Goal: Task Accomplishment & Management: Use online tool/utility

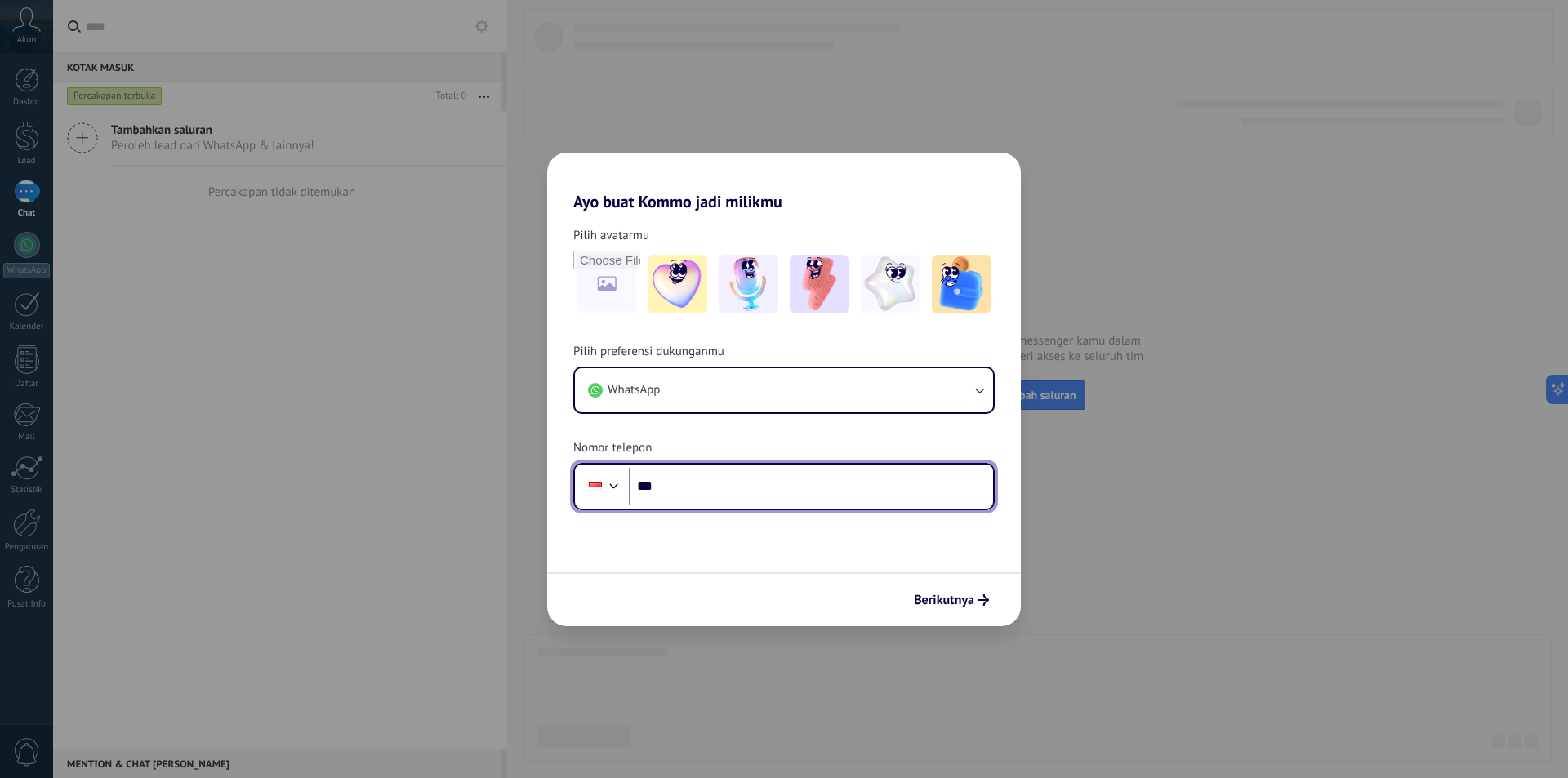
click at [734, 502] on input "***" at bounding box center [810, 487] width 364 height 38
type input "**********"
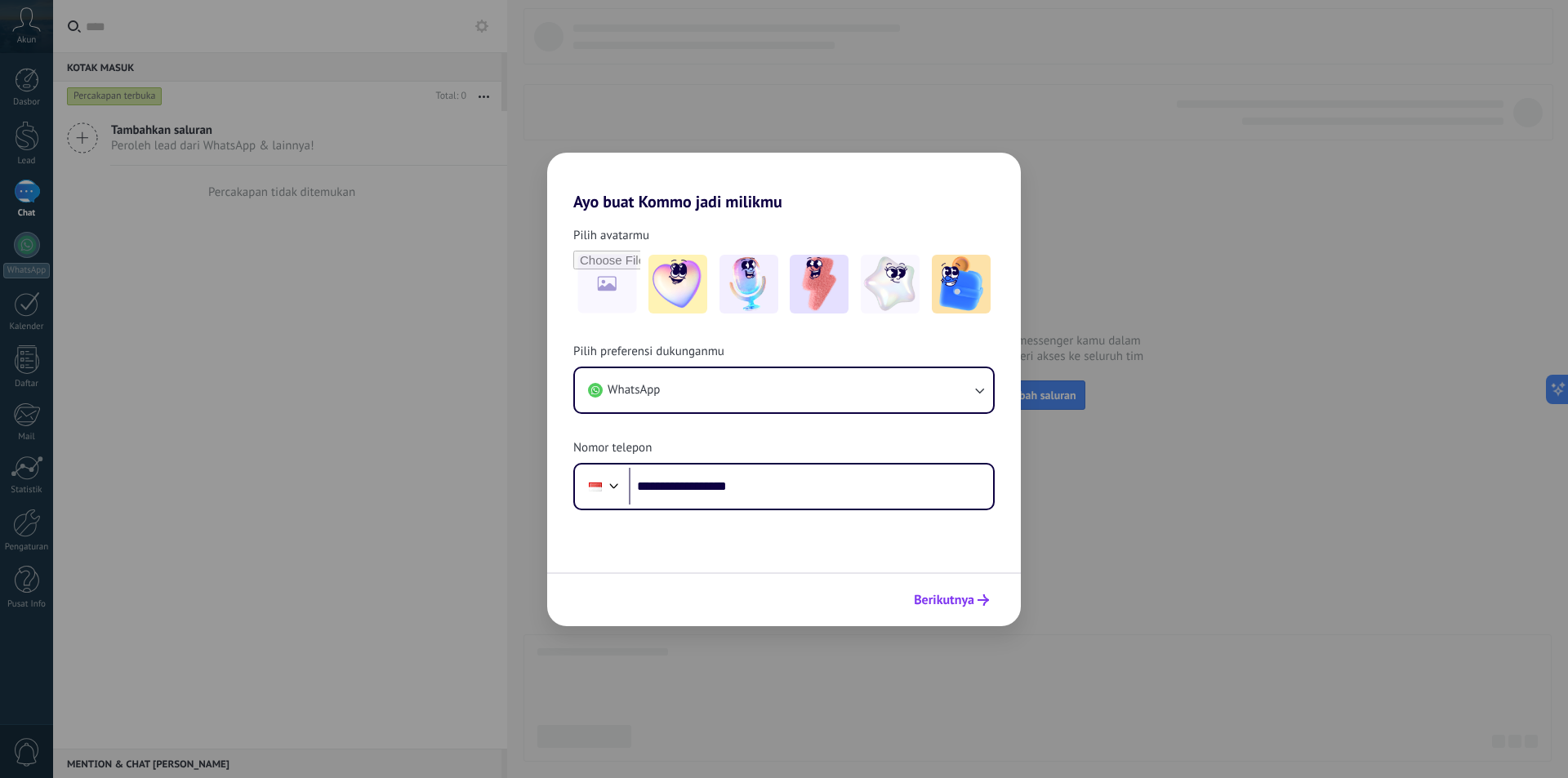
click at [972, 609] on button "Berikutnya" at bounding box center [951, 600] width 90 height 28
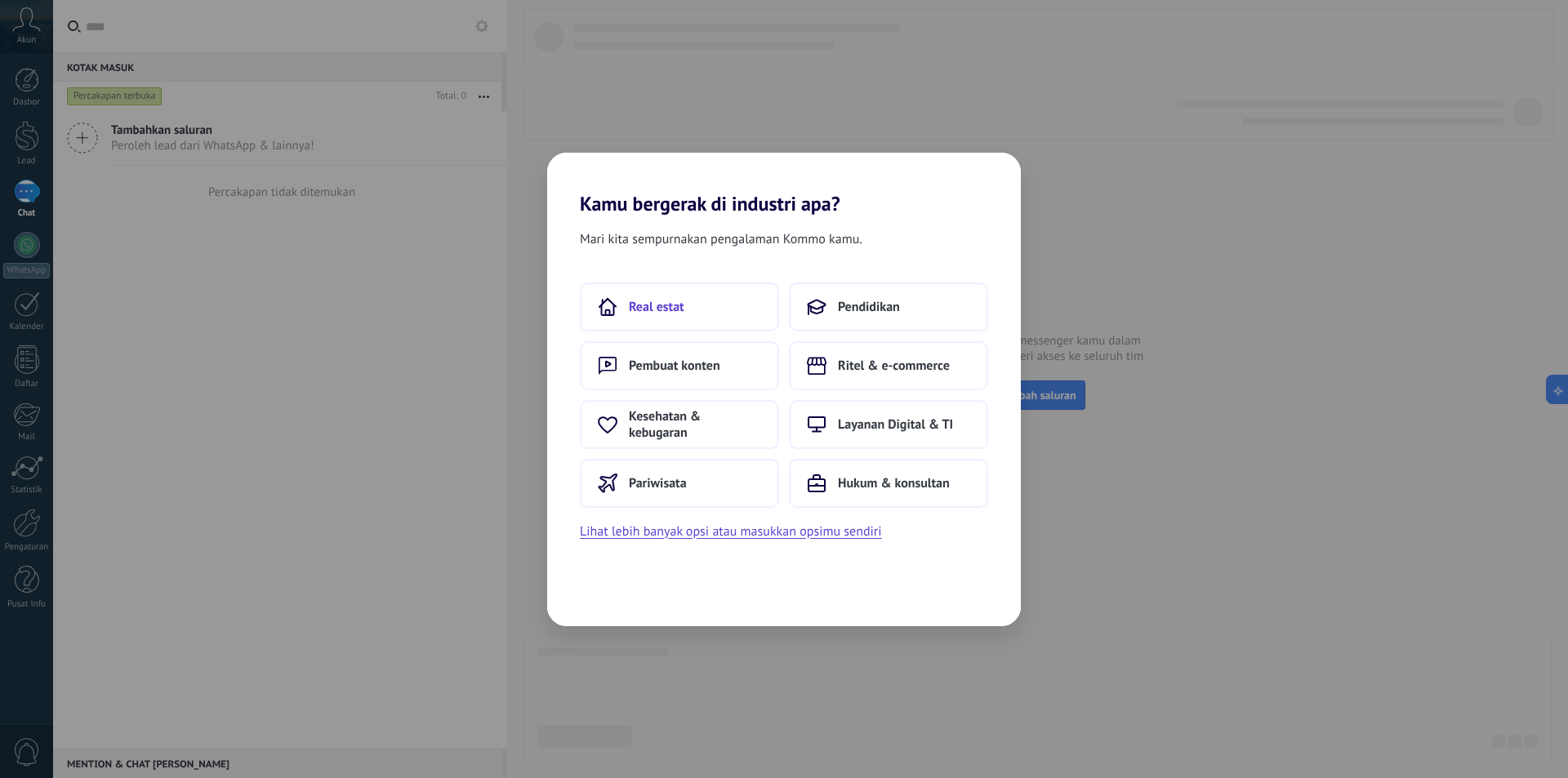
click at [726, 301] on button "Real estat" at bounding box center [679, 306] width 199 height 49
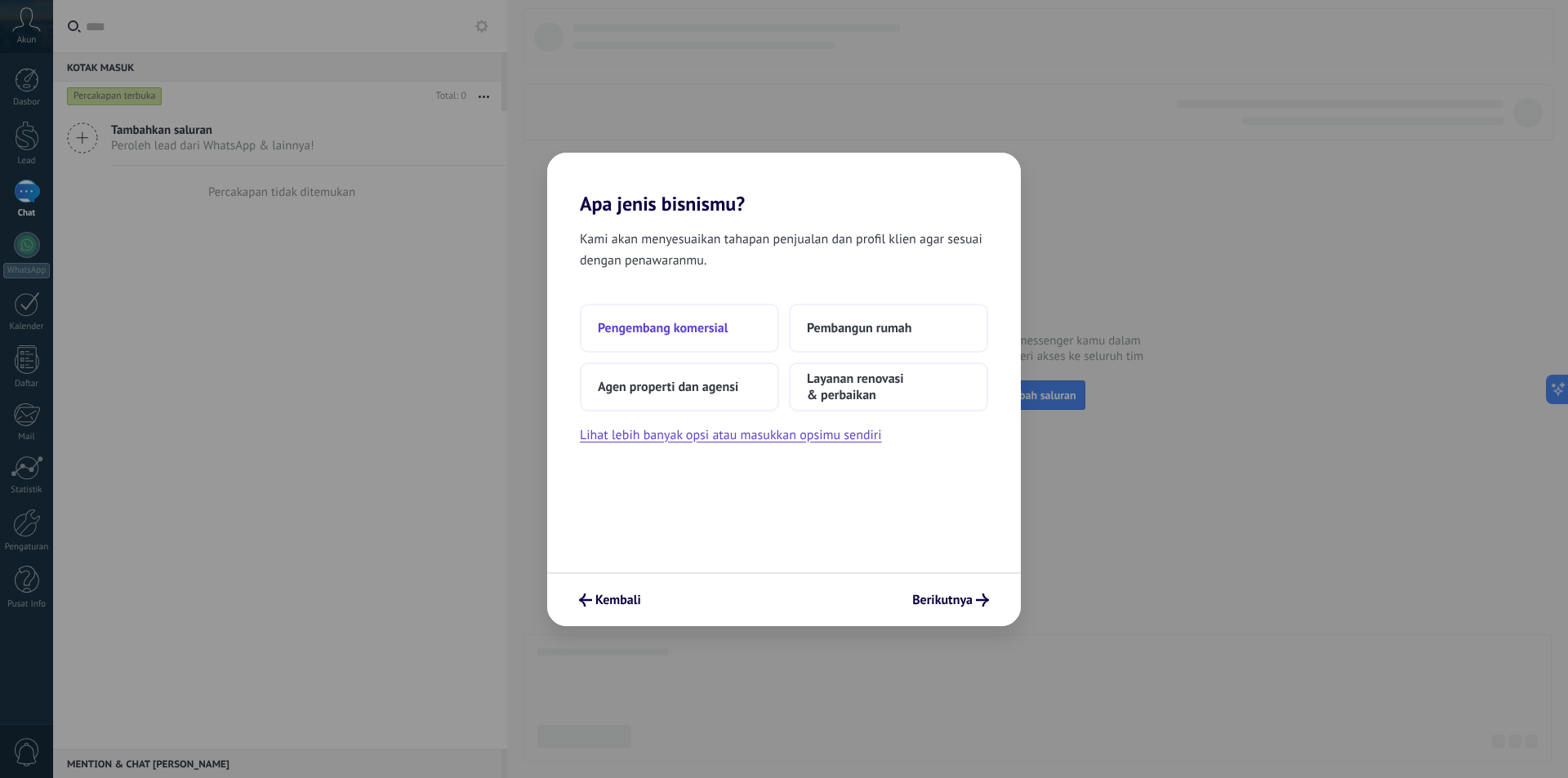
click at [740, 331] on button "Pengembang komersial" at bounding box center [679, 327] width 199 height 49
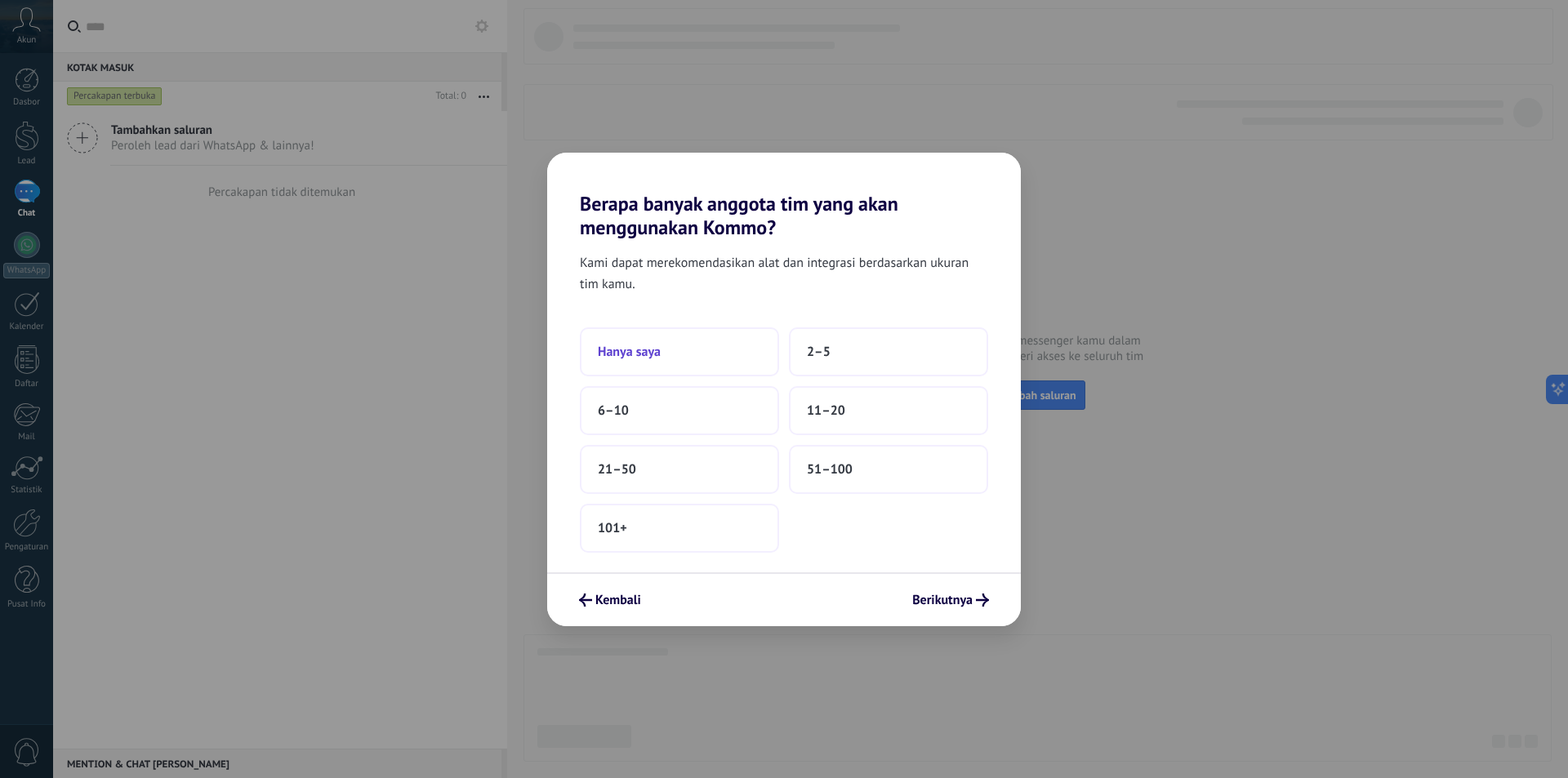
click at [729, 341] on button "Hanya saya" at bounding box center [679, 351] width 199 height 49
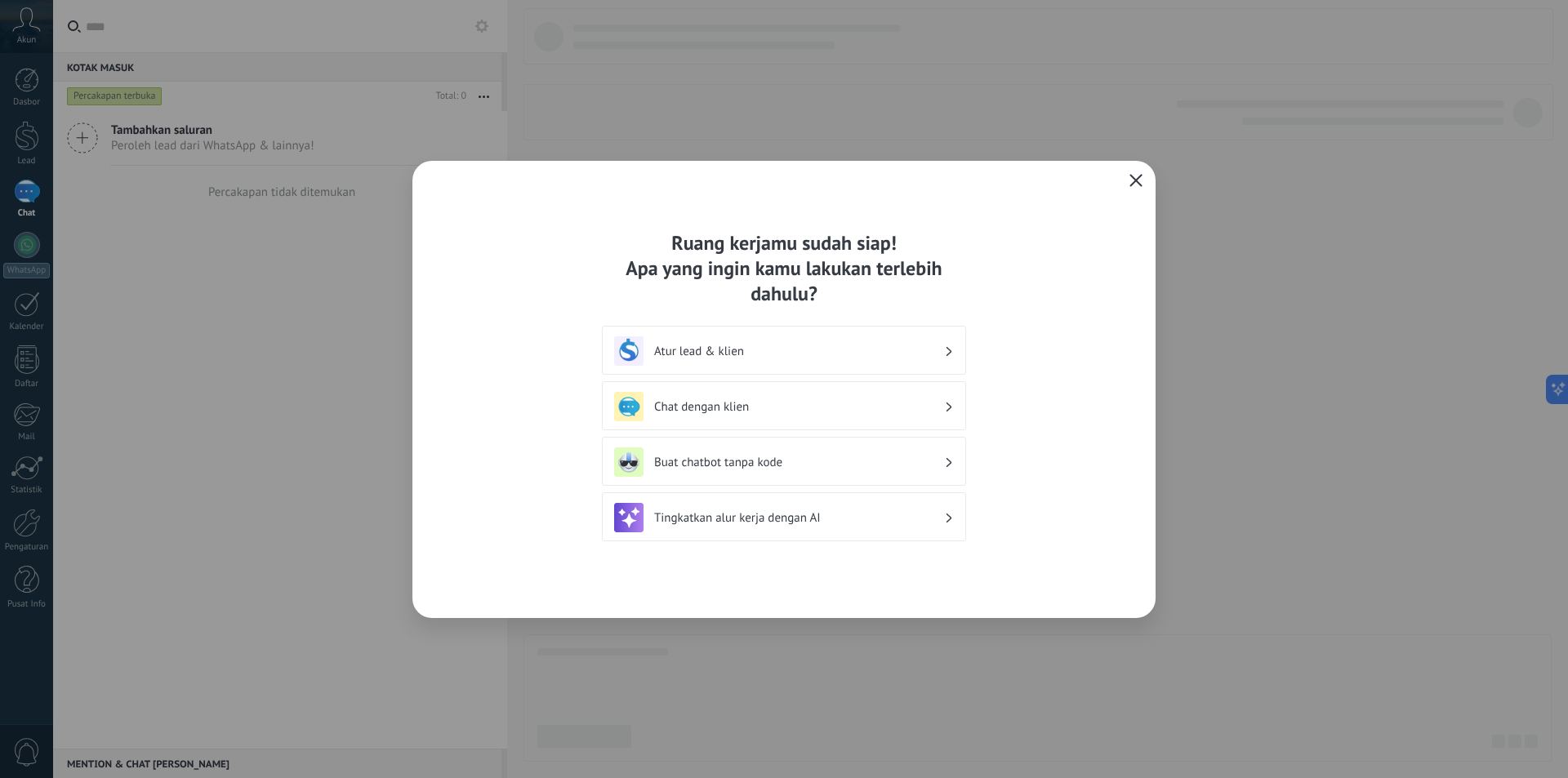
click at [1138, 185] on icon "button" at bounding box center [1135, 179] width 13 height 13
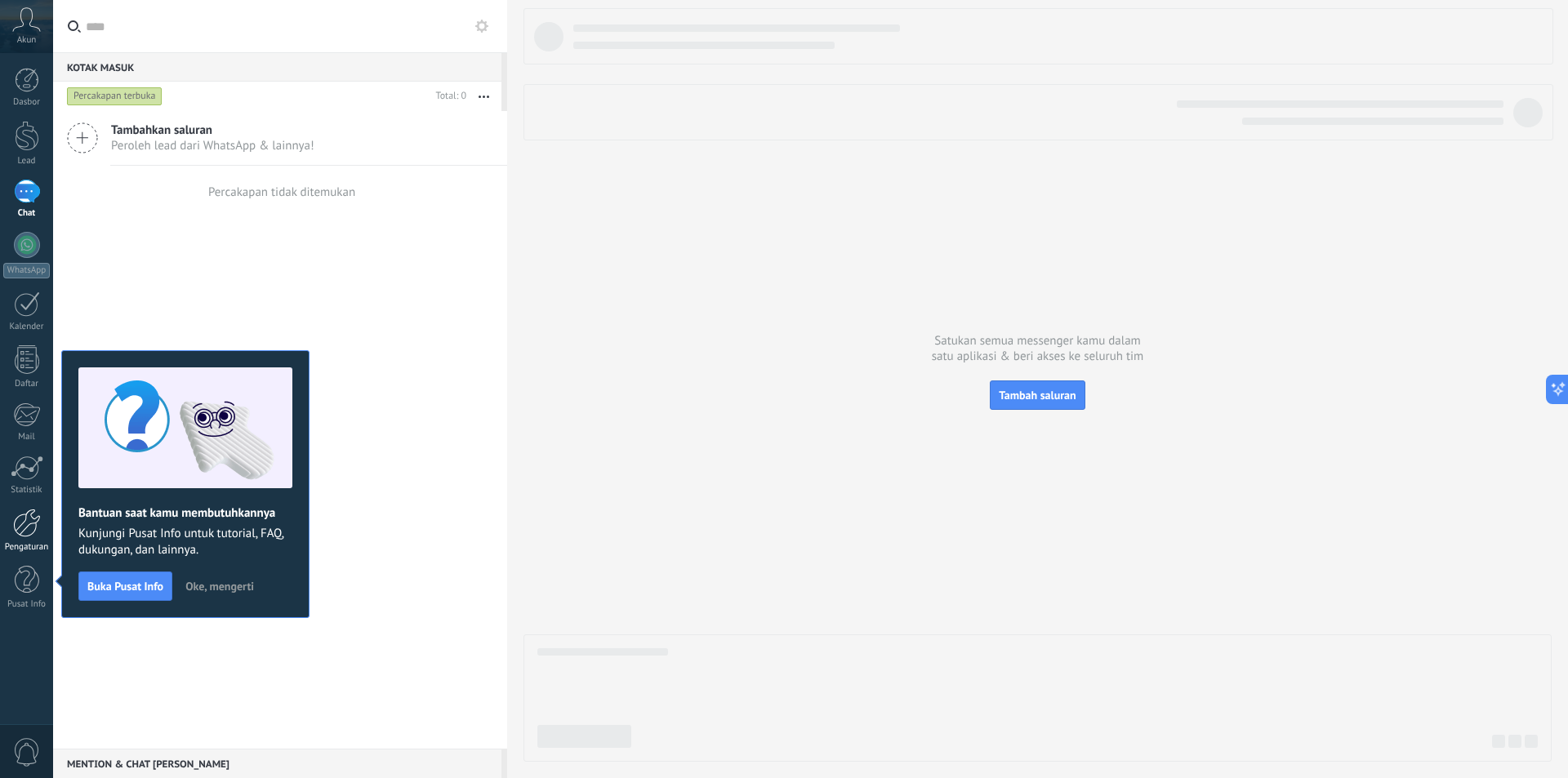
click at [29, 515] on div at bounding box center [27, 522] width 28 height 29
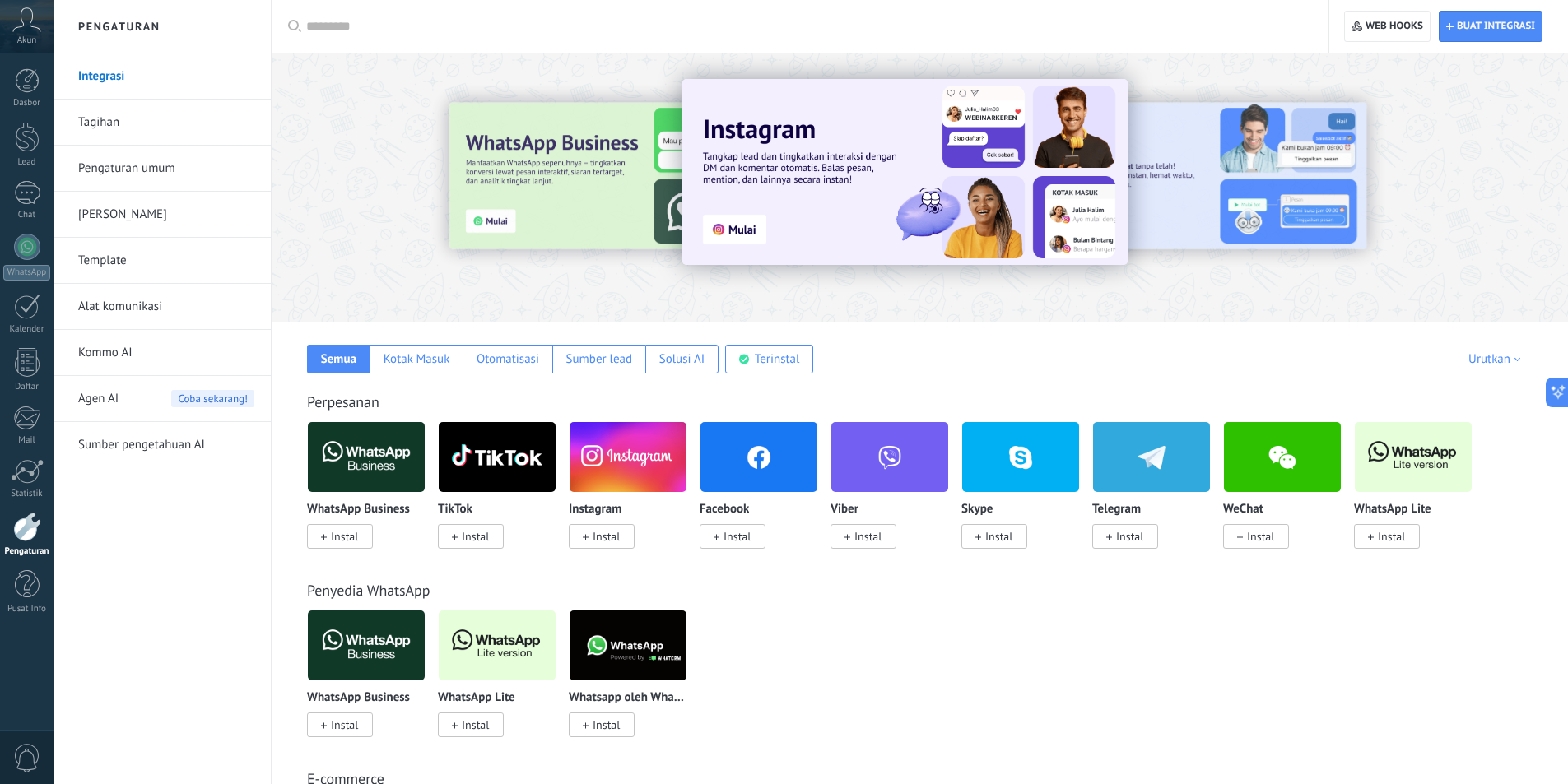
click at [759, 454] on img at bounding box center [759, 457] width 117 height 80
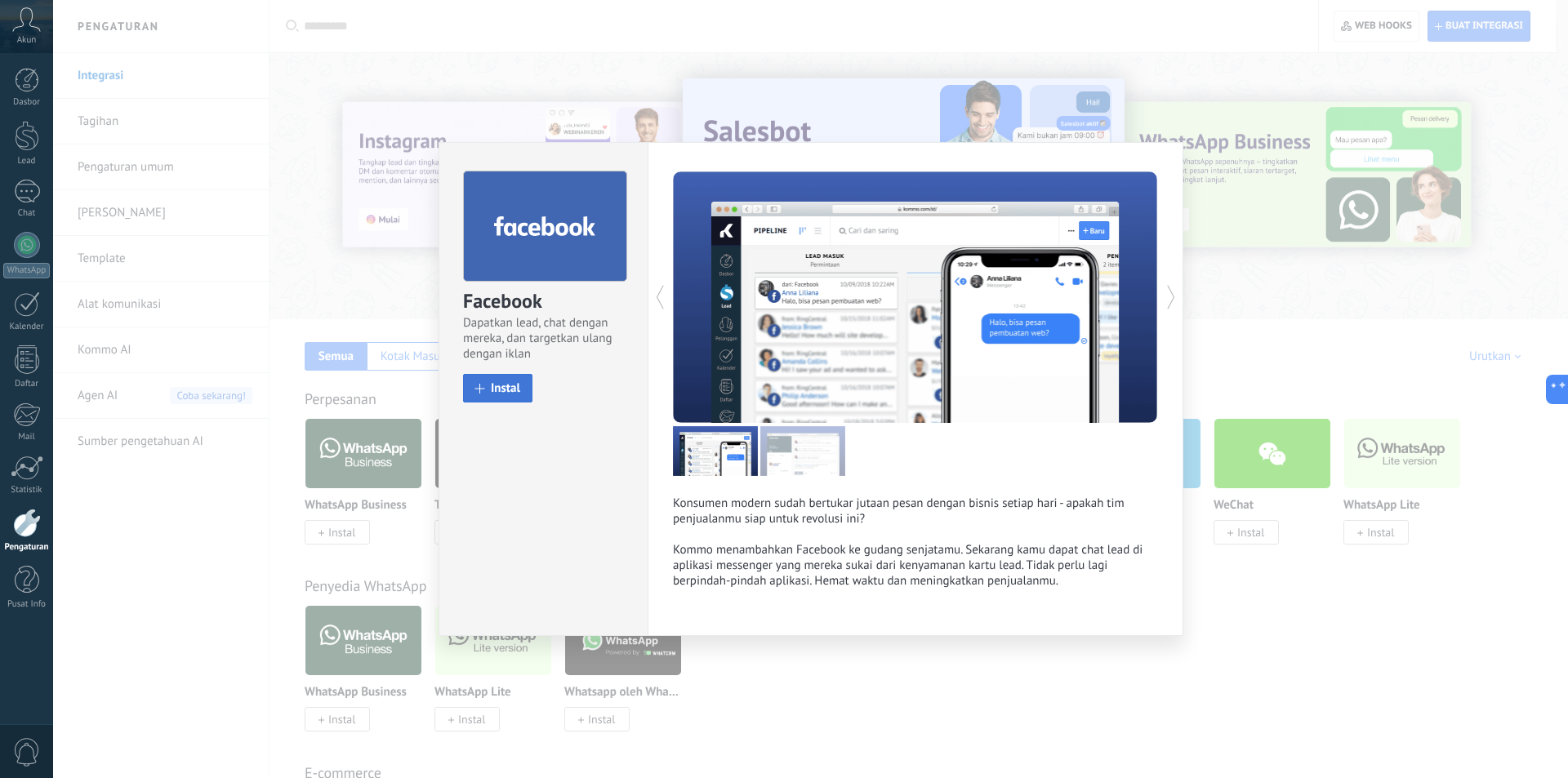
click at [496, 388] on span "Instal" at bounding box center [505, 389] width 30 height 12
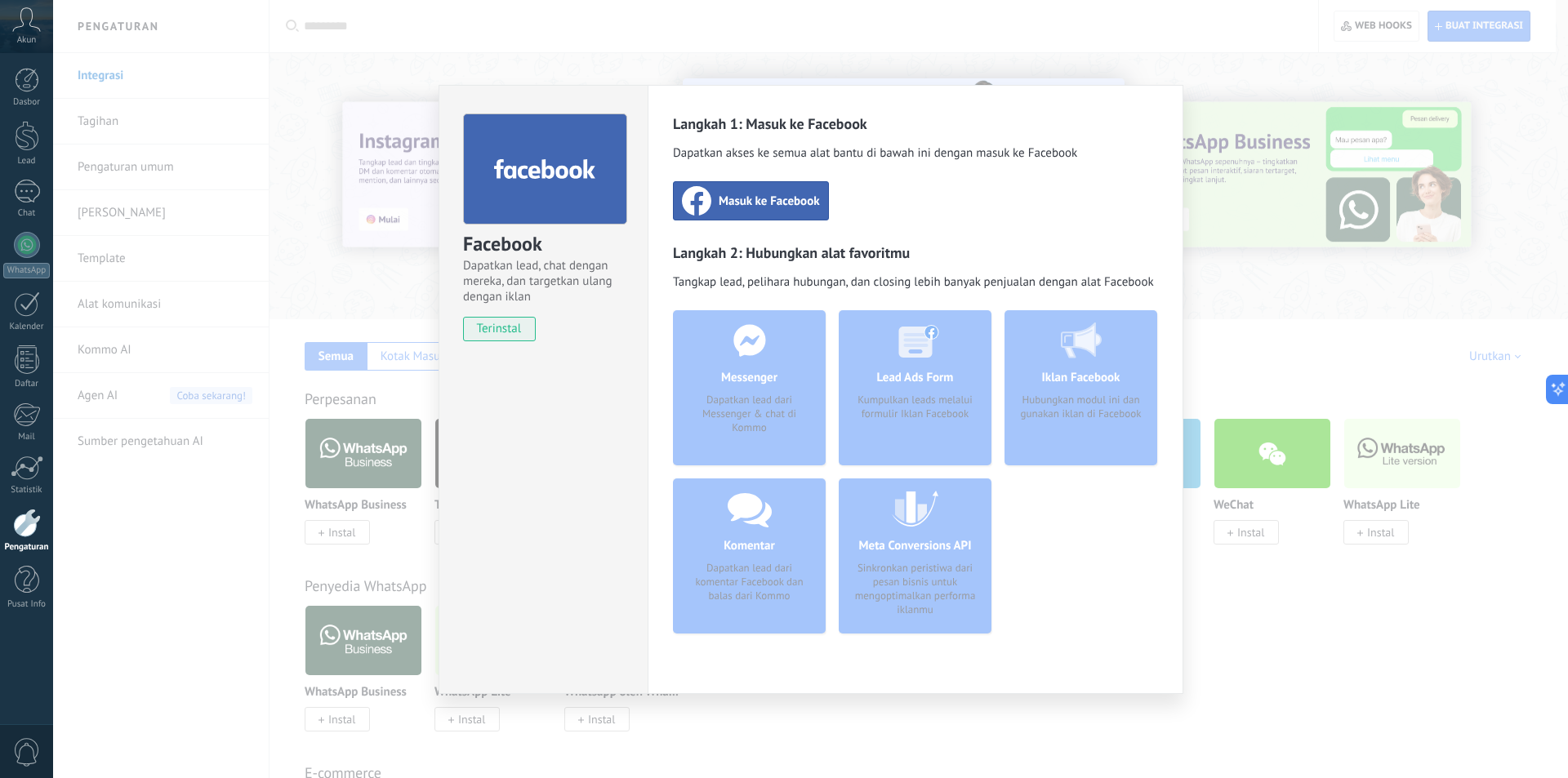
click at [803, 193] on span "Masuk ke Facebook" at bounding box center [769, 200] width 101 height 16
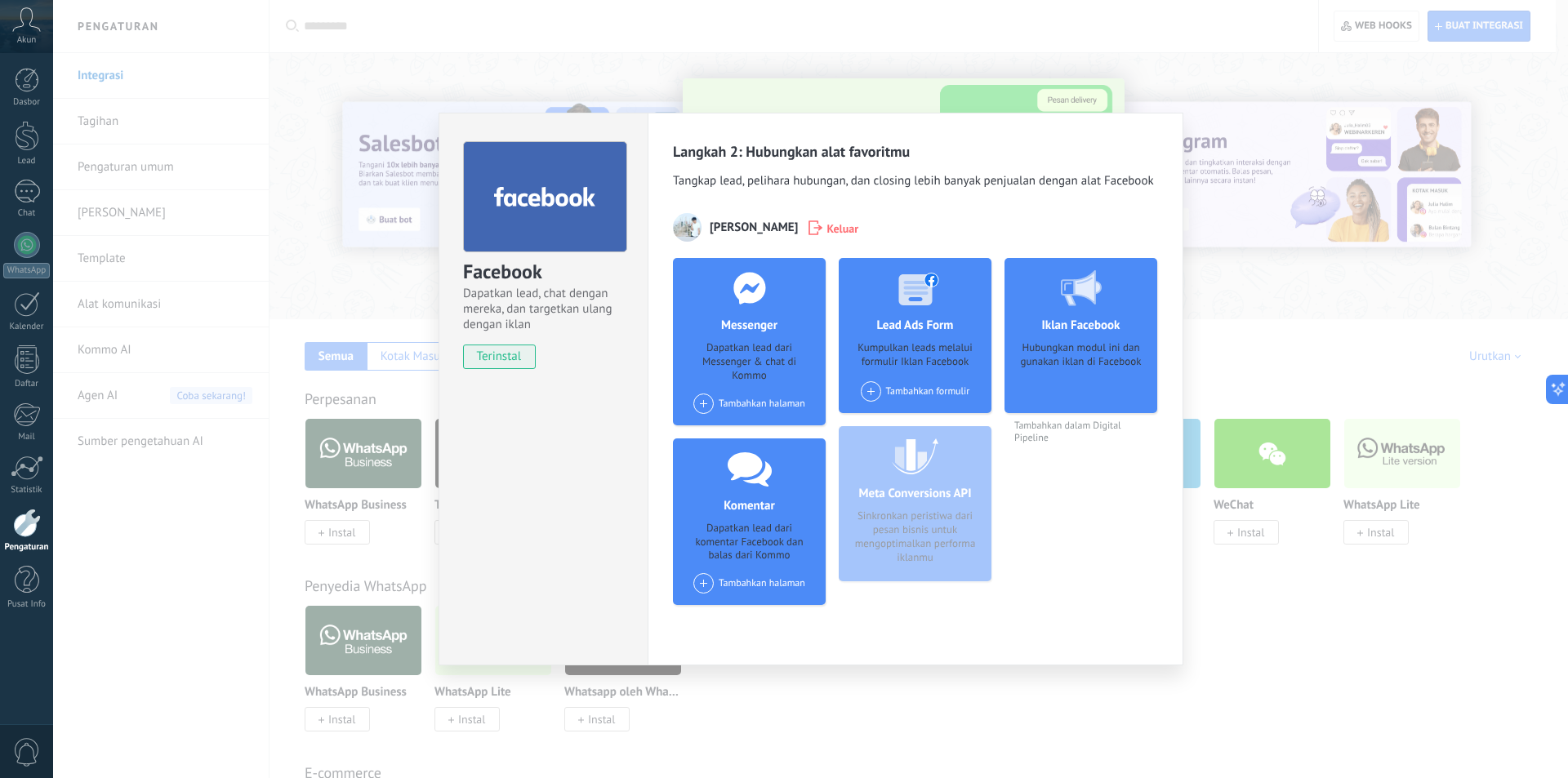
click at [704, 408] on span at bounding box center [703, 403] width 21 height 21
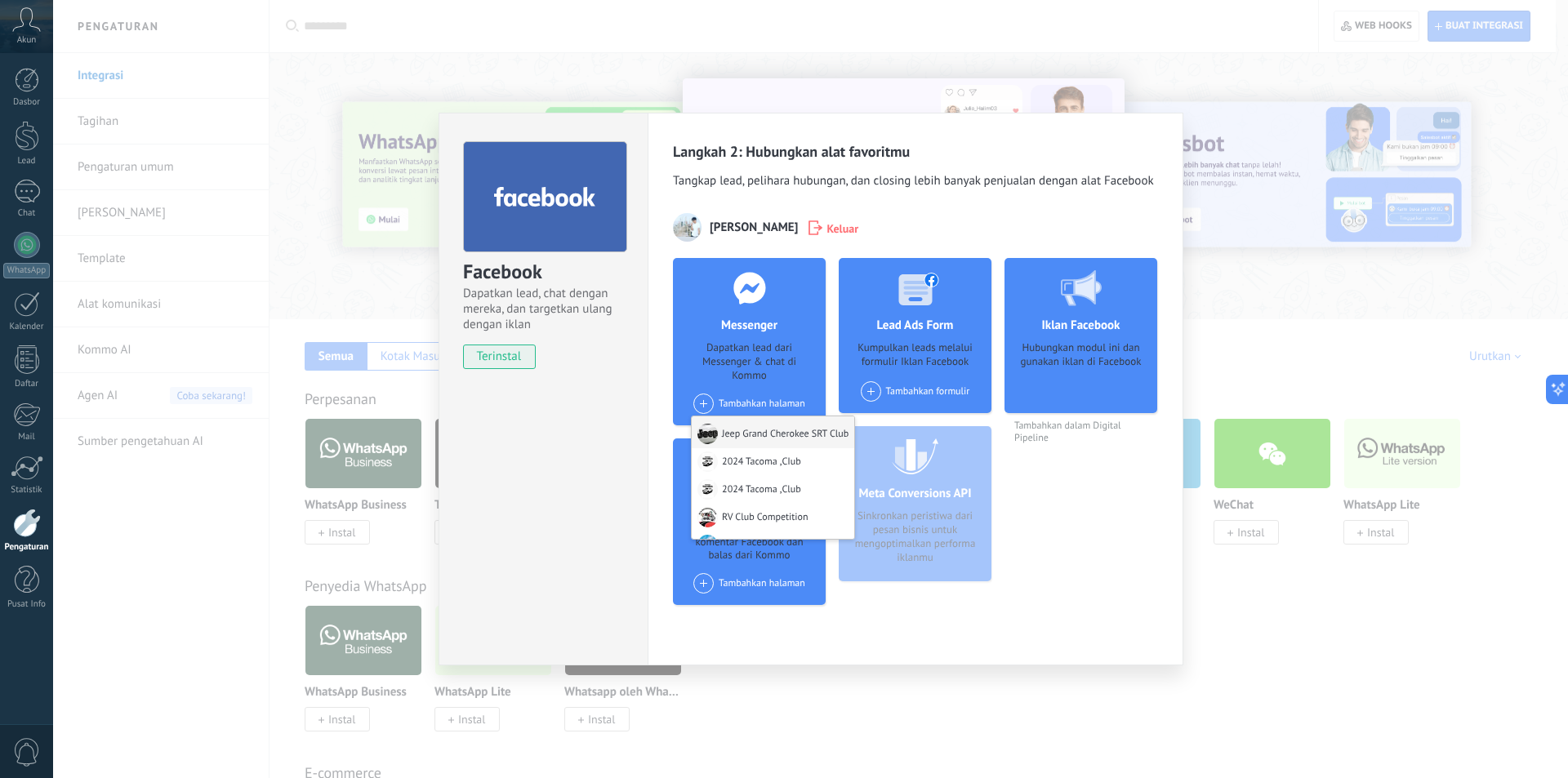
click at [755, 441] on div "Jeep Grand Cherokee SRT Club" at bounding box center [773, 432] width 163 height 32
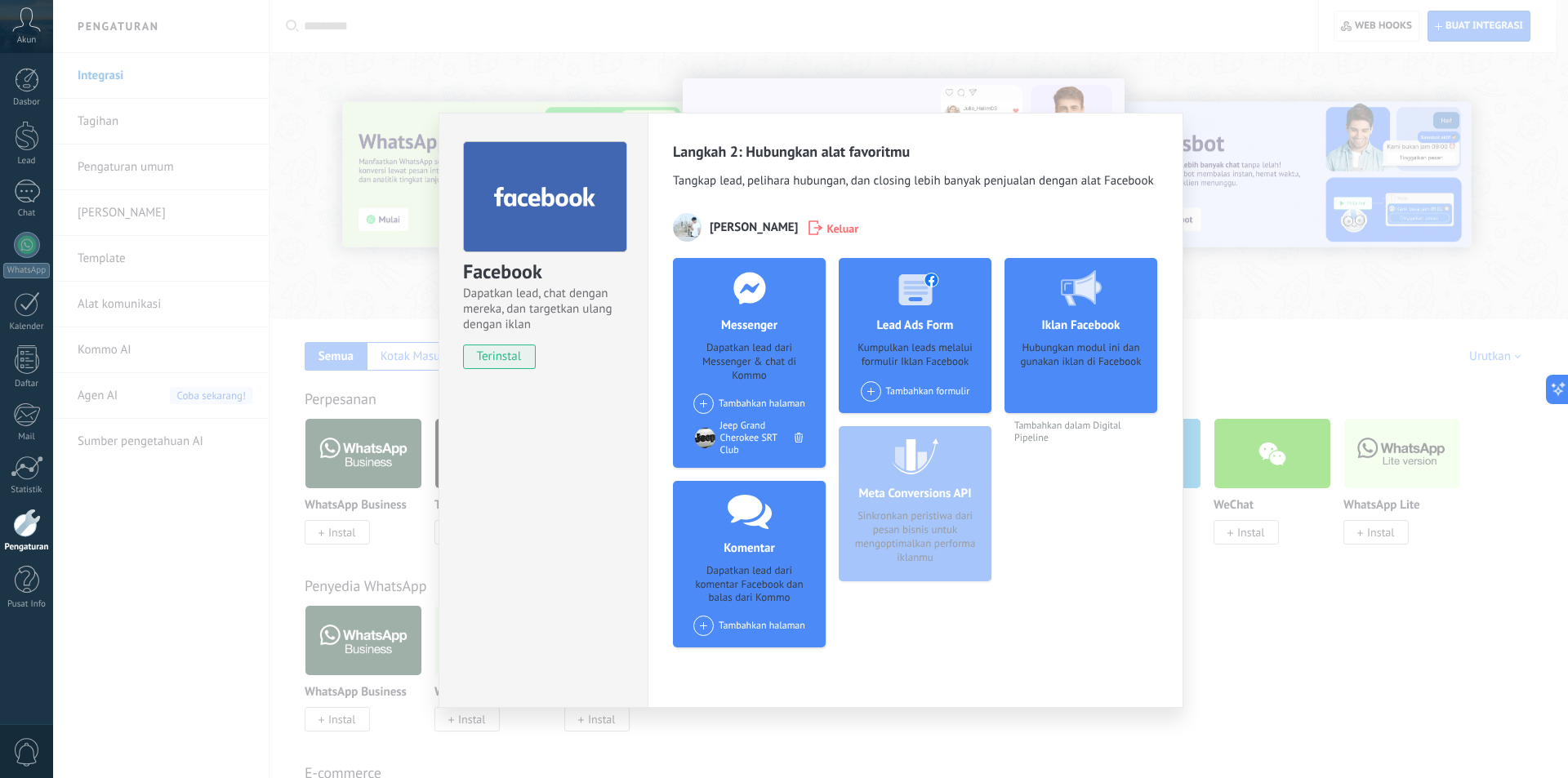
click at [702, 402] on span at bounding box center [703, 403] width 21 height 21
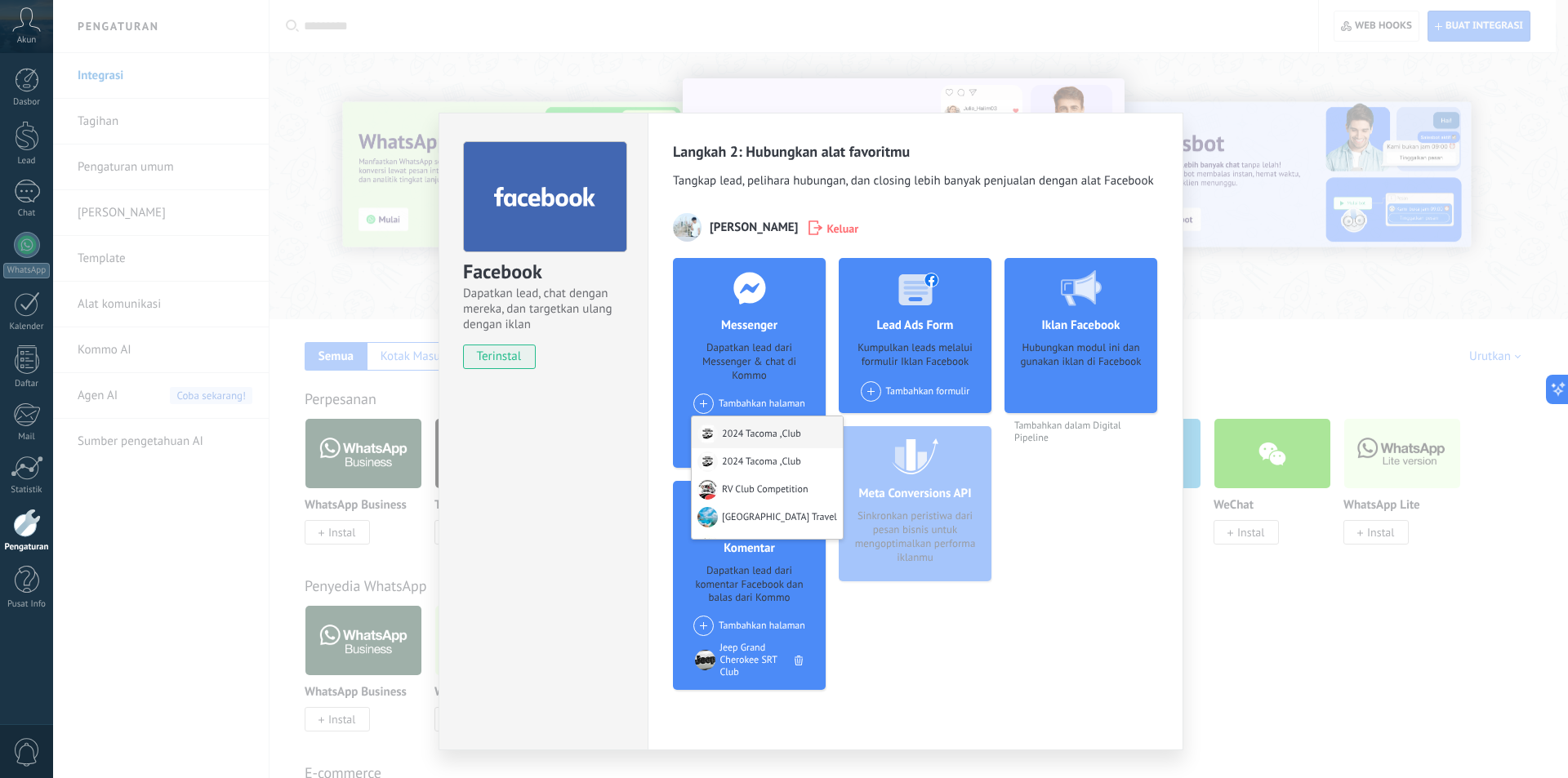
click at [729, 436] on div "2024 Tacoma ,CIub" at bounding box center [767, 432] width 151 height 32
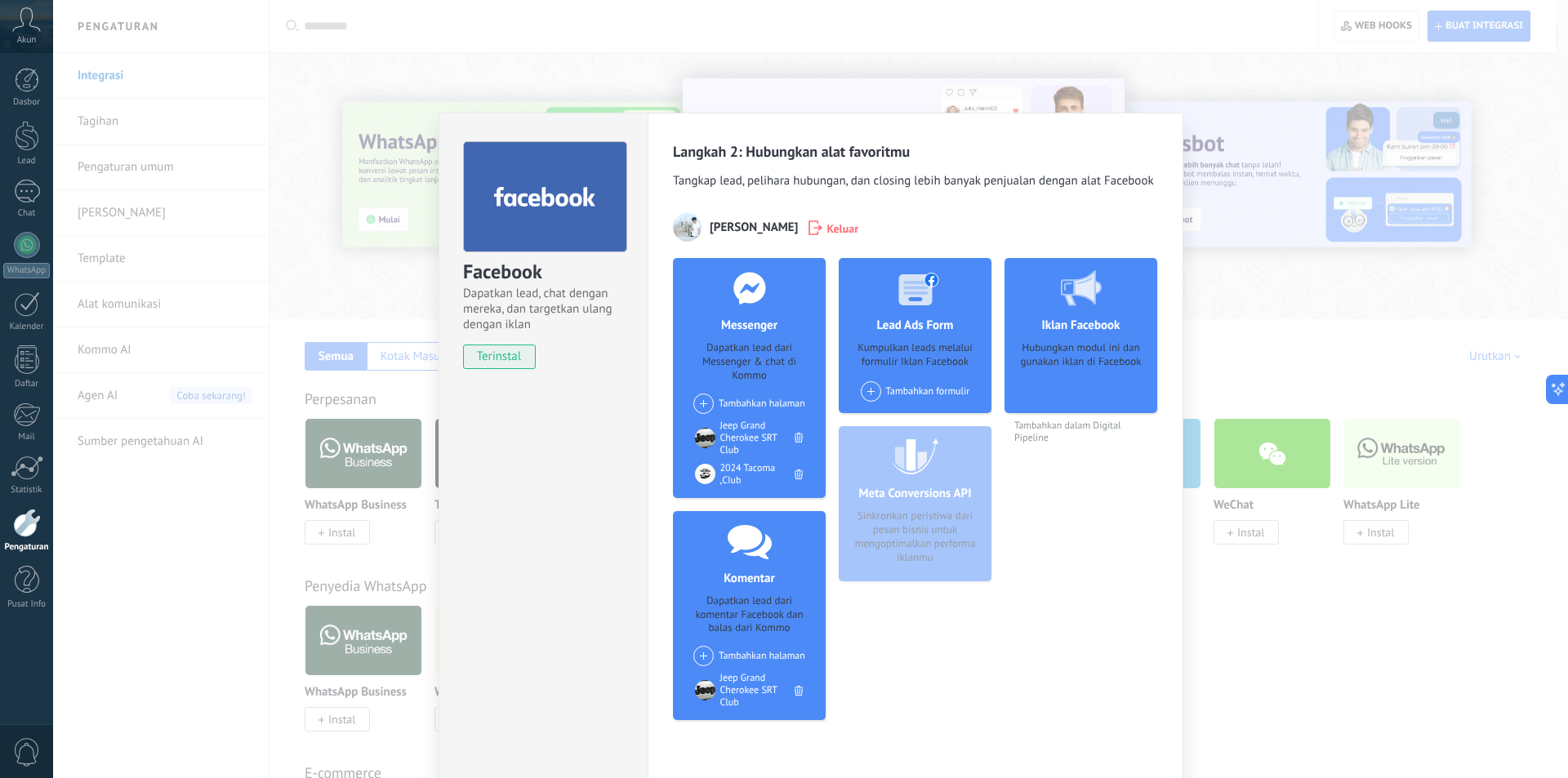
click at [700, 403] on span at bounding box center [703, 403] width 21 height 21
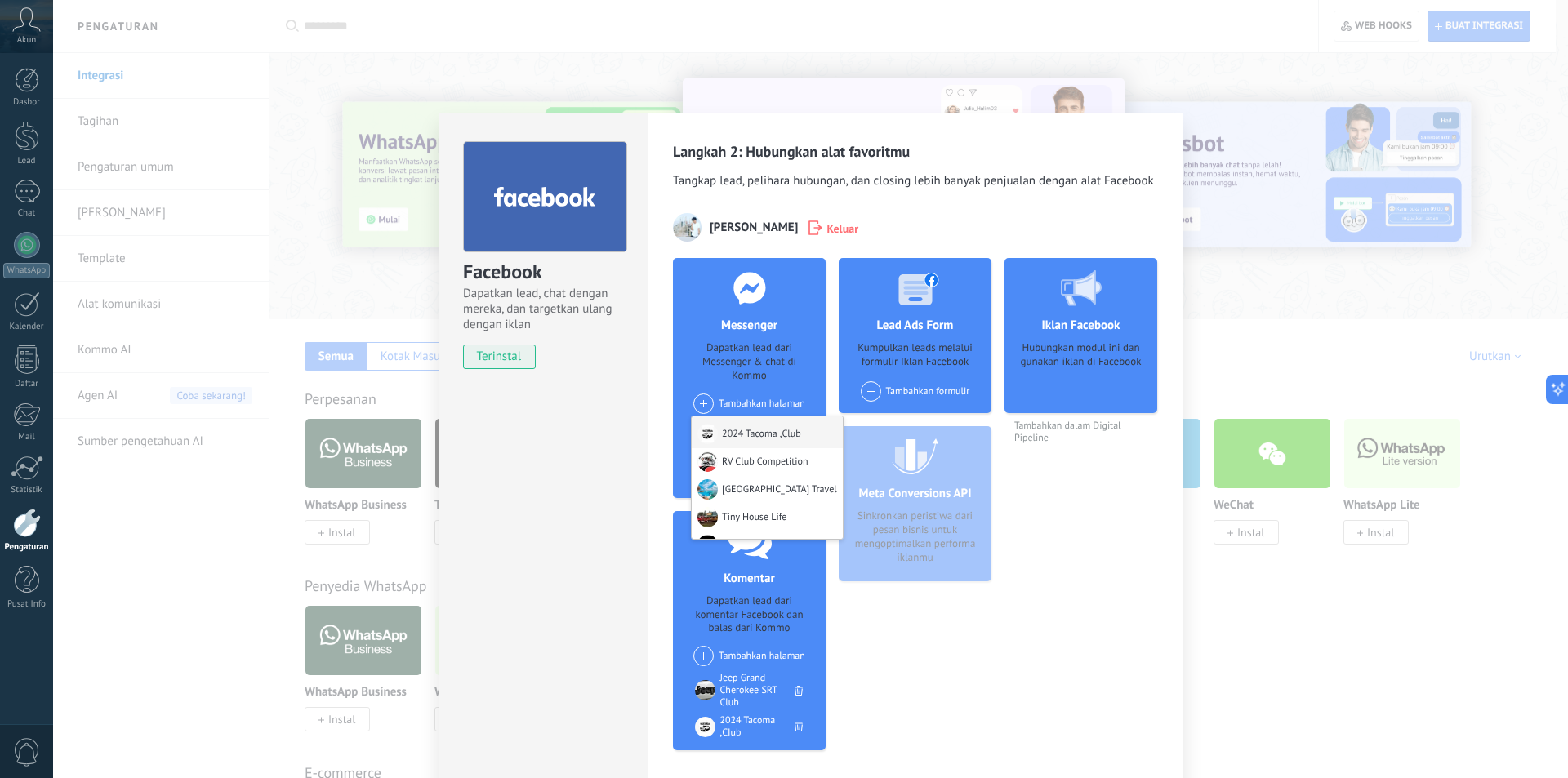
click at [710, 429] on div at bounding box center [707, 434] width 21 height 21
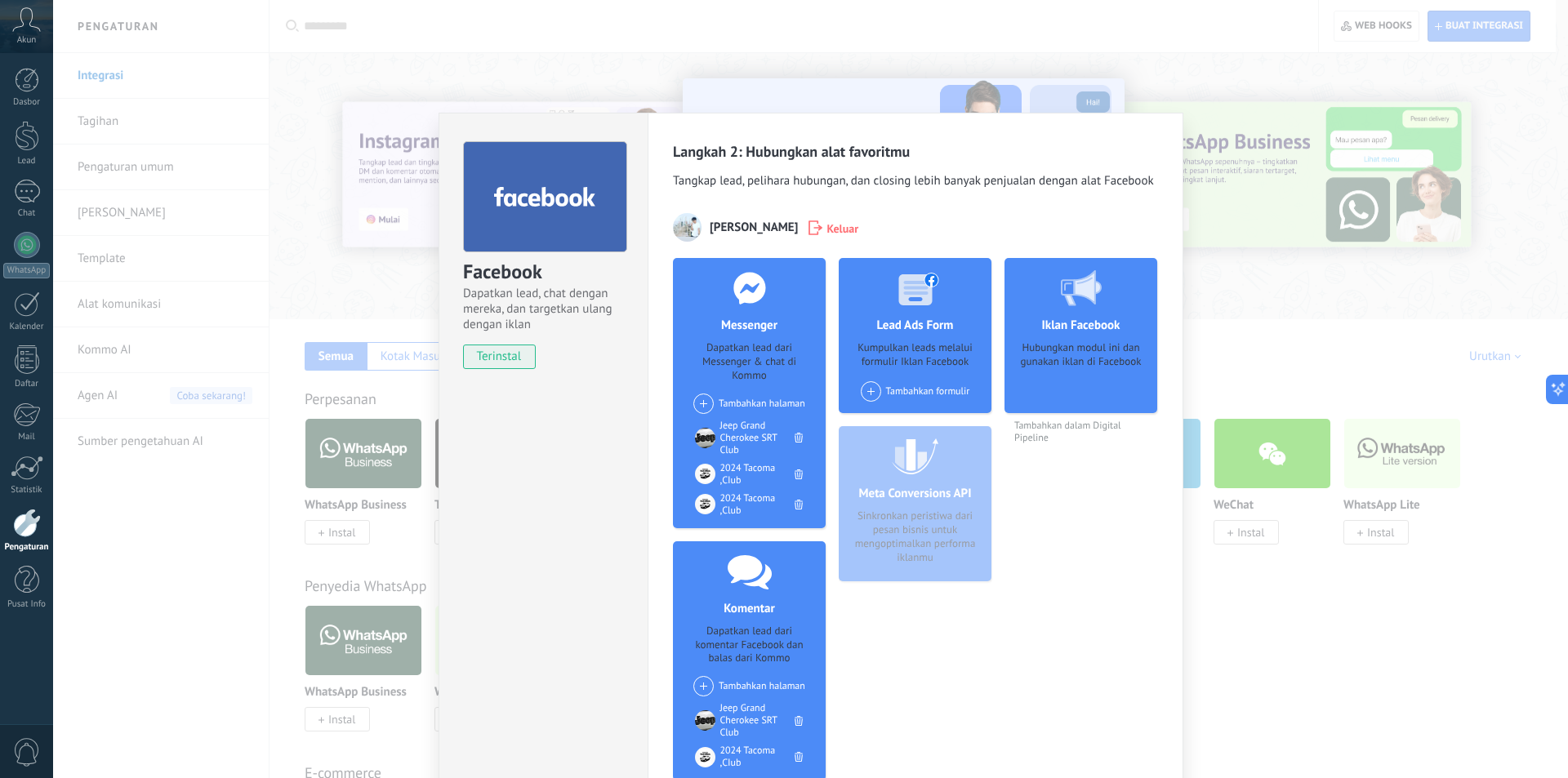
click at [703, 403] on span at bounding box center [703, 403] width 21 height 21
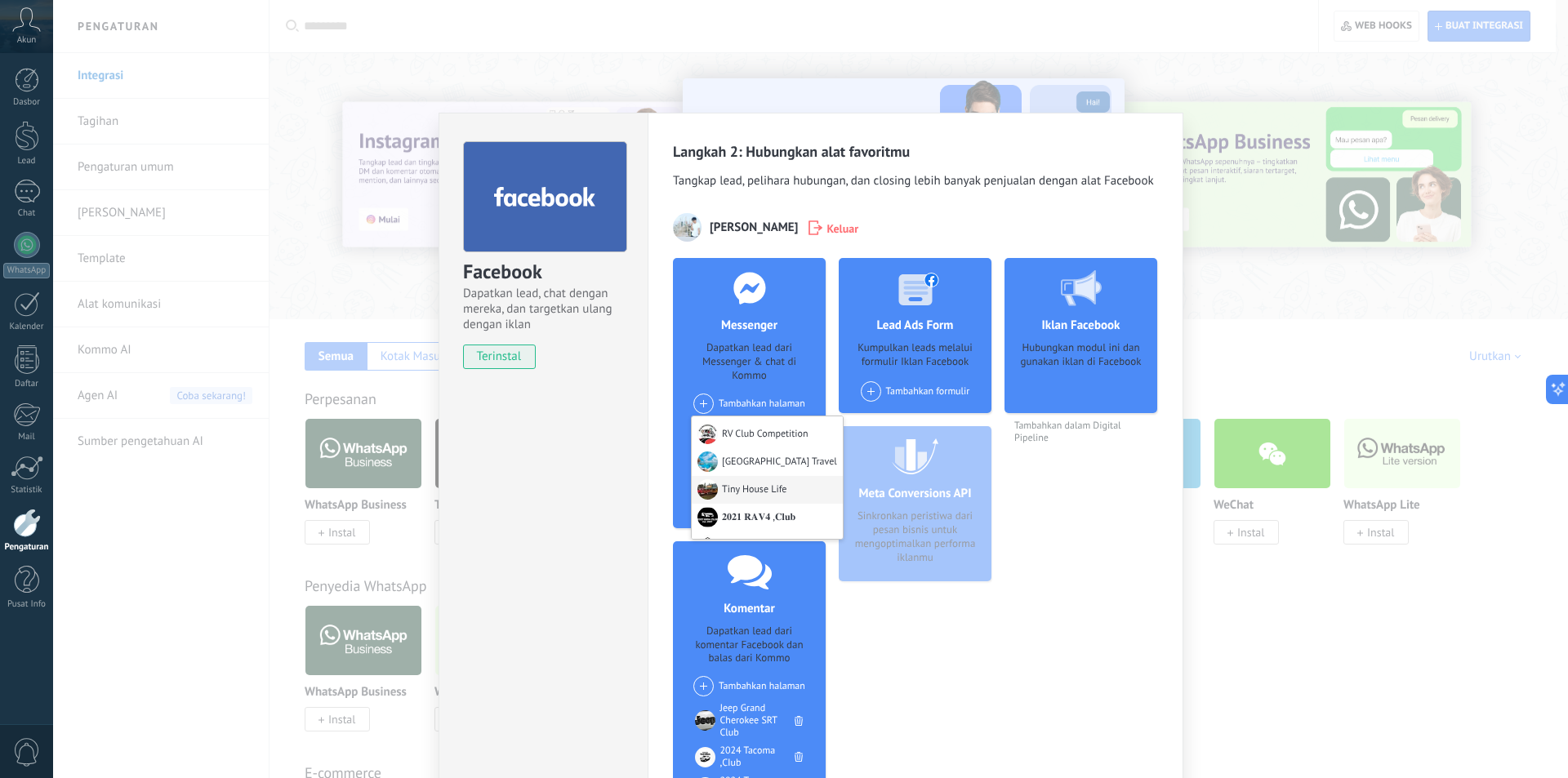
click at [727, 490] on div "Tiny House Life" at bounding box center [767, 490] width 151 height 28
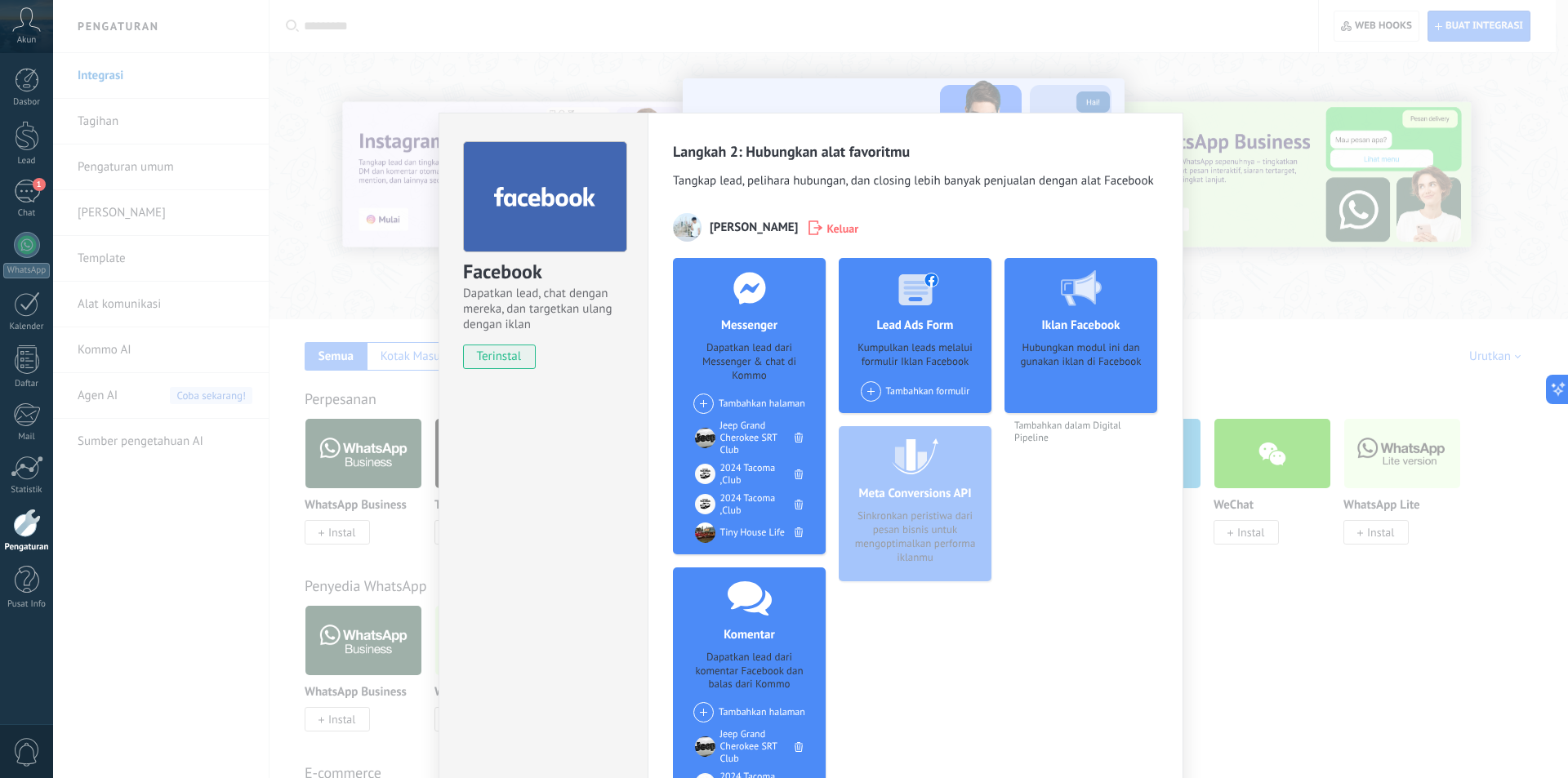
click at [700, 400] on span at bounding box center [703, 403] width 21 height 21
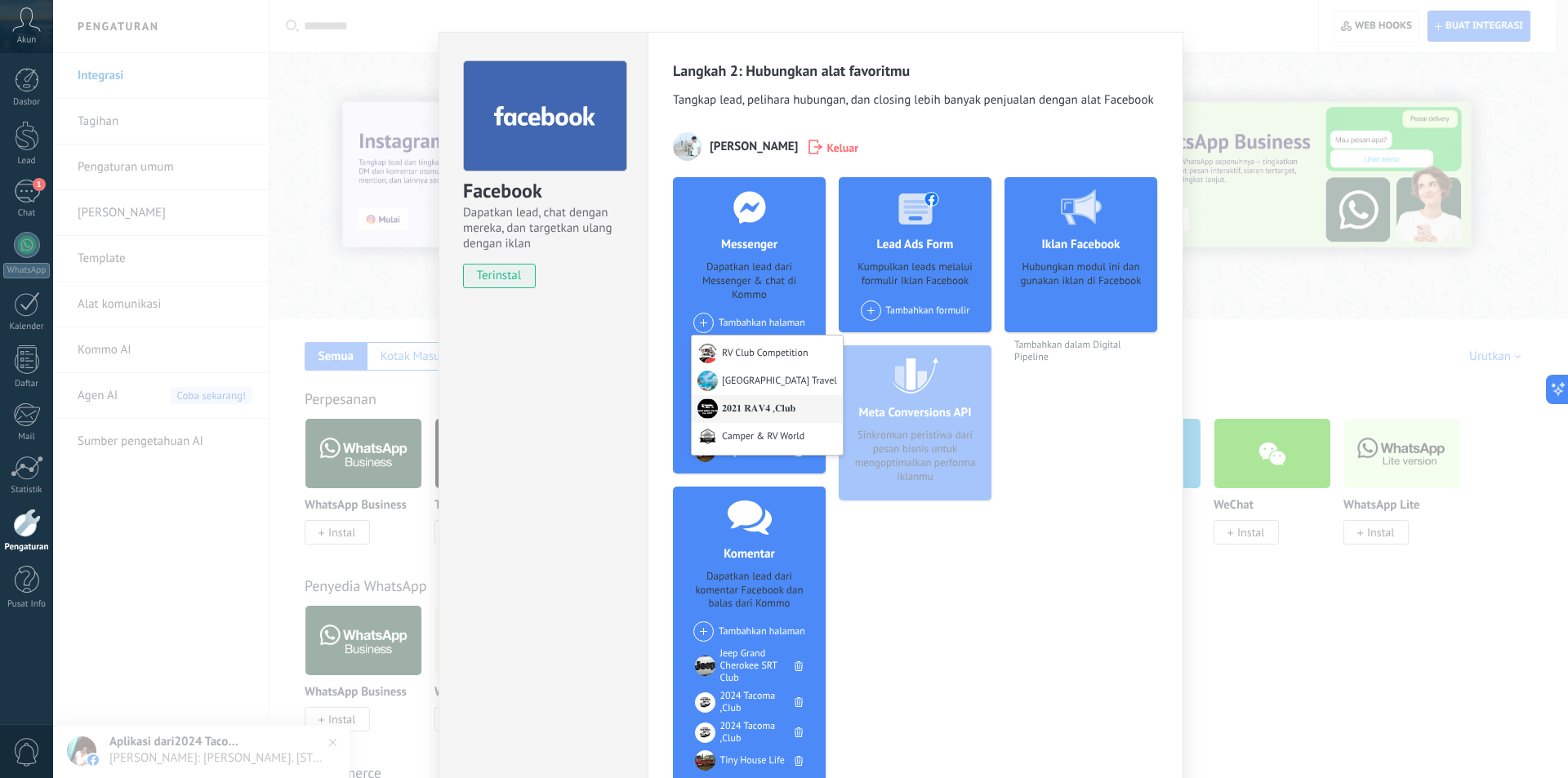
scroll to position [81, 0]
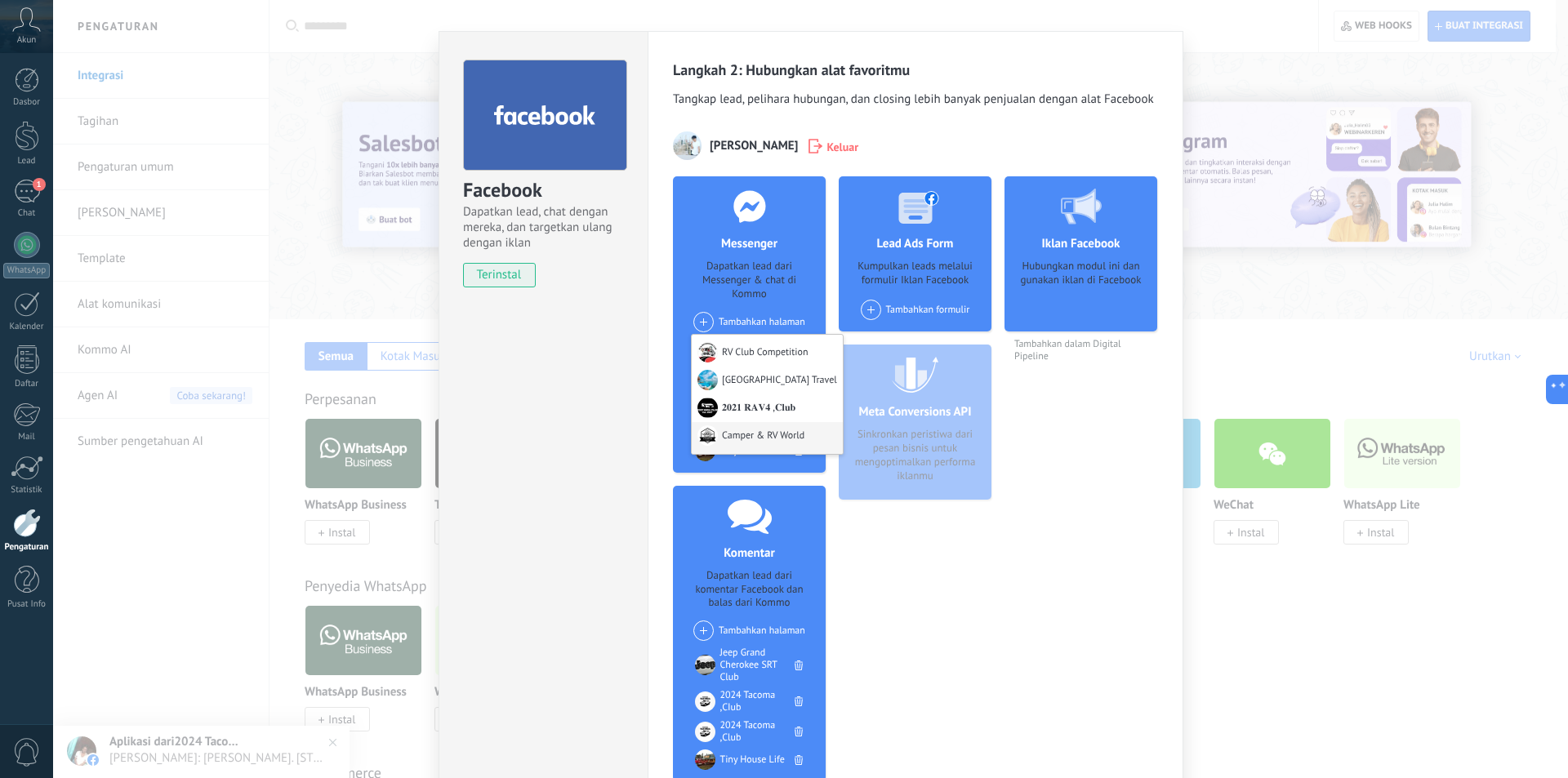
click at [719, 429] on div "Camper & RV World" at bounding box center [767, 438] width 151 height 32
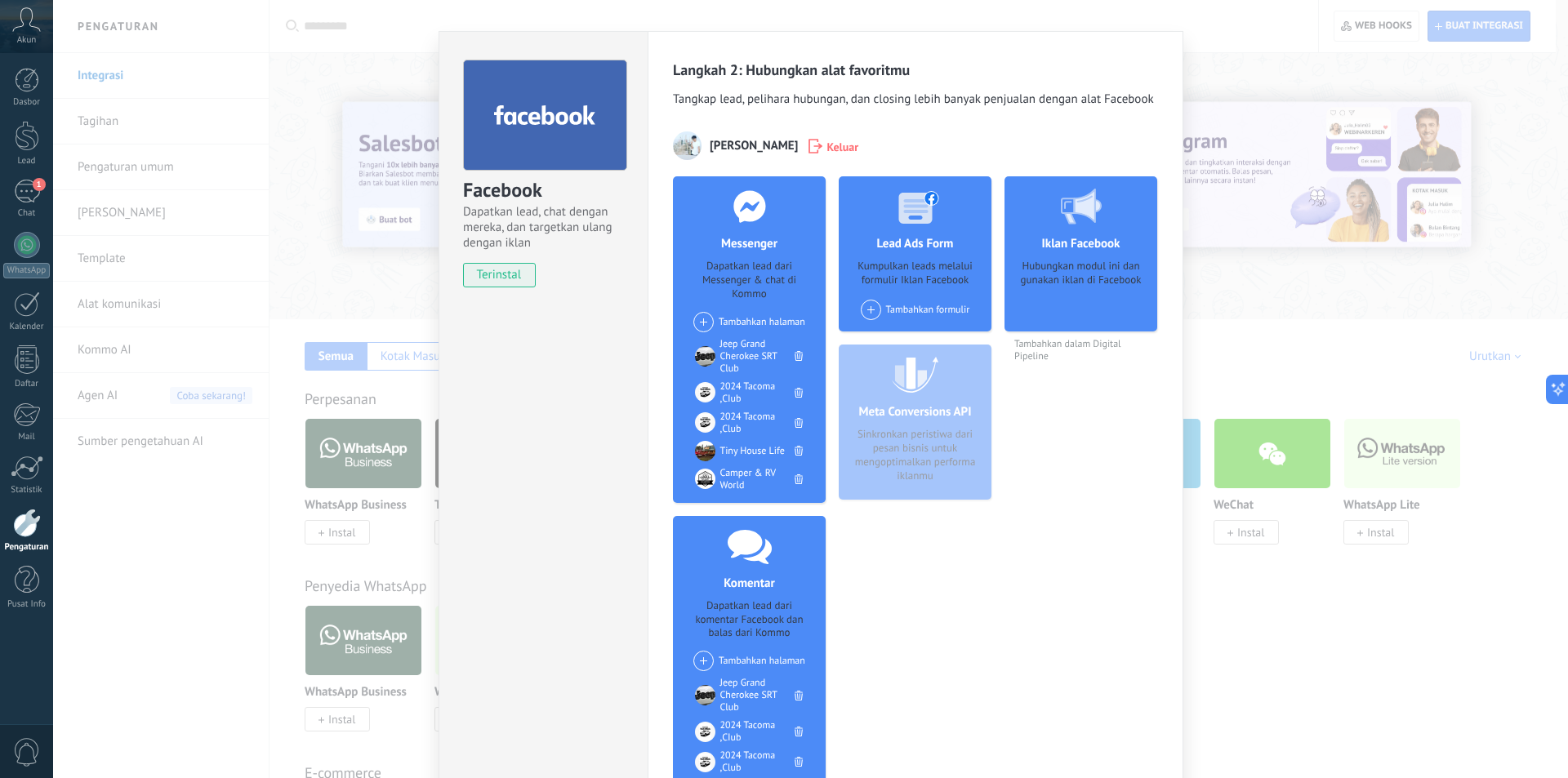
click at [703, 317] on span at bounding box center [703, 322] width 21 height 21
click at [719, 349] on div "RV Club Competition" at bounding box center [767, 351] width 151 height 32
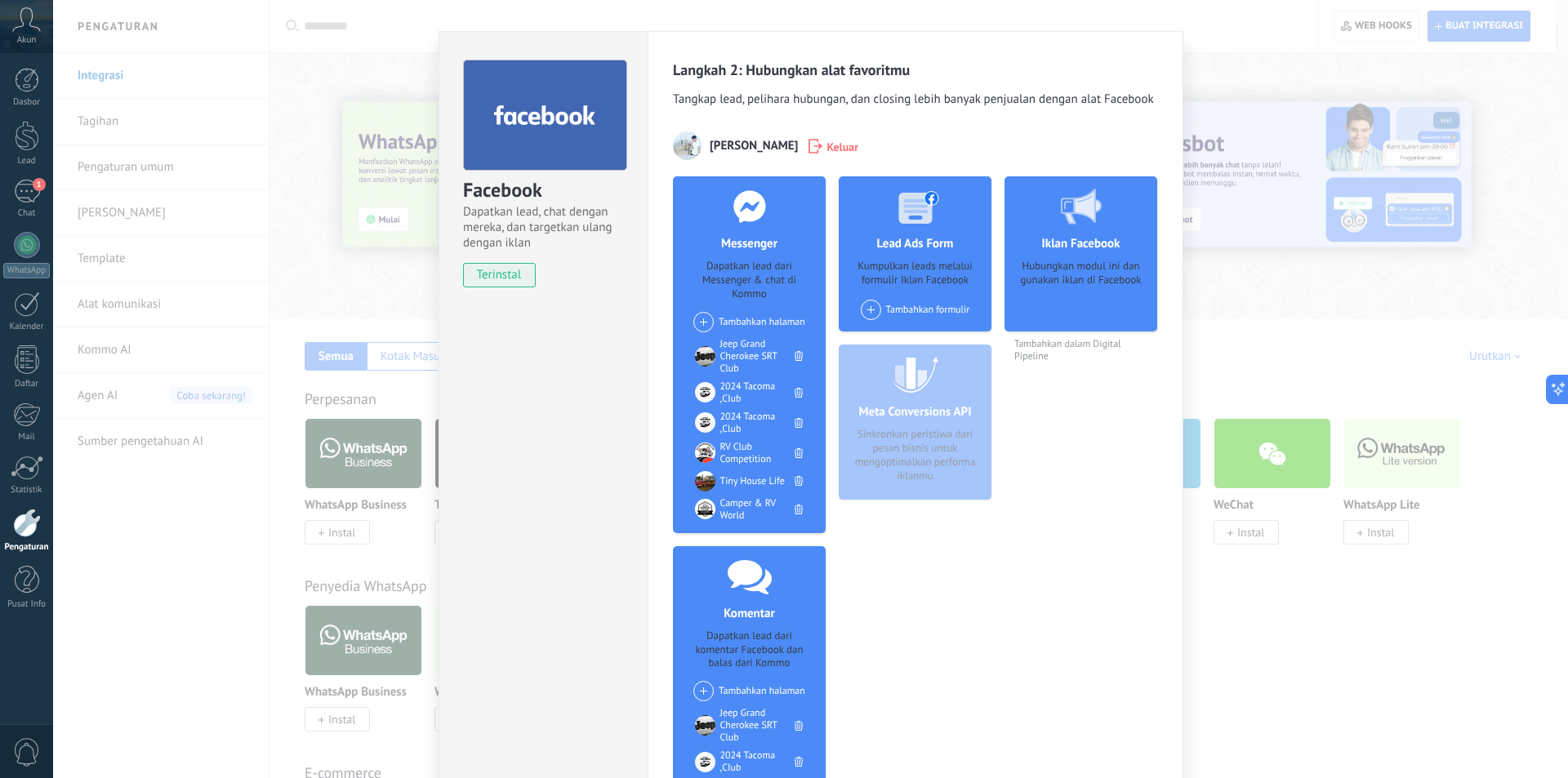
click at [246, 505] on div "Facebook Dapatkan lead, chat dengan mereka, dan targetkan ulang dengan iklan te…" at bounding box center [811, 389] width 1514 height 778
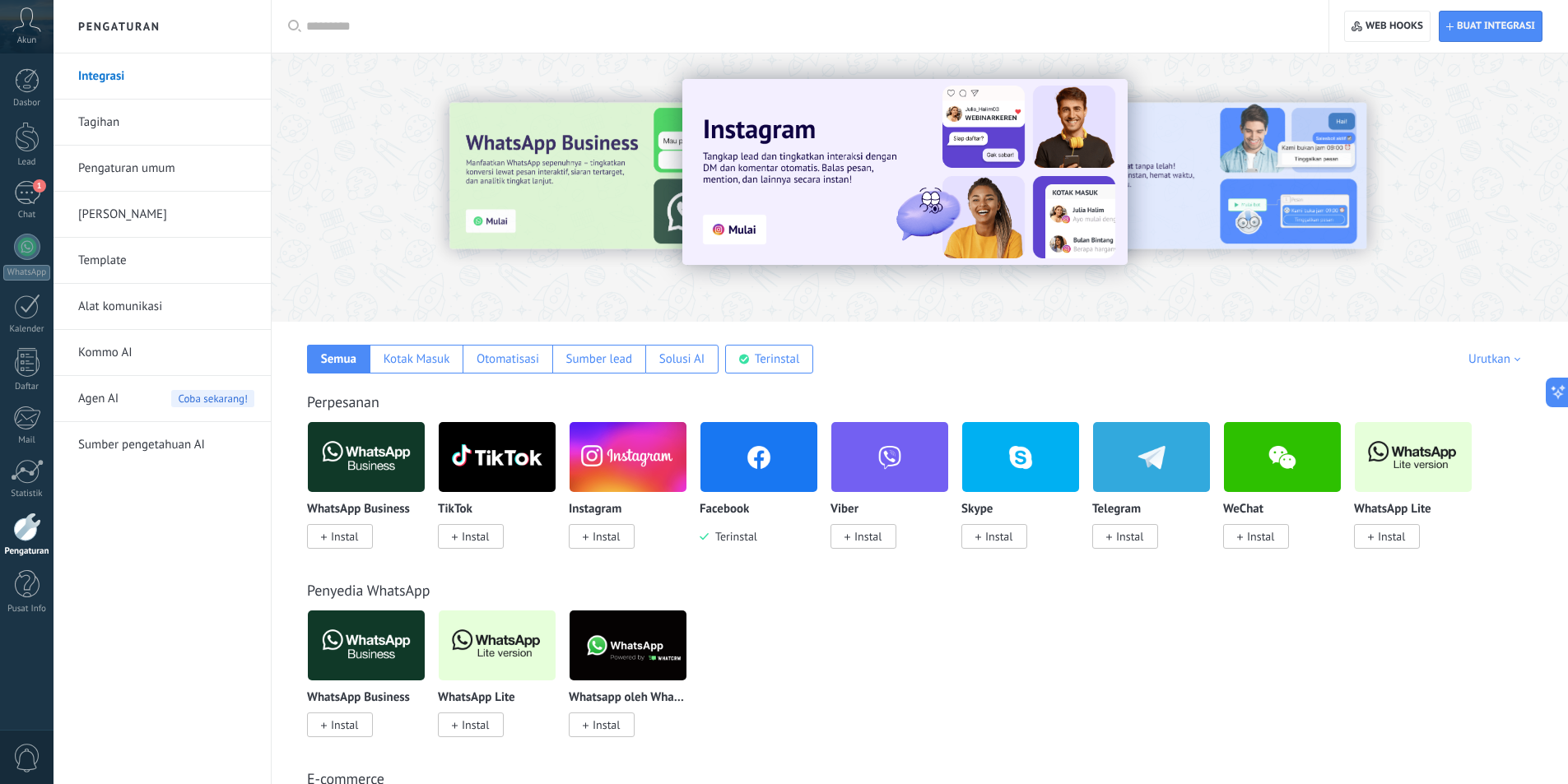
click at [179, 302] on link "Alat komunikasi" at bounding box center [166, 307] width 176 height 46
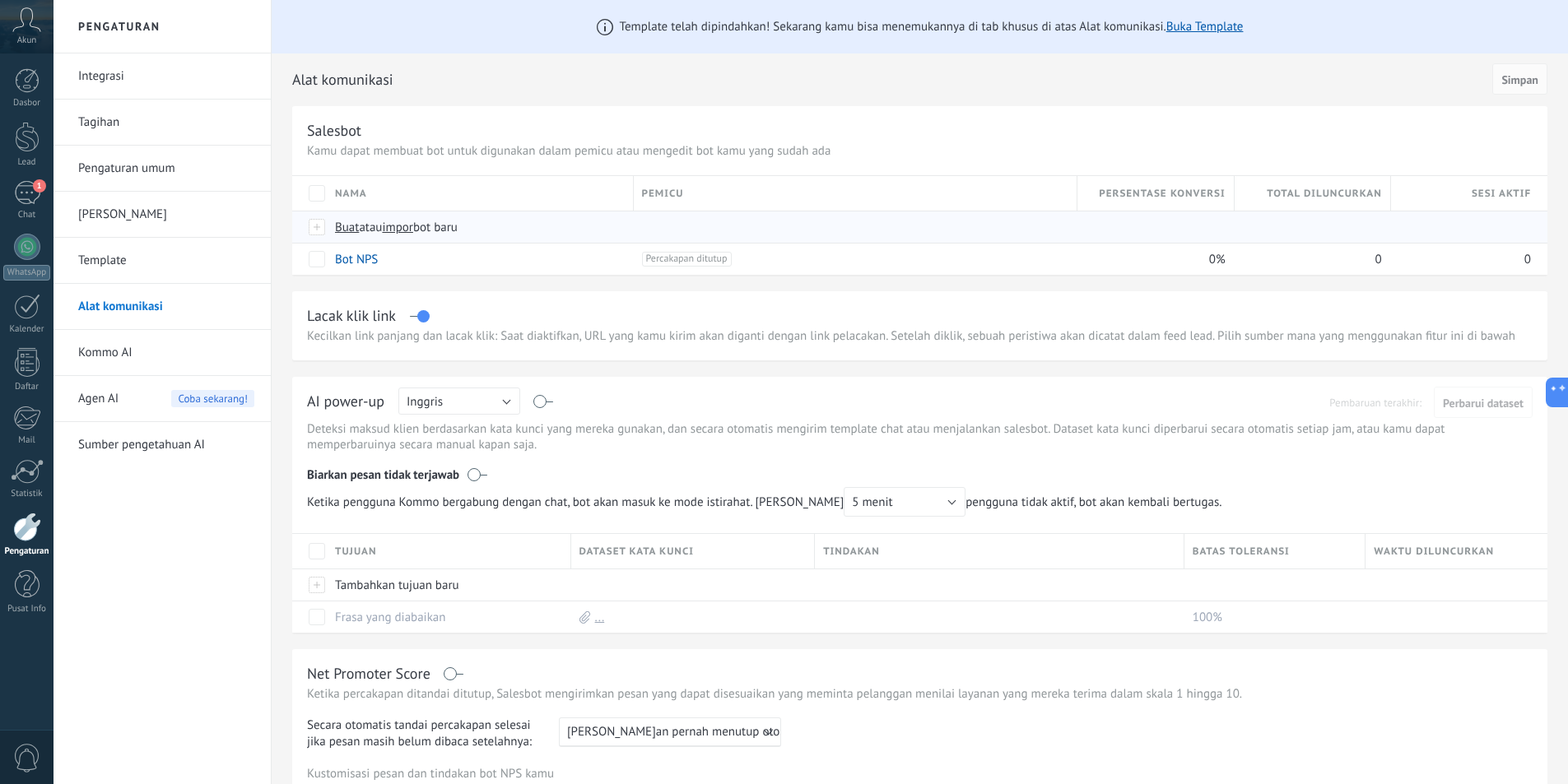
click at [580, 228] on span "Buat atau impor bot baru" at bounding box center [623, 228] width 577 height 16
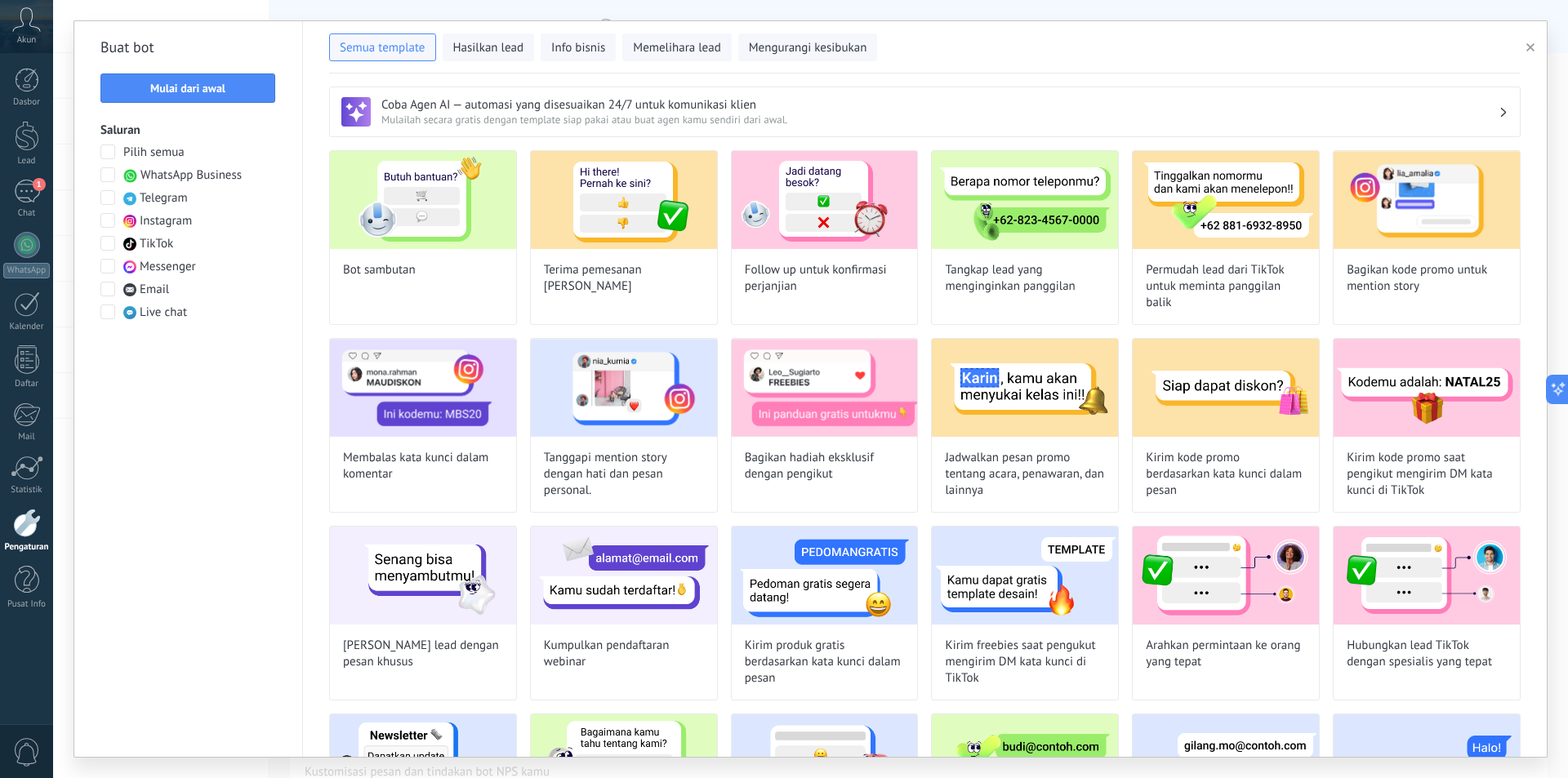
click at [104, 265] on span at bounding box center [107, 266] width 15 height 15
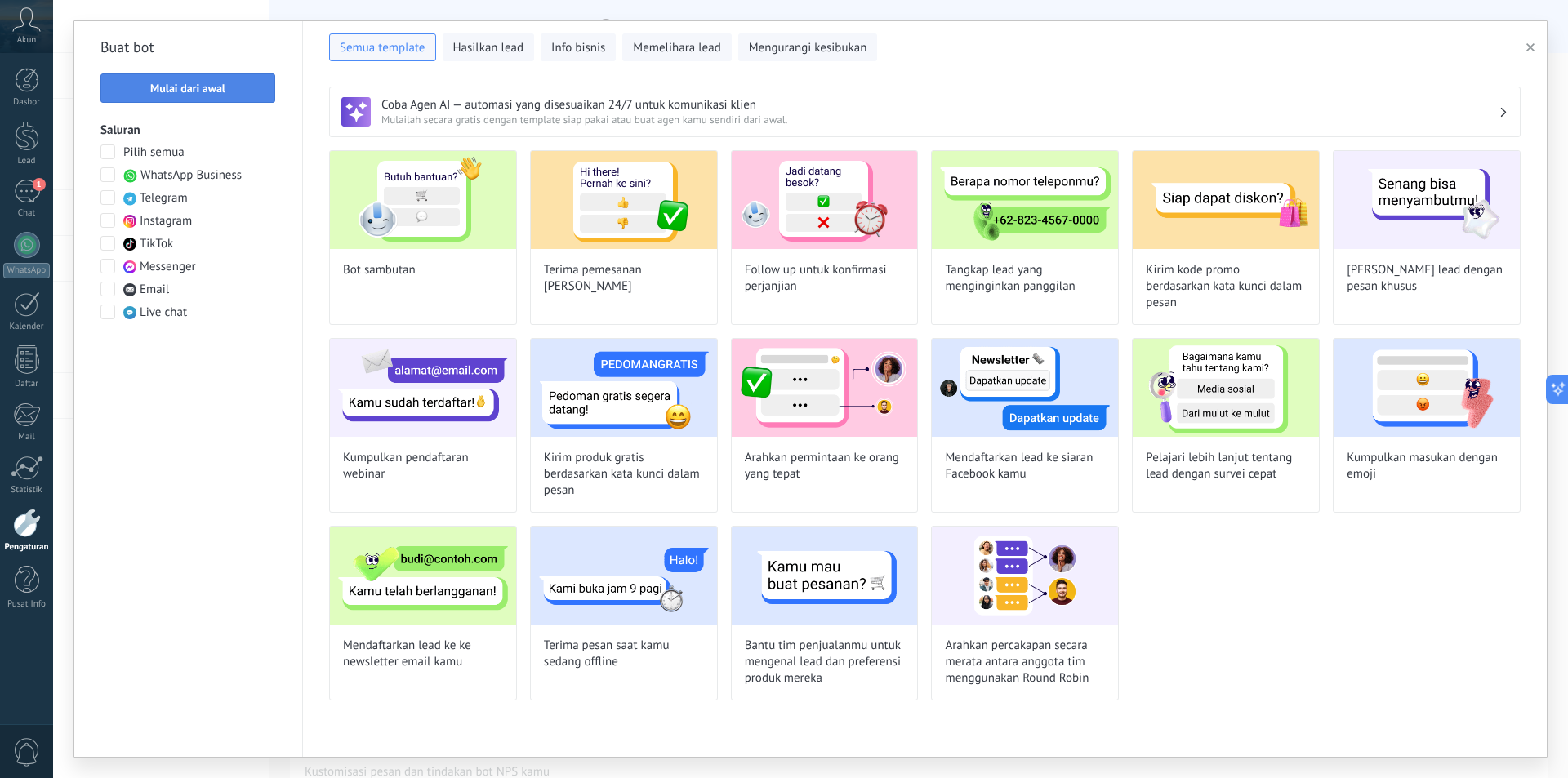
click at [246, 76] on button "Mulai dari awal" at bounding box center [187, 88] width 174 height 30
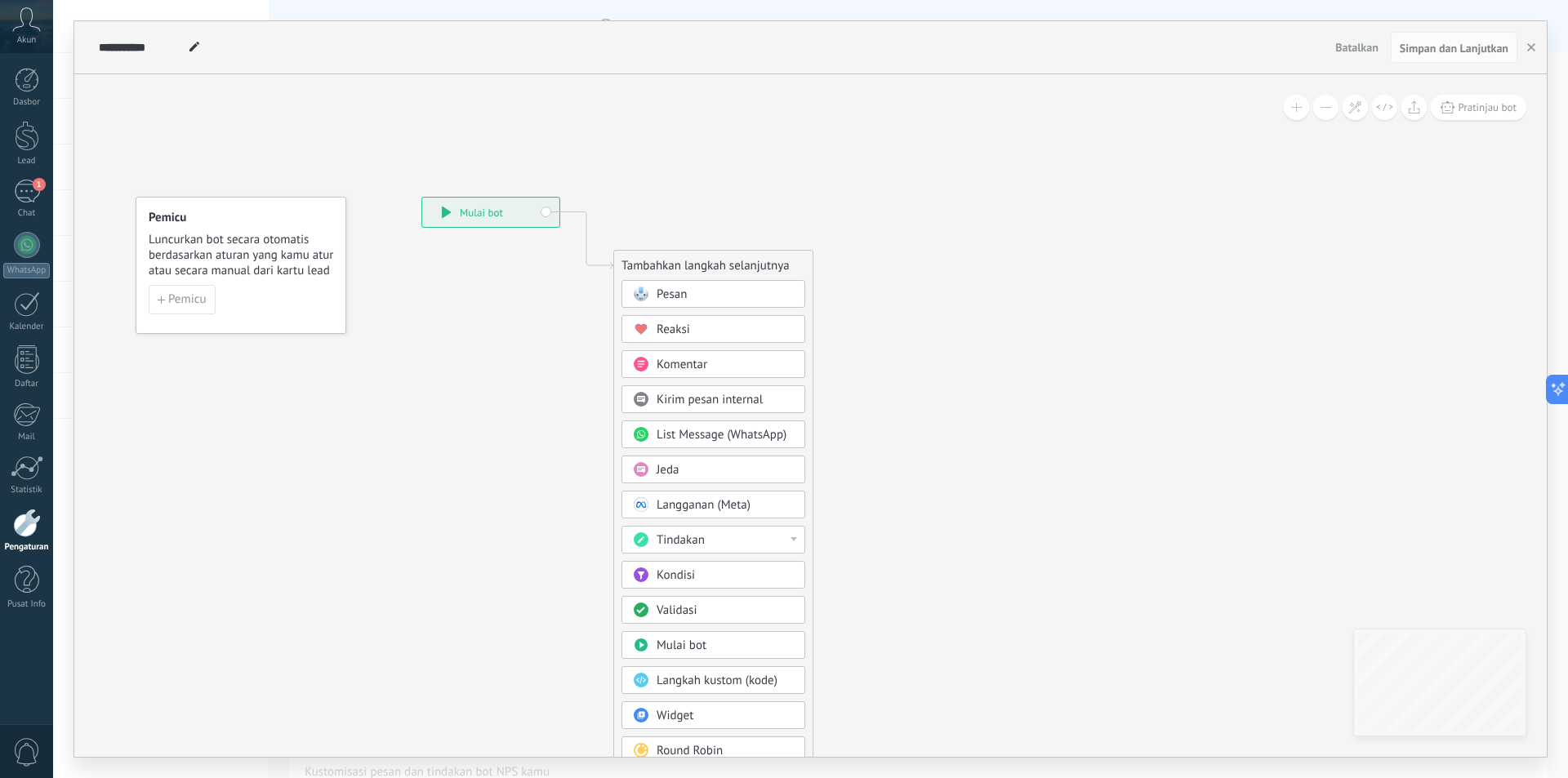
click at [759, 295] on div "Pesan" at bounding box center [725, 294] width 137 height 16
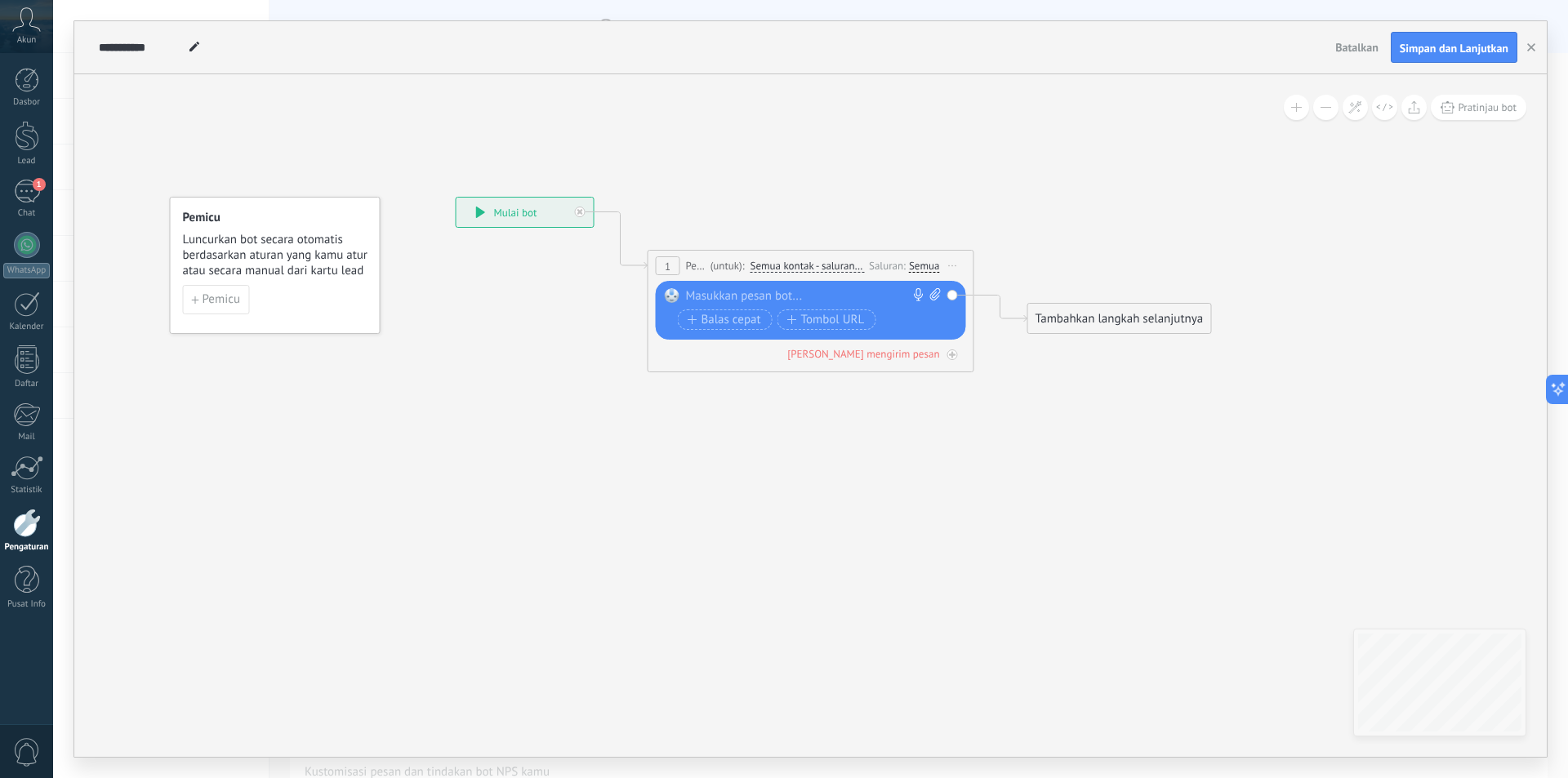
click at [931, 266] on div "Semua" at bounding box center [924, 266] width 31 height 13
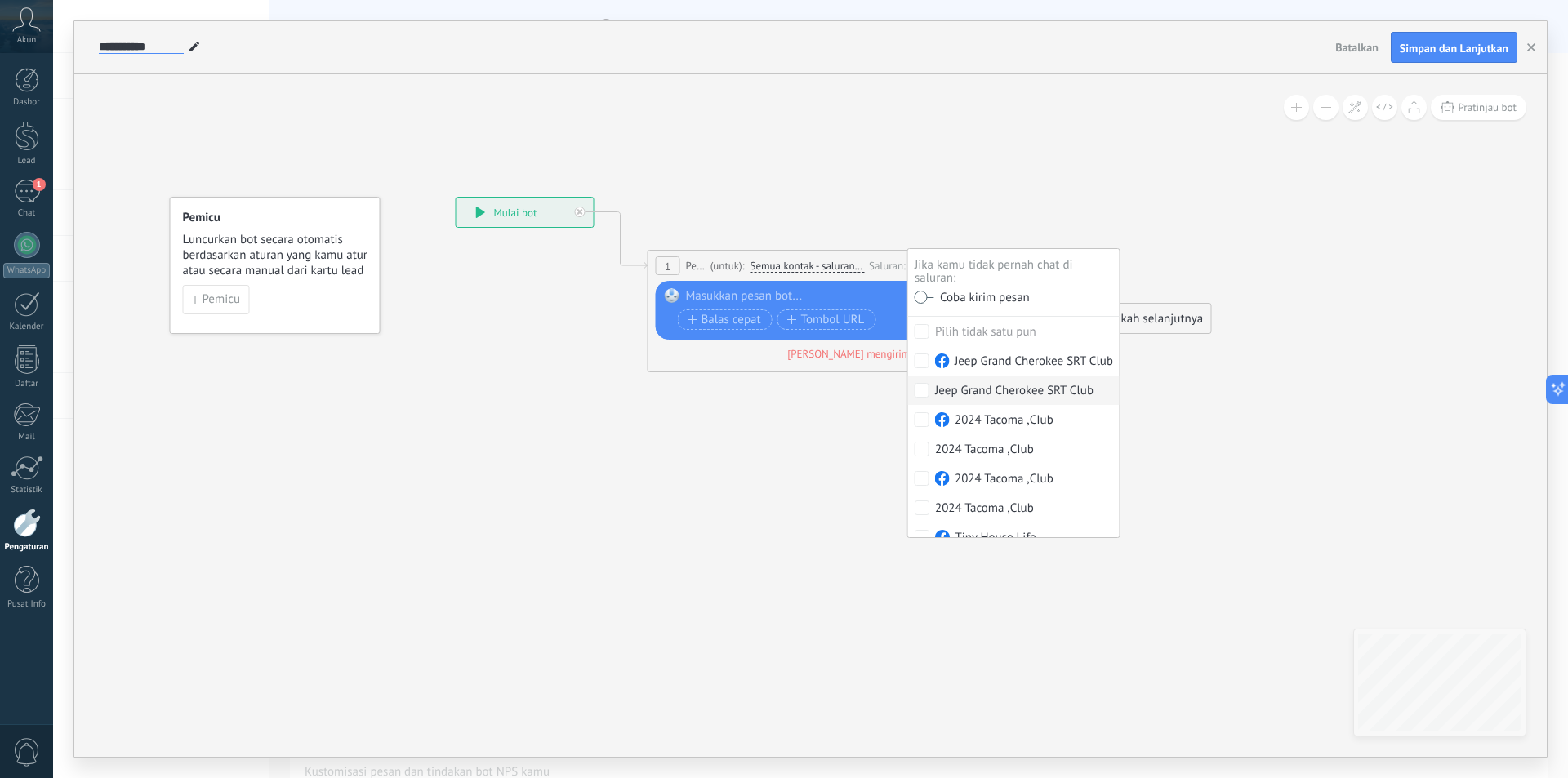
drag, startPoint x: 164, startPoint y: 40, endPoint x: 89, endPoint y: 40, distance: 75.0
click at [89, 40] on div "**********" at bounding box center [810, 48] width 1472 height 54
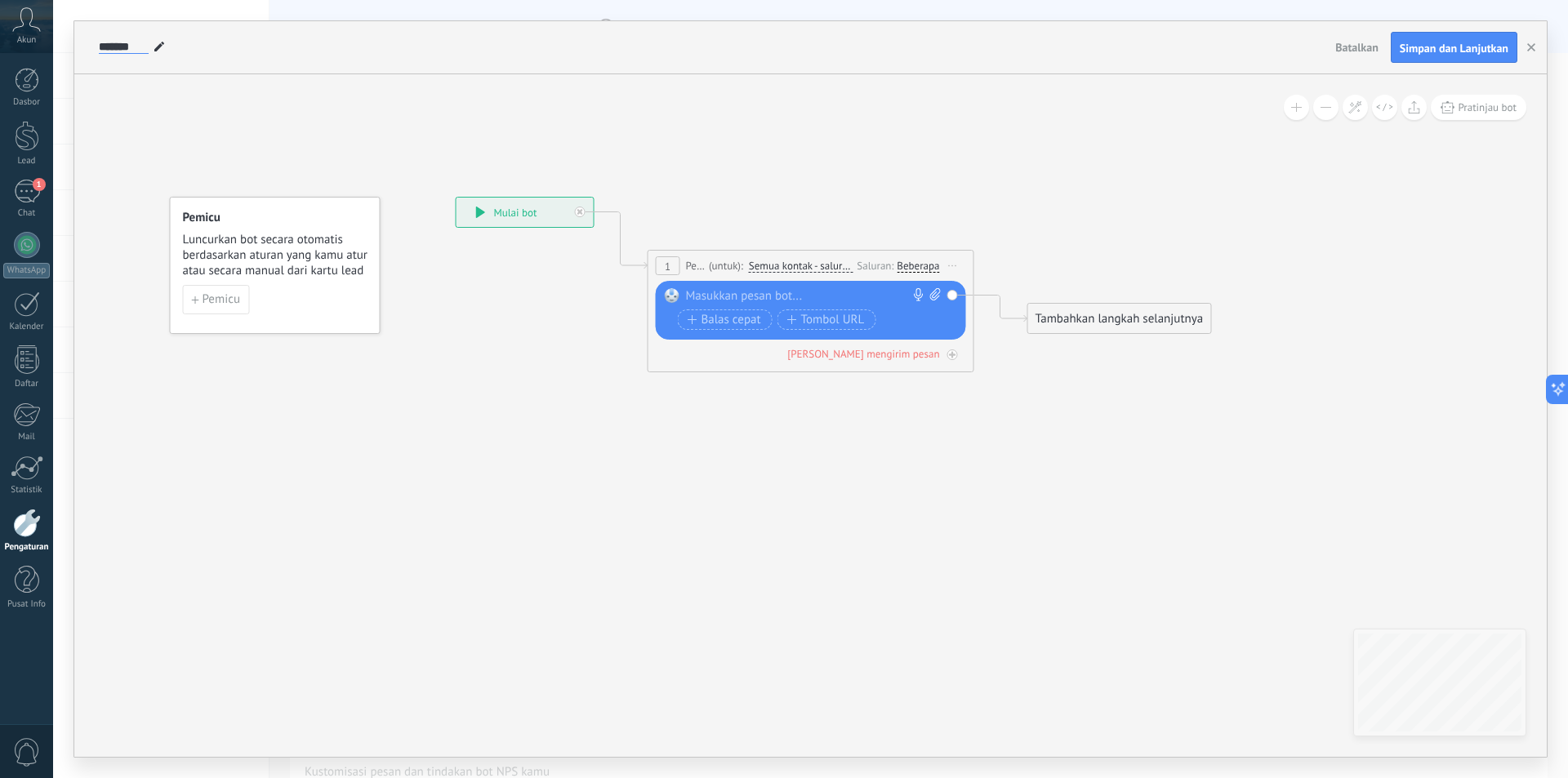
type input "*******"
click at [763, 296] on div at bounding box center [807, 296] width 243 height 16
paste div
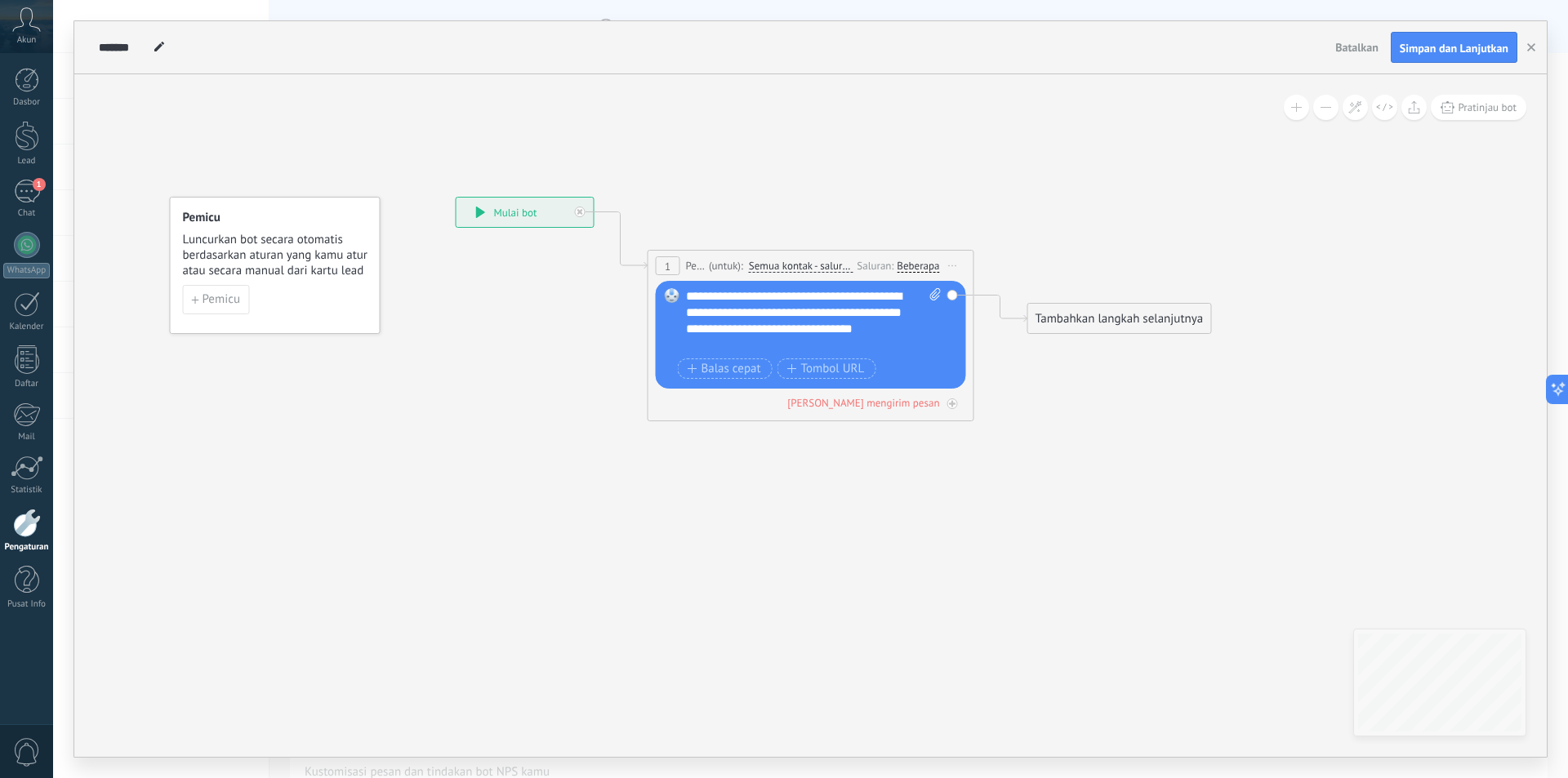
click at [921, 264] on div "Beberapa" at bounding box center [917, 266] width 43 height 13
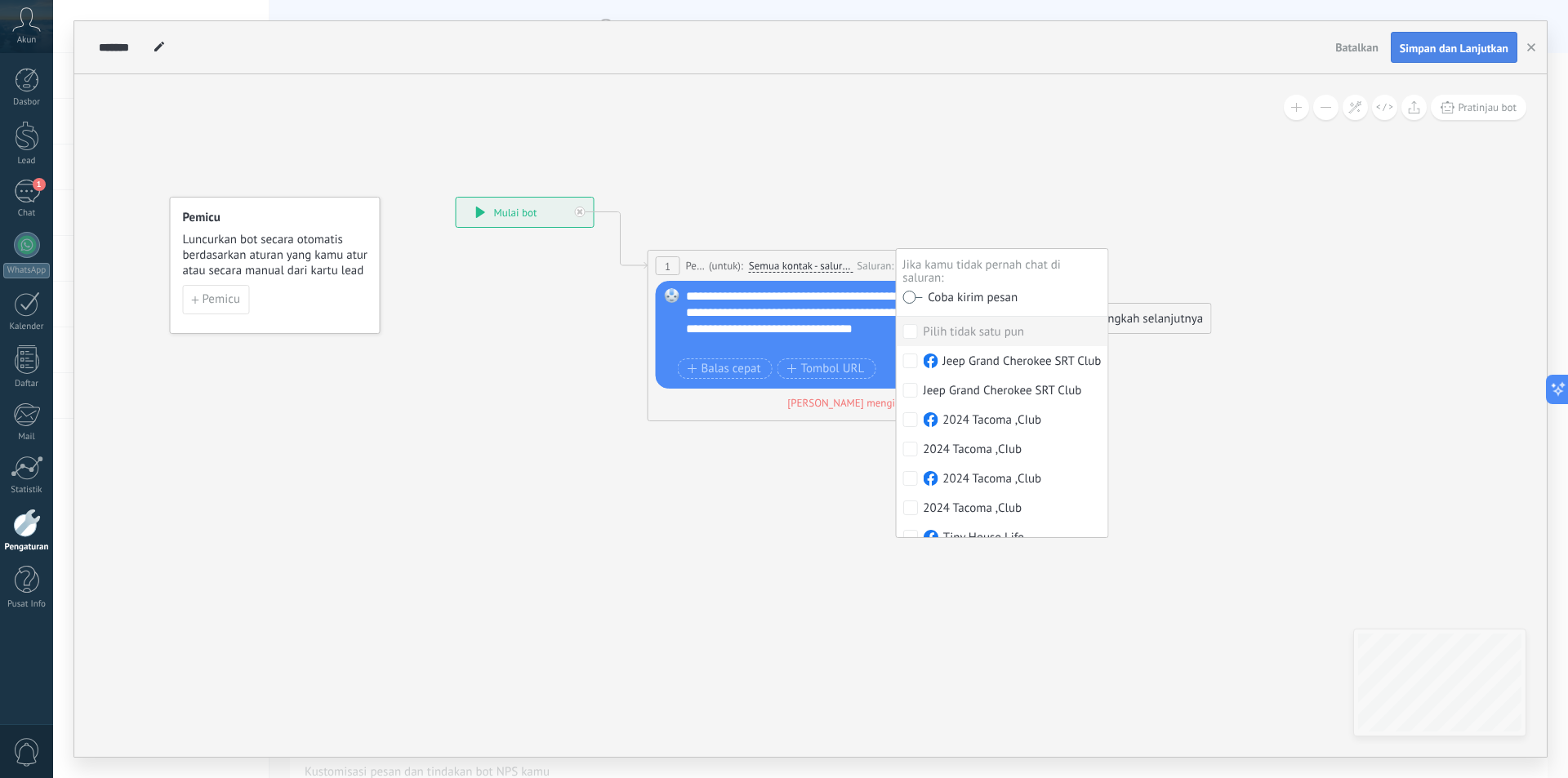
click at [1424, 54] on span "Simpan dan Lanjutkan" at bounding box center [1454, 49] width 109 height 12
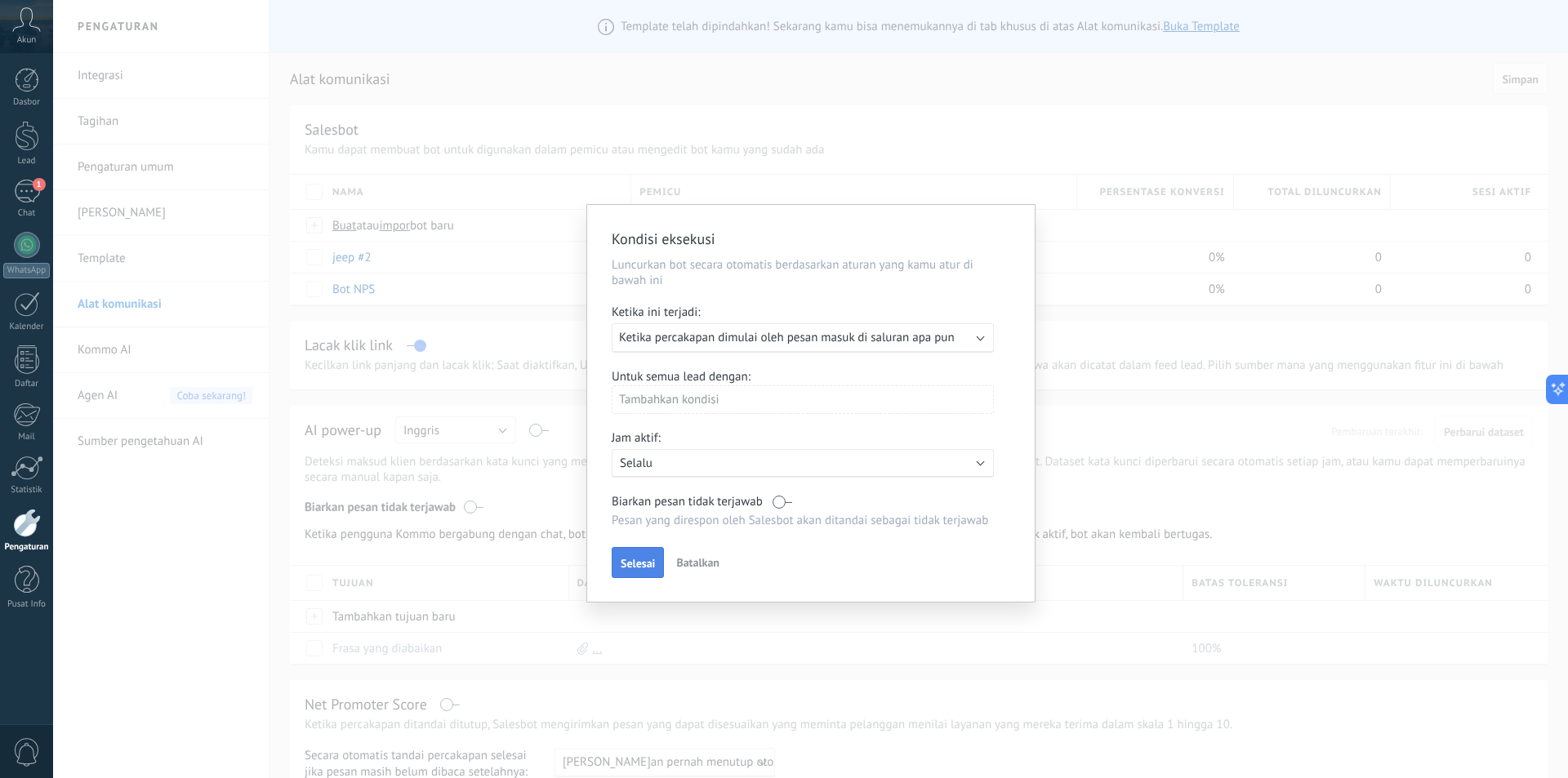
click at [638, 565] on span "Selesai" at bounding box center [637, 564] width 35 height 12
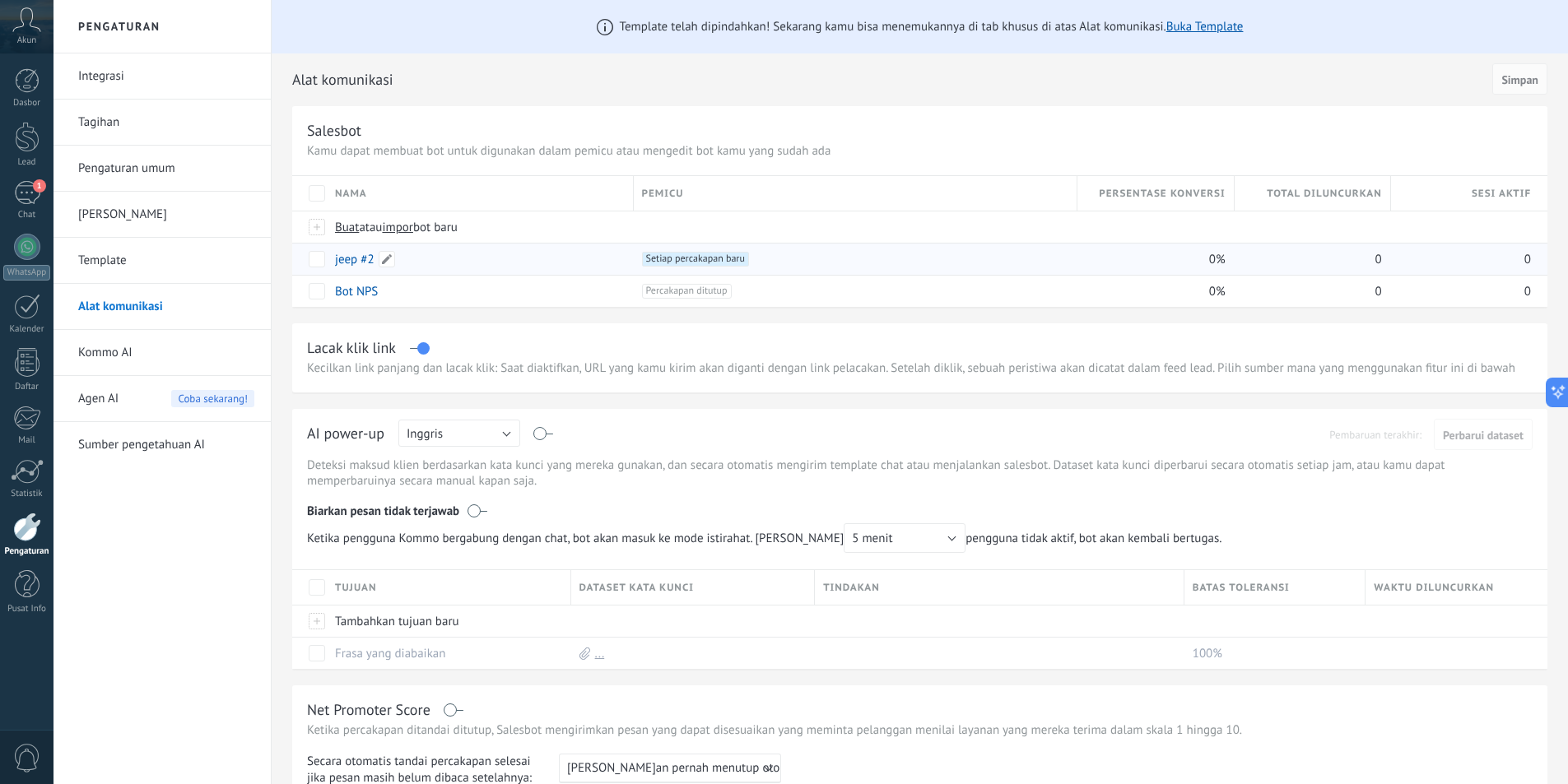
click at [527, 263] on div "jeep #2" at bounding box center [476, 259] width 299 height 31
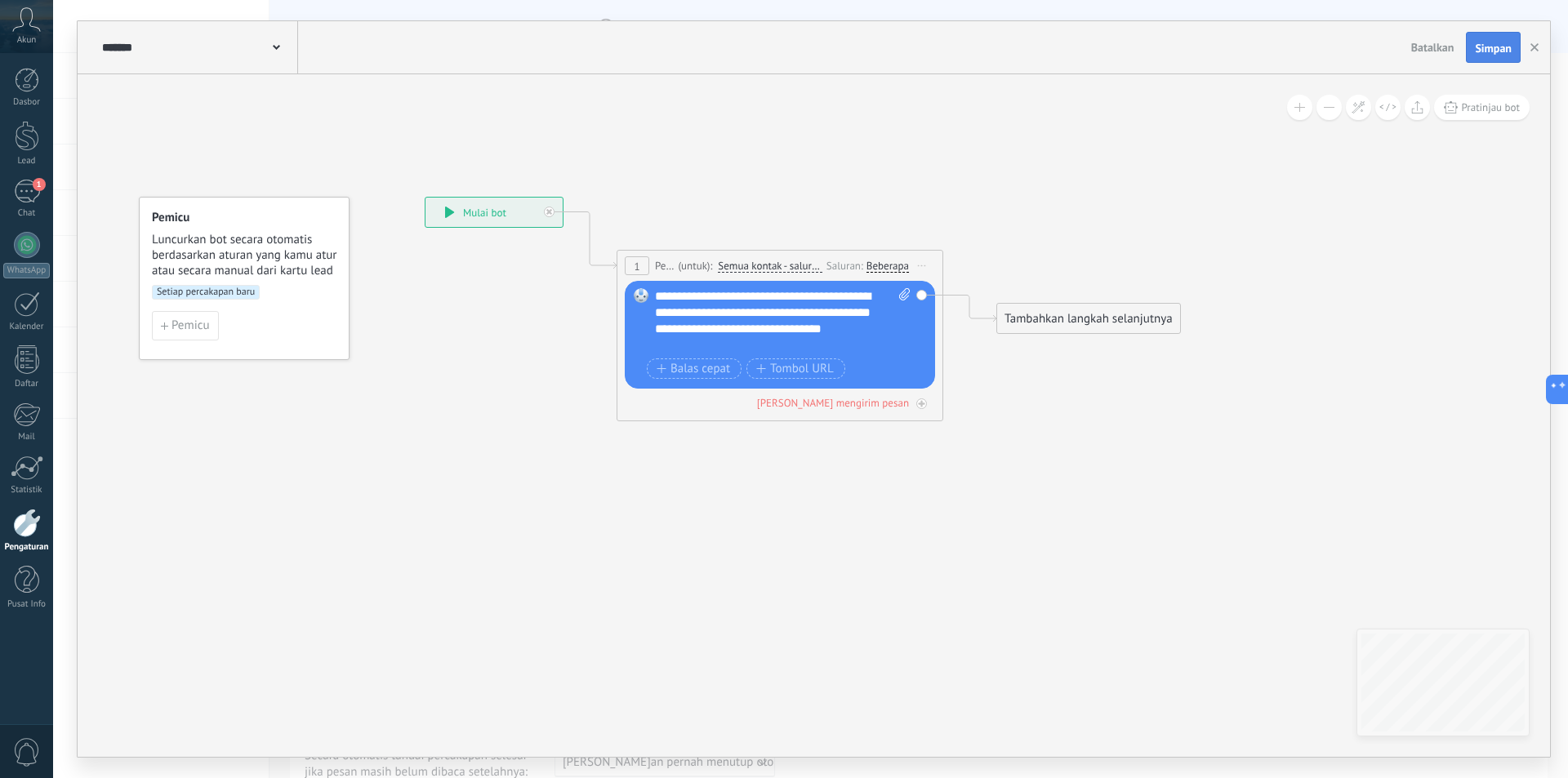
click at [1487, 44] on span "Simpan" at bounding box center [1493, 49] width 37 height 12
click at [1535, 44] on icon "button" at bounding box center [1534, 48] width 8 height 8
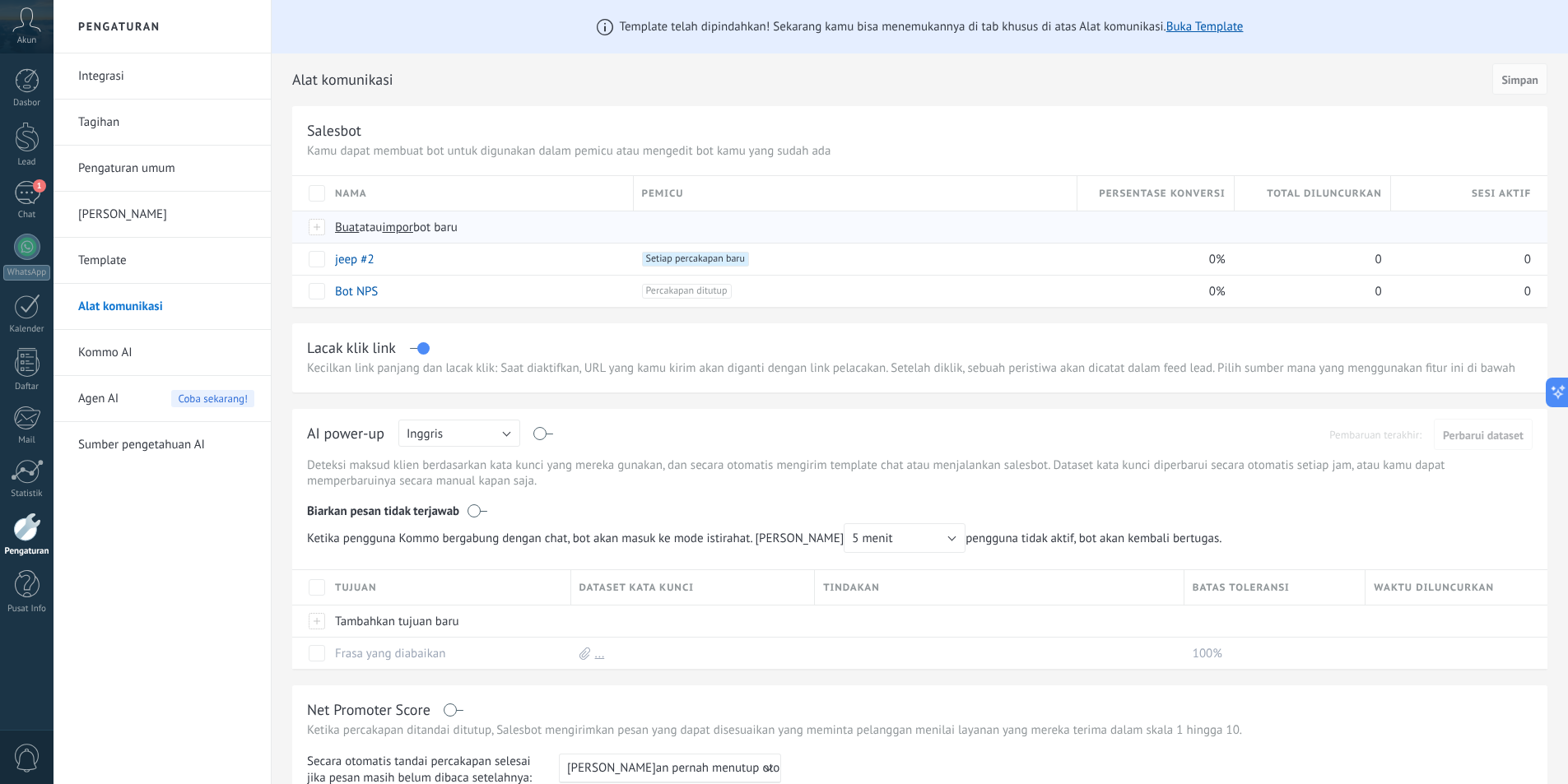
click at [498, 222] on span "Buat atau impor bot baru" at bounding box center [623, 228] width 577 height 16
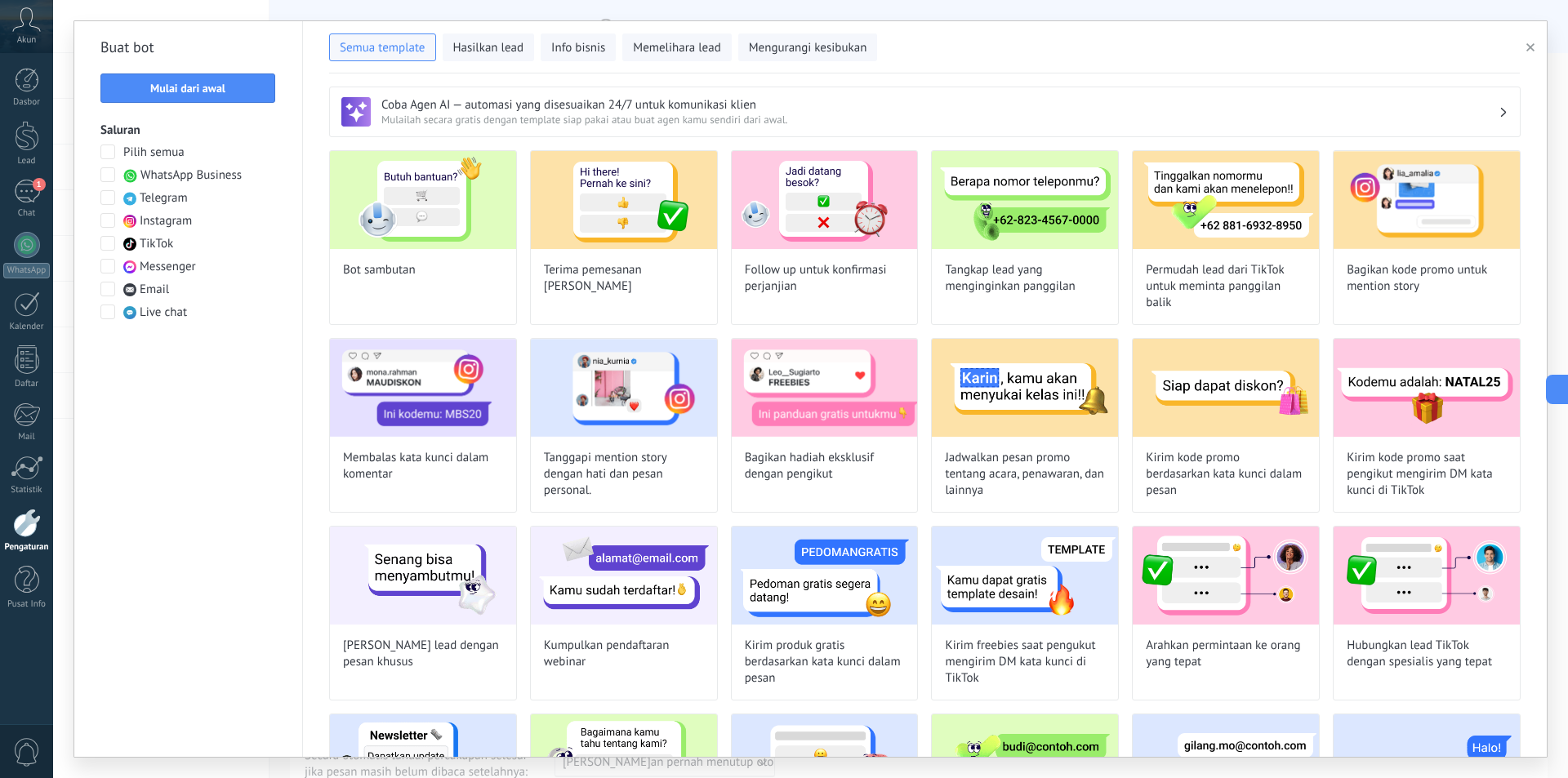
click at [107, 266] on span at bounding box center [107, 266] width 15 height 15
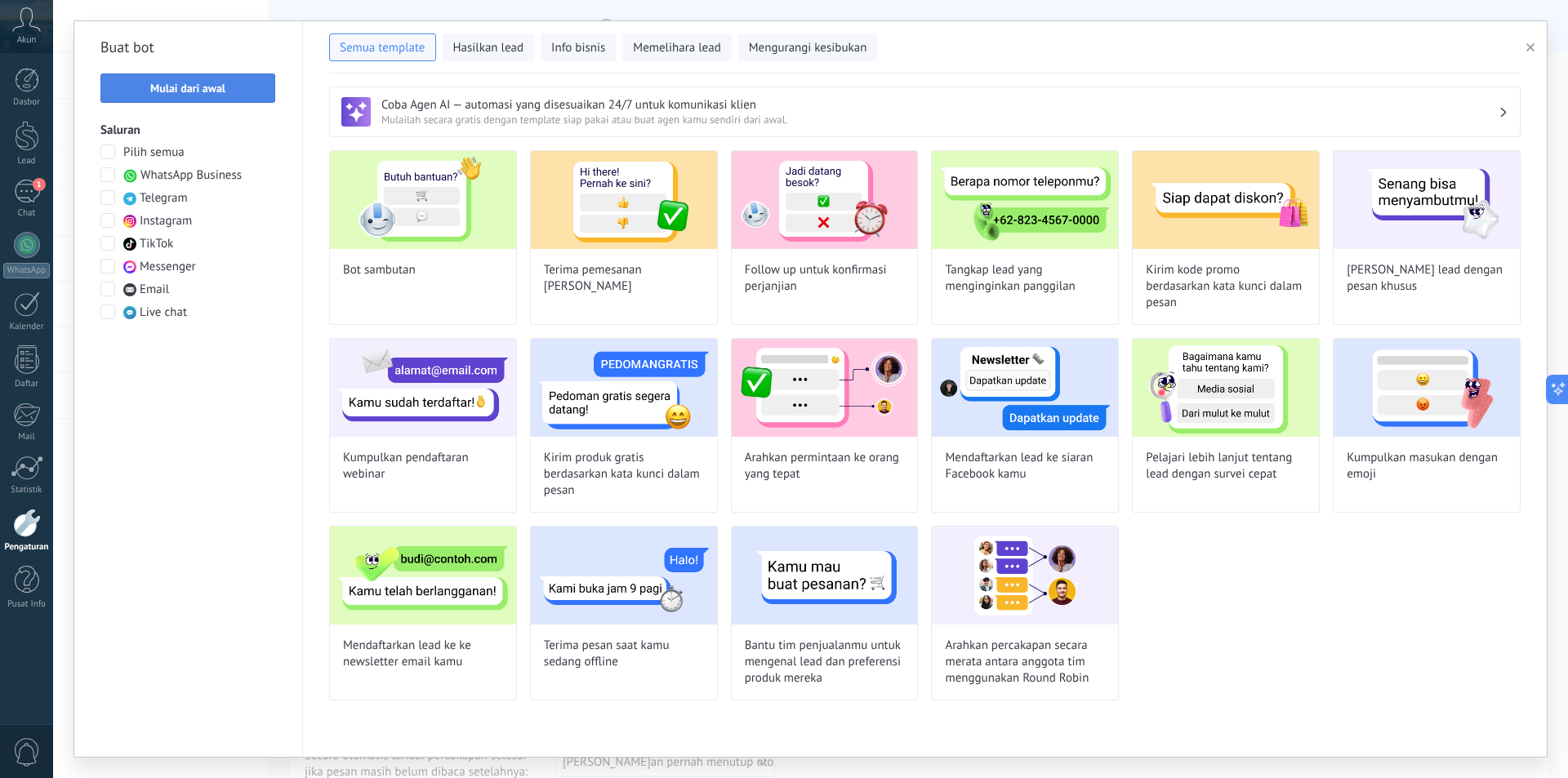
click at [234, 92] on span "Mulai dari awal" at bounding box center [187, 88] width 157 height 12
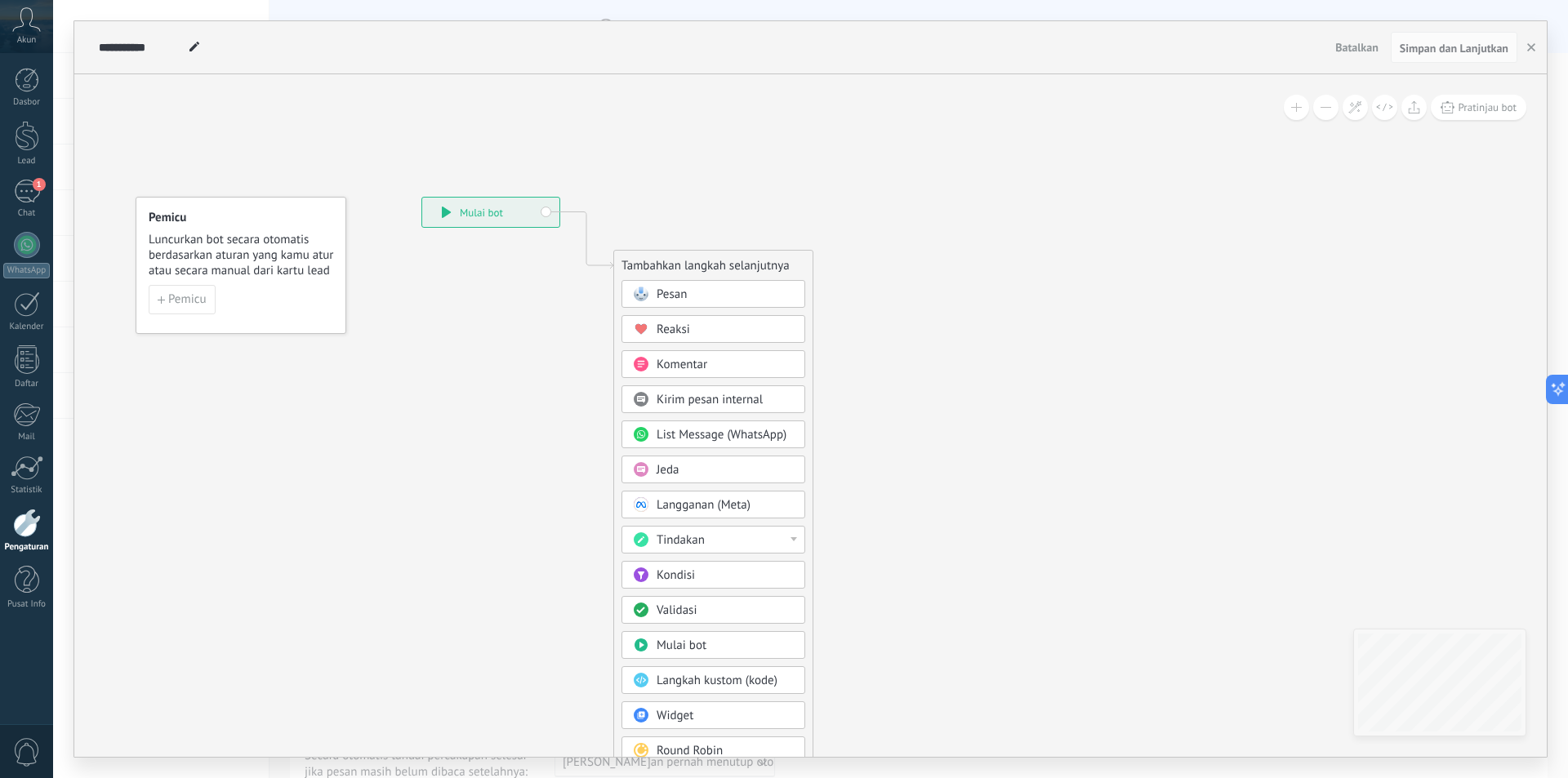
click at [677, 284] on div "Pesan" at bounding box center [713, 294] width 183 height 28
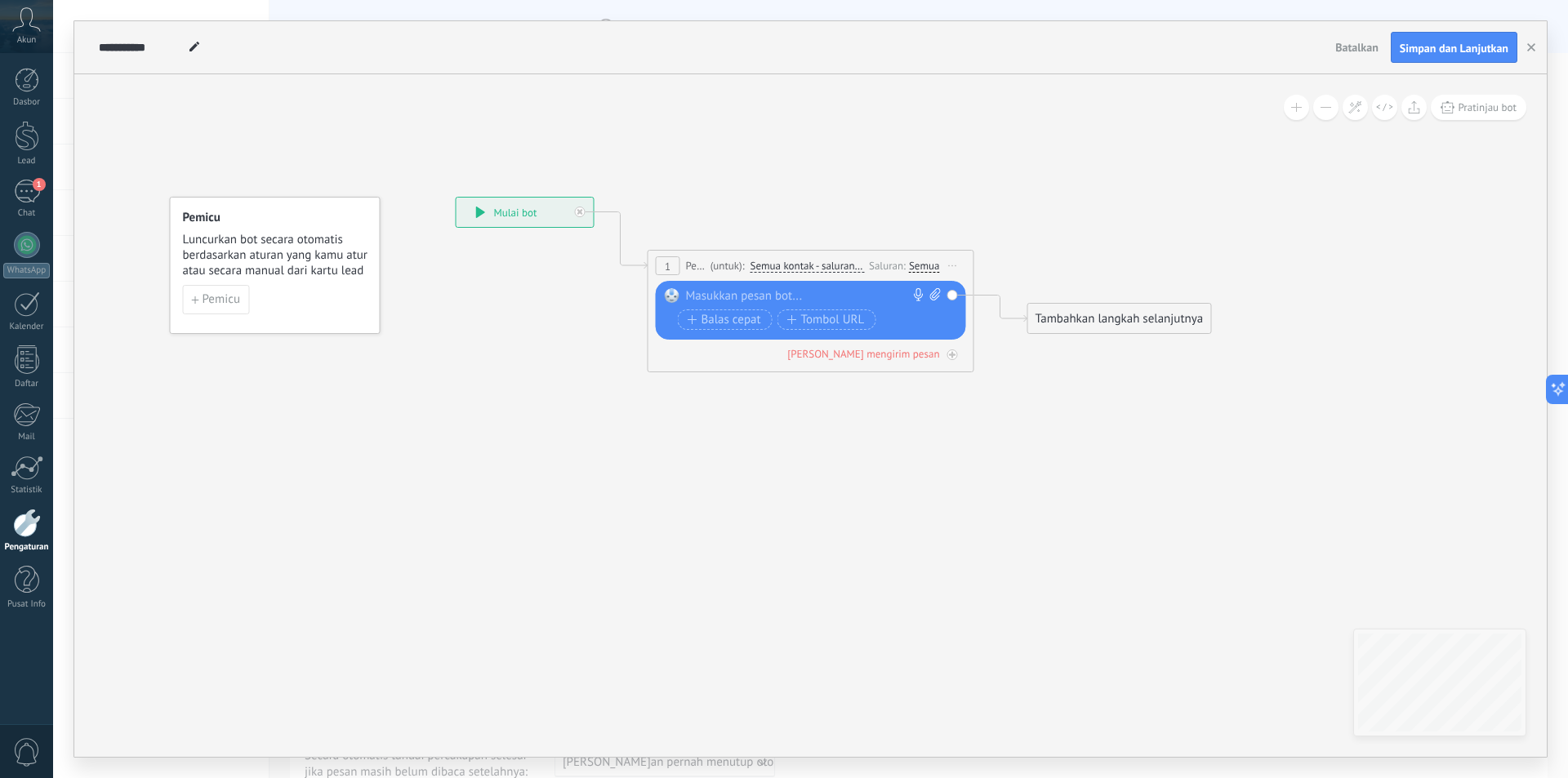
click at [922, 263] on div "Semua" at bounding box center [924, 266] width 31 height 13
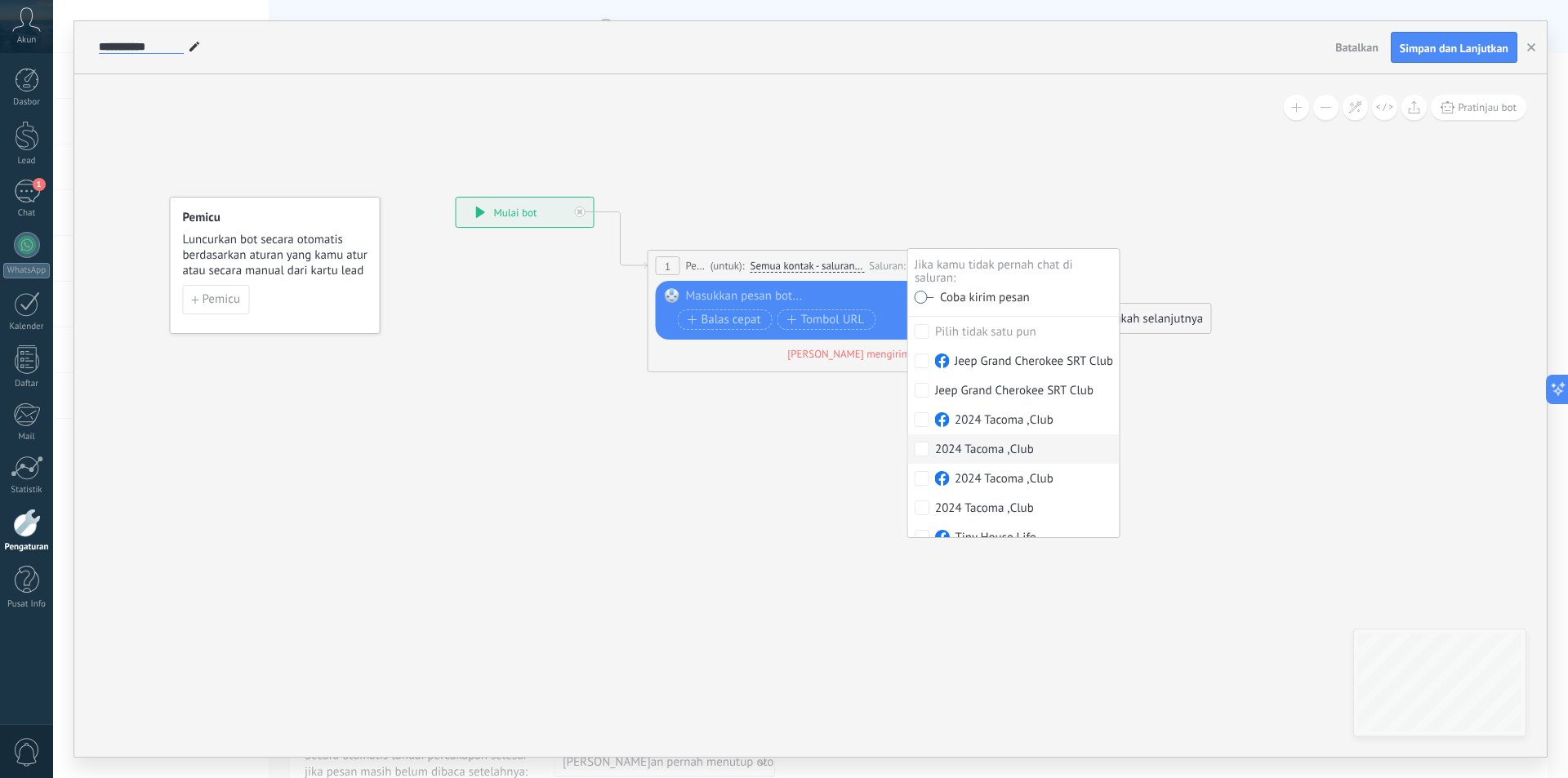
drag, startPoint x: 160, startPoint y: 44, endPoint x: 92, endPoint y: 43, distance: 68.0
click at [92, 43] on div "**********" at bounding box center [810, 48] width 1472 height 54
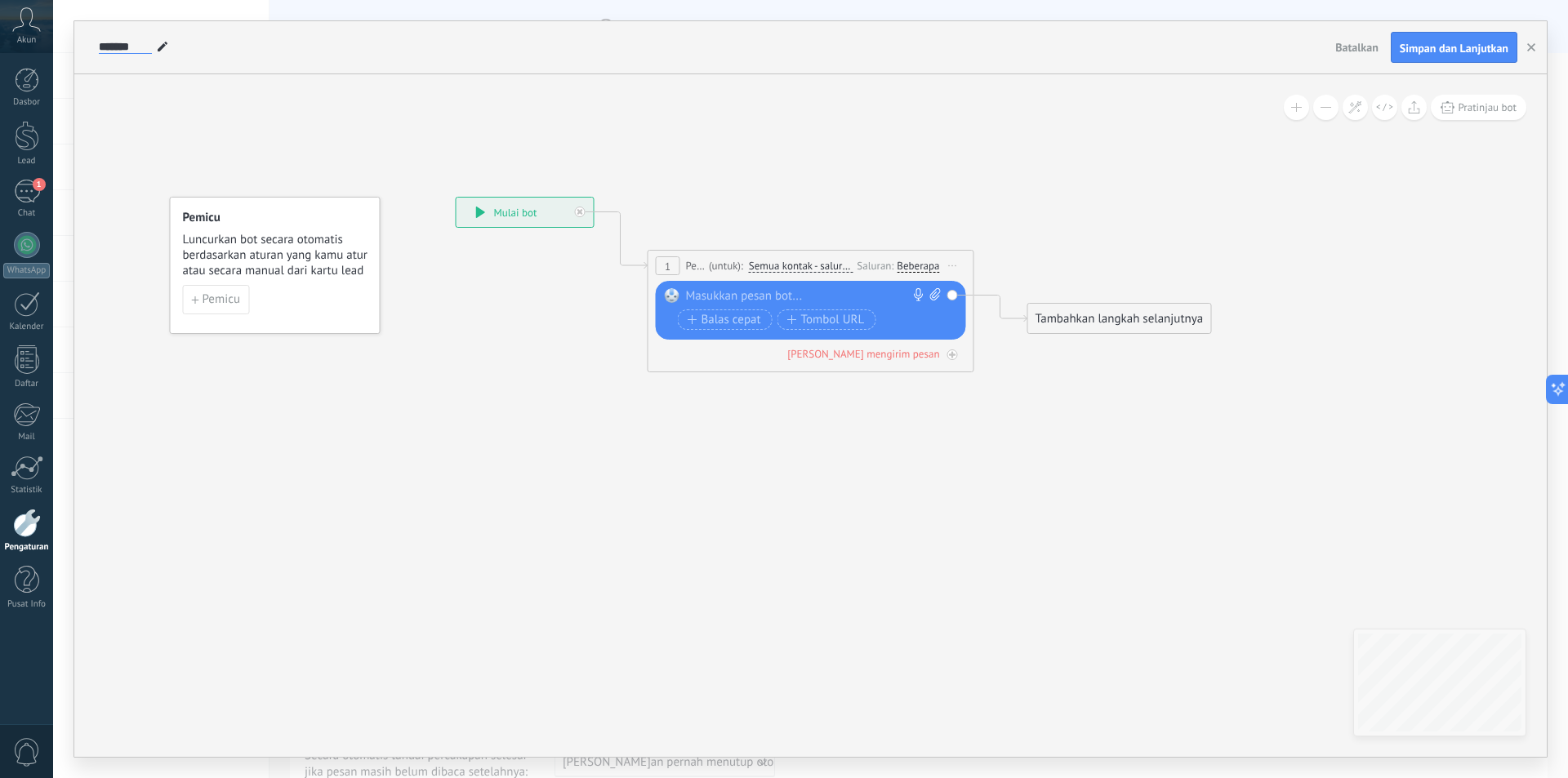
type input "*******"
click at [773, 289] on div at bounding box center [807, 296] width 243 height 16
paste div
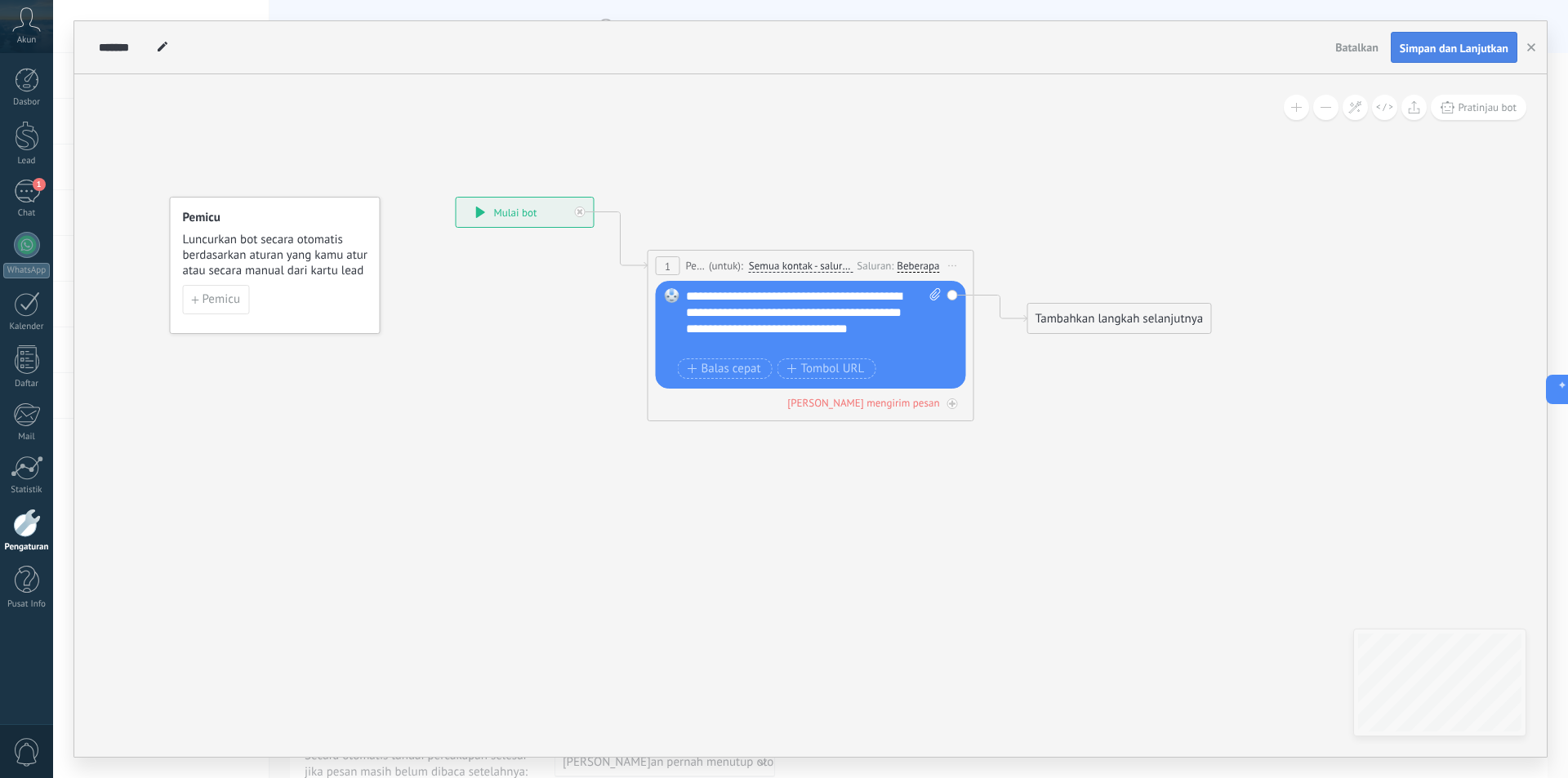
click at [1409, 48] on span "Simpan dan Lanjutkan" at bounding box center [1454, 49] width 109 height 12
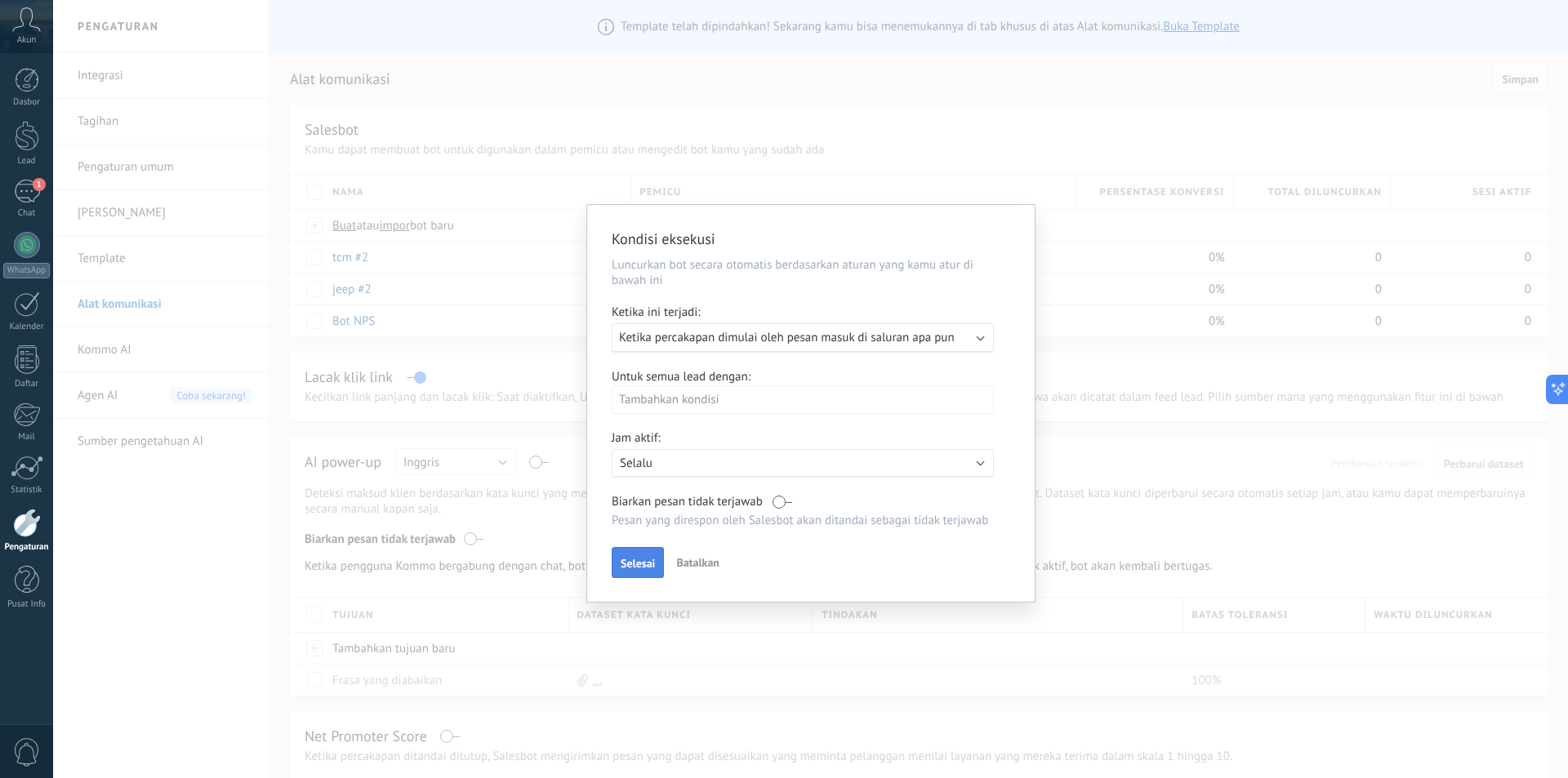
click at [639, 558] on span "Selesai" at bounding box center [637, 564] width 35 height 12
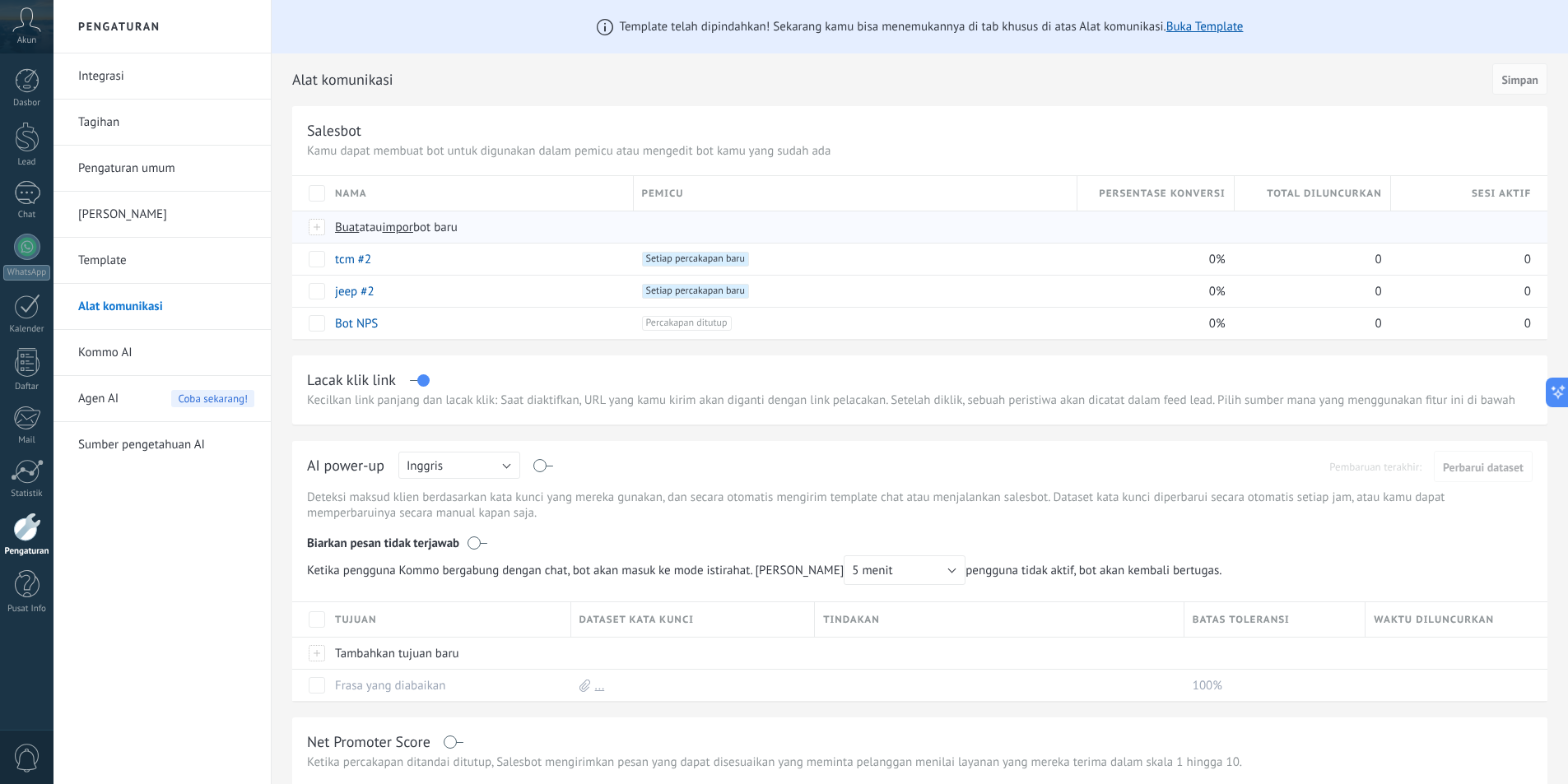
click at [573, 229] on span "Buat atau impor bot baru" at bounding box center [623, 228] width 577 height 16
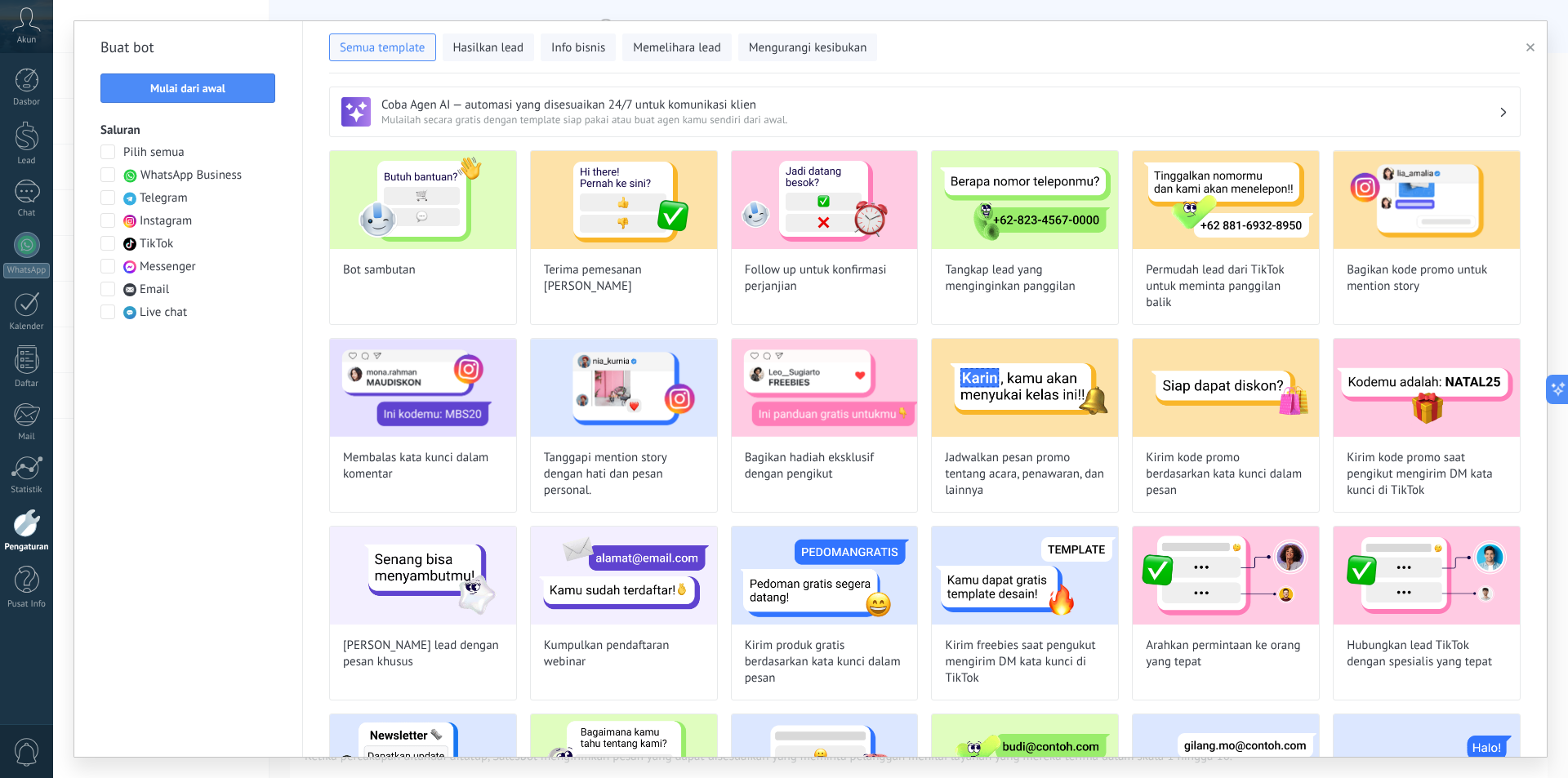
click at [104, 271] on span at bounding box center [107, 266] width 15 height 15
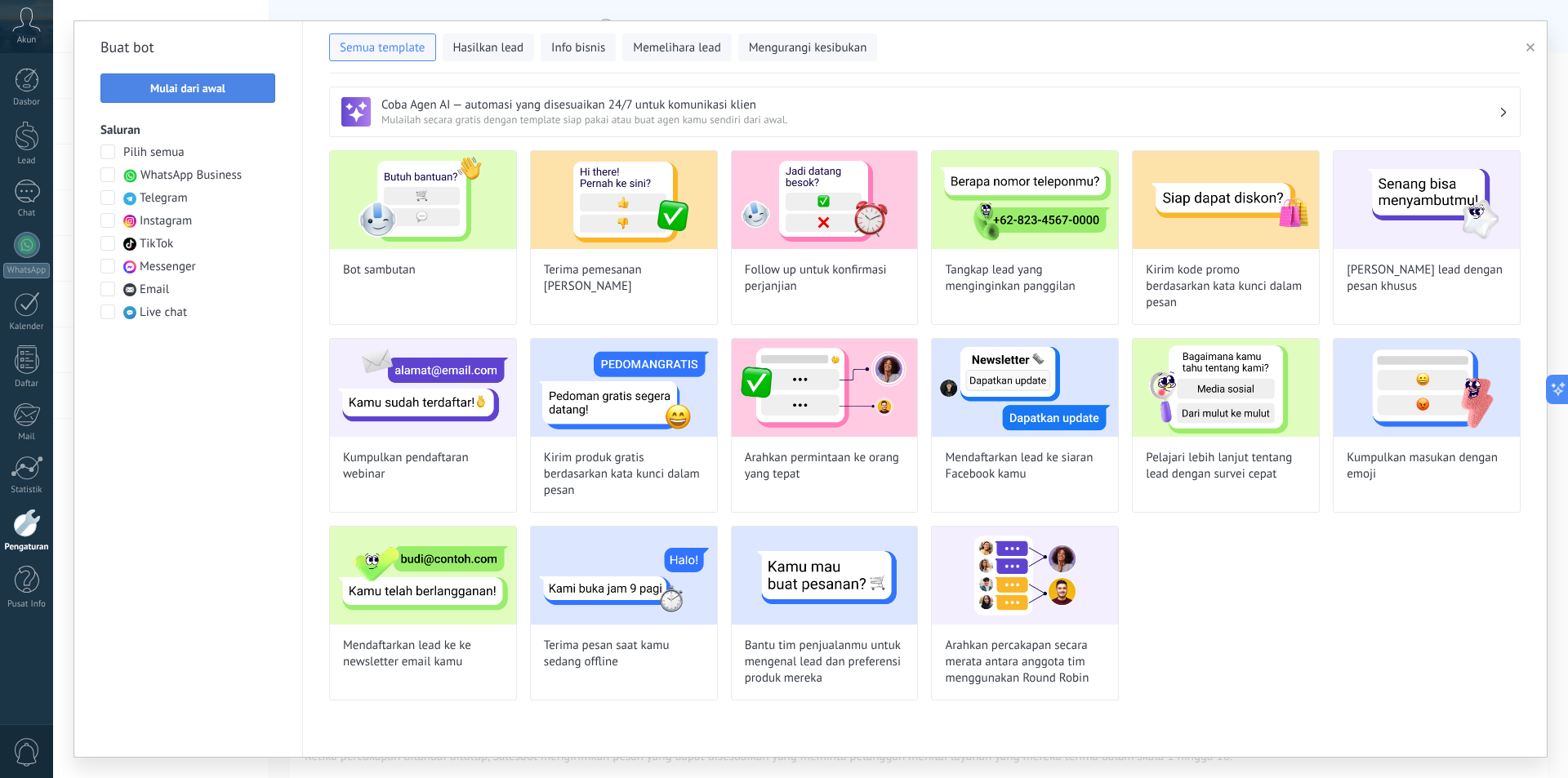
click at [253, 88] on span "Mulai dari awal" at bounding box center [187, 88] width 157 height 12
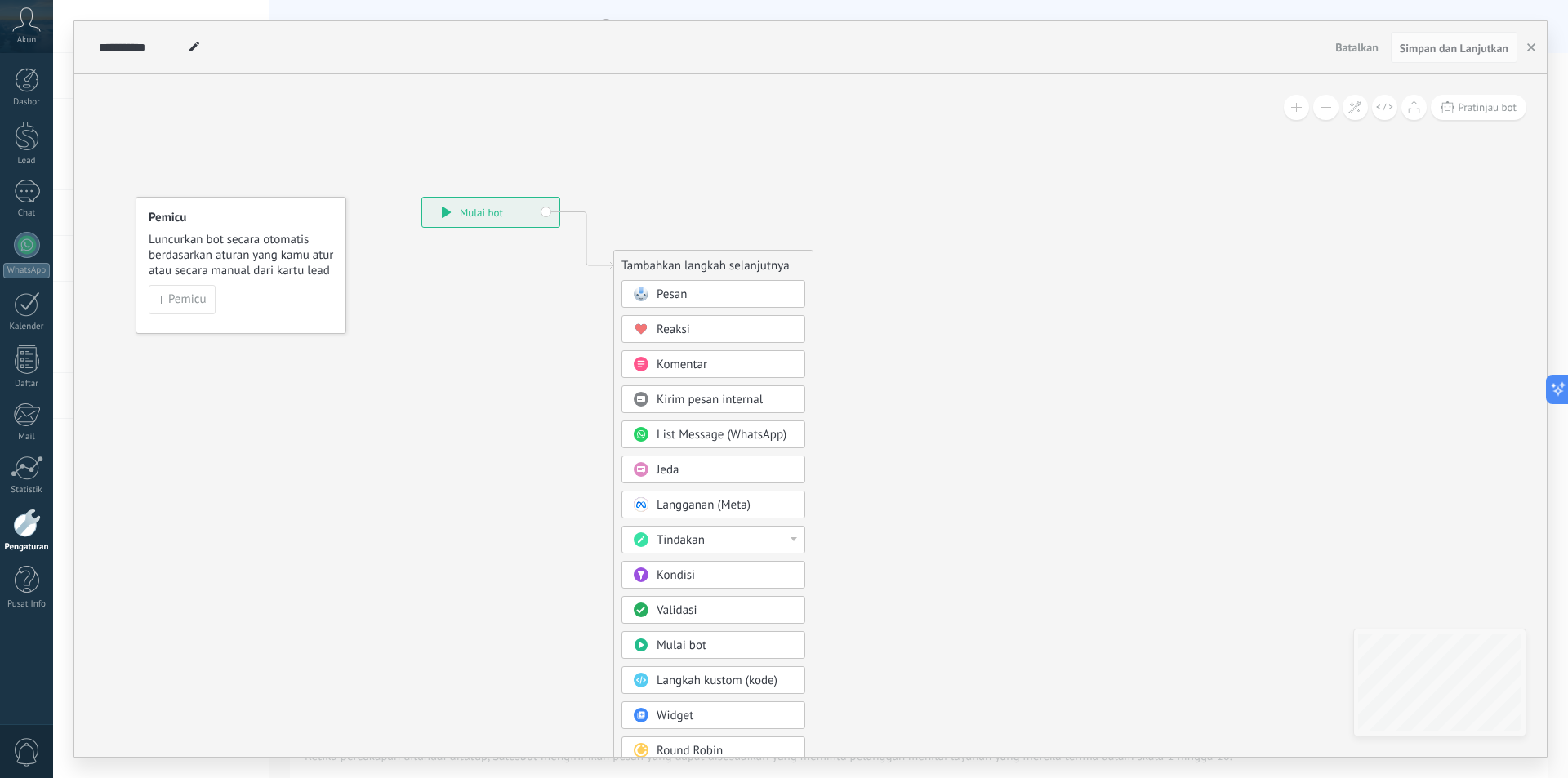
click at [684, 285] on div "Pesan" at bounding box center [713, 294] width 183 height 28
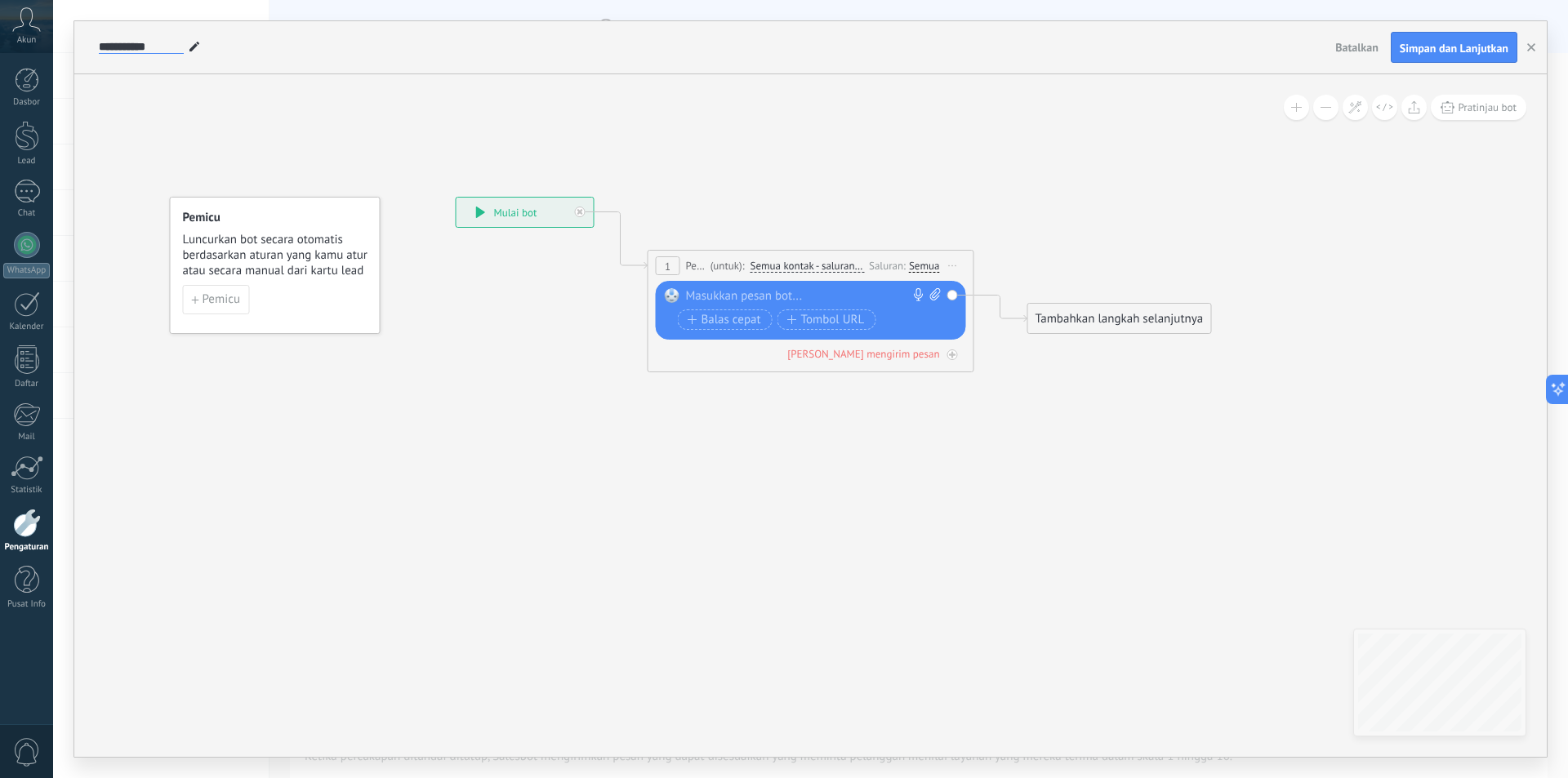
drag, startPoint x: 157, startPoint y: 43, endPoint x: 95, endPoint y: 45, distance: 62.0
click at [95, 45] on div "**********" at bounding box center [712, 47] width 1234 height 53
click at [105, 43] on input "****" at bounding box center [114, 47] width 30 height 13
type input "*********"
click at [931, 262] on div "Semua" at bounding box center [924, 266] width 31 height 13
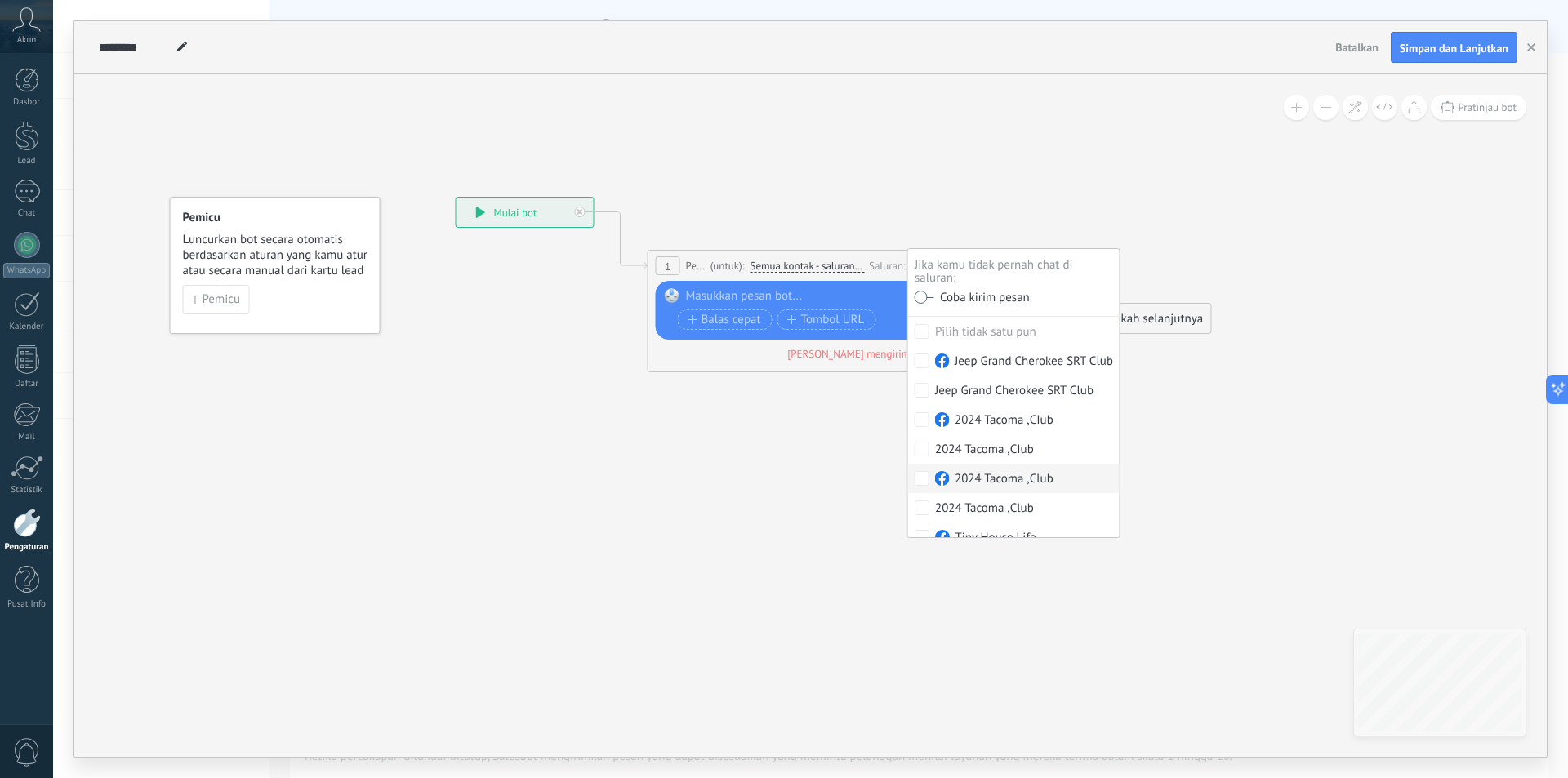
click at [813, 286] on div "Gantikan Hapus Convert to voice message Seret gambar ke sini untuk melampirkann…" at bounding box center [810, 309] width 310 height 58
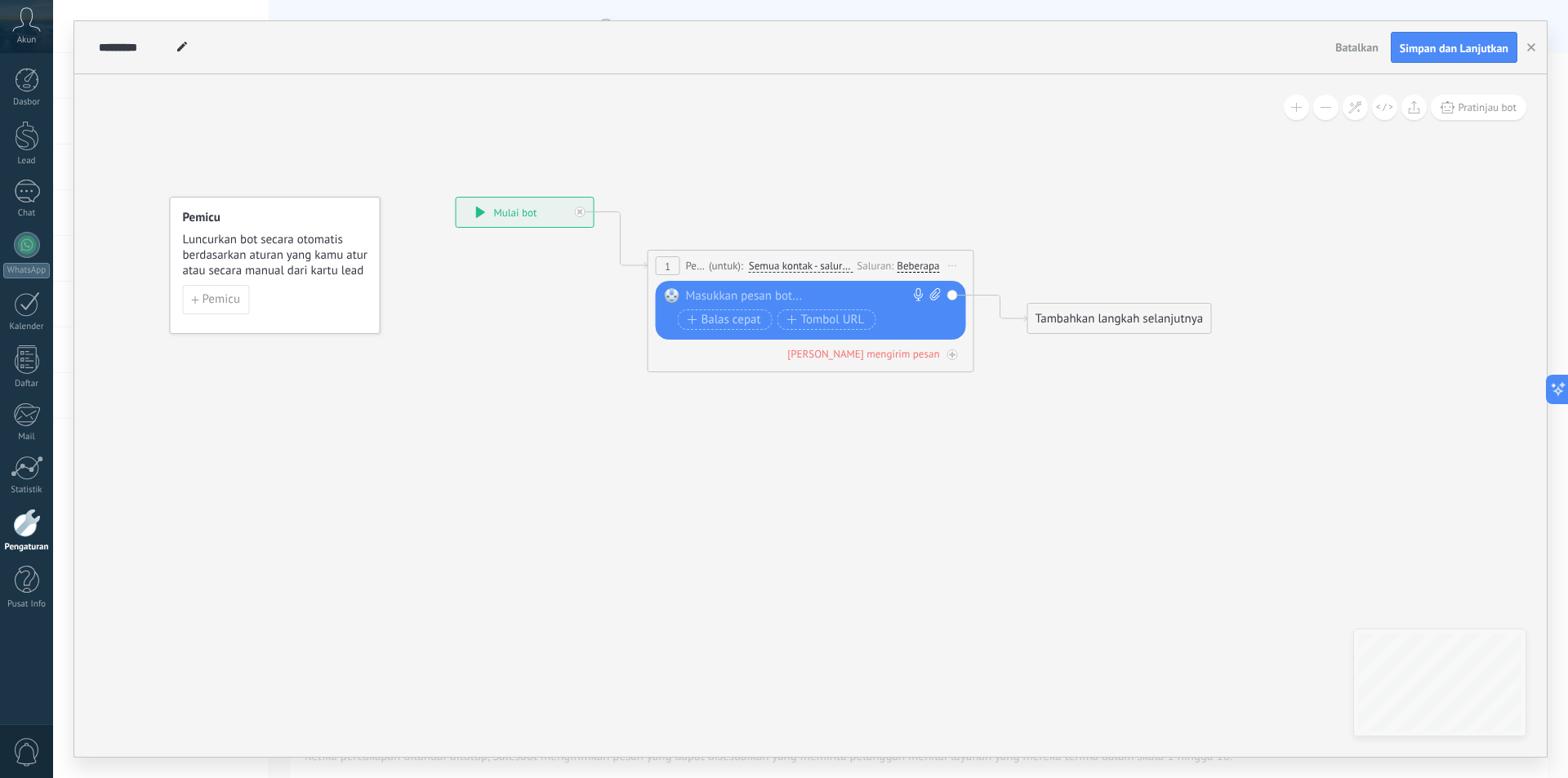
click at [813, 290] on div at bounding box center [807, 296] width 243 height 16
paste div
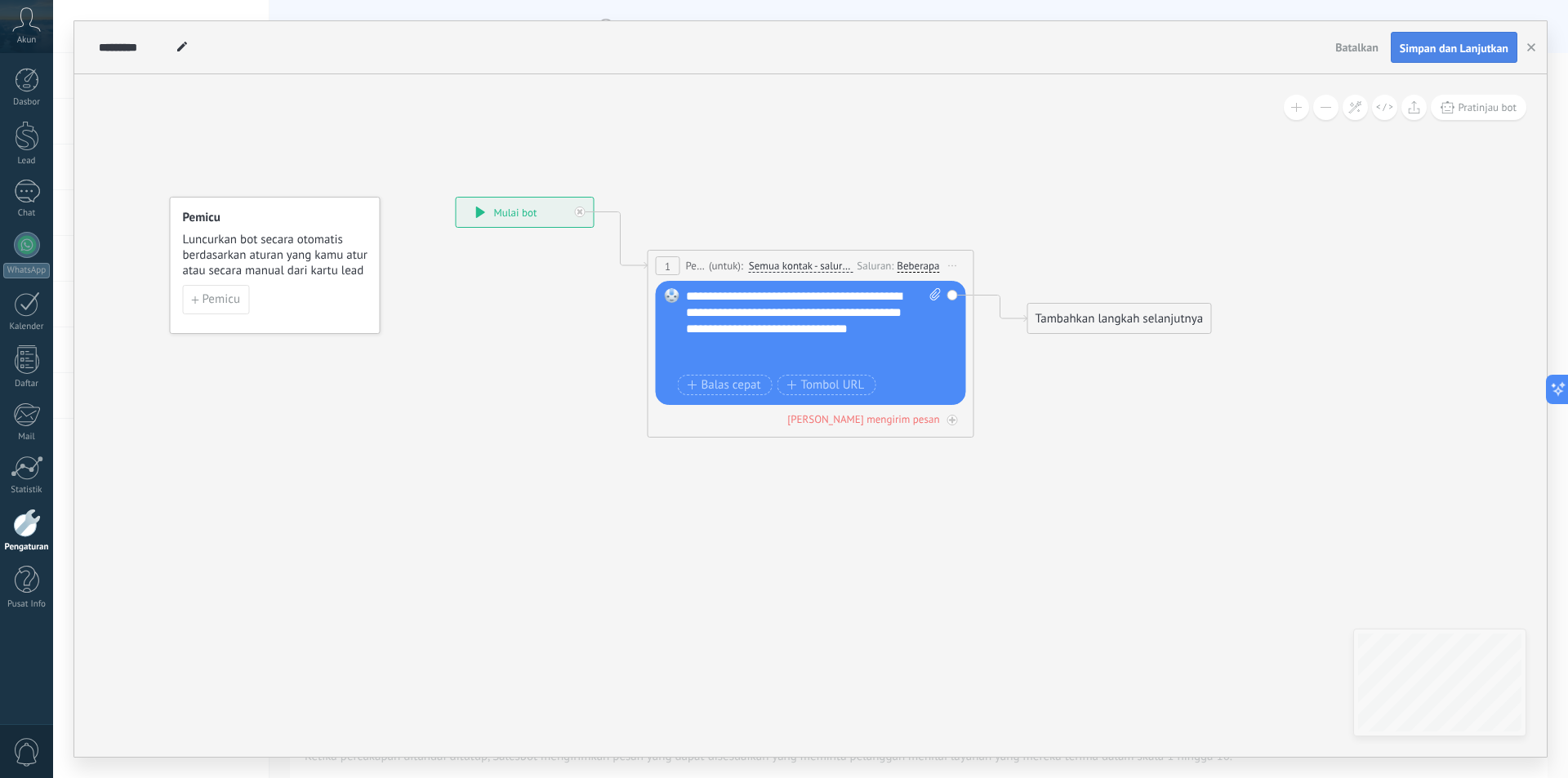
click at [1420, 43] on span "Simpan dan Lanjutkan" at bounding box center [1454, 49] width 109 height 12
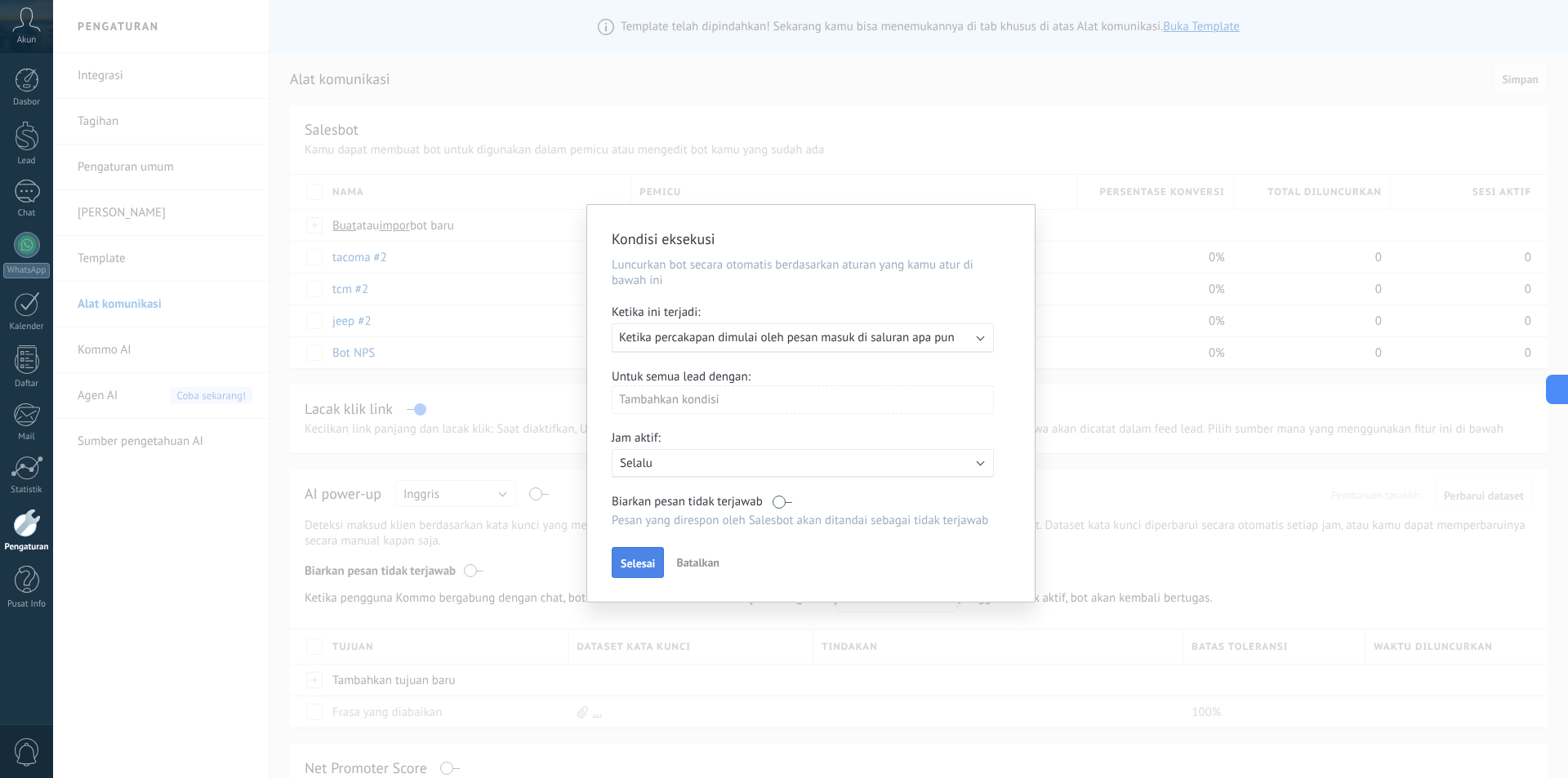
click at [632, 568] on span "Selesai" at bounding box center [637, 564] width 35 height 12
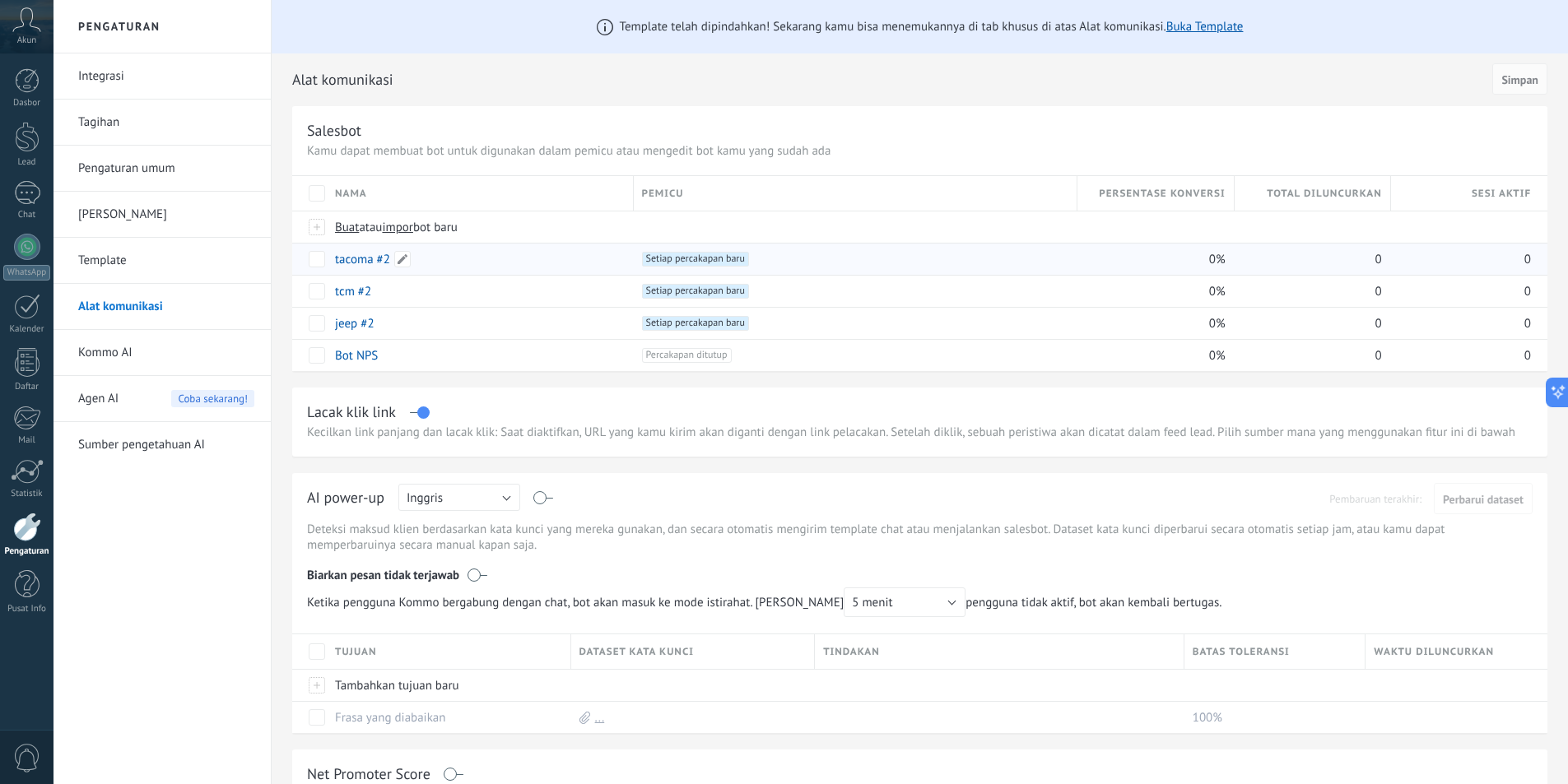
click at [512, 258] on div "tacoma #2" at bounding box center [476, 259] width 299 height 31
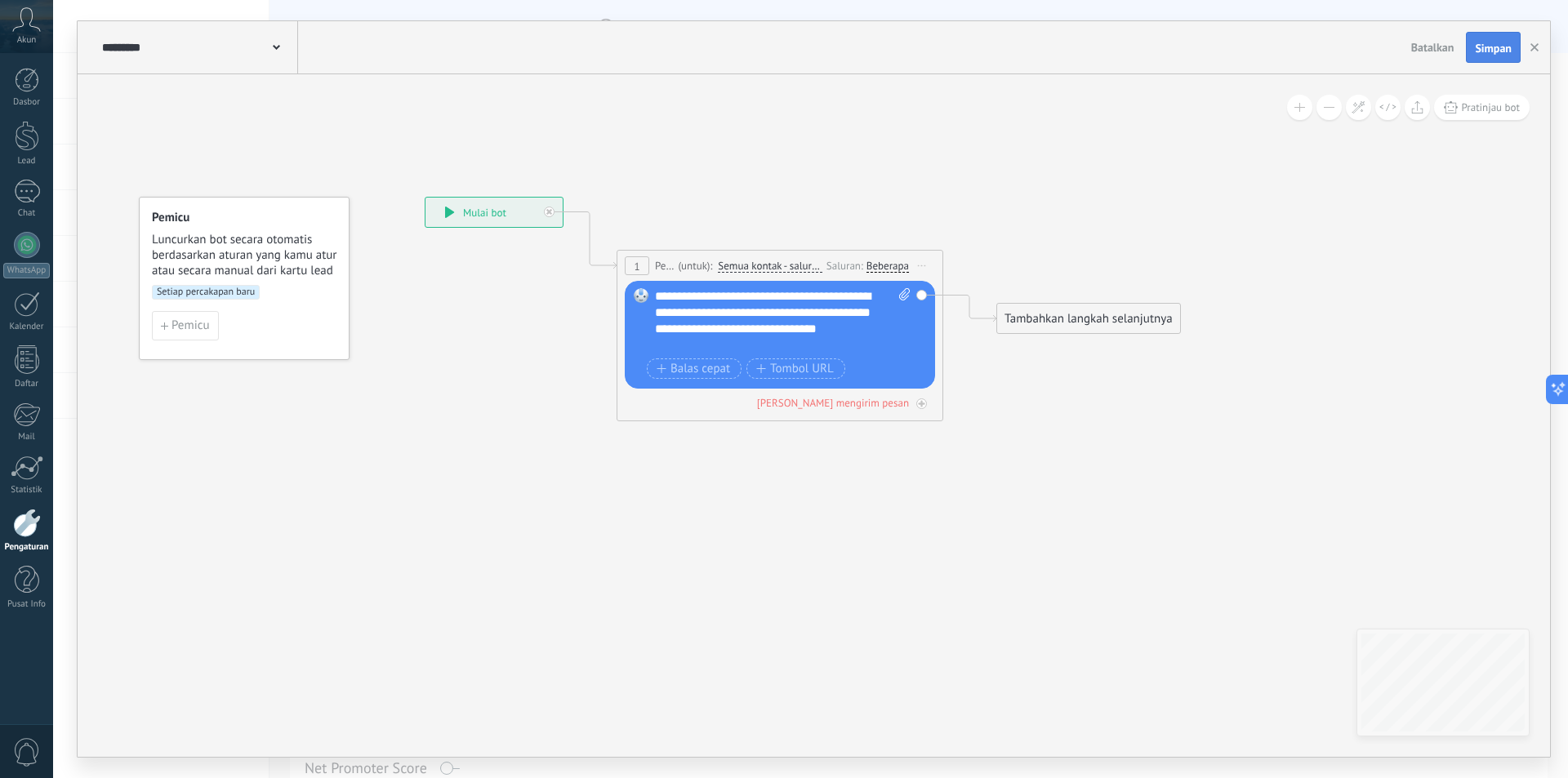
click at [1496, 49] on span "Simpan" at bounding box center [1493, 49] width 37 height 12
click at [1531, 48] on icon "button" at bounding box center [1534, 48] width 8 height 8
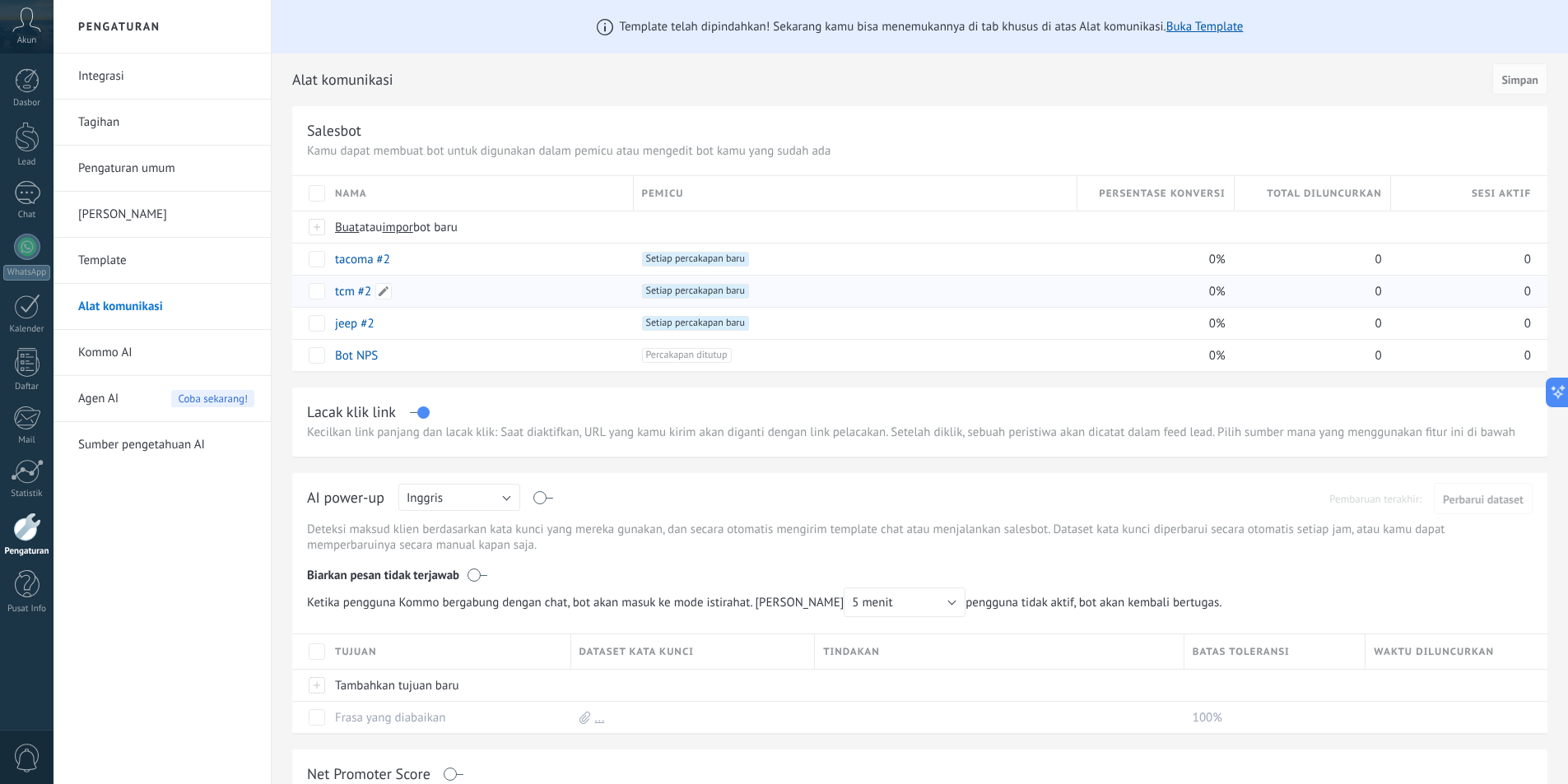
click at [545, 295] on div "tcm #2" at bounding box center [476, 291] width 299 height 31
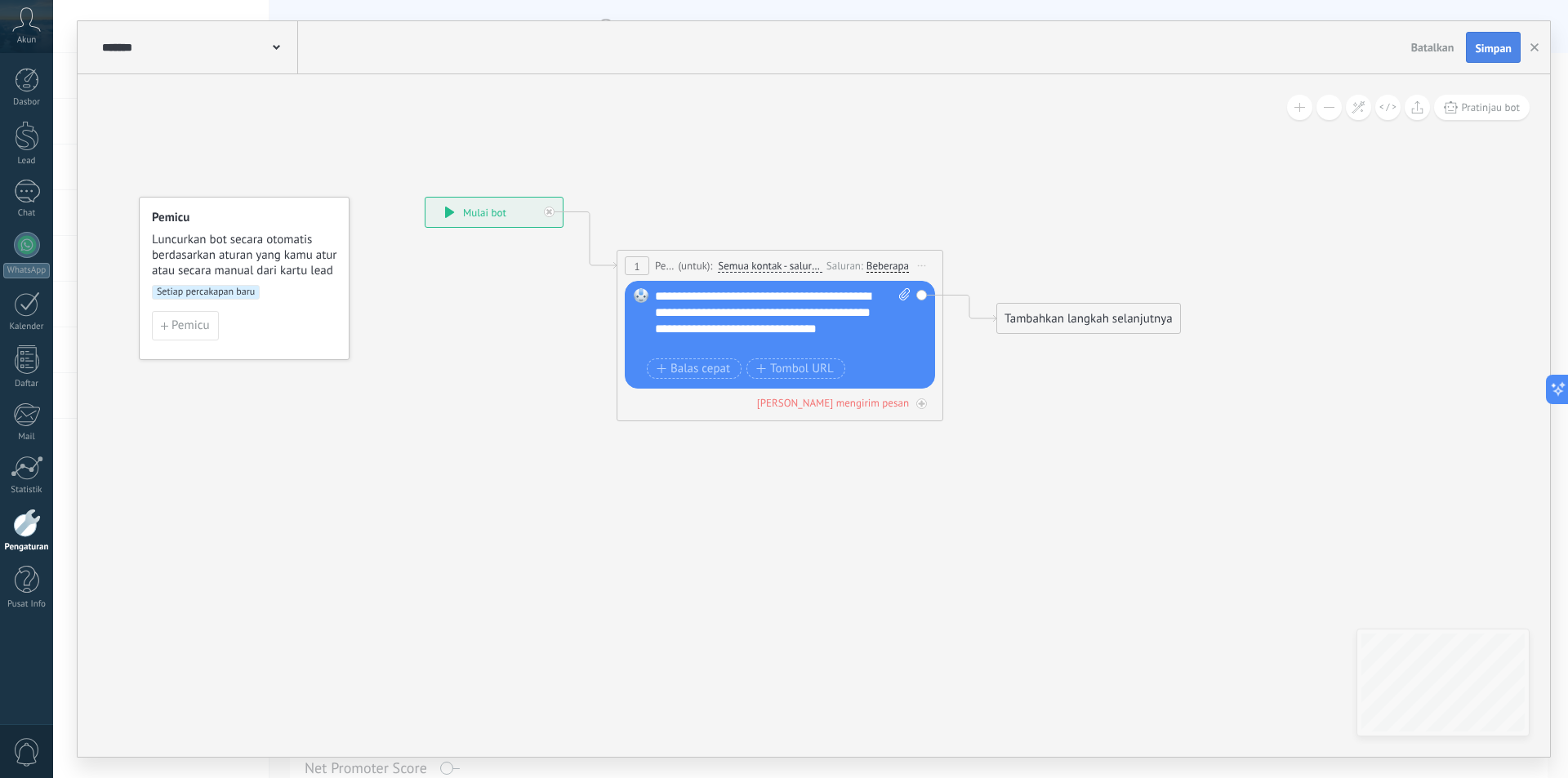
click at [1493, 49] on span "Simpan" at bounding box center [1493, 49] width 37 height 12
click at [896, 264] on div "Beberapa" at bounding box center [887, 266] width 43 height 13
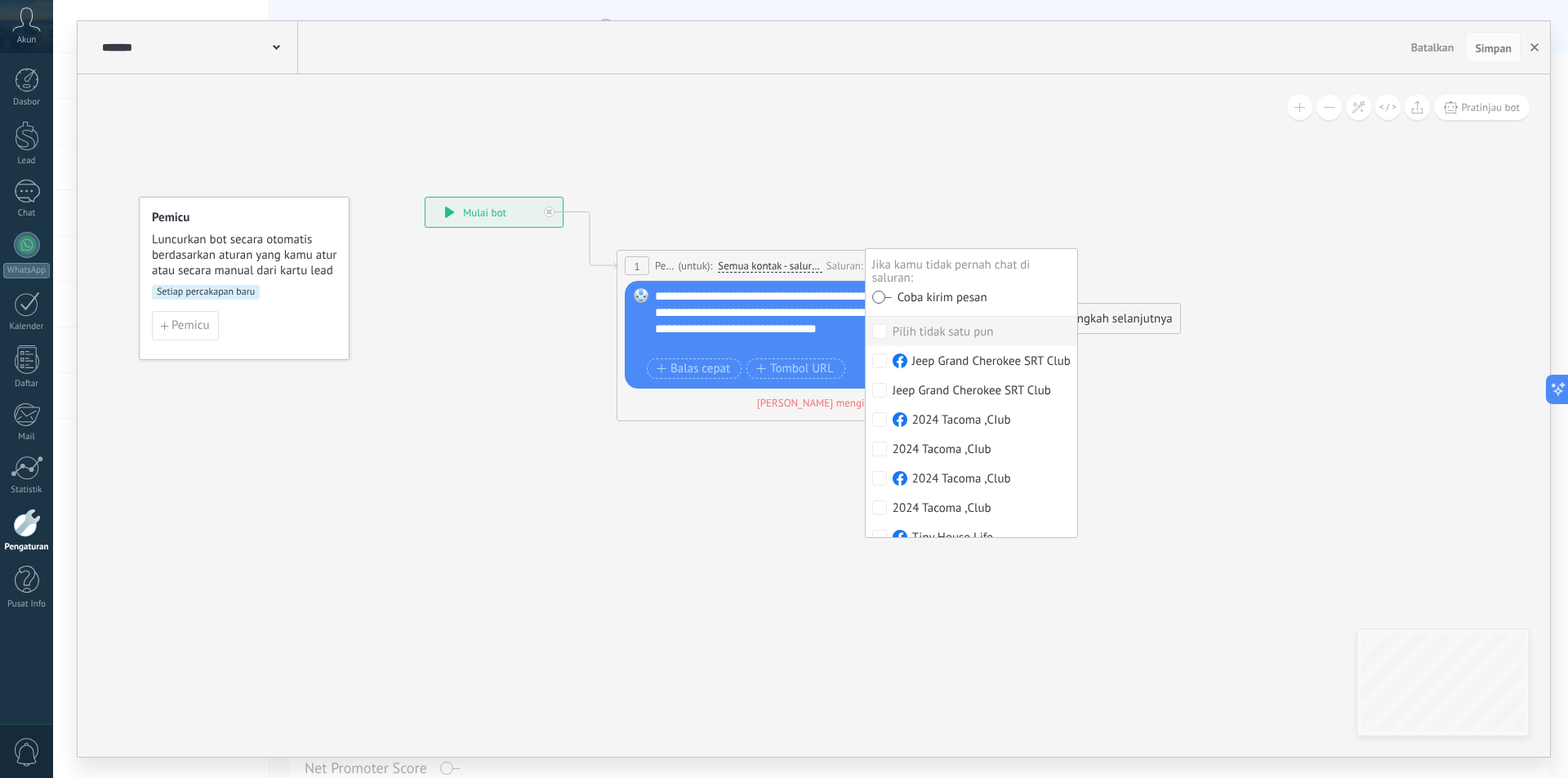
click at [1534, 43] on button "button" at bounding box center [1534, 47] width 25 height 31
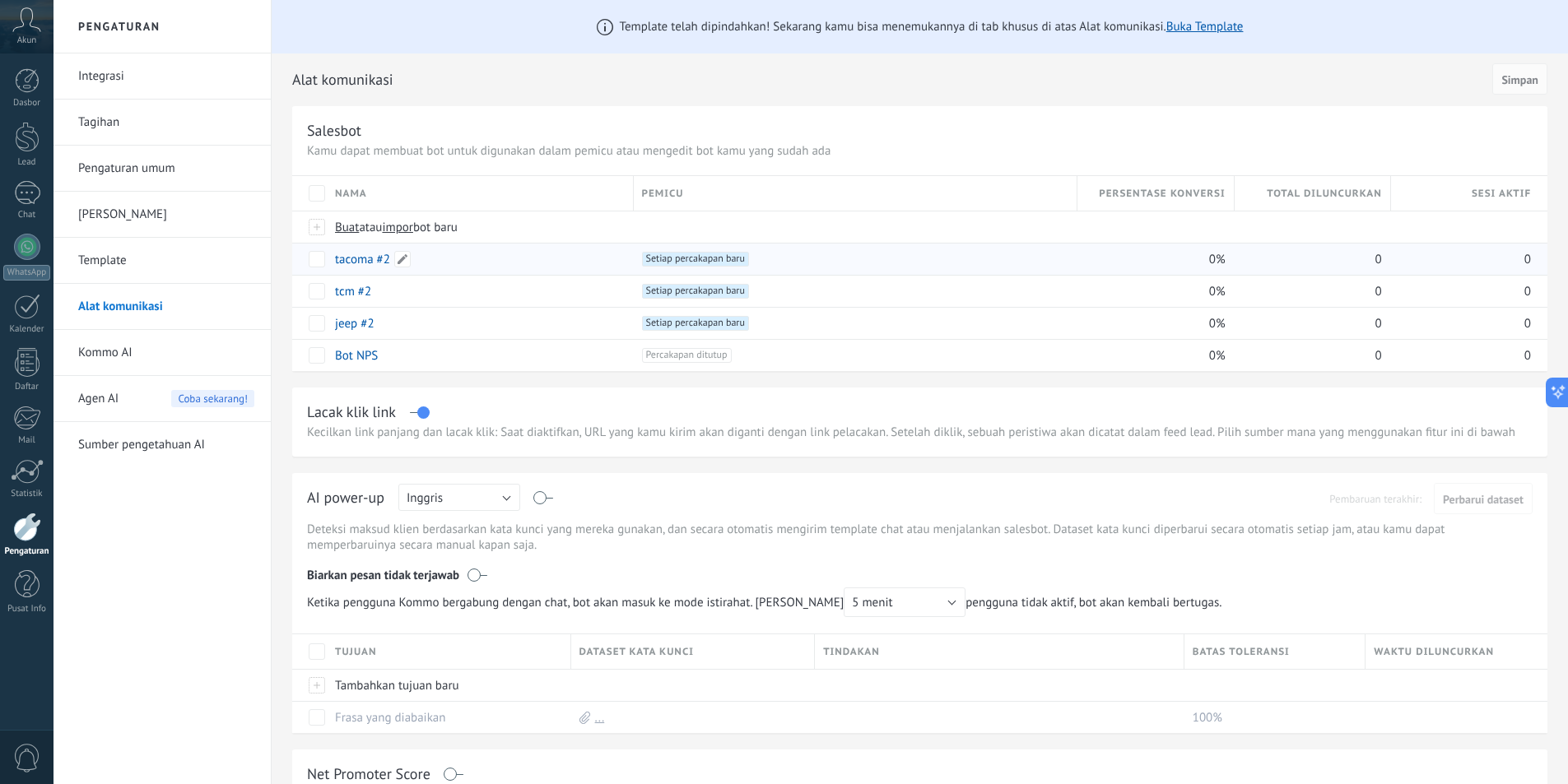
click at [540, 256] on div "tacoma #2" at bounding box center [476, 259] width 299 height 31
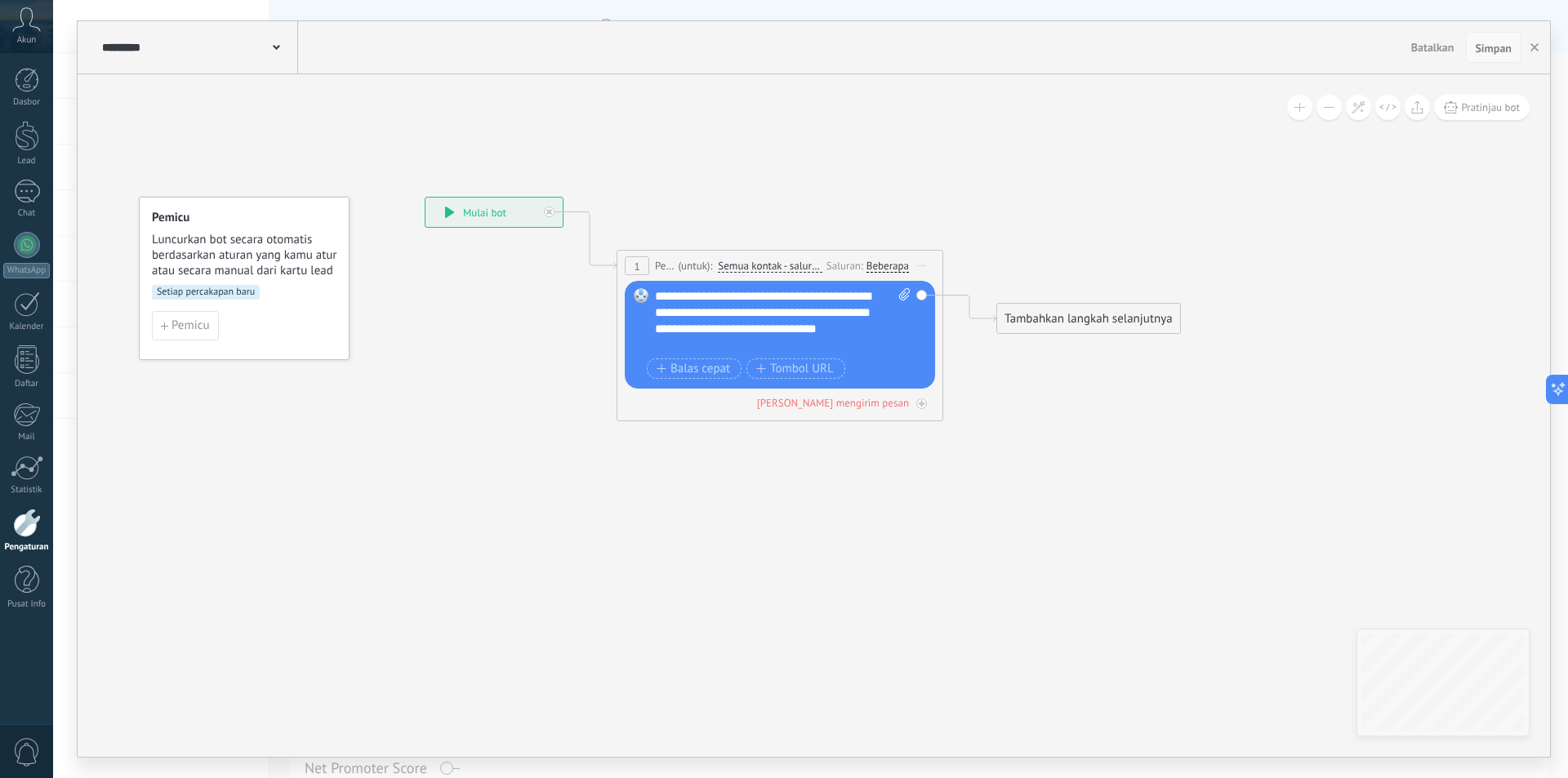
click at [1491, 49] on span "Simpan" at bounding box center [1493, 49] width 37 height 12
click at [892, 267] on div "Beberapa" at bounding box center [887, 266] width 43 height 13
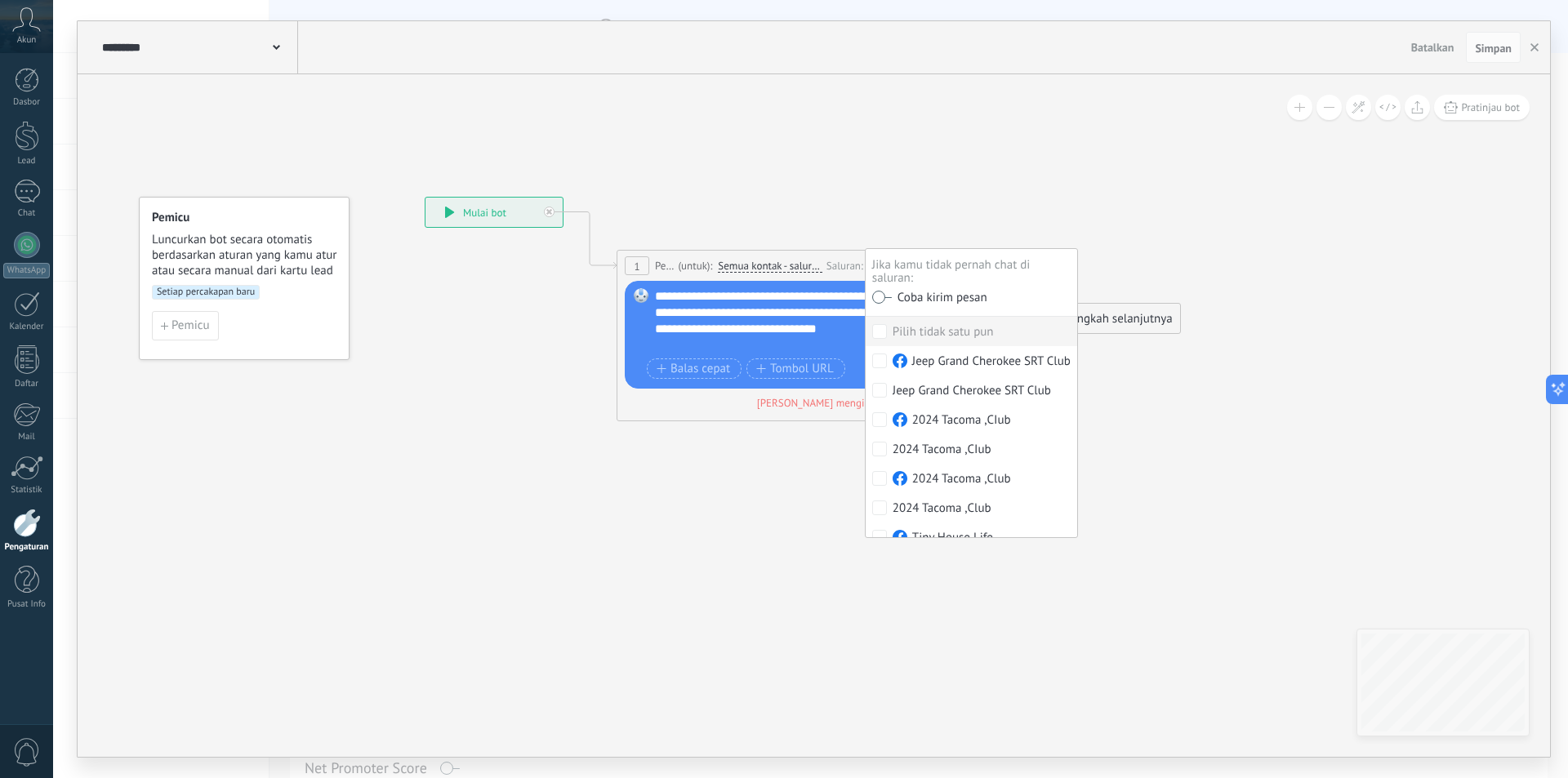
click at [1504, 48] on span "Simpan" at bounding box center [1493, 49] width 37 height 12
click at [1528, 44] on button "button" at bounding box center [1534, 47] width 25 height 31
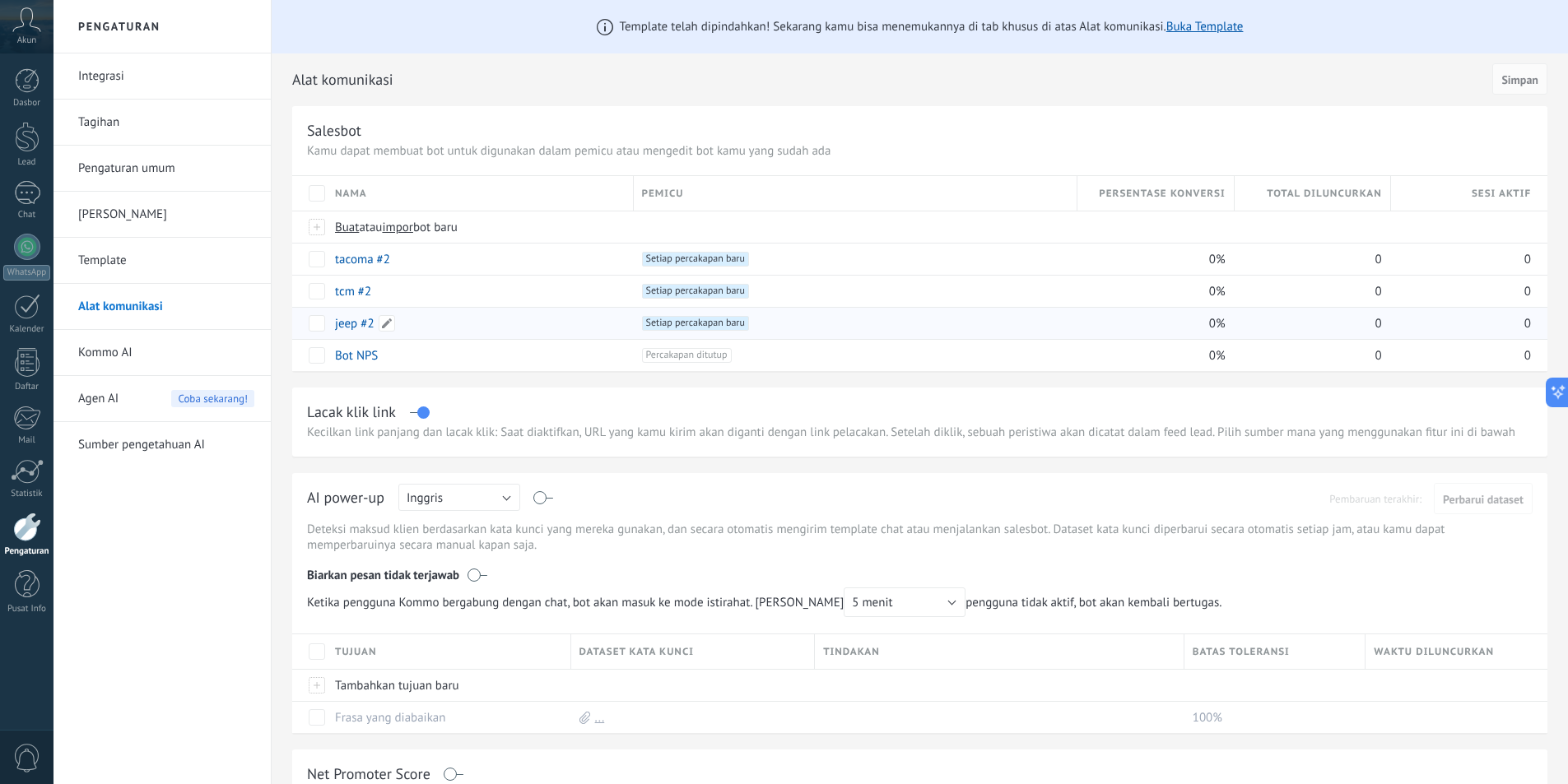
click at [554, 330] on div "jeep #2" at bounding box center [476, 323] width 299 height 31
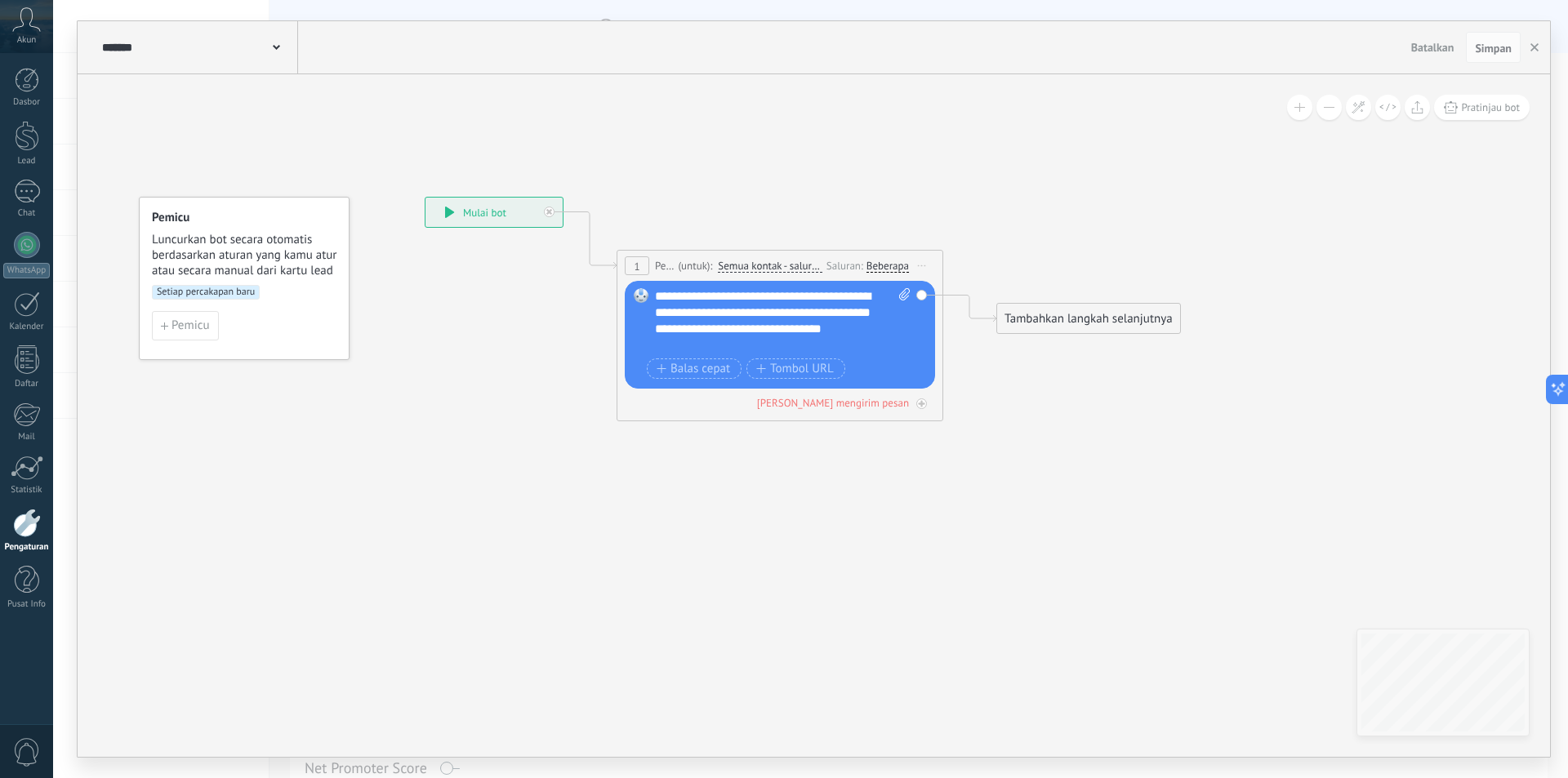
click at [886, 262] on div "Beberapa" at bounding box center [887, 266] width 43 height 13
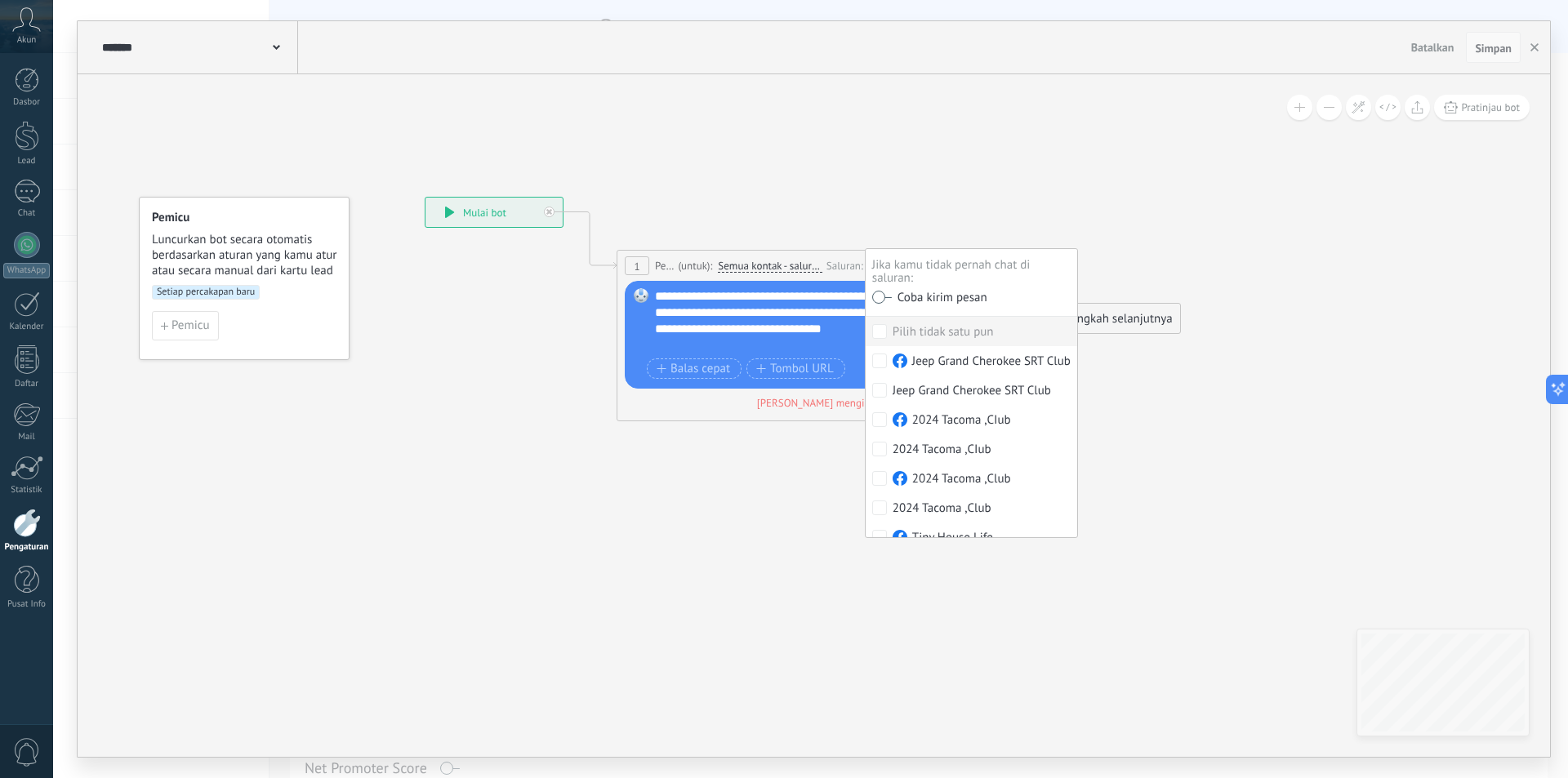
click at [1477, 48] on span "Simpan" at bounding box center [1493, 49] width 37 height 12
click at [1534, 45] on icon "button" at bounding box center [1534, 48] width 8 height 8
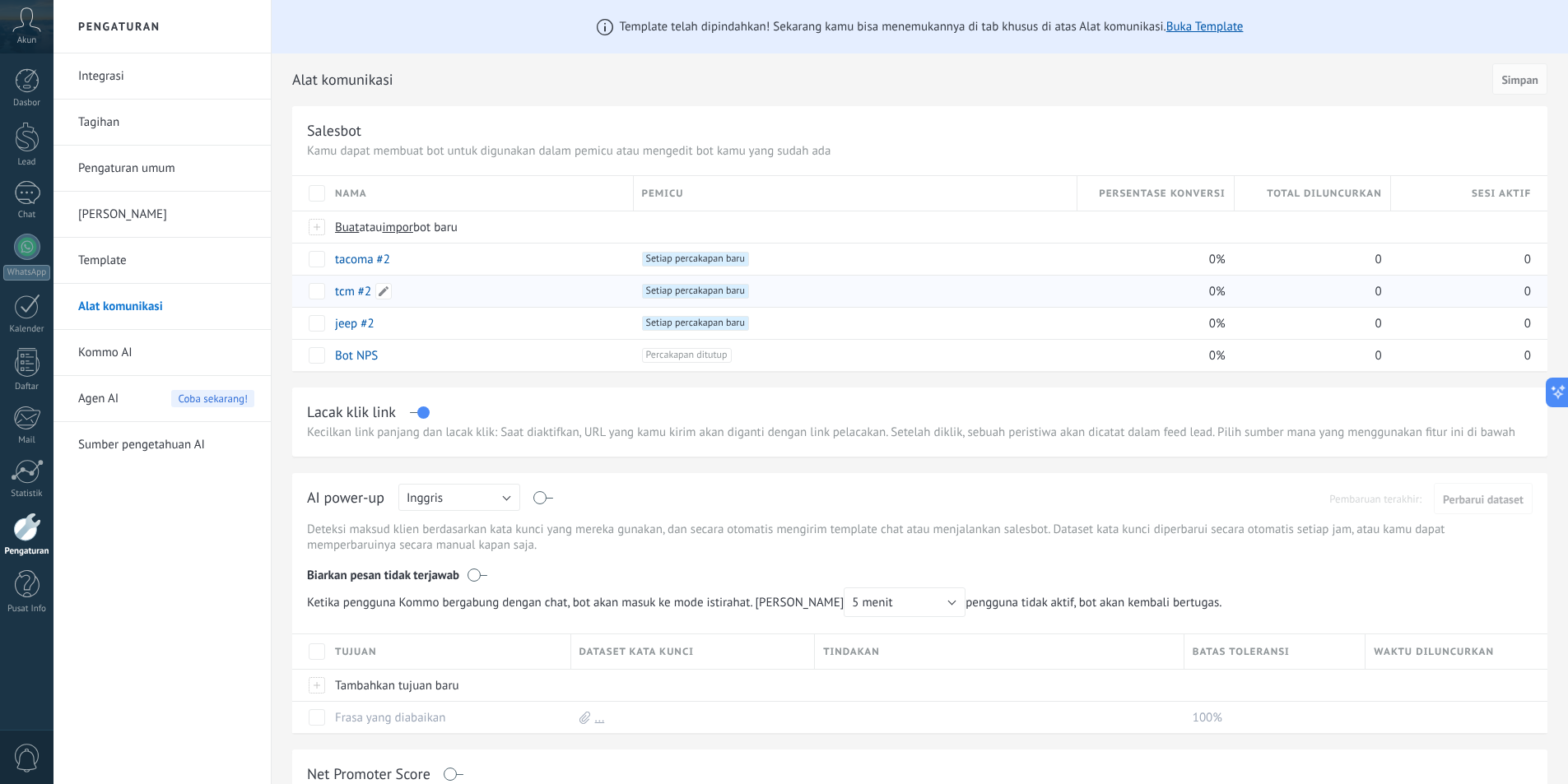
click at [539, 300] on div "tcm #2" at bounding box center [476, 291] width 299 height 31
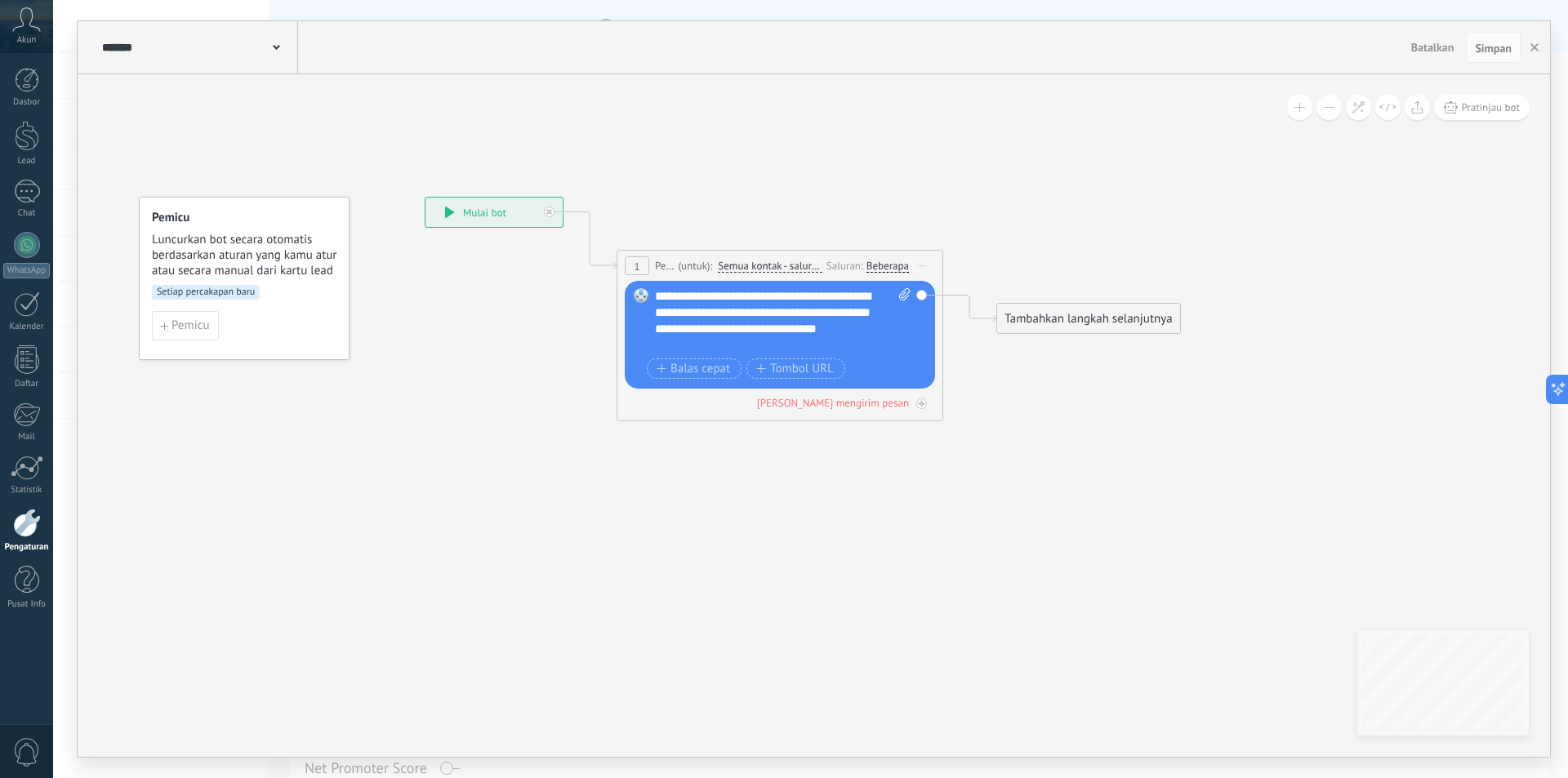
click at [889, 268] on div "Beberapa" at bounding box center [887, 266] width 43 height 13
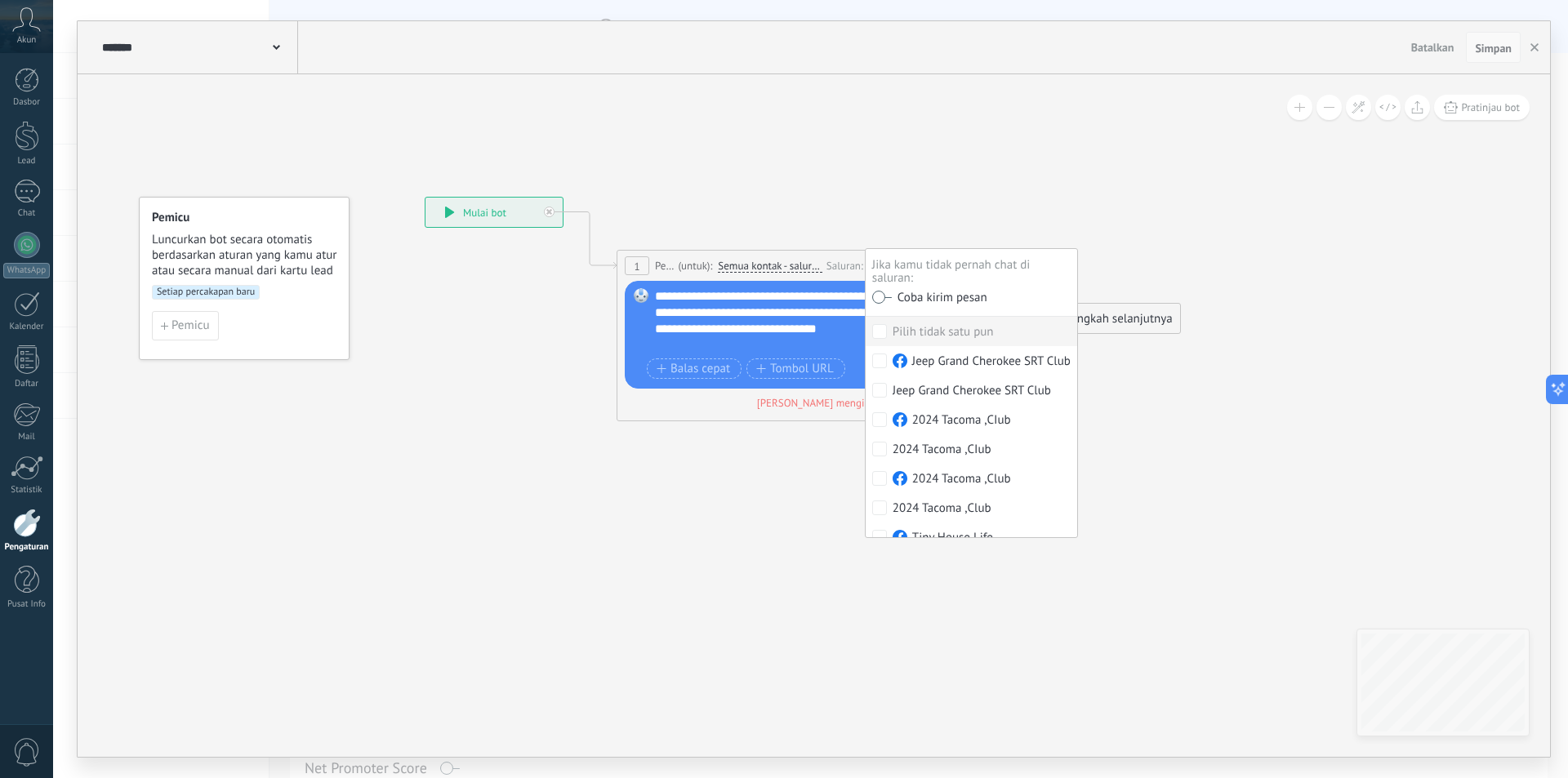
click at [1492, 51] on span "Simpan" at bounding box center [1493, 49] width 37 height 12
click at [1540, 50] on button "button" at bounding box center [1534, 47] width 25 height 31
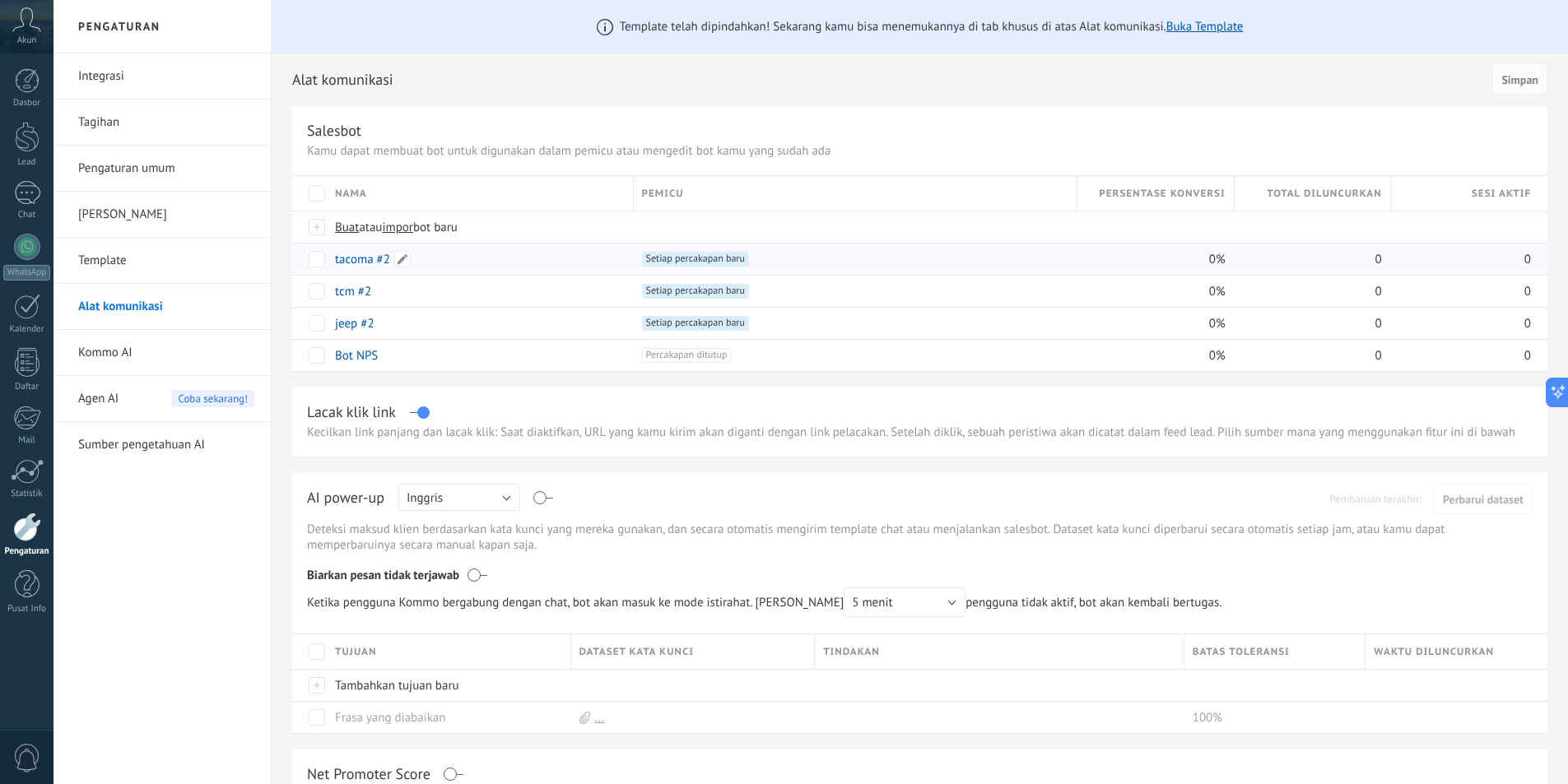
click at [553, 259] on div "tacoma #2" at bounding box center [476, 259] width 299 height 31
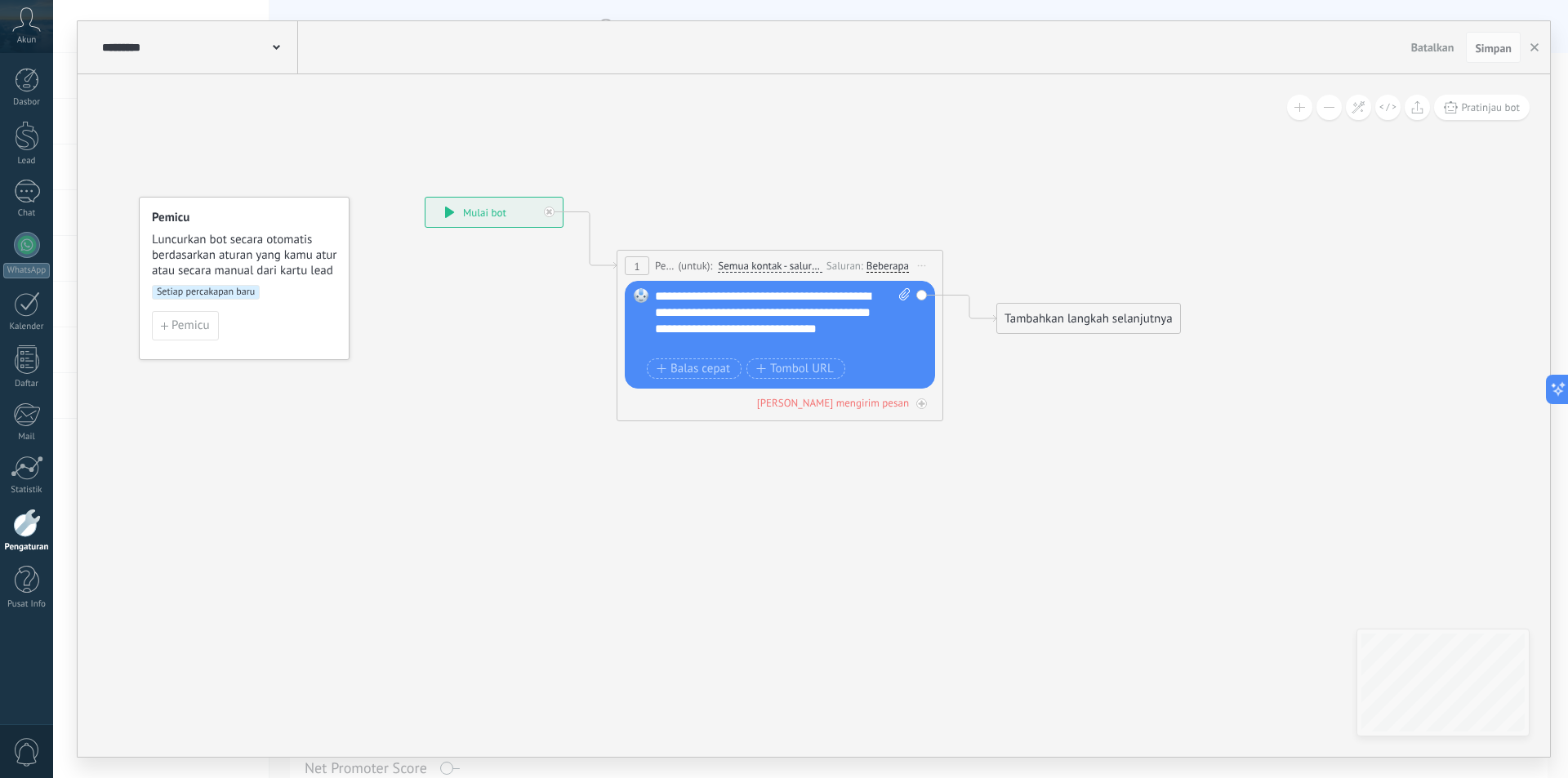
click at [891, 259] on div "Jika kamu tidak pernah chat di saluran: Coba kirim pesan Pilih tidak satu pun J…" at bounding box center [887, 267] width 43 height 16
click at [883, 261] on div "Beberapa" at bounding box center [887, 266] width 43 height 13
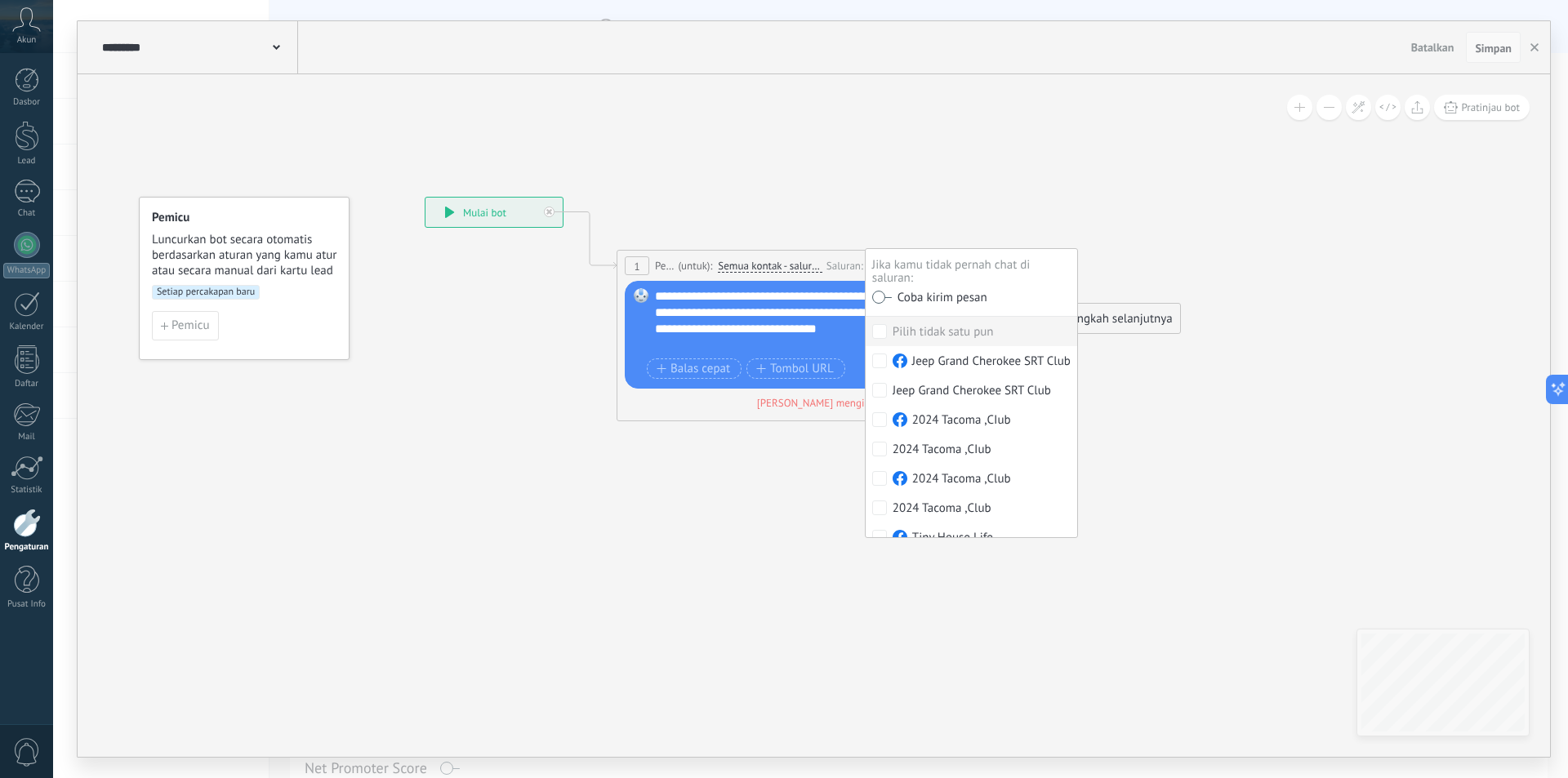
click at [1483, 45] on span "Simpan" at bounding box center [1493, 49] width 37 height 12
click at [1533, 49] on use "button" at bounding box center [1534, 48] width 8 height 8
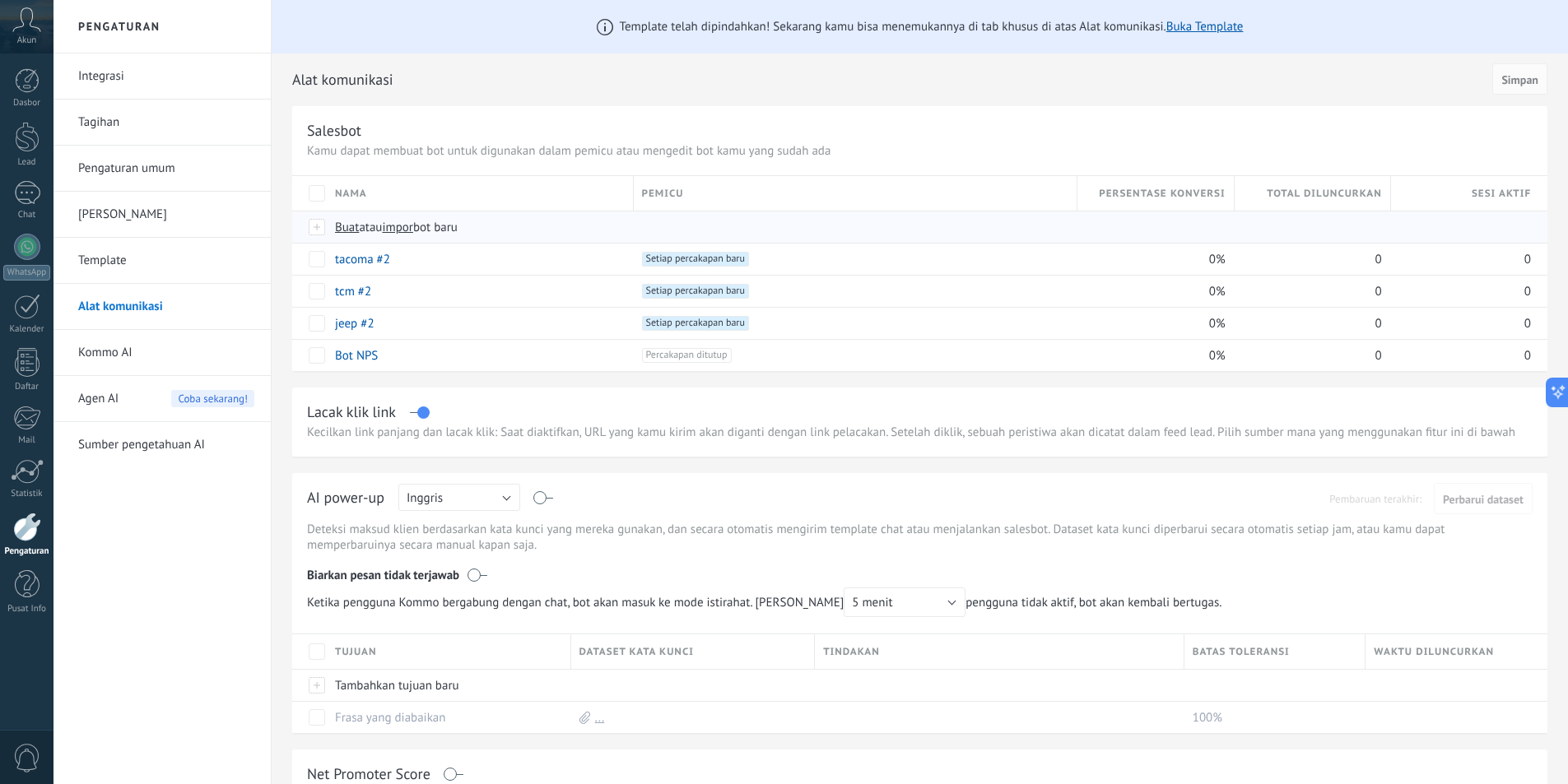
click at [596, 232] on span "Buat atau impor bot baru" at bounding box center [623, 228] width 577 height 16
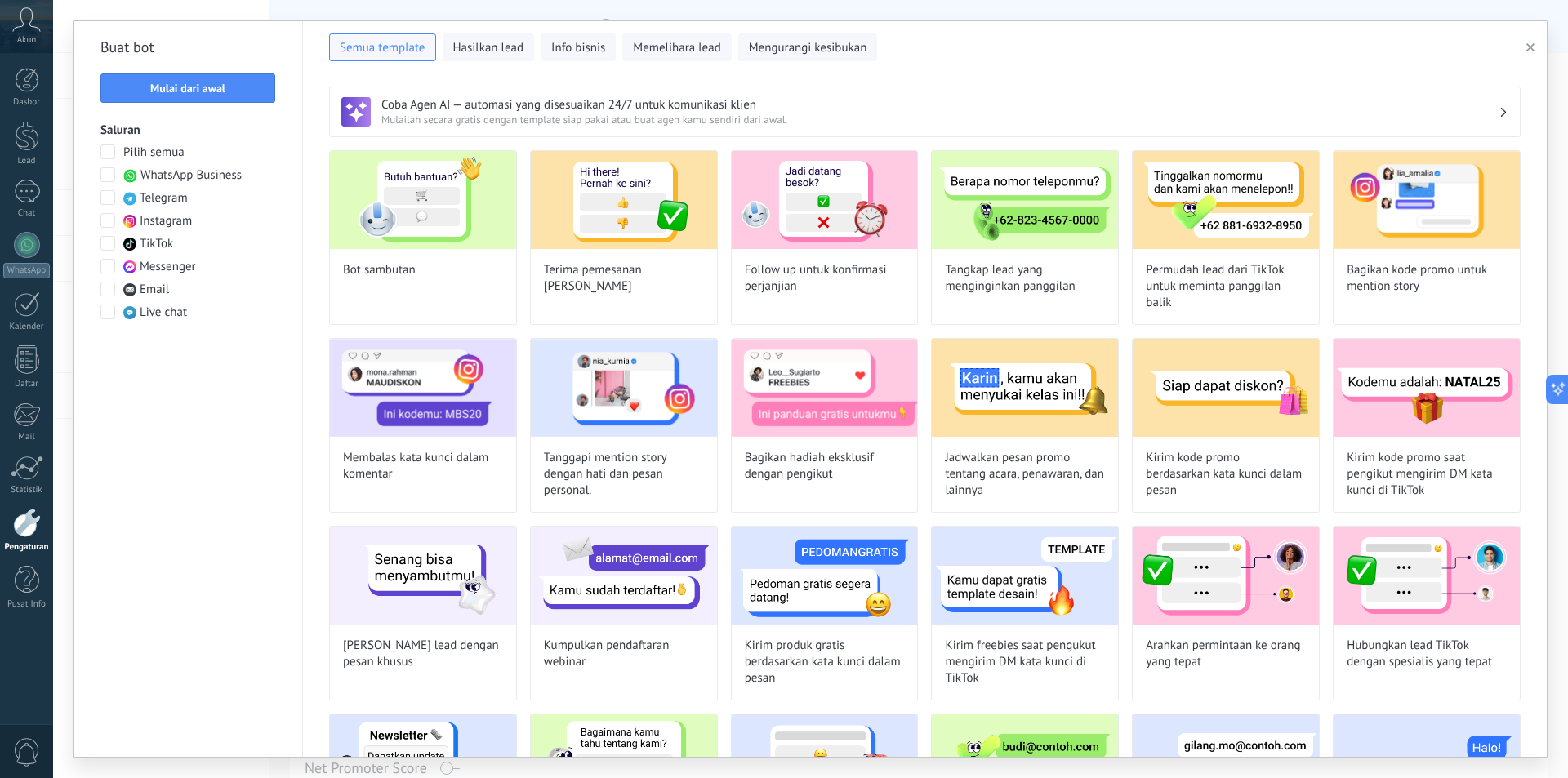
click at [109, 264] on span at bounding box center [107, 266] width 15 height 15
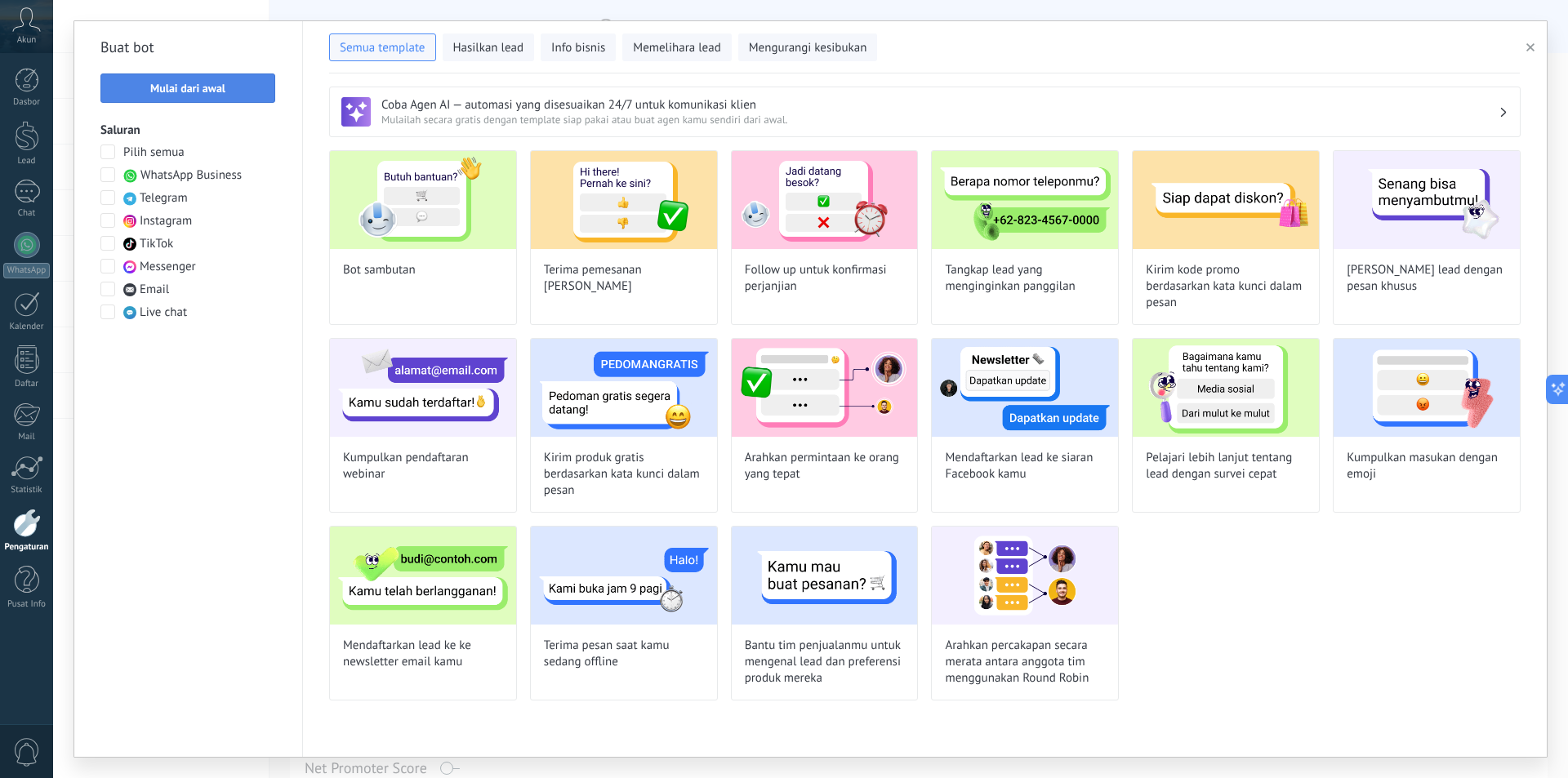
click at [205, 88] on span "Mulai dari awal" at bounding box center [188, 88] width 75 height 12
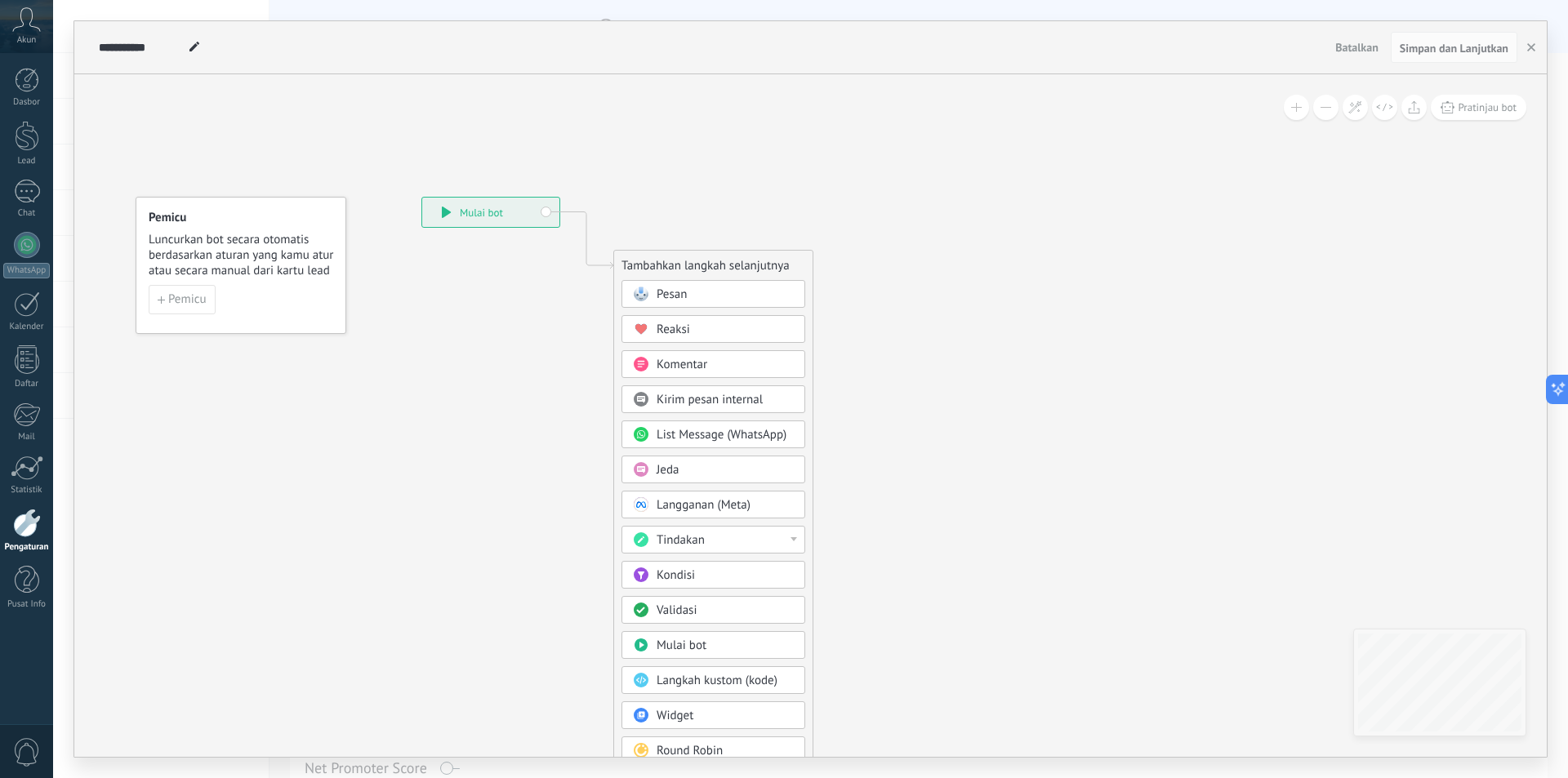
click at [661, 287] on span "Pesan" at bounding box center [671, 294] width 30 height 16
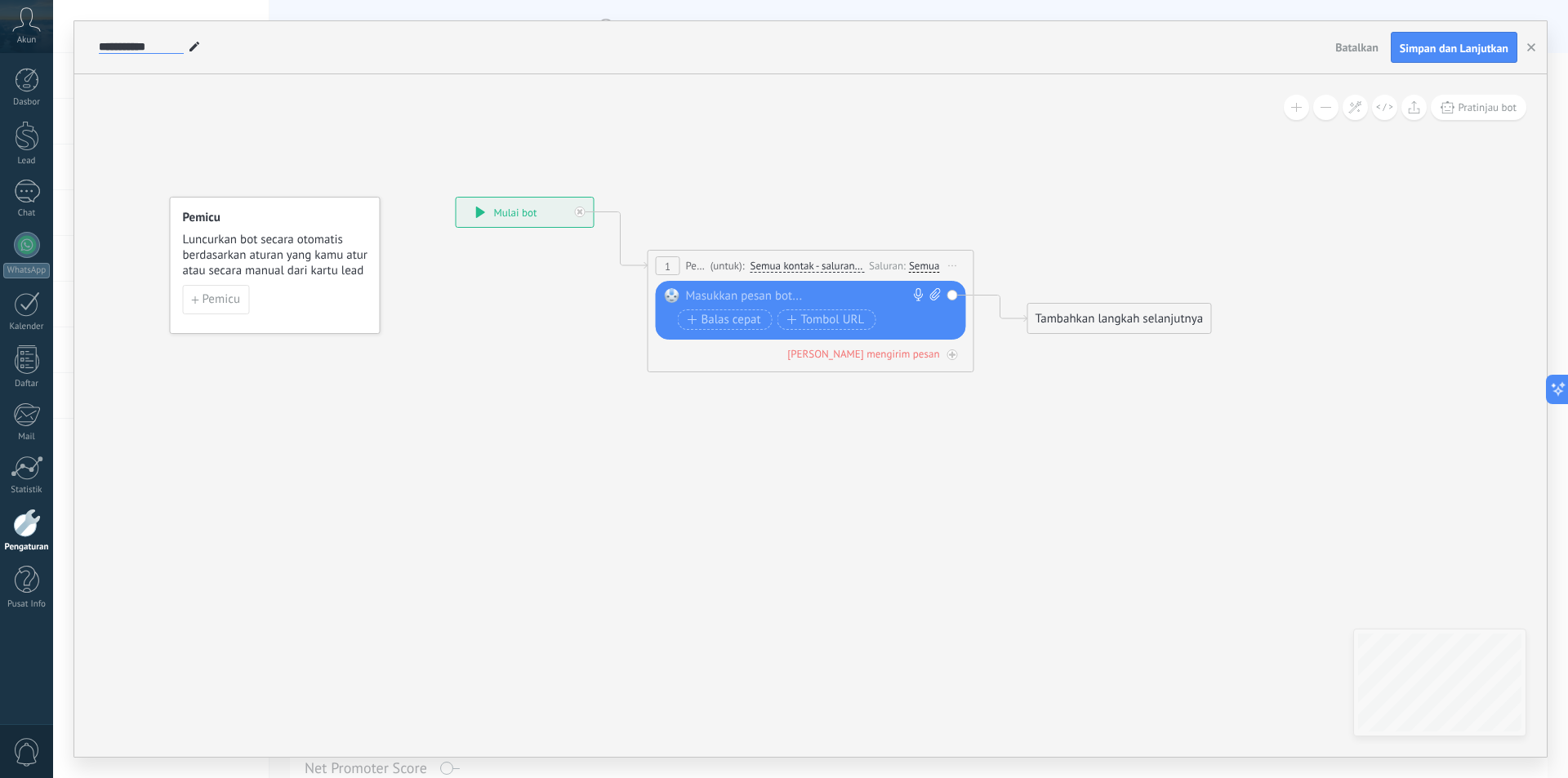
drag, startPoint x: 157, startPoint y: 41, endPoint x: 95, endPoint y: 43, distance: 62.0
click at [95, 43] on div "**********" at bounding box center [712, 47] width 1234 height 53
type input "*******"
click at [929, 262] on div "Semua" at bounding box center [924, 266] width 31 height 13
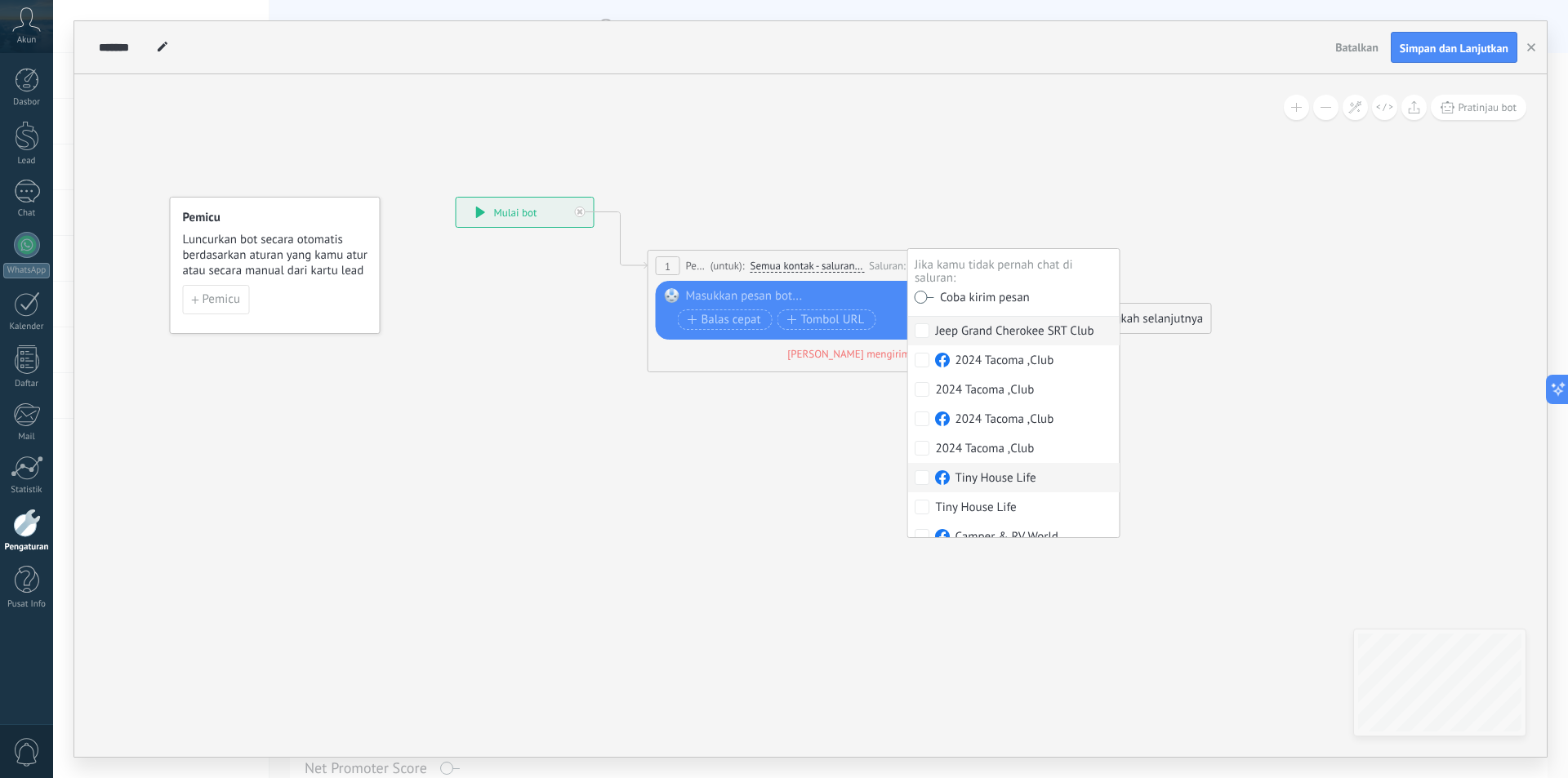
scroll to position [81, 0]
click at [826, 296] on div at bounding box center [807, 296] width 243 height 16
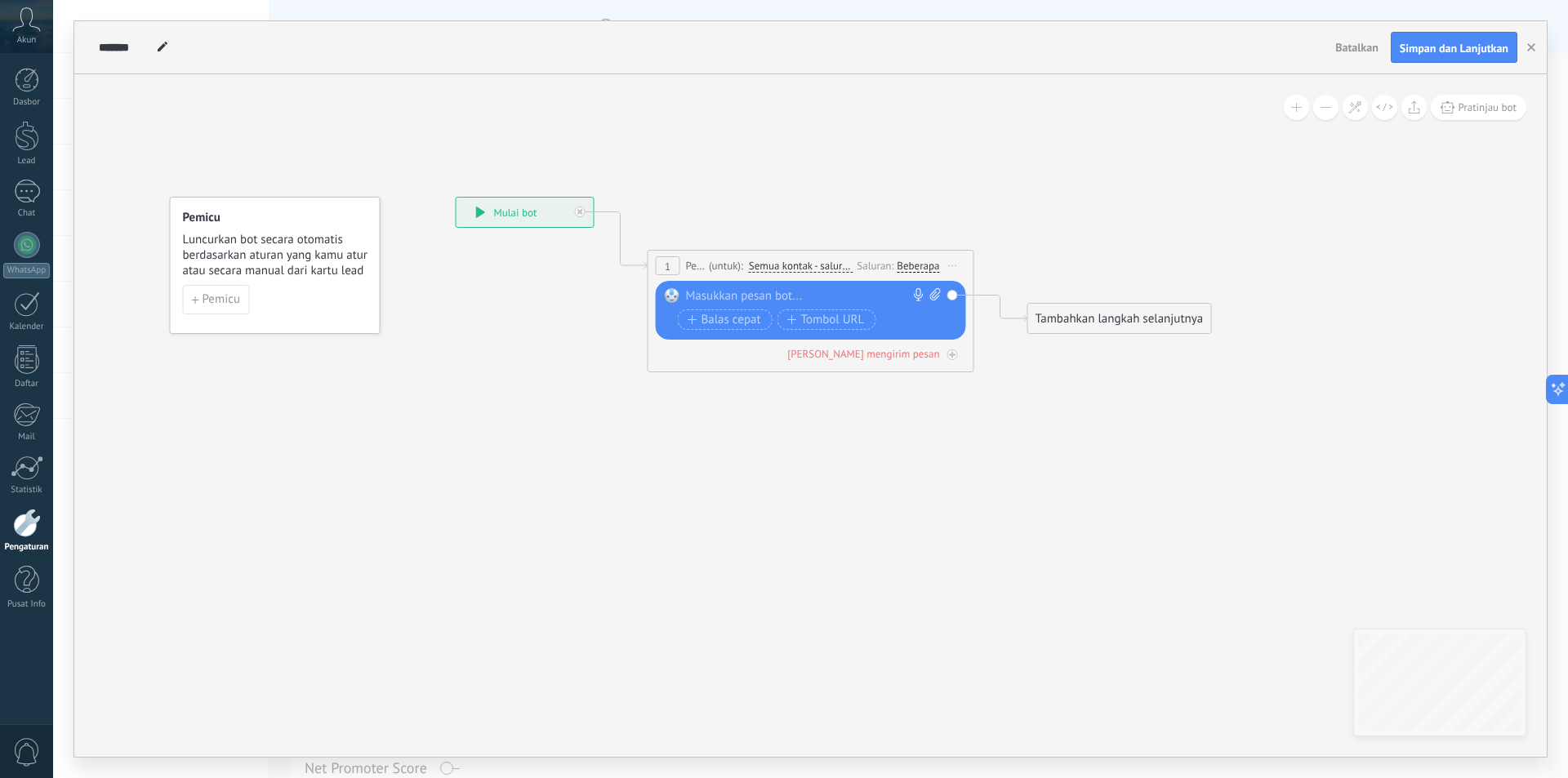
paste div
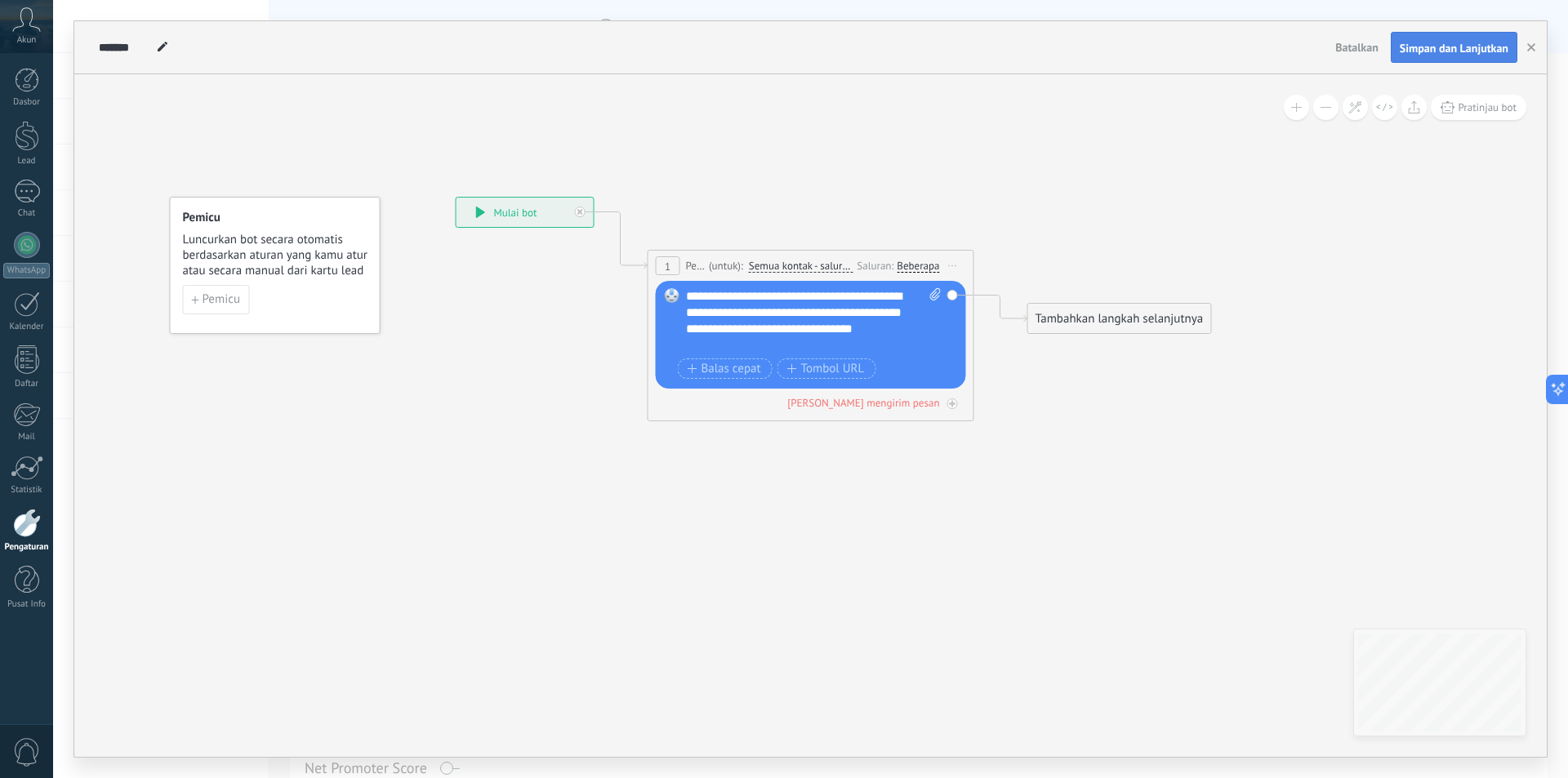
click at [1442, 54] on span "Simpan dan Lanjutkan" at bounding box center [1454, 49] width 109 height 12
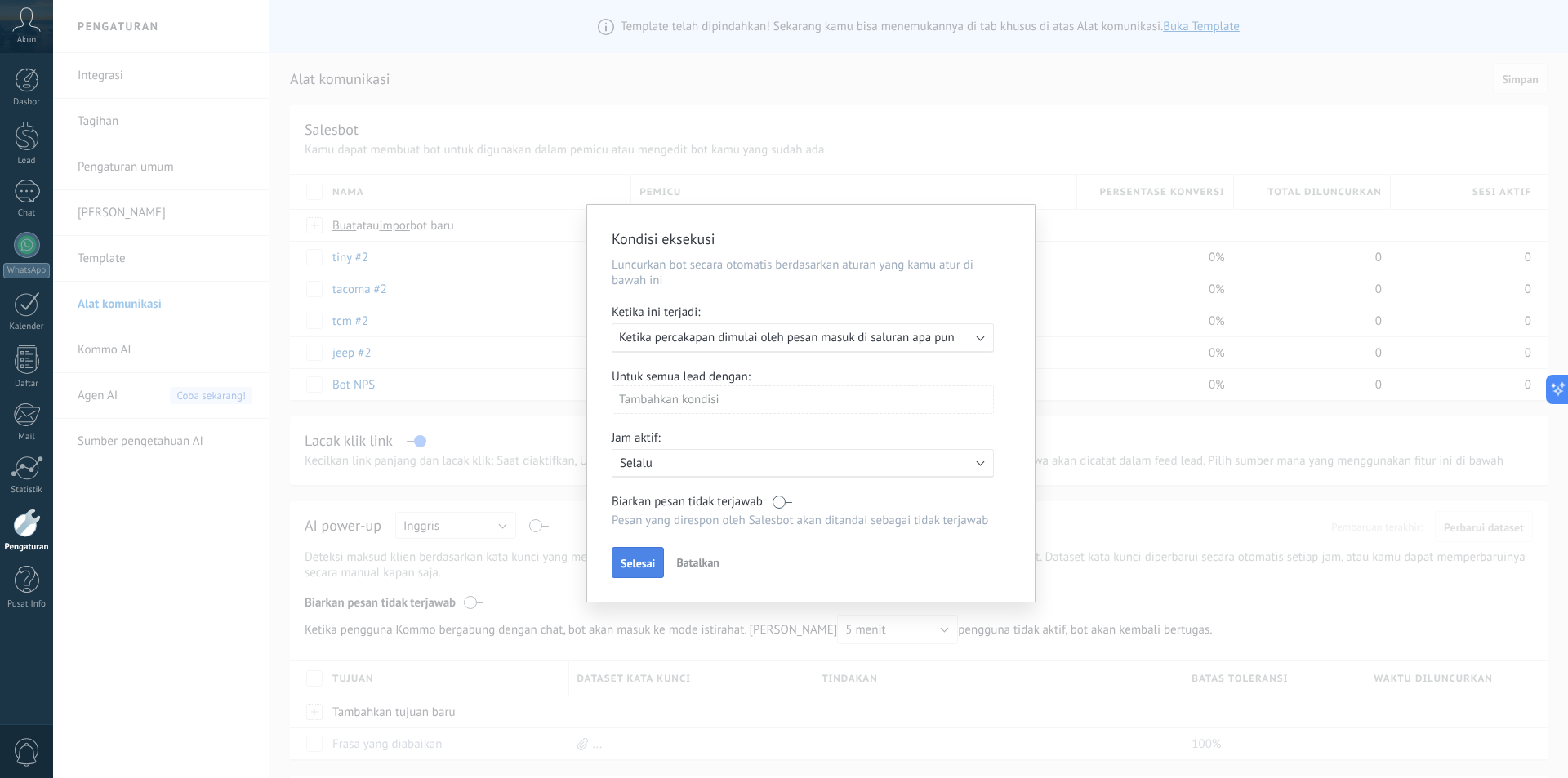
click at [619, 566] on button "Selesai" at bounding box center [637, 562] width 53 height 31
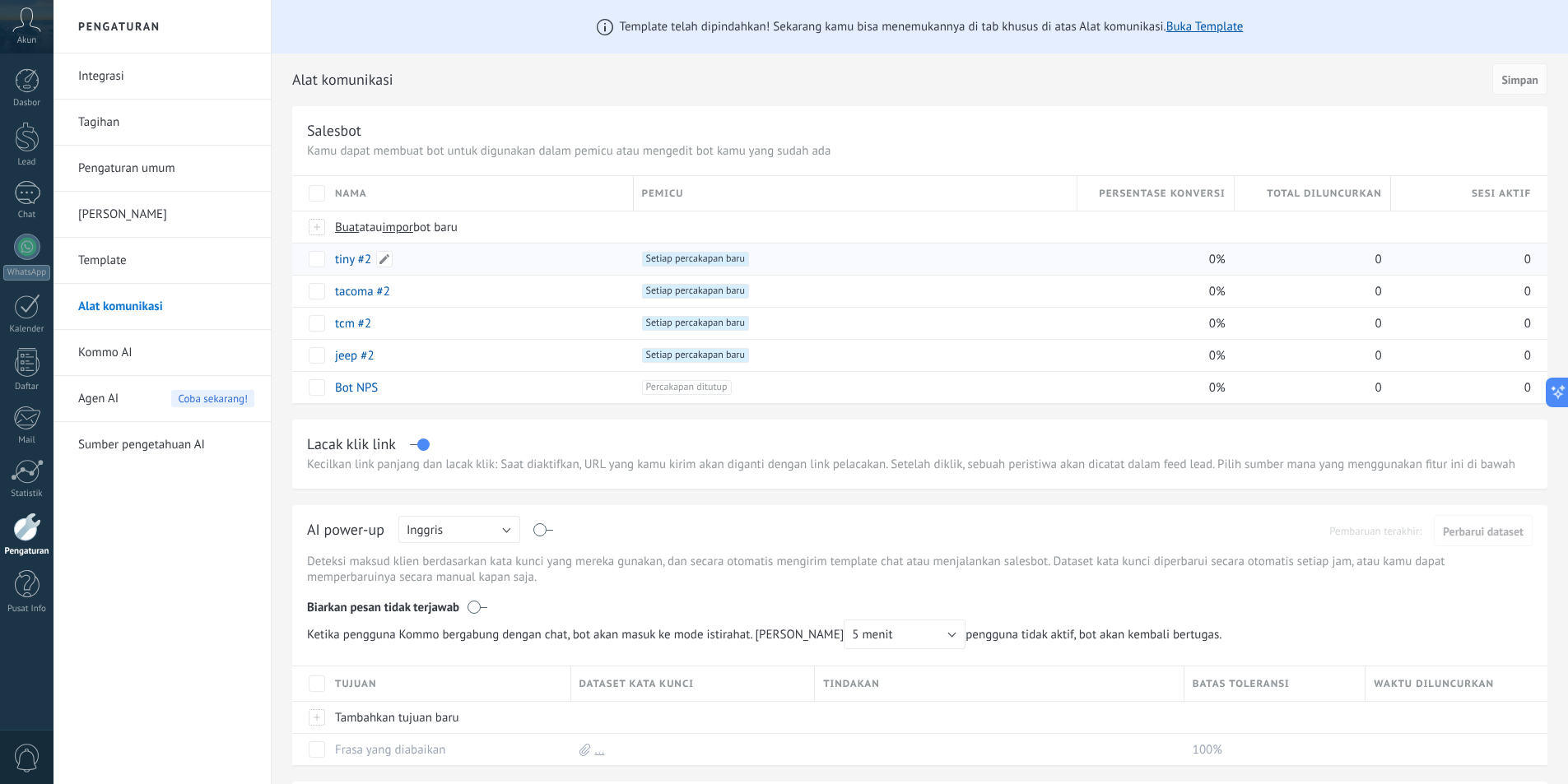
click at [552, 255] on div "tiny #2" at bounding box center [476, 259] width 299 height 31
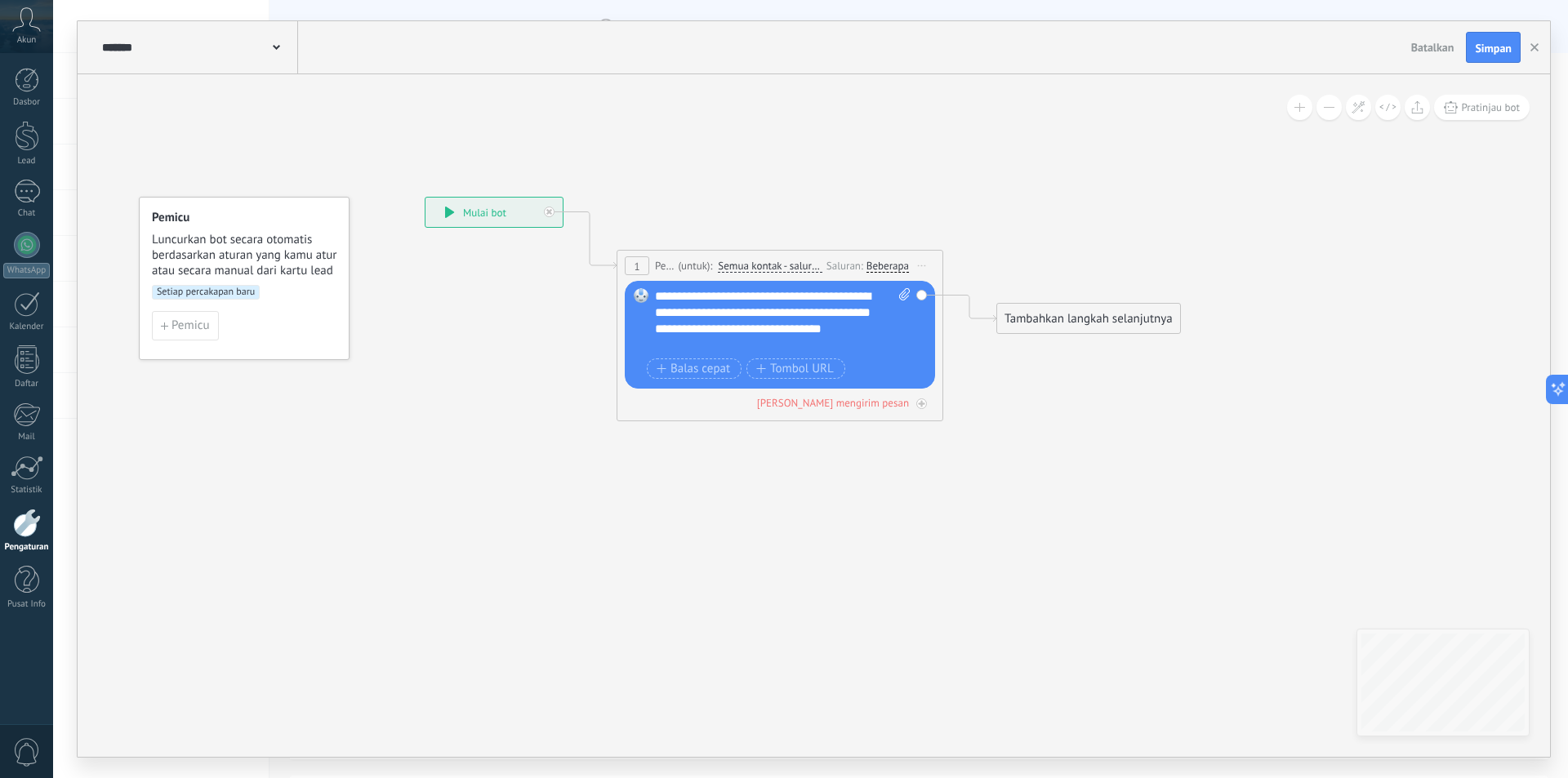
click at [891, 260] on div "Beberapa" at bounding box center [887, 266] width 43 height 13
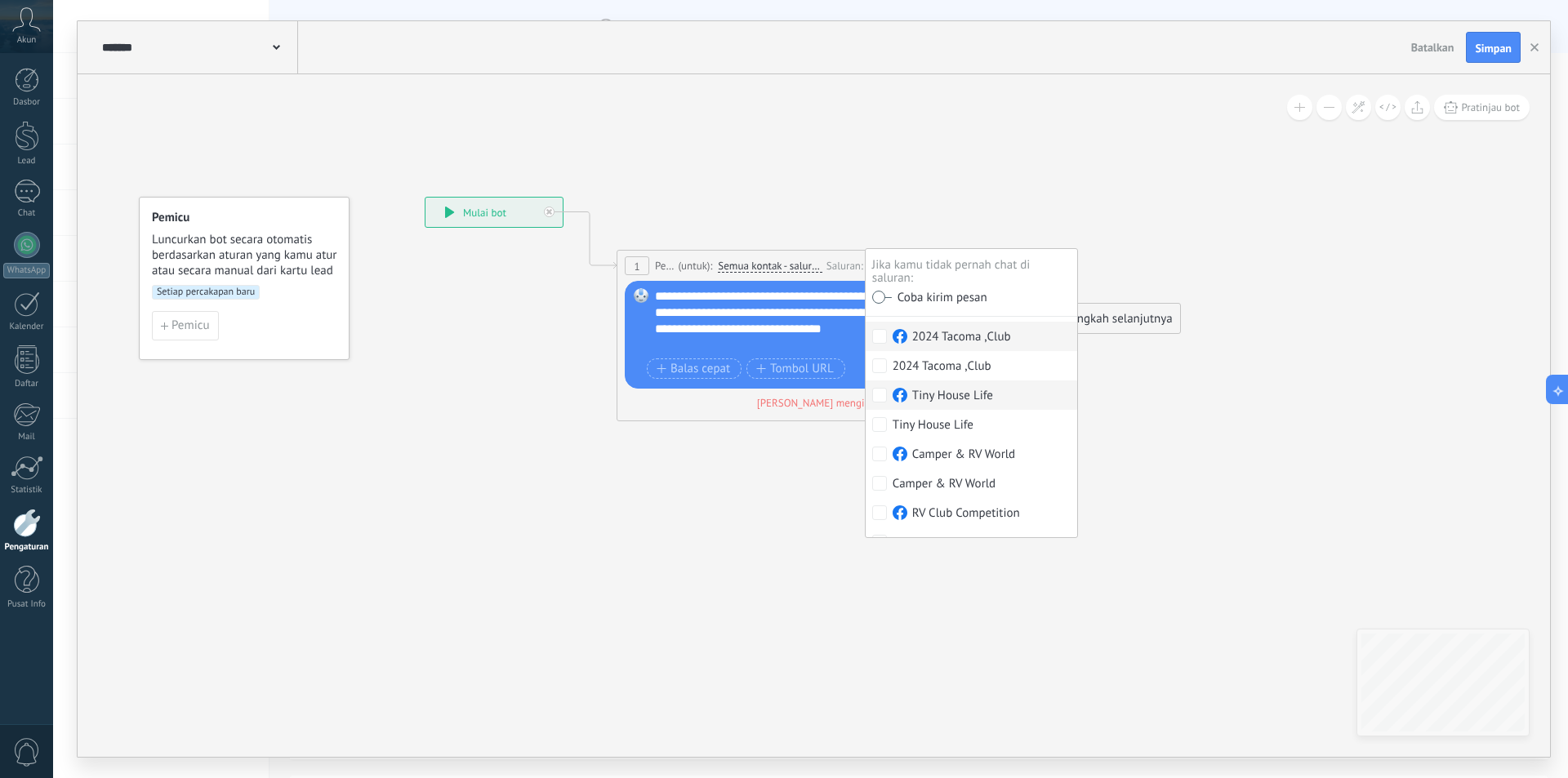
scroll to position [149, 0]
click at [1487, 48] on span "Simpan" at bounding box center [1493, 49] width 37 height 12
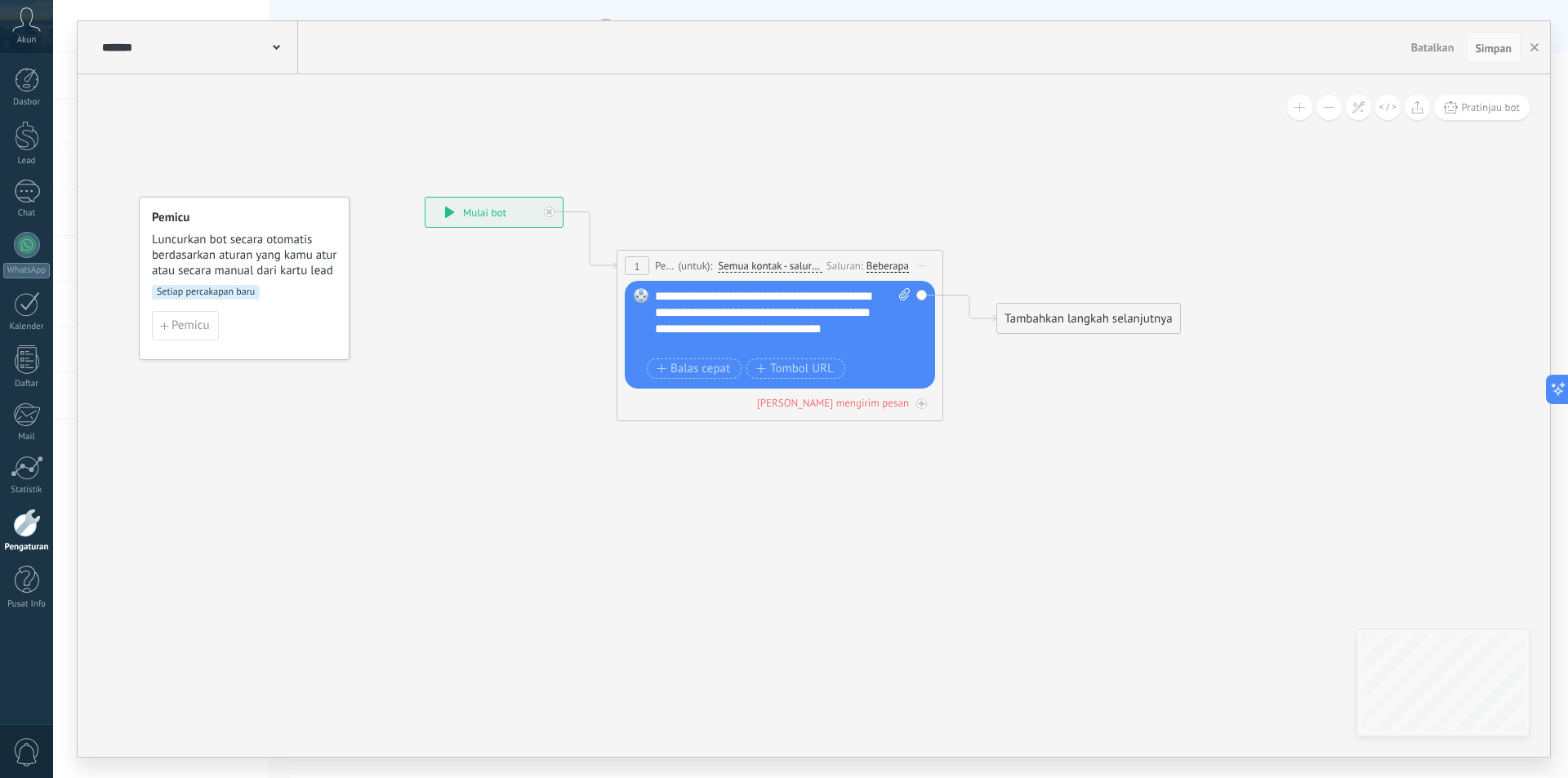
click at [1493, 50] on span "Simpan" at bounding box center [1493, 49] width 37 height 12
click at [1529, 44] on button "button" at bounding box center [1534, 47] width 25 height 31
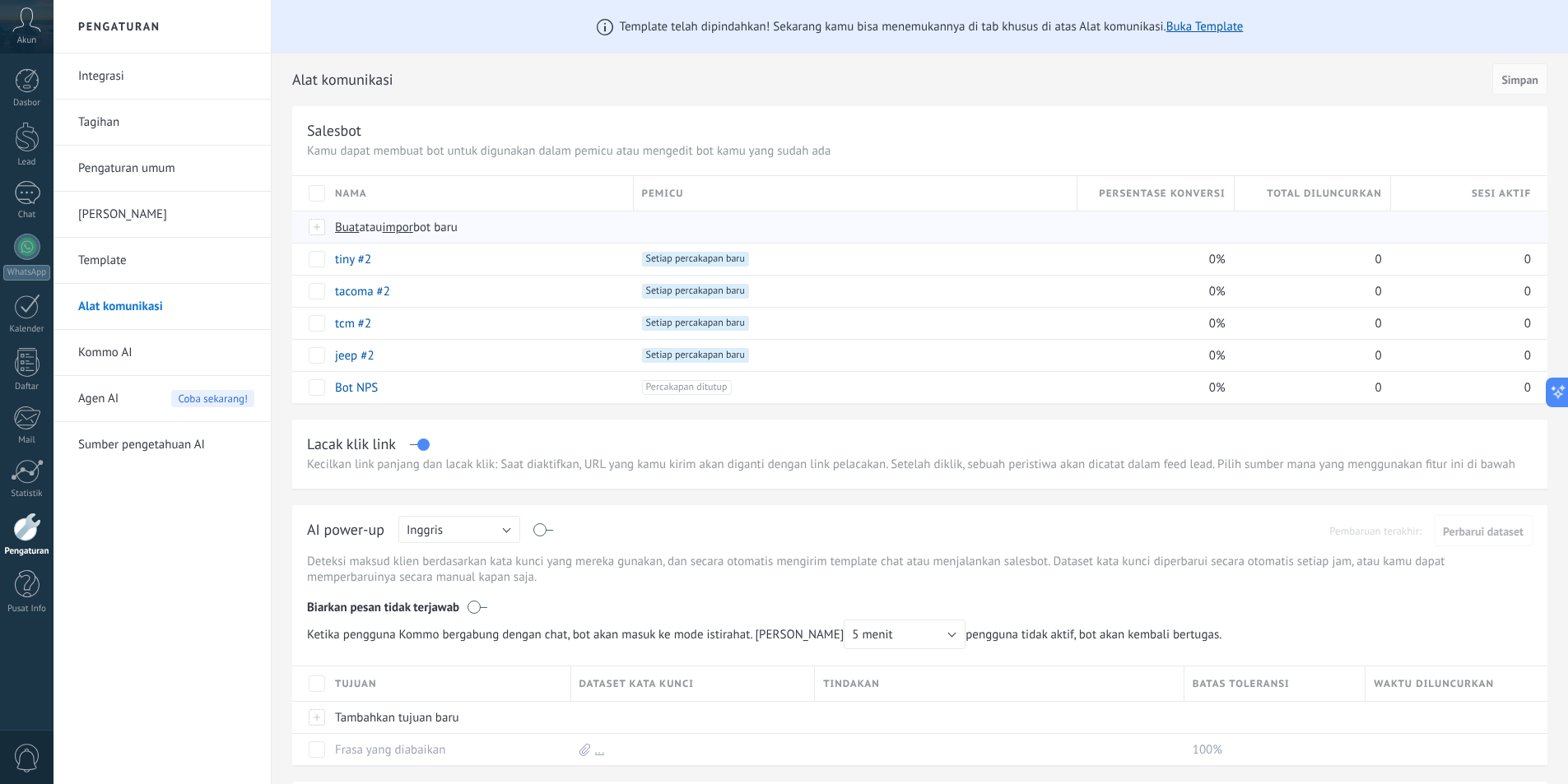
click at [563, 227] on span "Buat atau impor bot baru" at bounding box center [623, 228] width 577 height 16
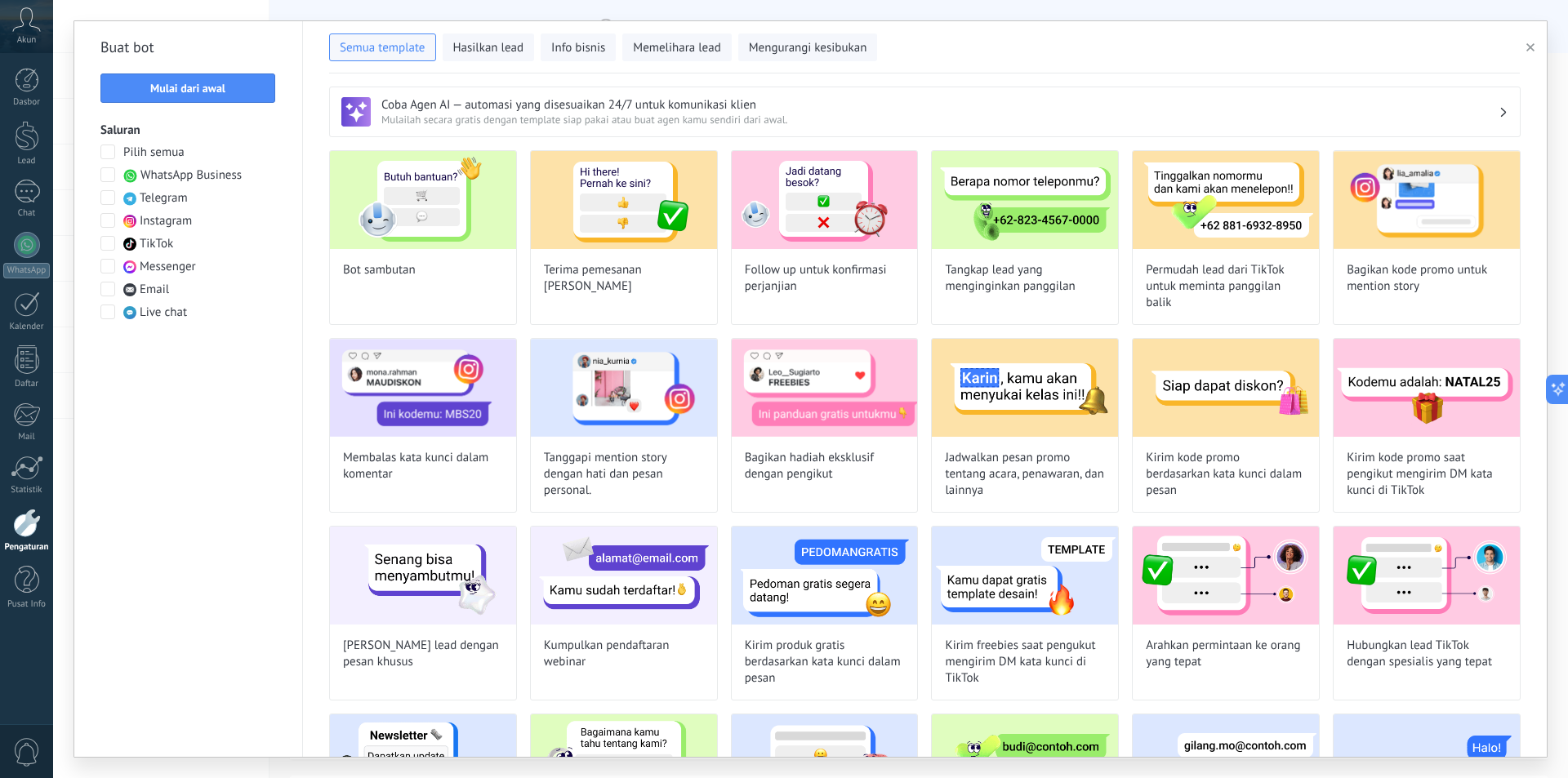
click at [105, 268] on span at bounding box center [107, 266] width 15 height 15
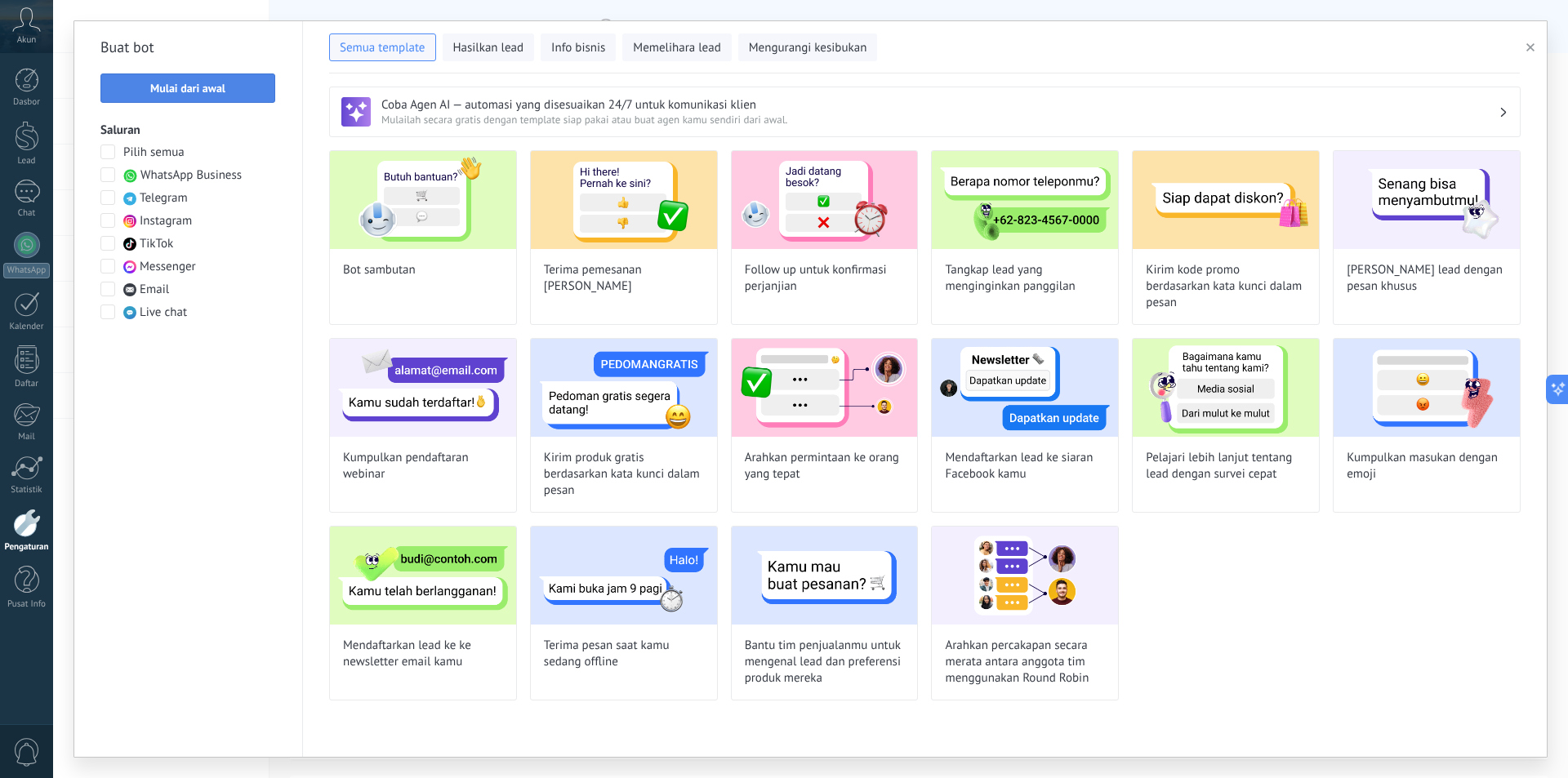
click at [229, 77] on button "Mulai dari awal" at bounding box center [187, 88] width 174 height 30
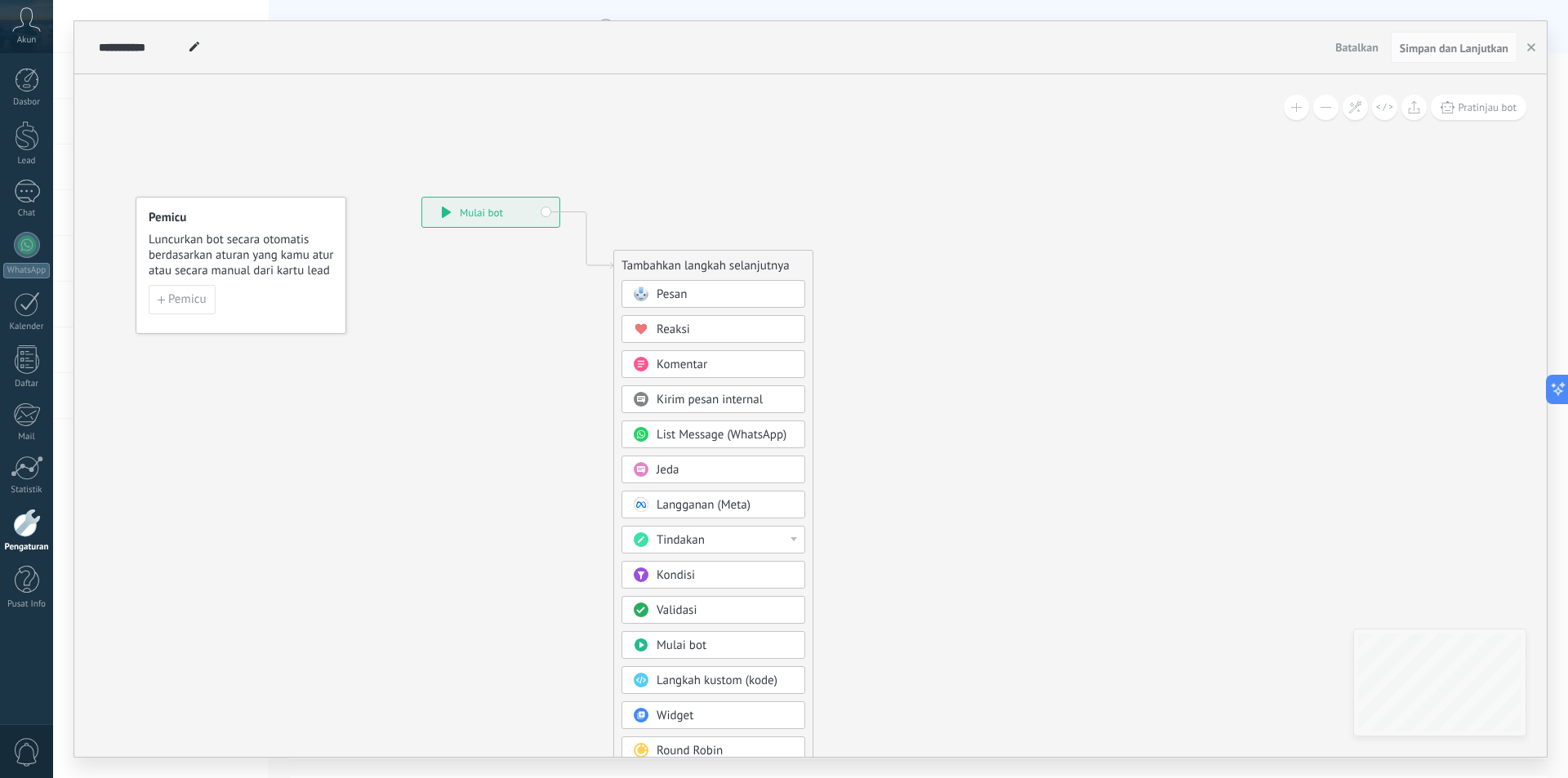
click at [733, 290] on div "Pesan" at bounding box center [725, 294] width 137 height 16
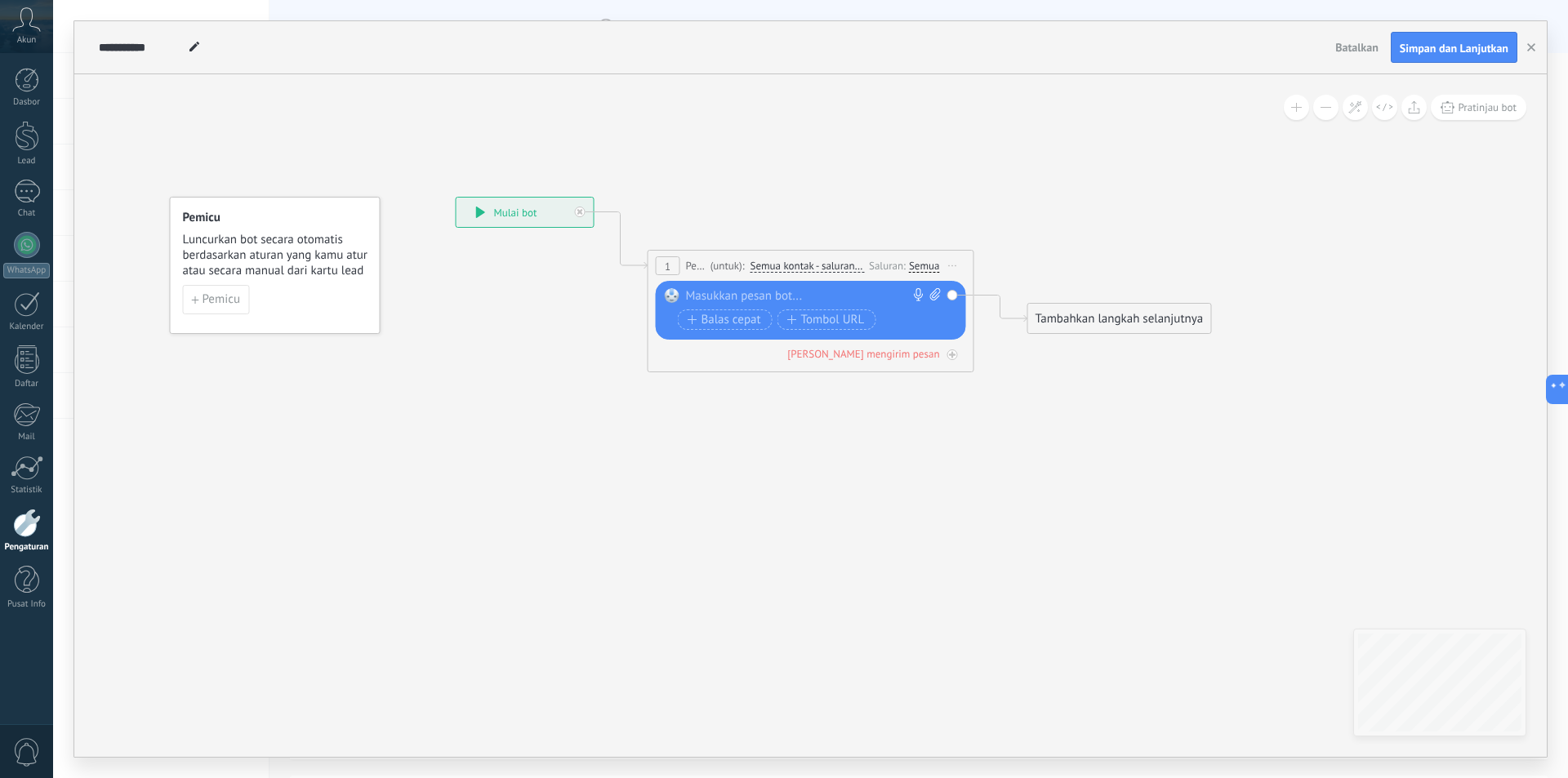
click at [923, 269] on div "Semua" at bounding box center [924, 266] width 31 height 13
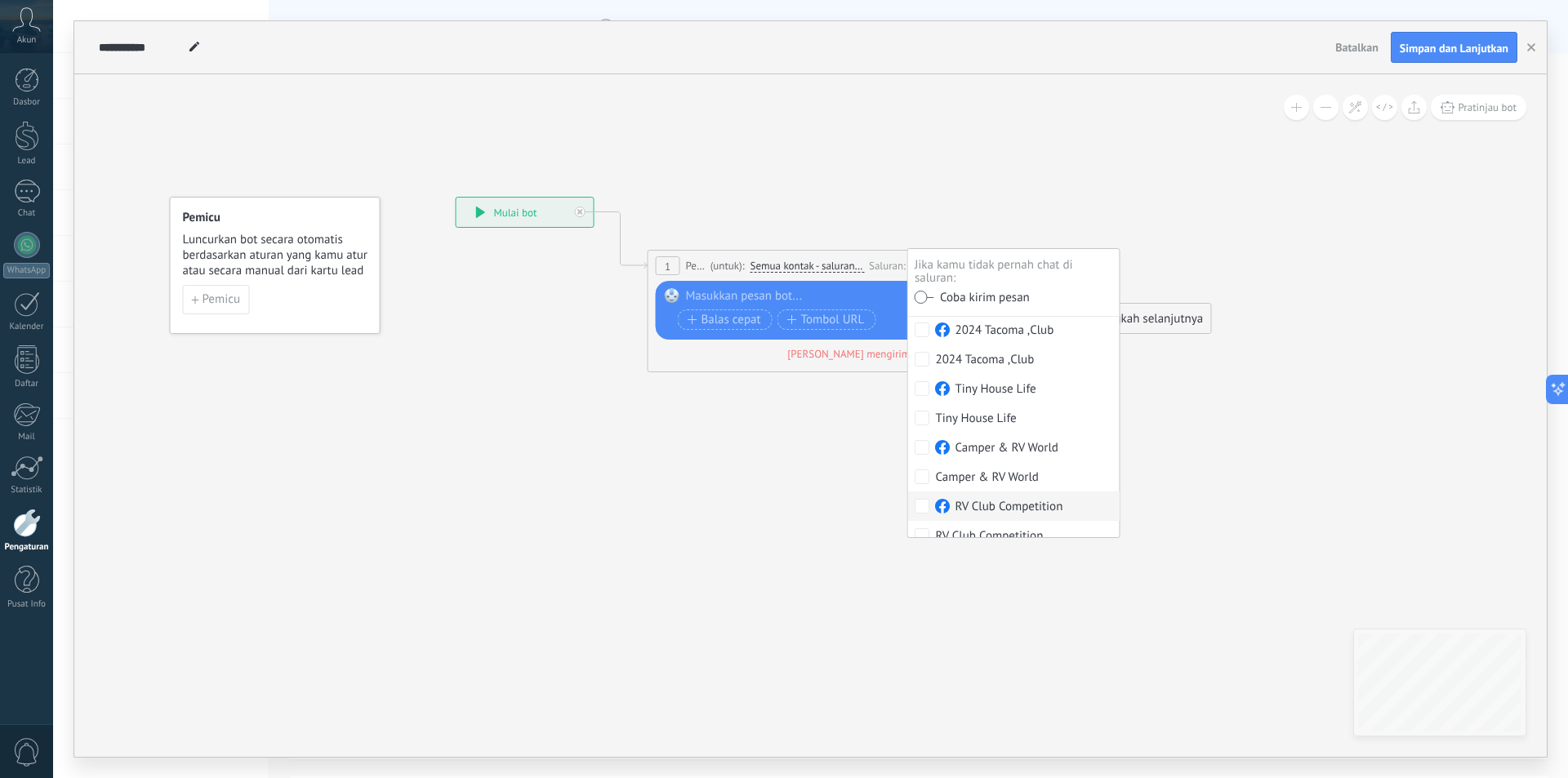
click at [803, 292] on div at bounding box center [807, 296] width 243 height 16
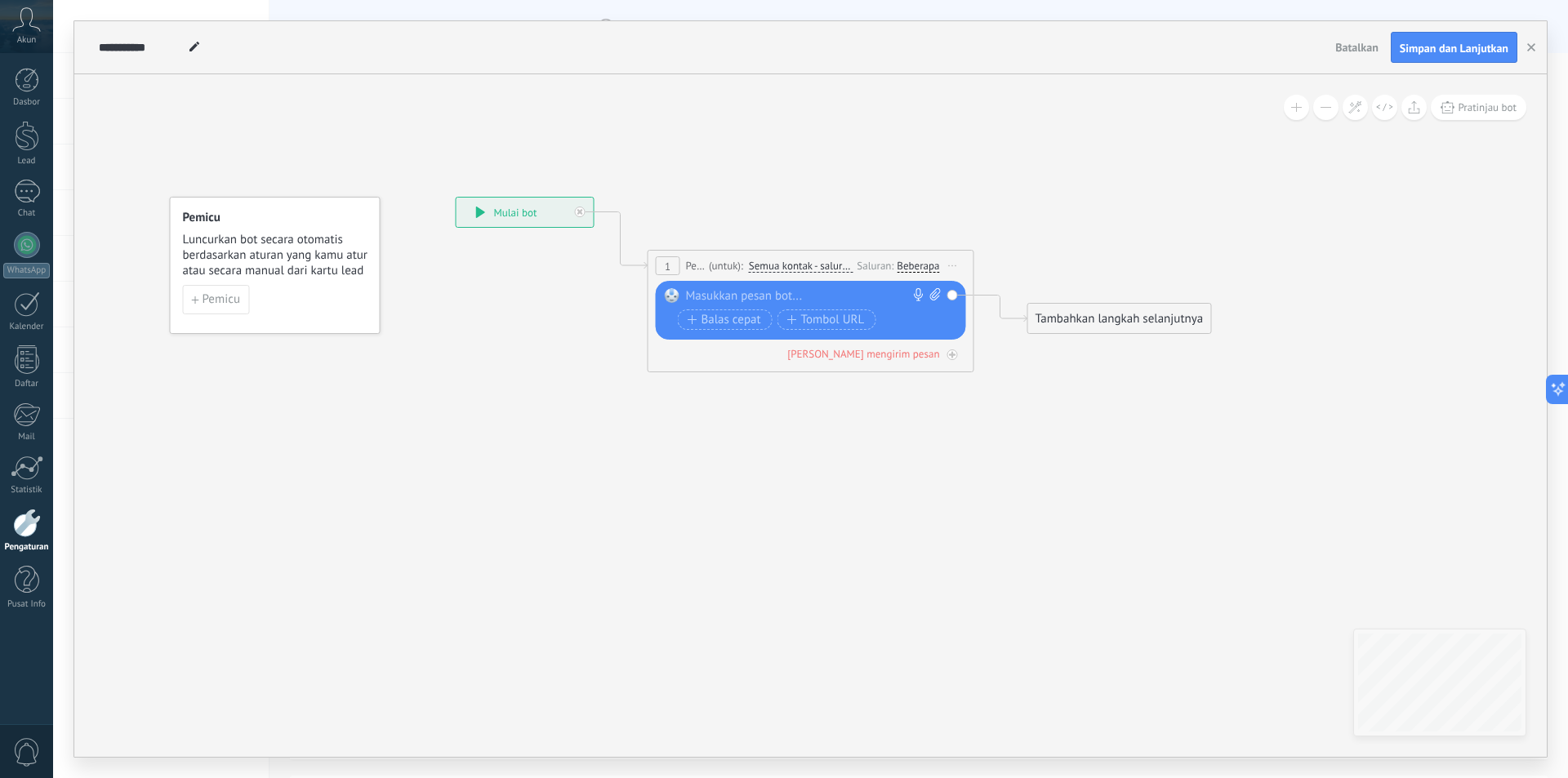
paste div
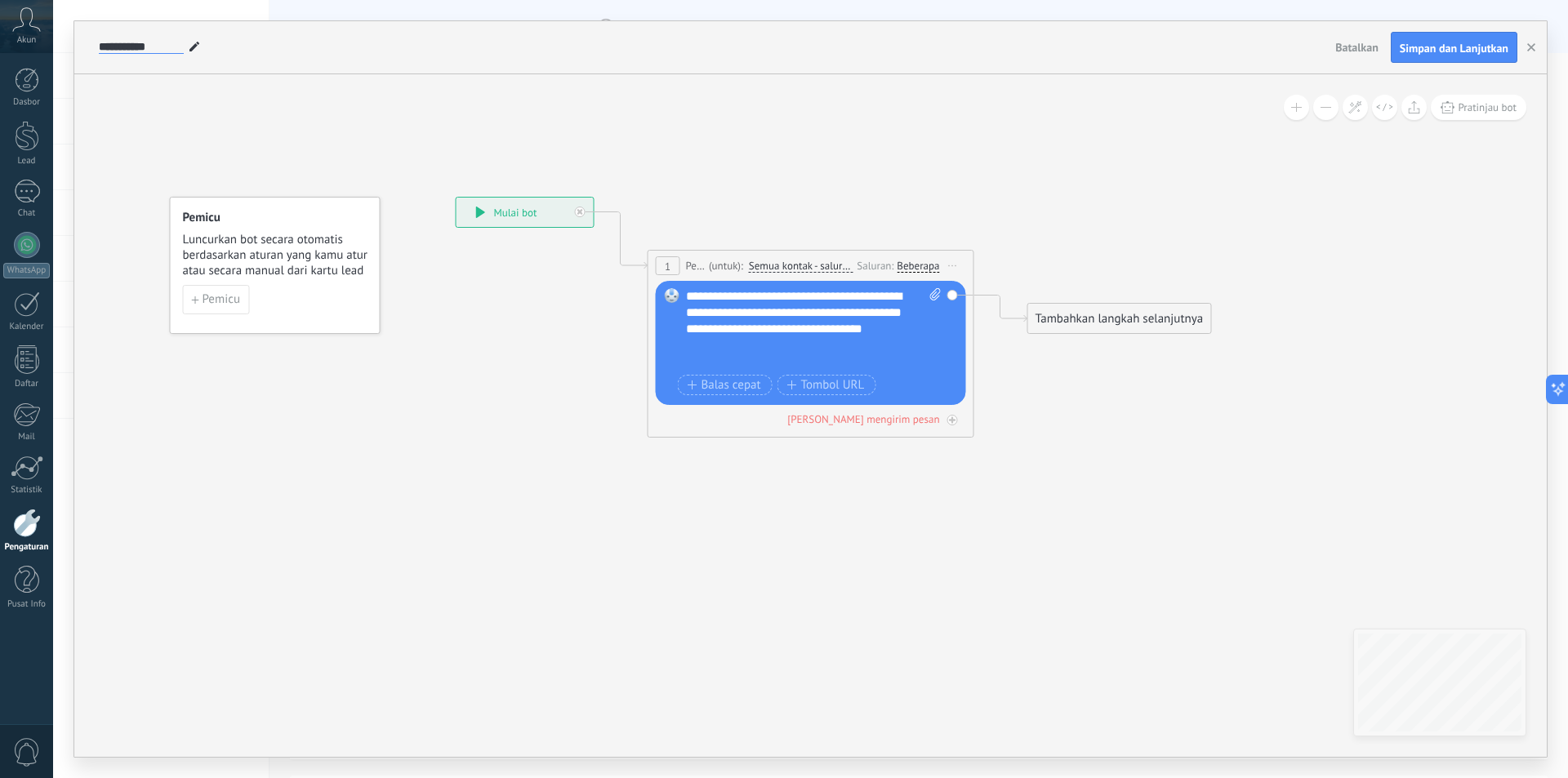
drag, startPoint x: 157, startPoint y: 42, endPoint x: 91, endPoint y: 45, distance: 66.1
click at [91, 45] on div "**********" at bounding box center [810, 48] width 1472 height 54
drag, startPoint x: 158, startPoint y: 44, endPoint x: 71, endPoint y: 44, distance: 87.0
click at [71, 44] on div "**********" at bounding box center [811, 389] width 1514 height 778
type input "********"
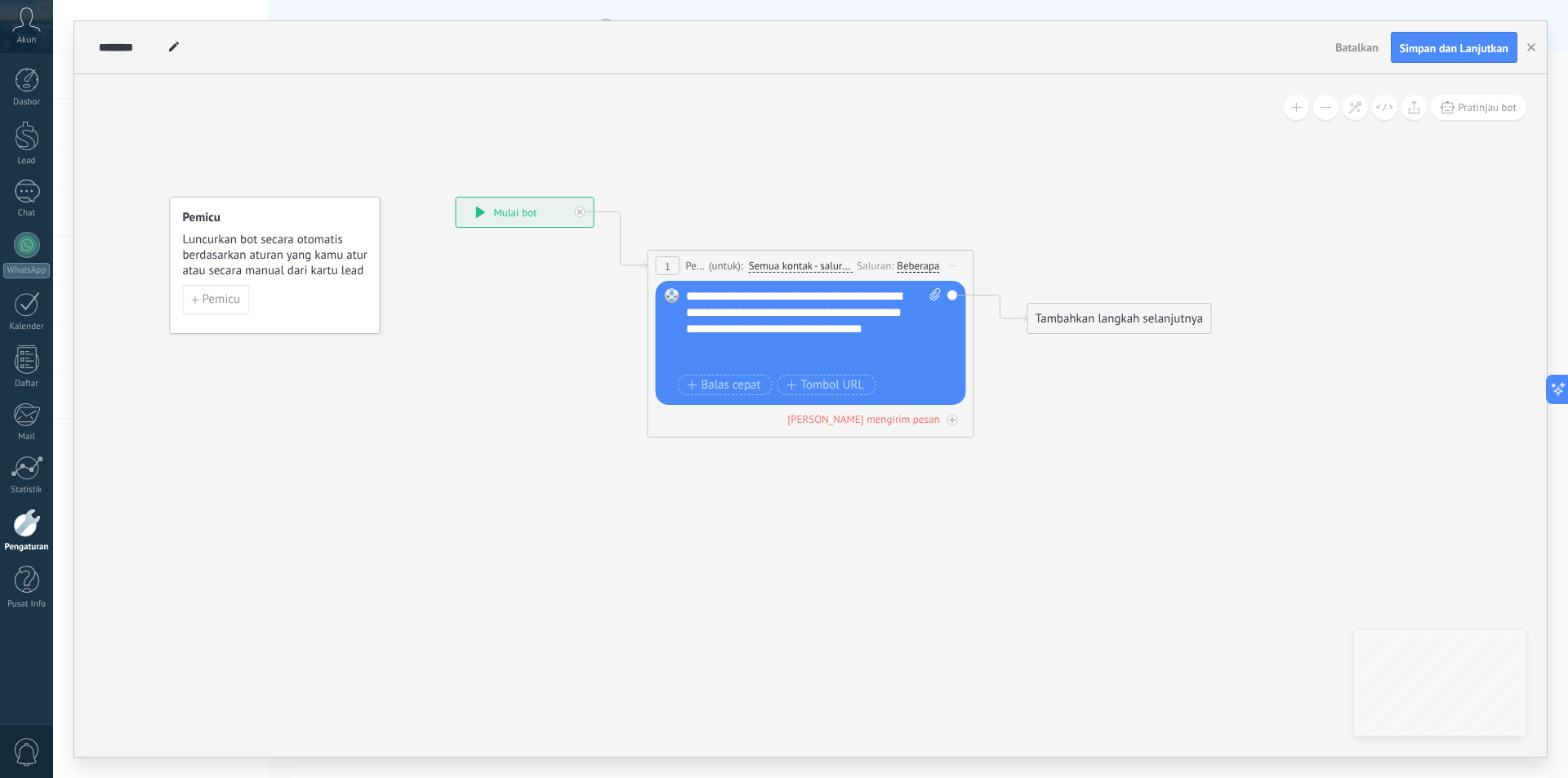
click at [906, 264] on div "Beberapa" at bounding box center [917, 266] width 43 height 13
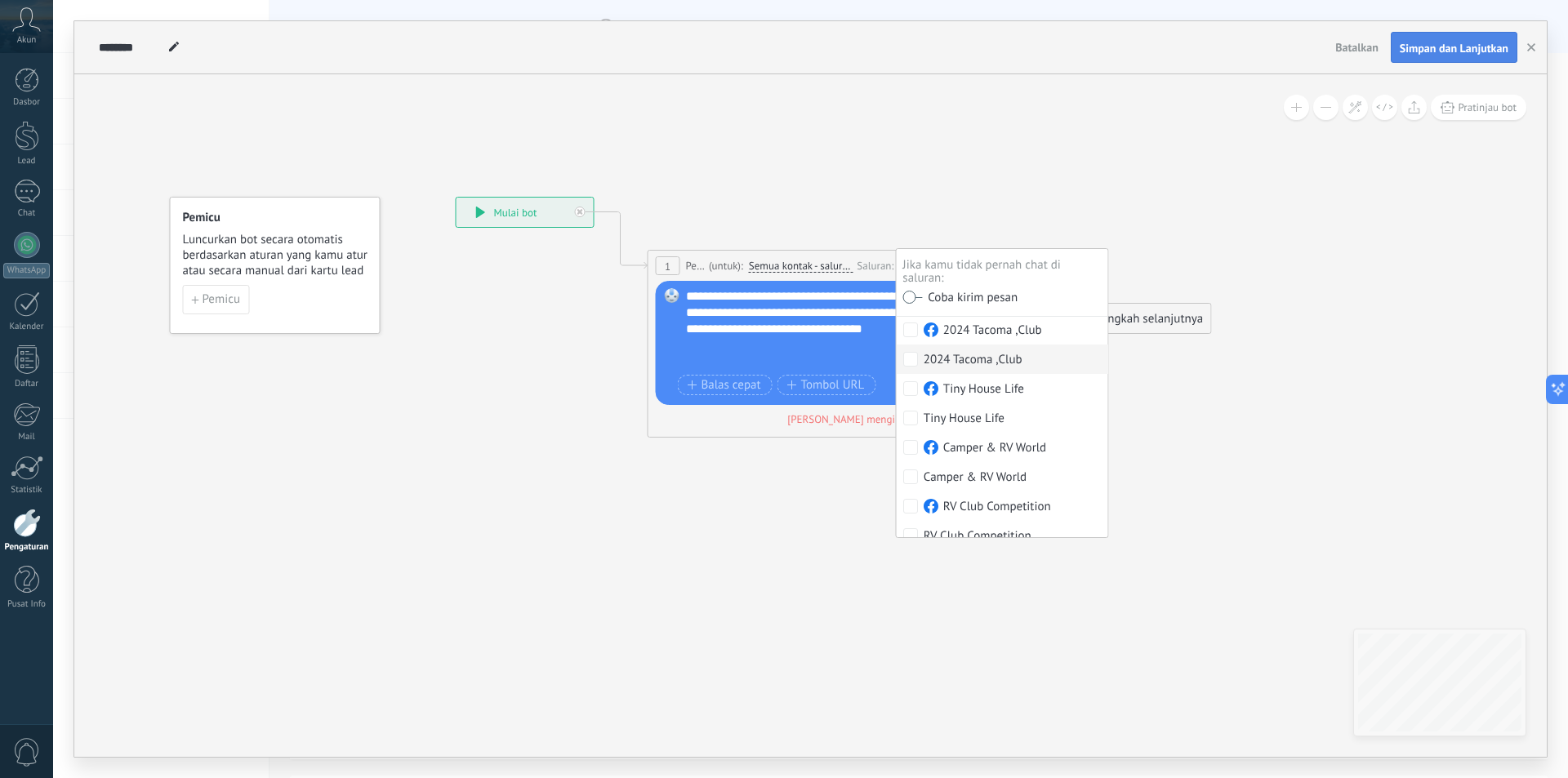
click at [1456, 46] on span "Simpan dan Lanjutkan" at bounding box center [1454, 49] width 109 height 12
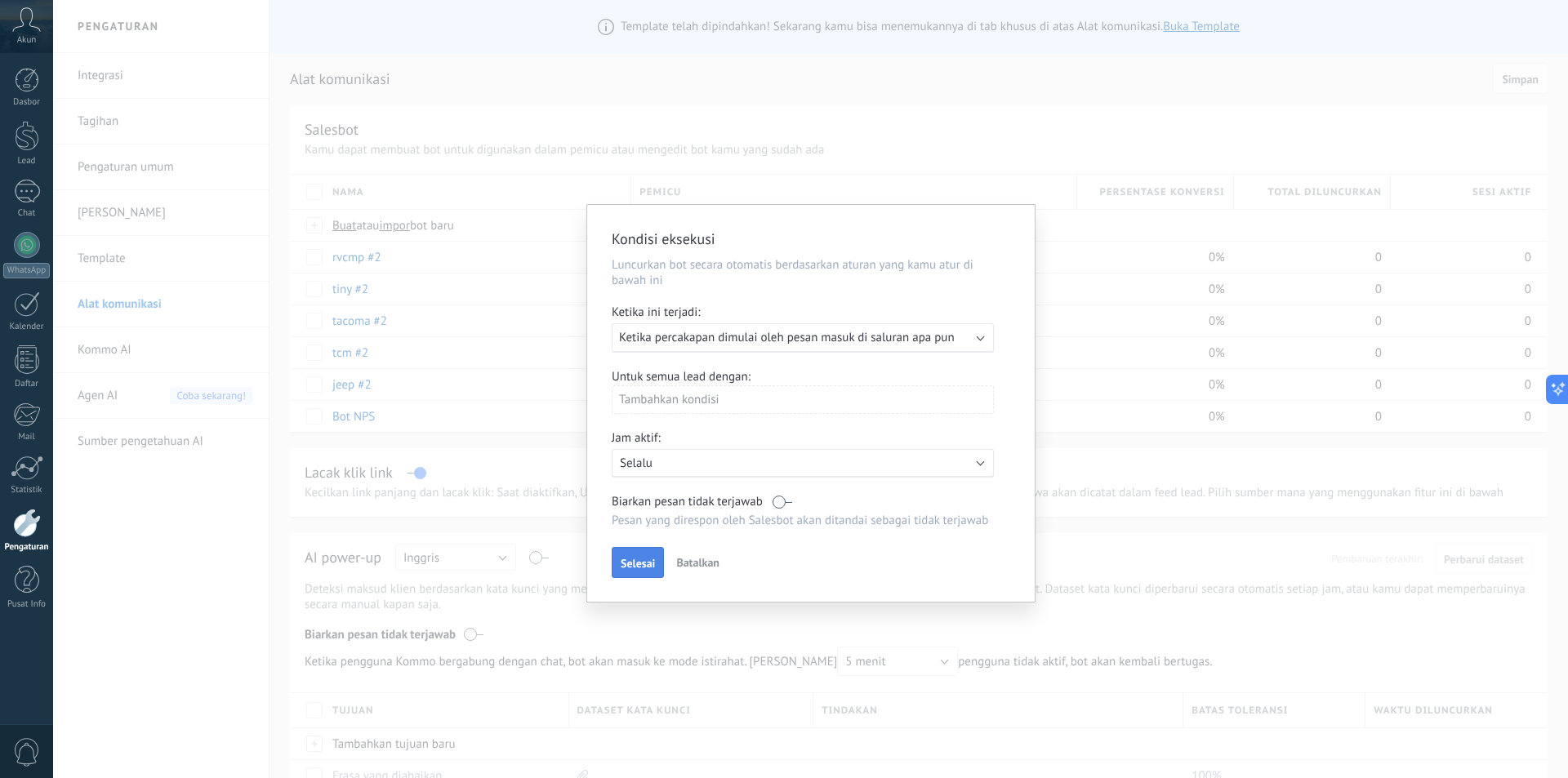
click at [627, 552] on button "Selesai" at bounding box center [637, 562] width 53 height 31
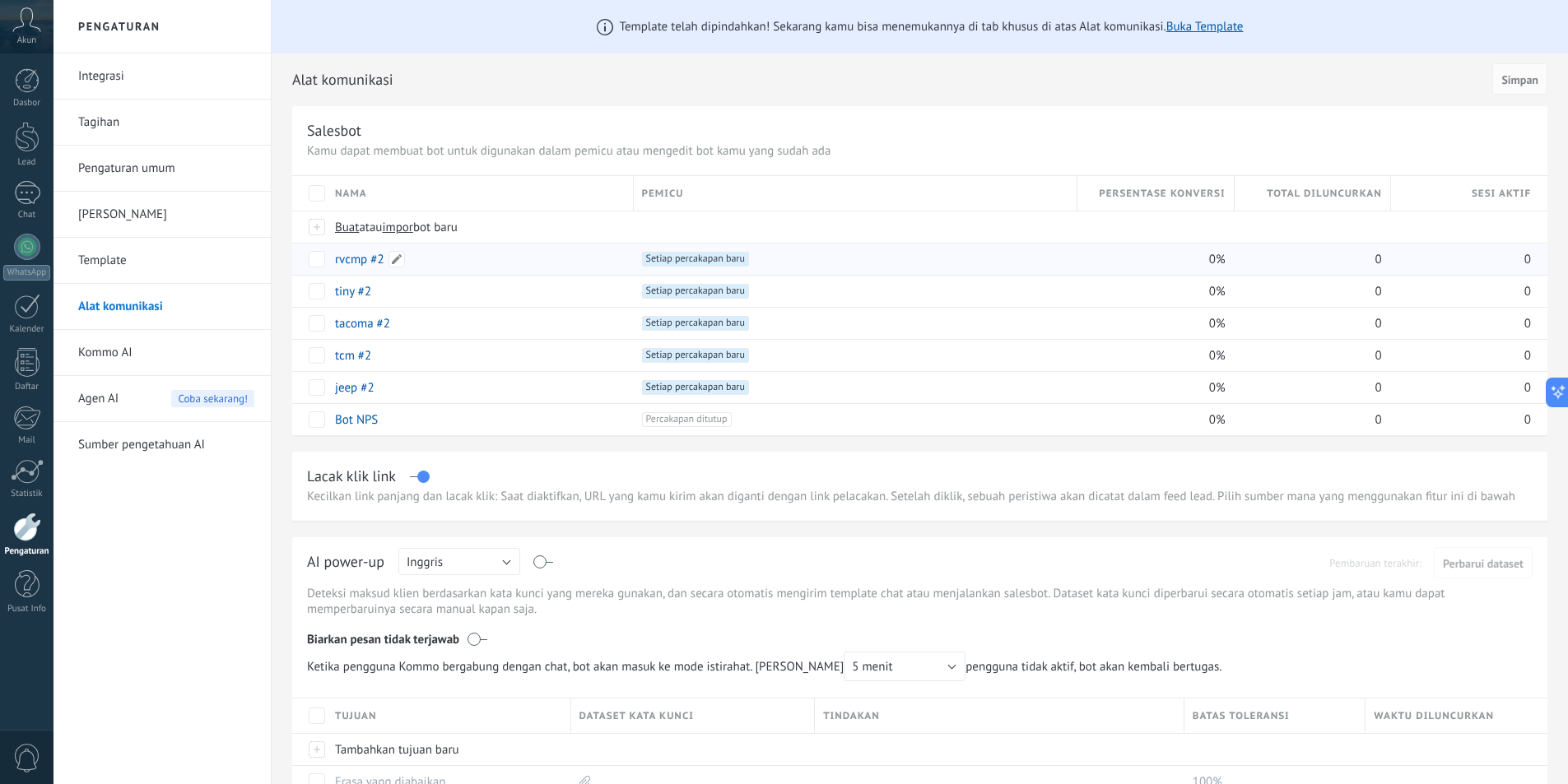
click at [583, 263] on div "rvcmp #2" at bounding box center [476, 259] width 299 height 31
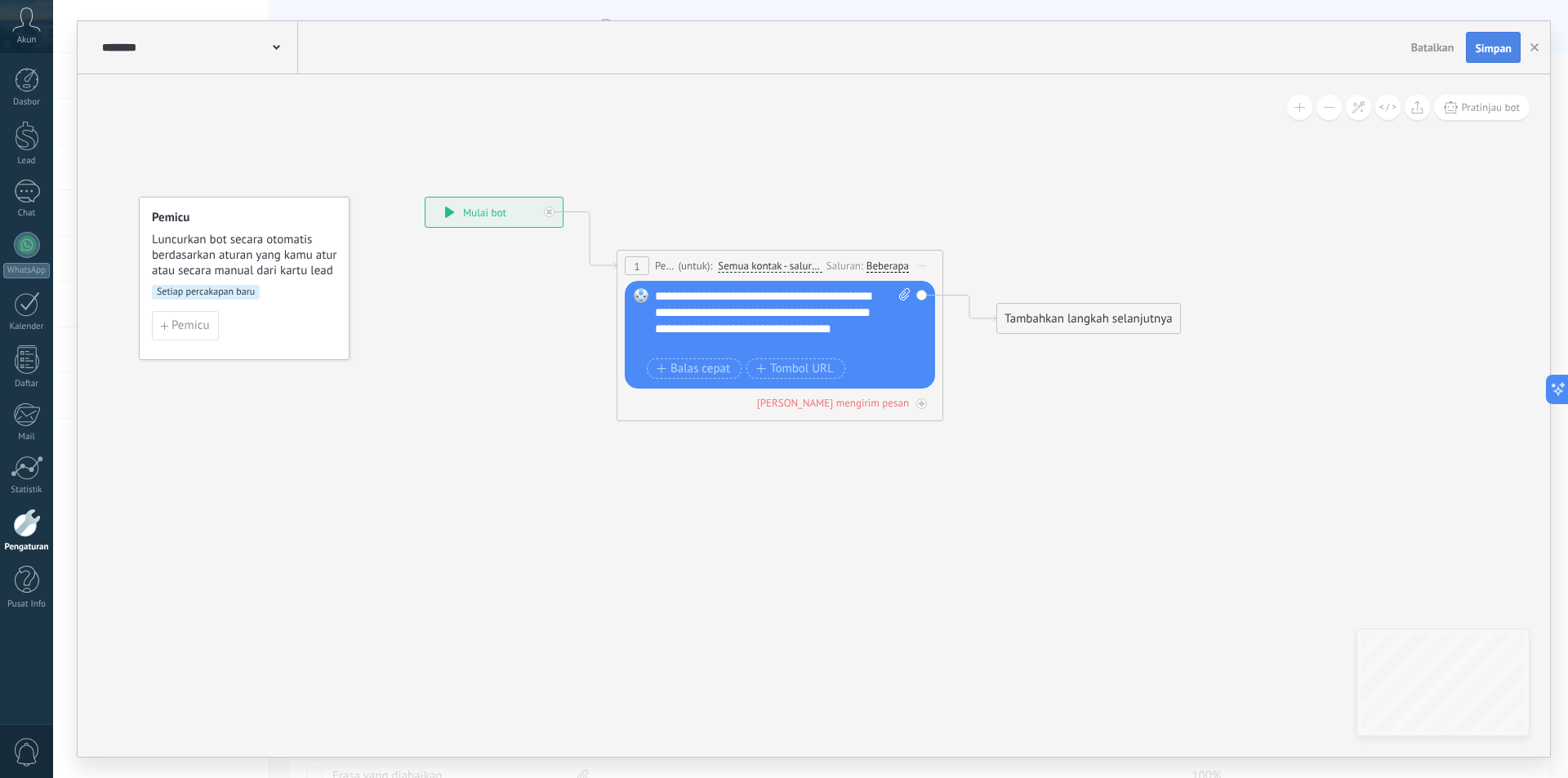
click at [1491, 51] on span "Simpan" at bounding box center [1493, 49] width 37 height 12
click at [888, 262] on div "Beberapa" at bounding box center [887, 266] width 43 height 13
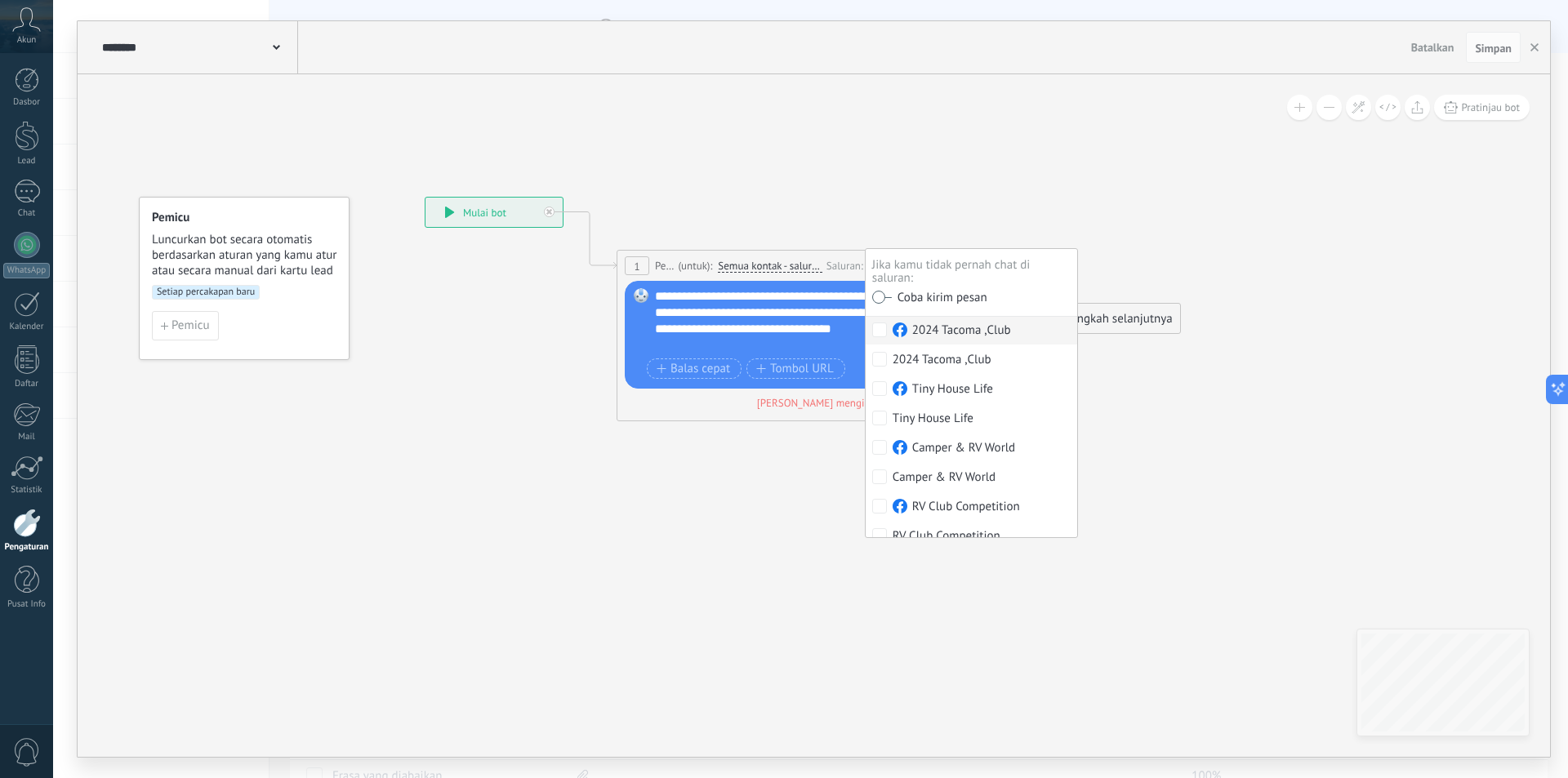
click at [1267, 201] on icon at bounding box center [754, 309] width 1477 height 1041
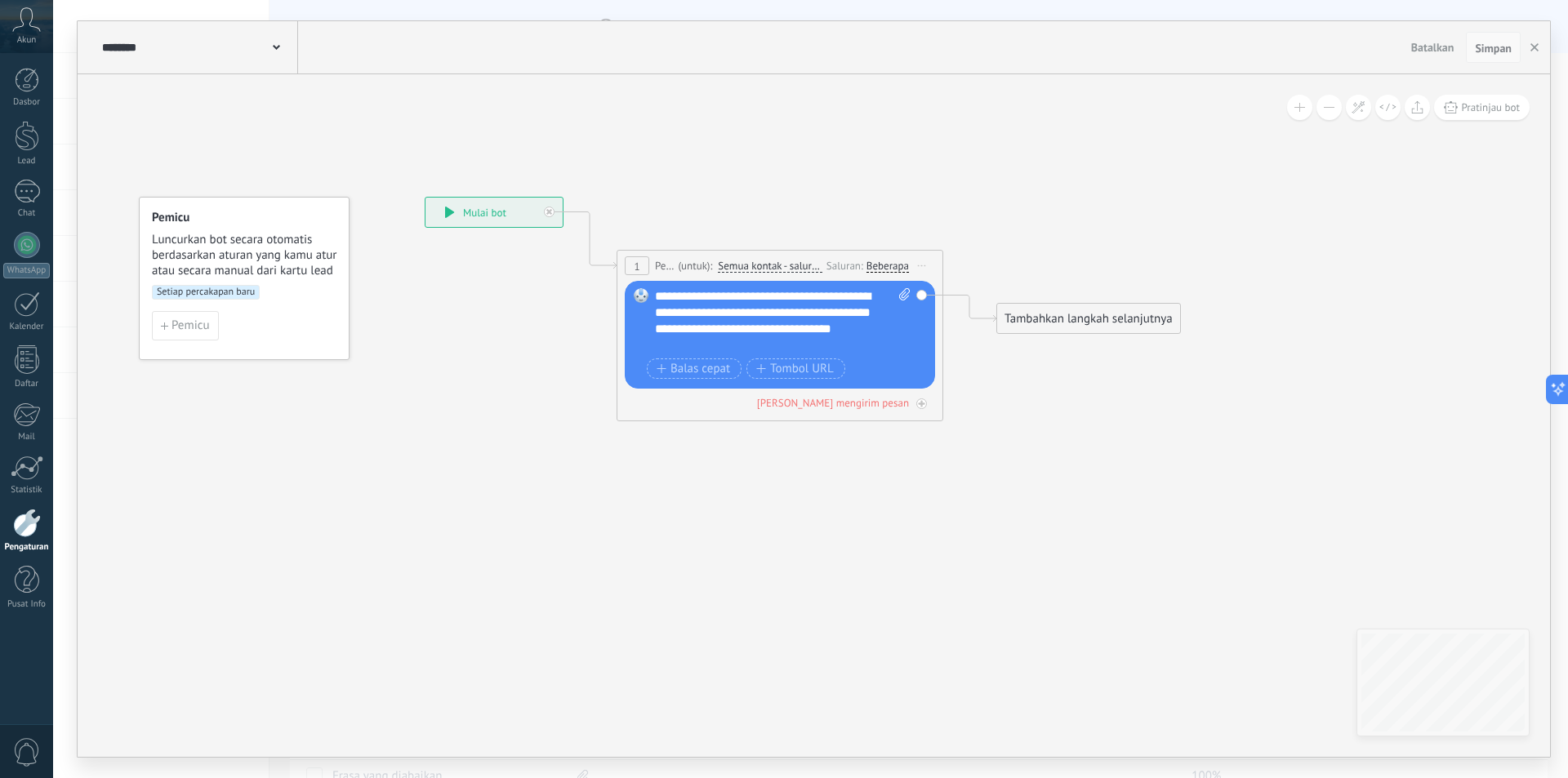
click at [1491, 44] on span "Simpan" at bounding box center [1493, 49] width 37 height 12
click at [1537, 49] on icon "button" at bounding box center [1534, 48] width 8 height 8
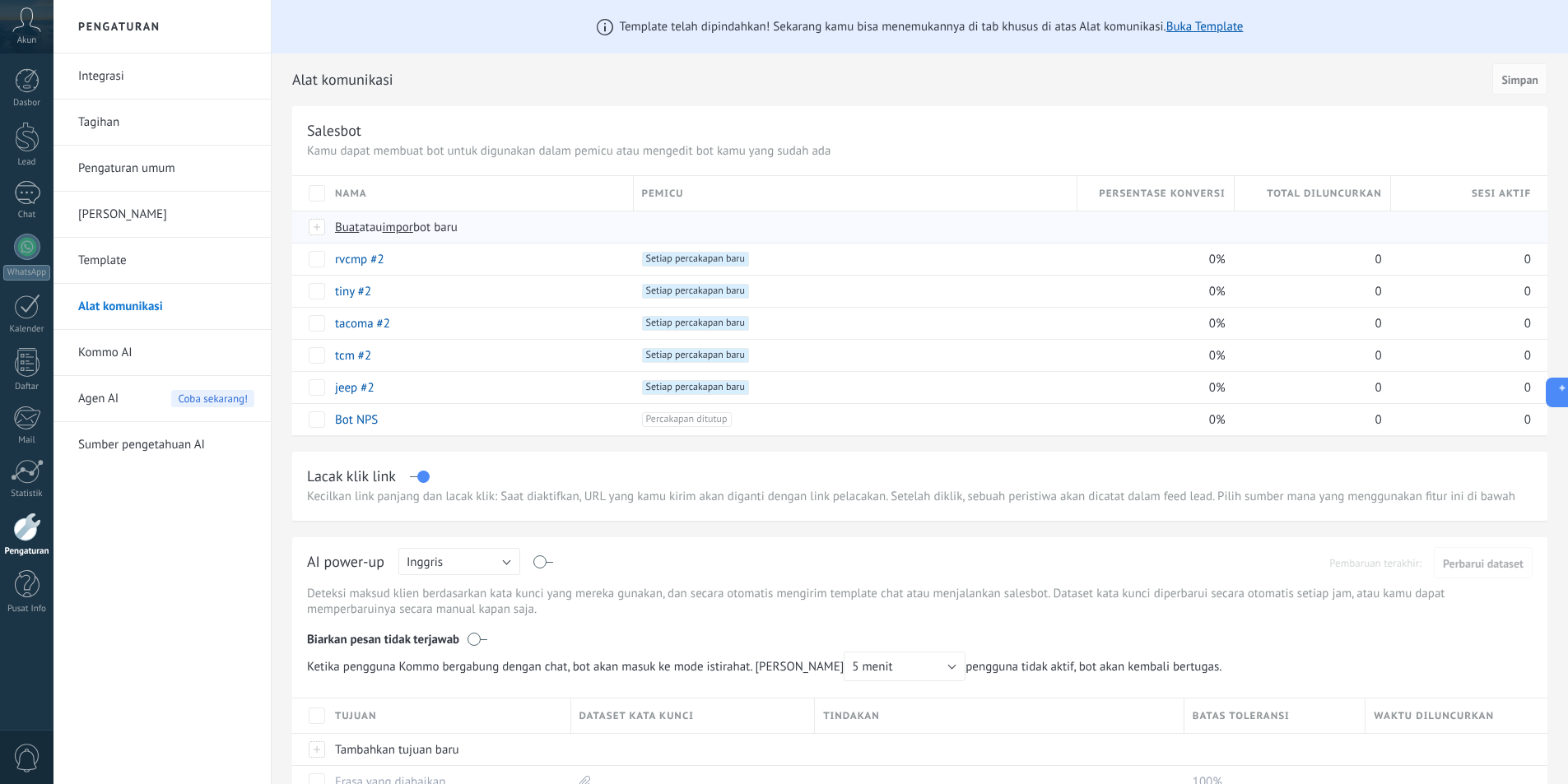
click at [553, 228] on span "Buat atau impor bot baru" at bounding box center [623, 228] width 577 height 16
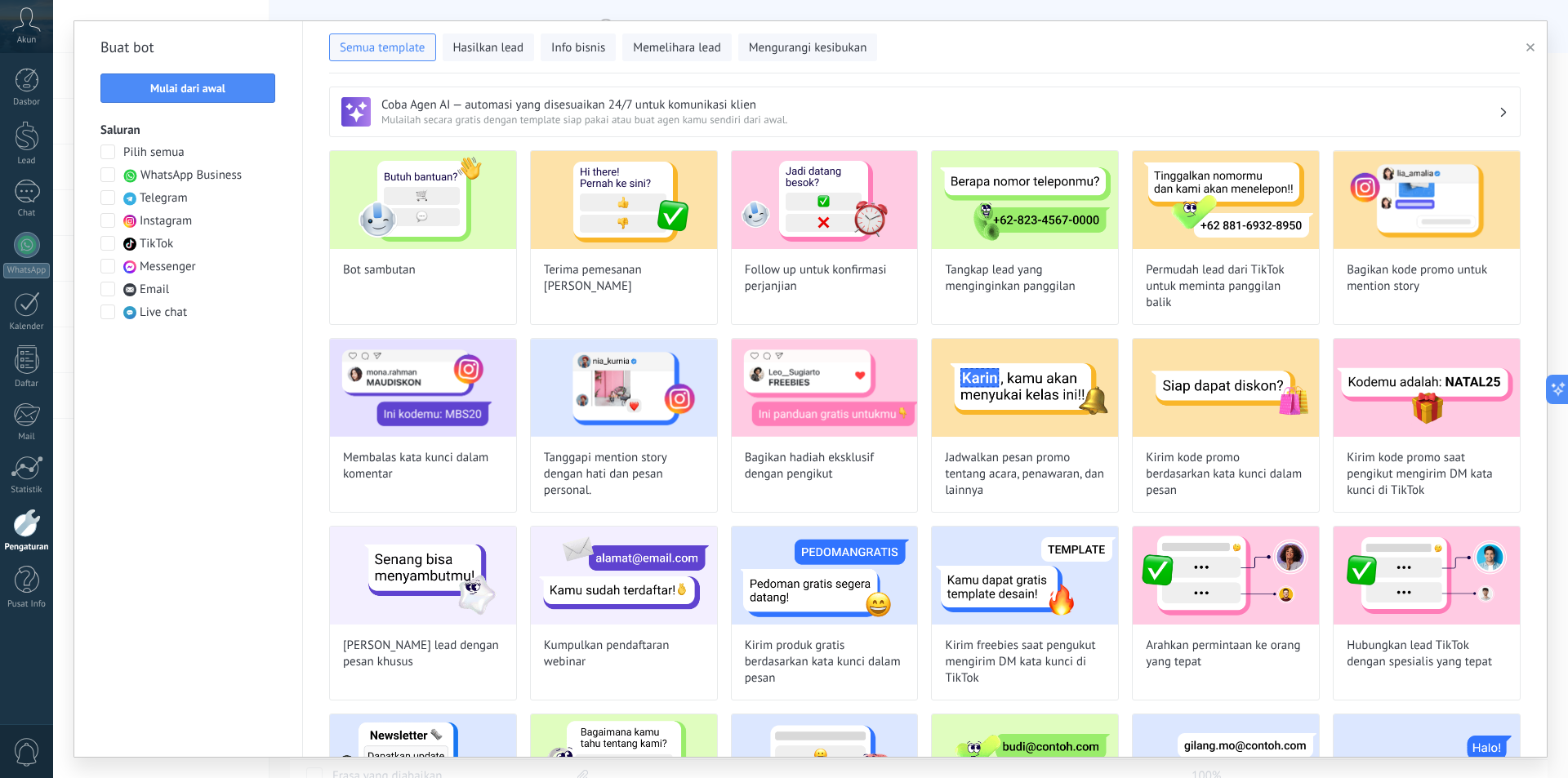
click at [107, 266] on span at bounding box center [107, 266] width 15 height 15
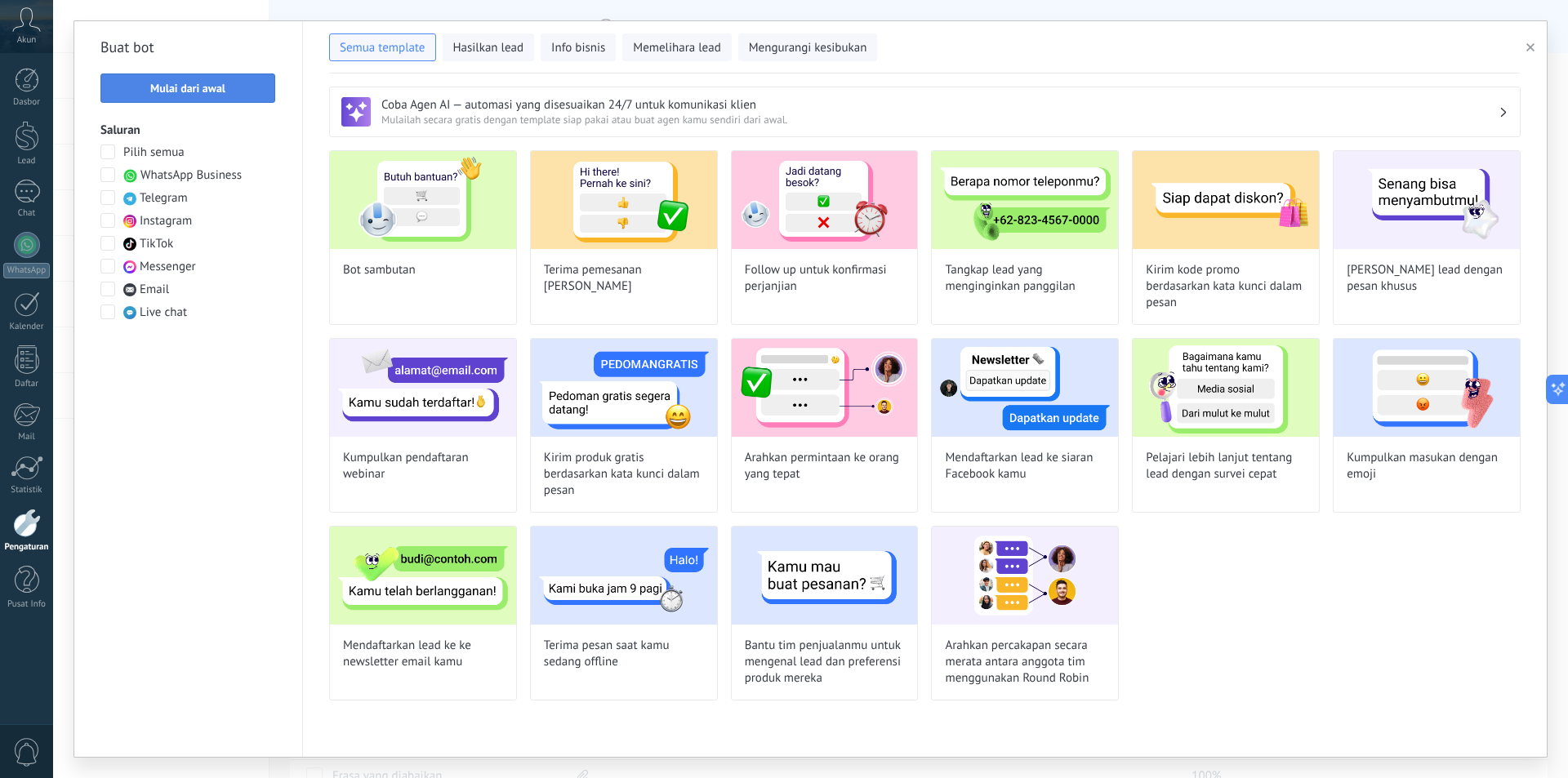
click at [254, 87] on span "Mulai dari awal" at bounding box center [187, 88] width 157 height 12
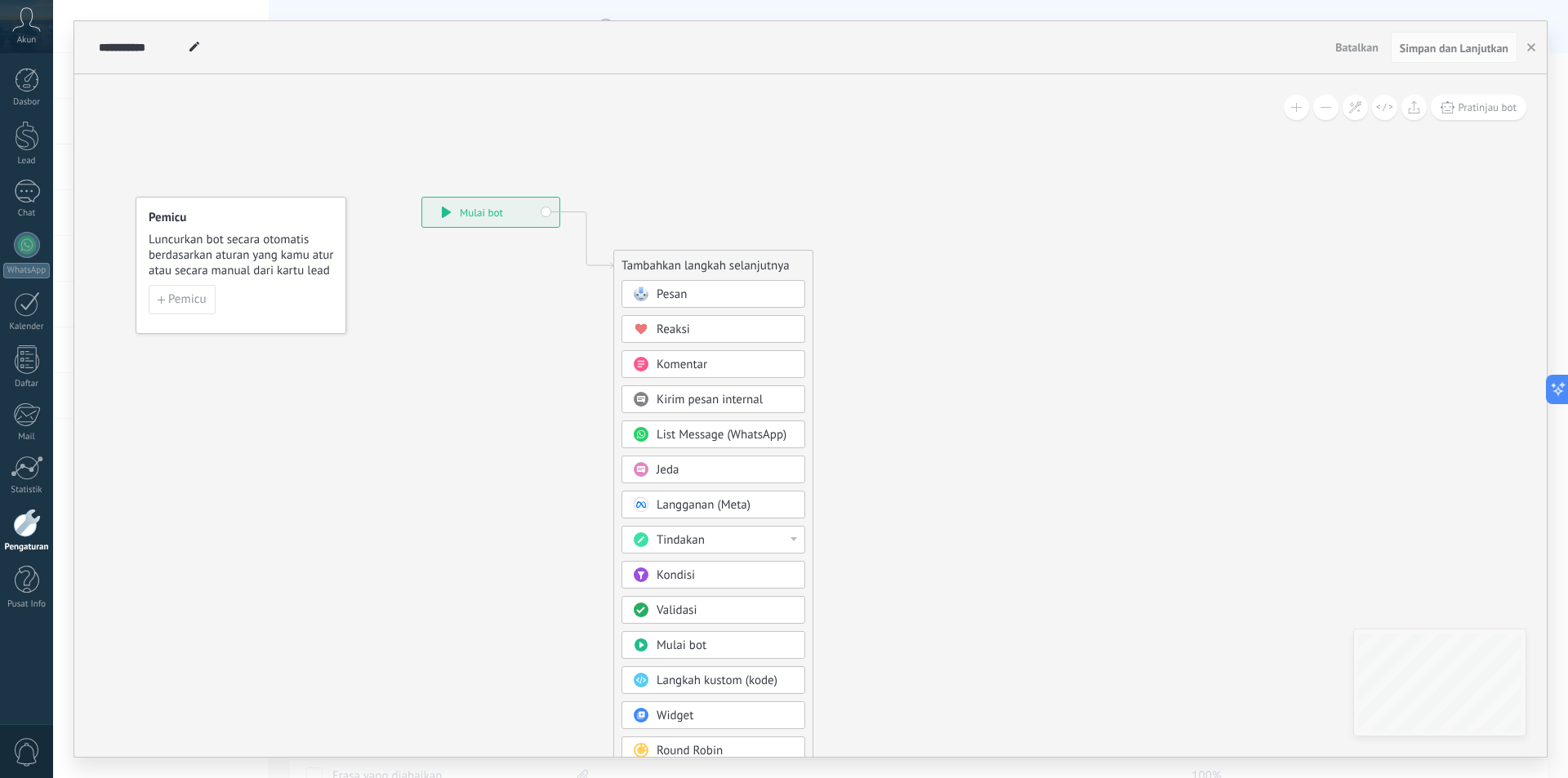
click at [677, 295] on span "Pesan" at bounding box center [671, 294] width 30 height 16
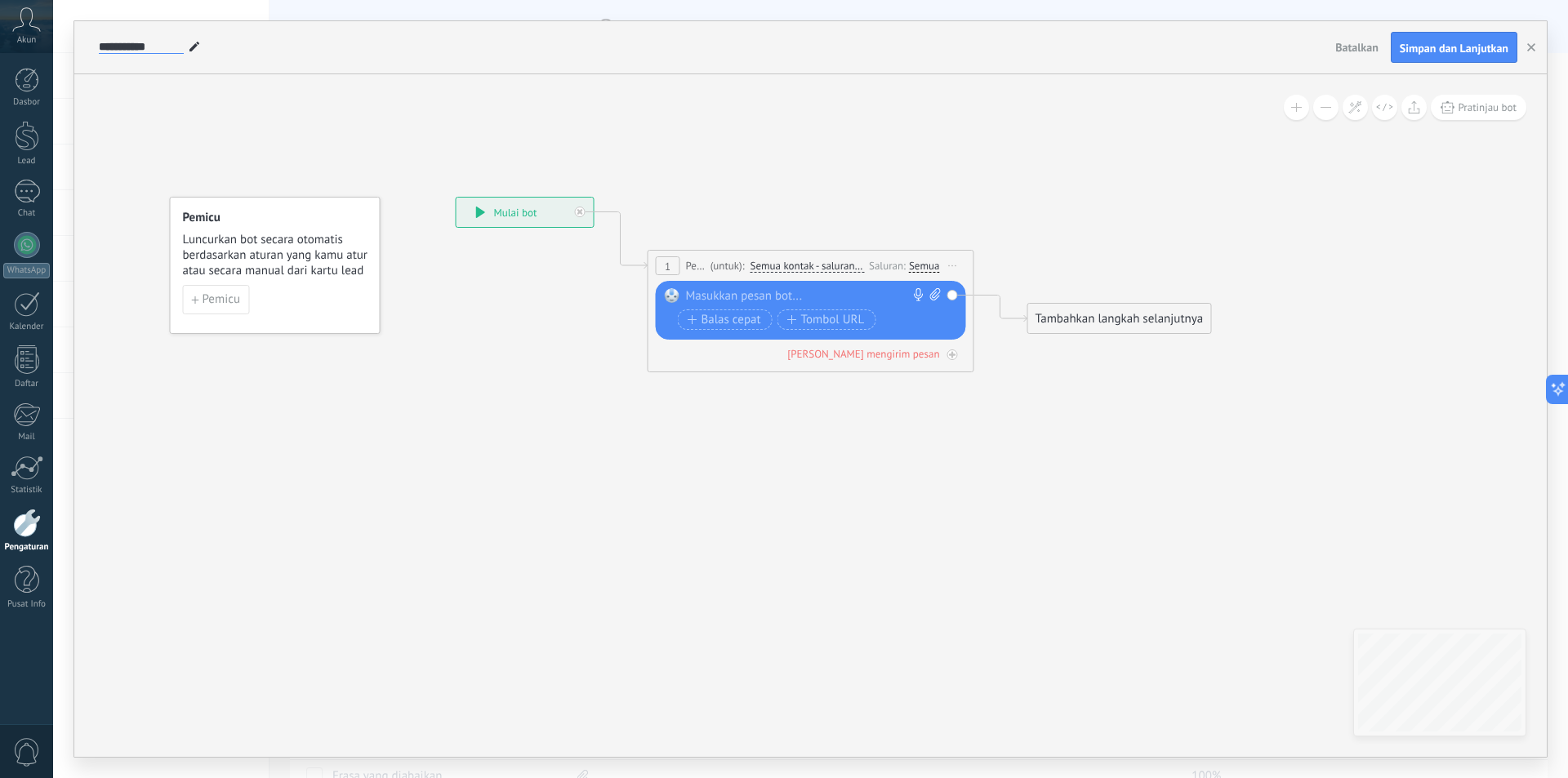
drag, startPoint x: 160, startPoint y: 49, endPoint x: 77, endPoint y: 49, distance: 83.0
click at [77, 49] on div "**********" at bounding box center [810, 48] width 1472 height 54
type input "*********"
click at [925, 273] on div "Semua" at bounding box center [924, 267] width 31 height 15
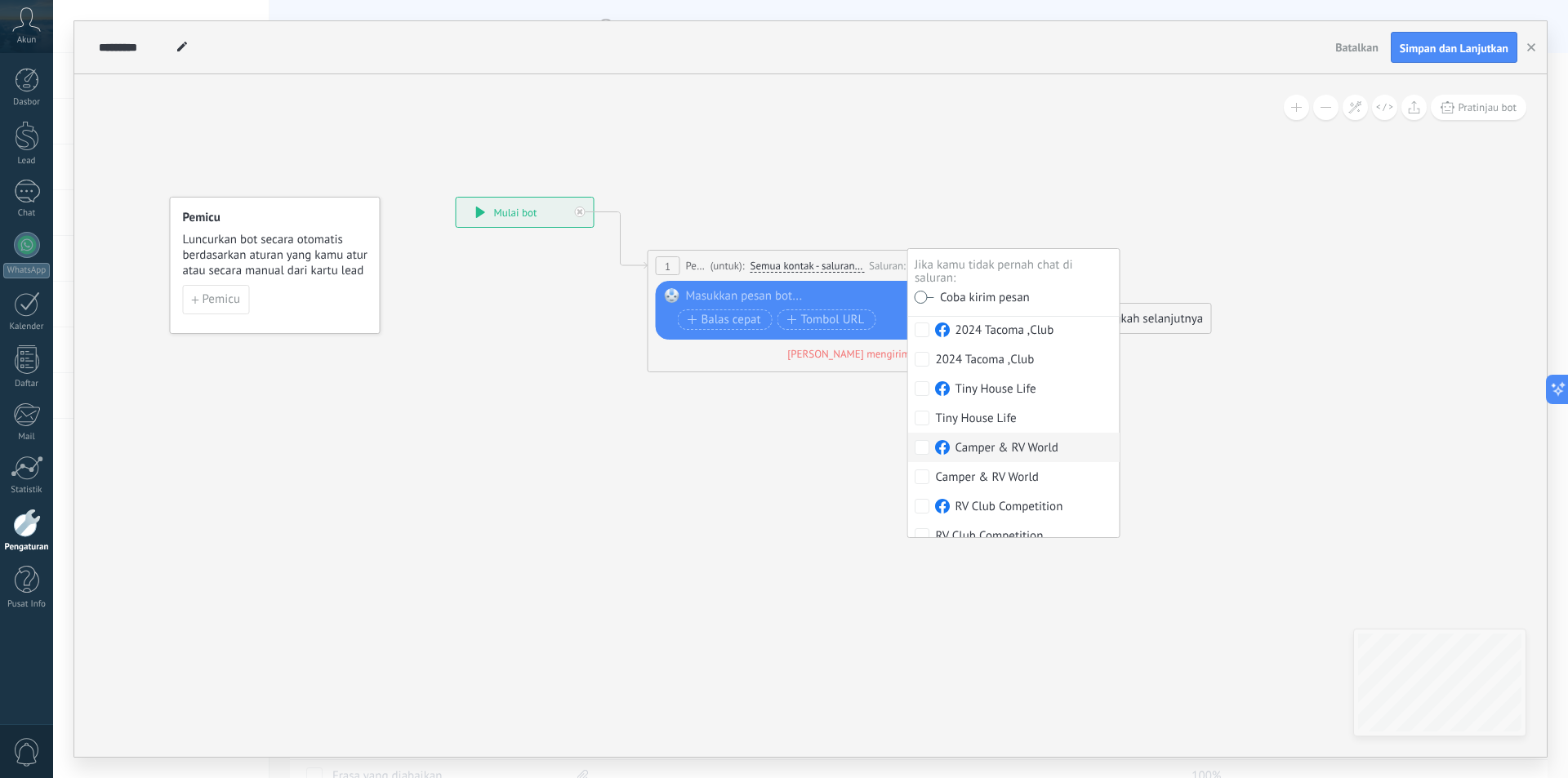
click at [775, 290] on div at bounding box center [807, 296] width 243 height 16
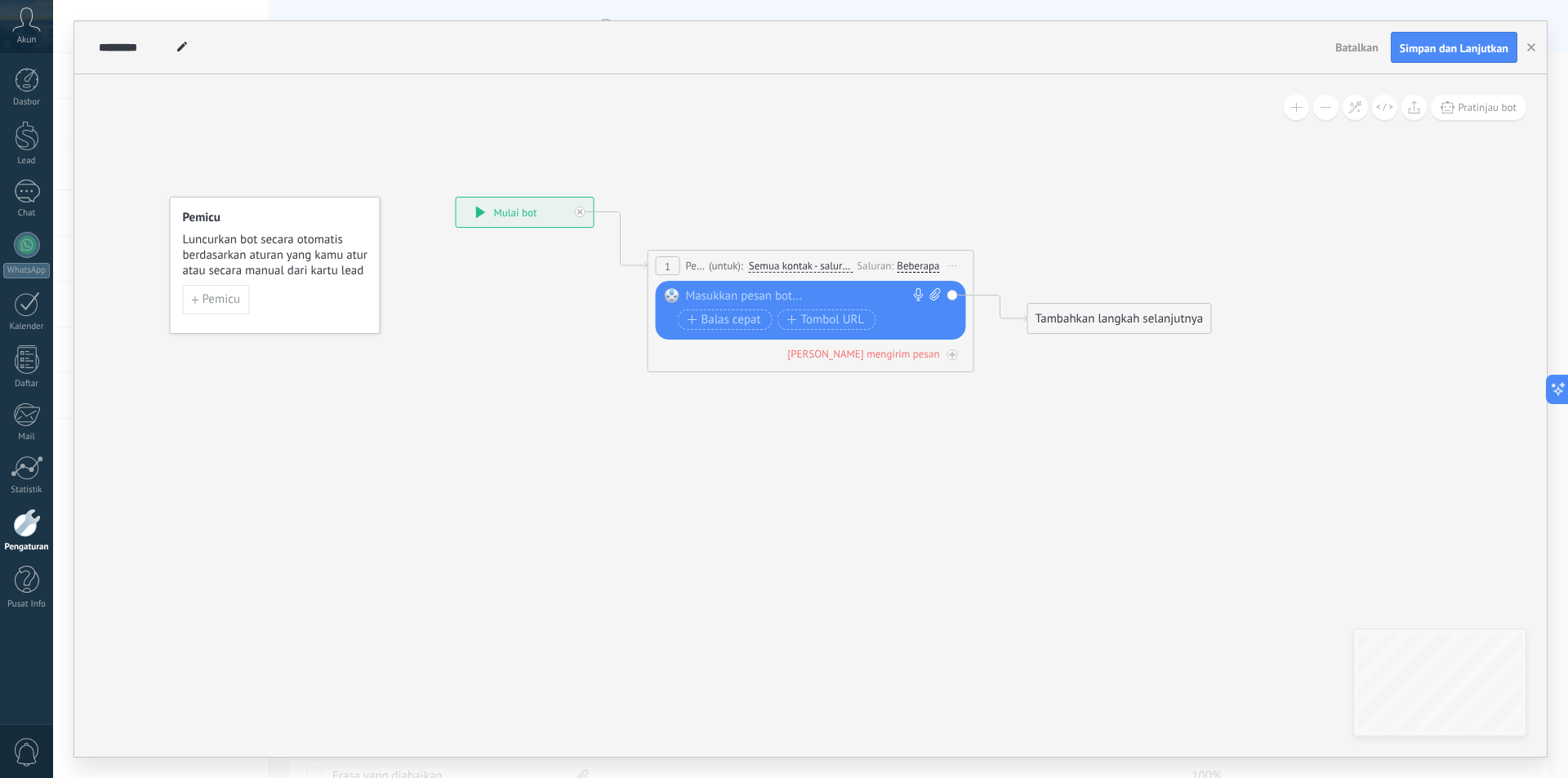
paste div
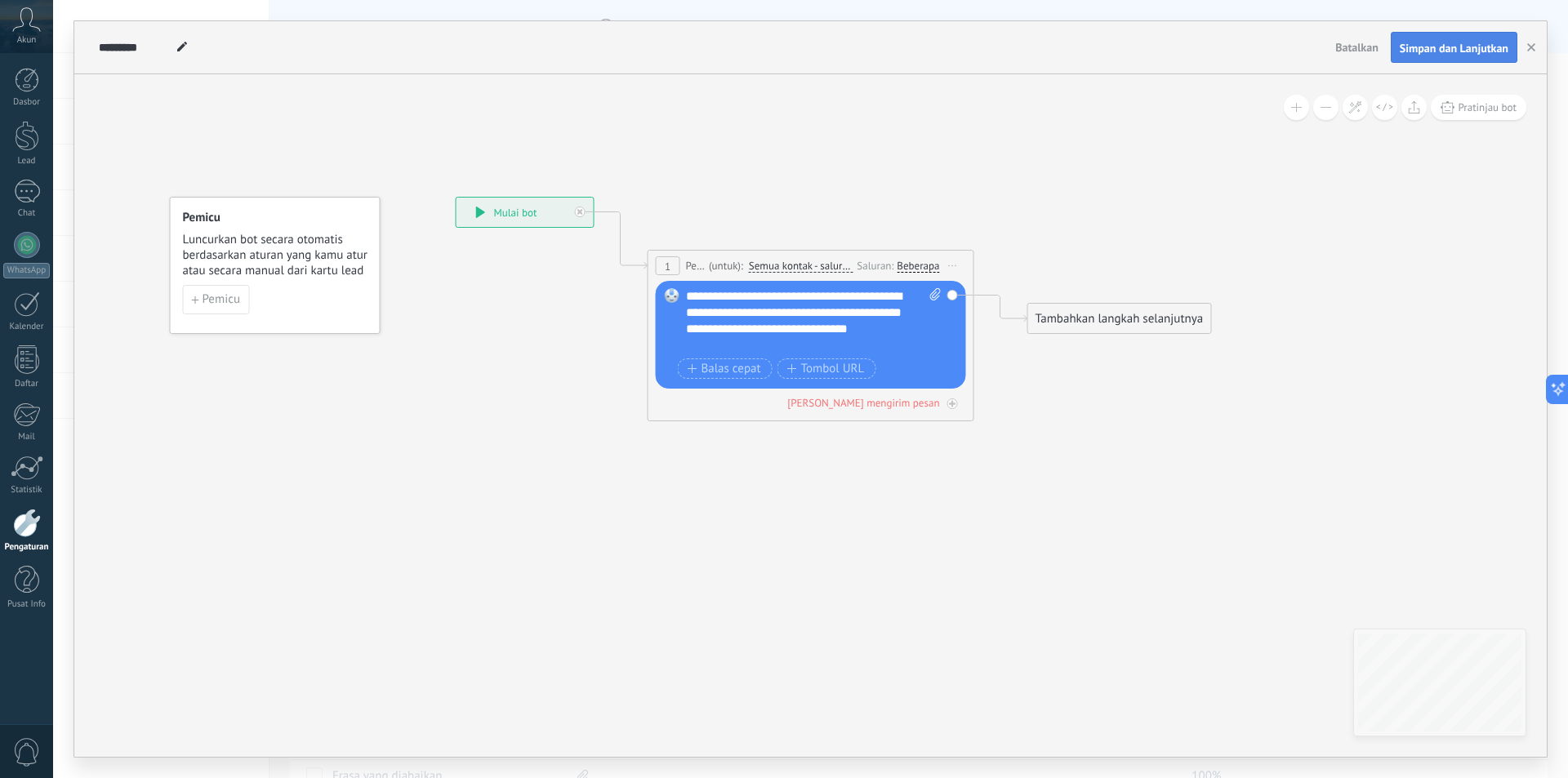
click at [1424, 37] on button "Simpan dan Lanjutkan" at bounding box center [1454, 47] width 127 height 31
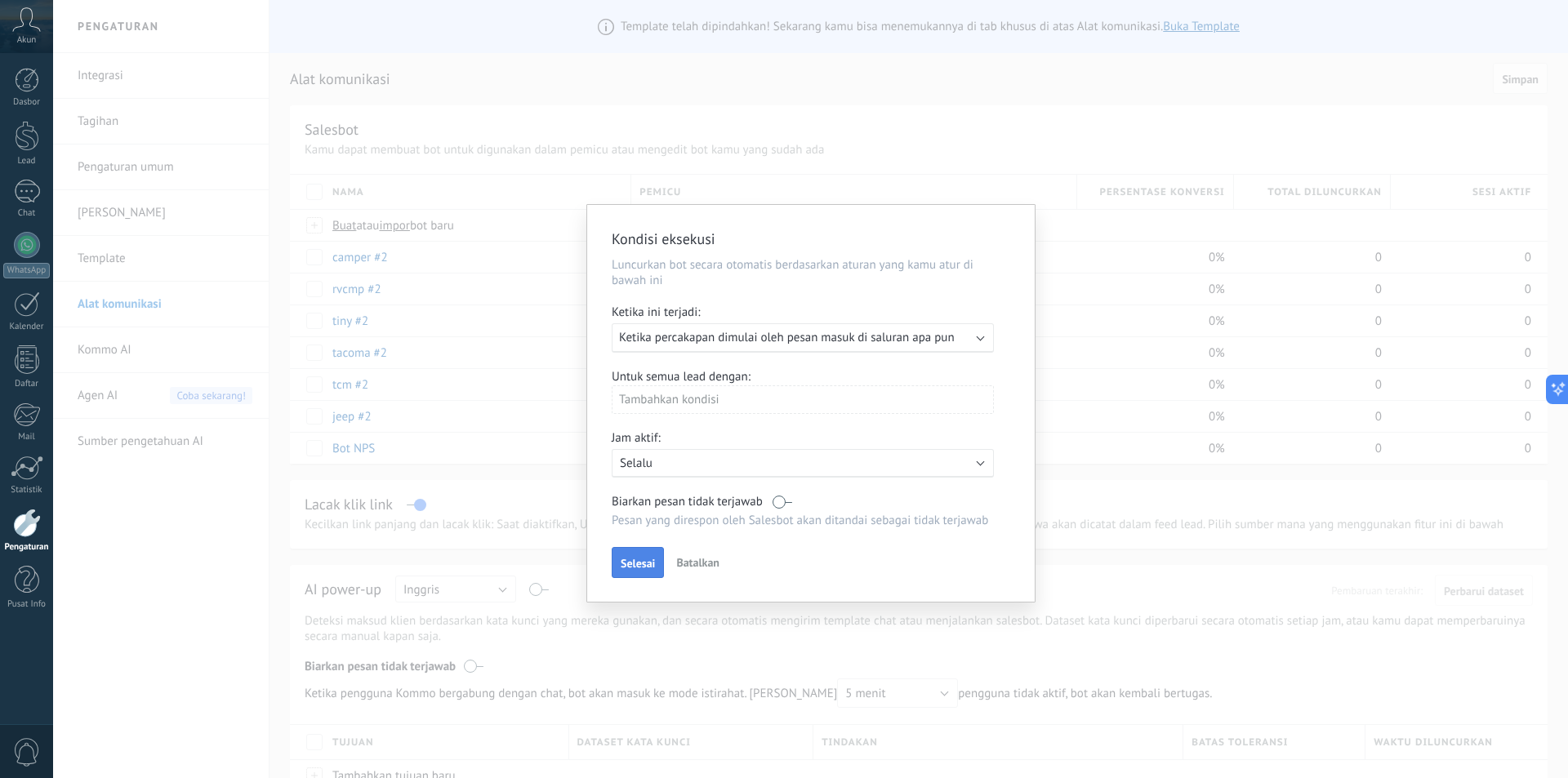
click at [634, 558] on span "Selesai" at bounding box center [637, 564] width 35 height 12
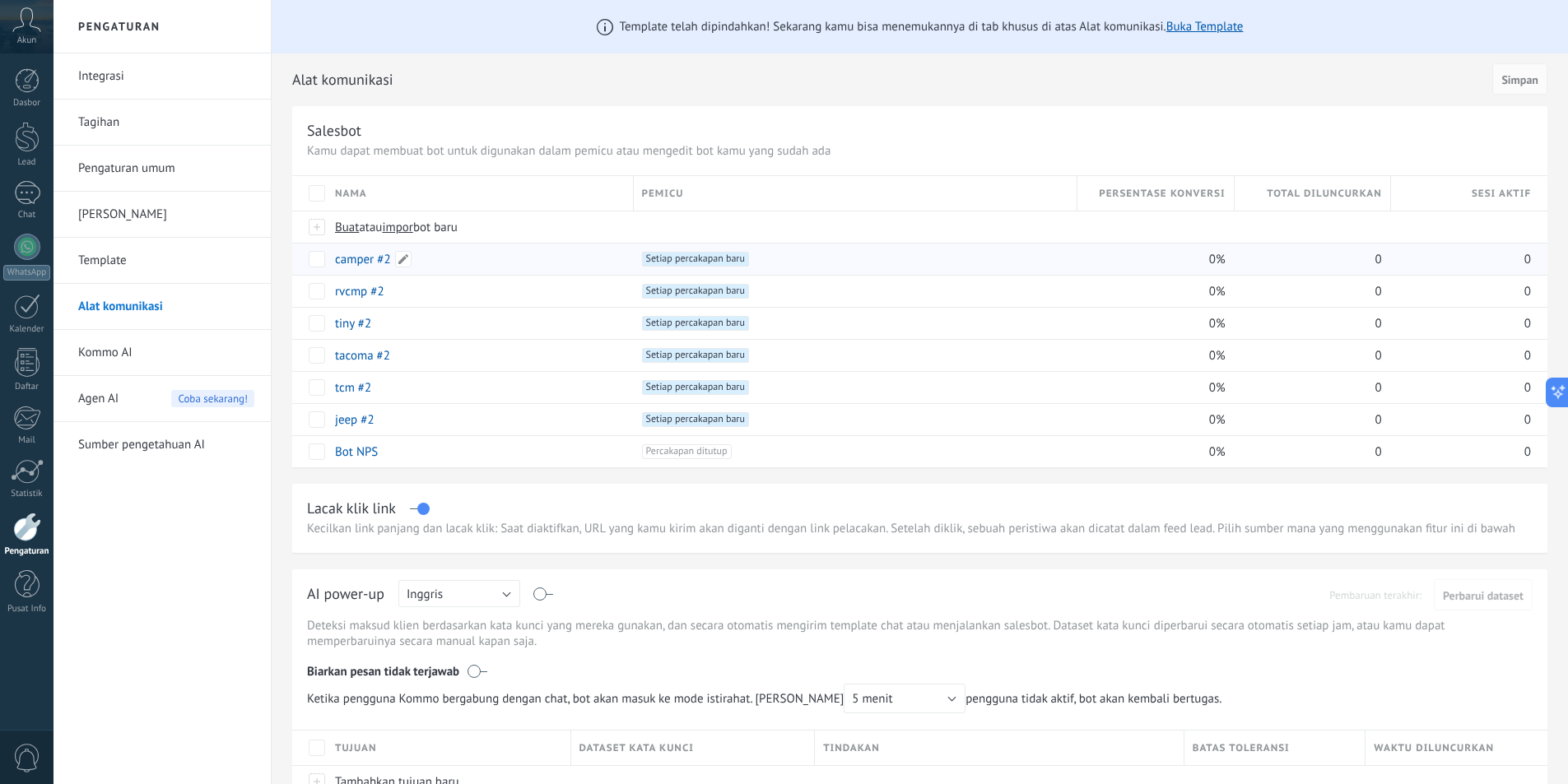
click at [570, 263] on div "camper #2" at bounding box center [476, 259] width 299 height 31
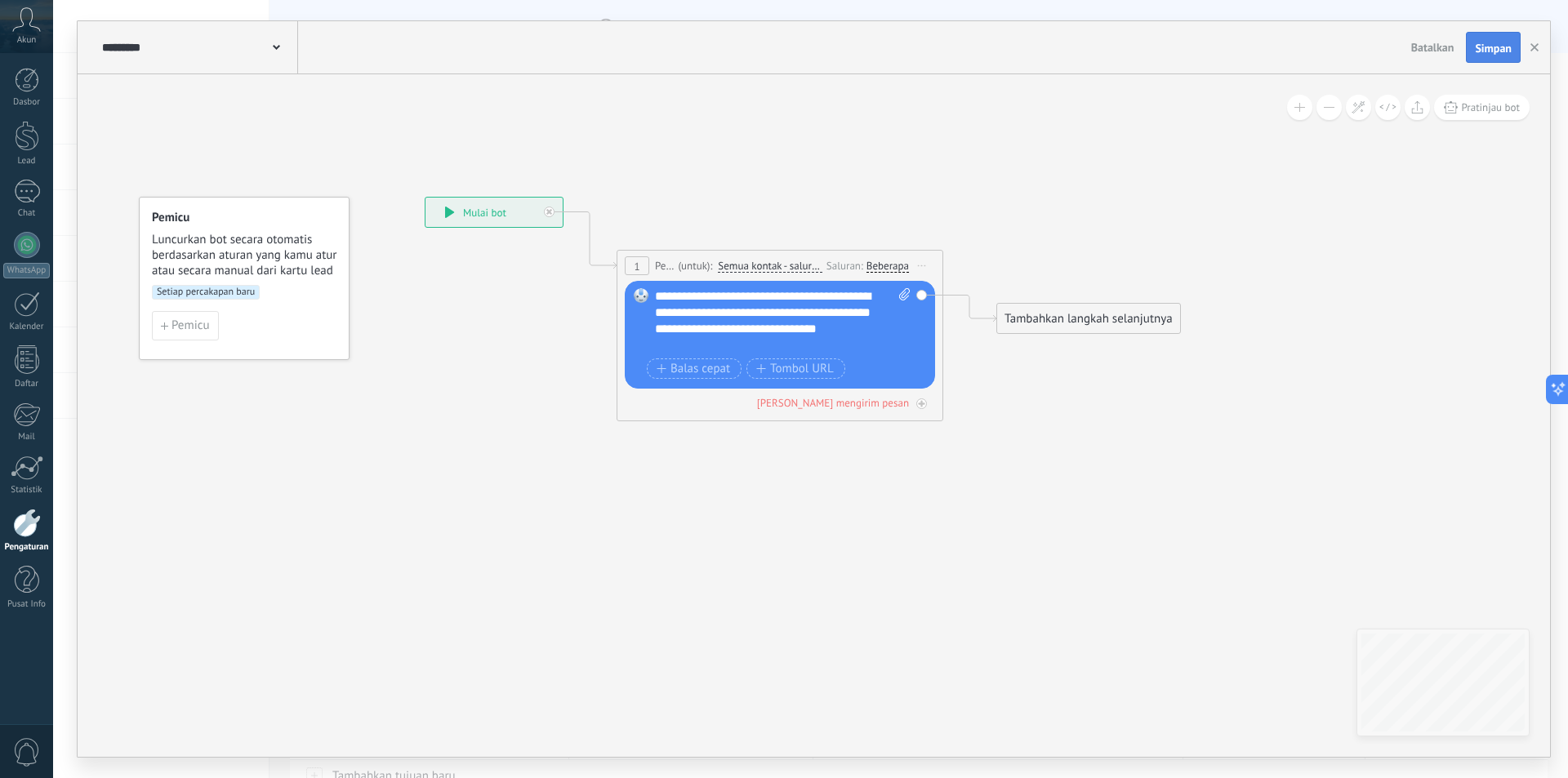
click at [1479, 47] on span "Simpan" at bounding box center [1493, 49] width 37 height 12
click at [892, 261] on div "Beberapa" at bounding box center [887, 266] width 43 height 13
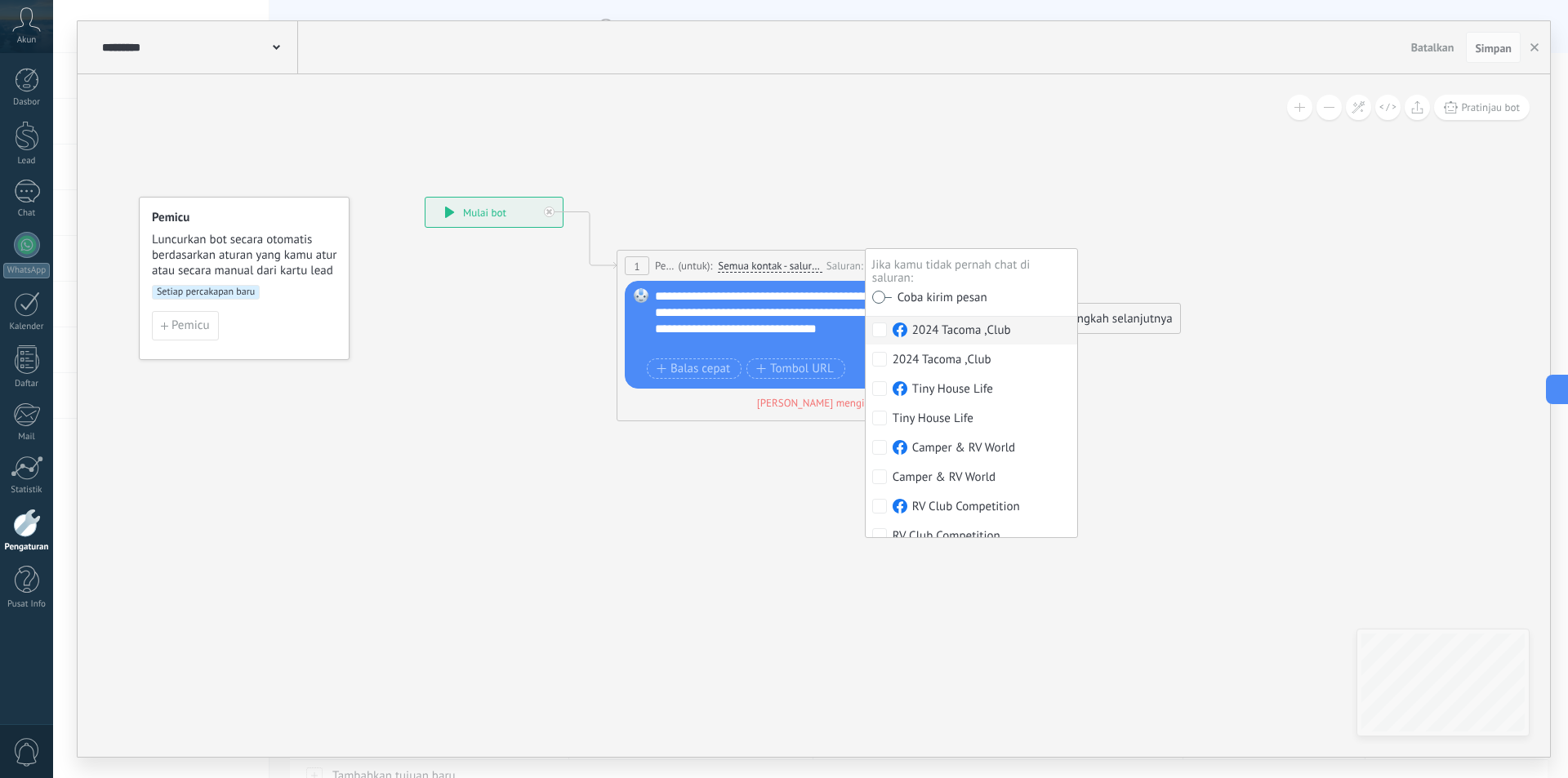
click at [1330, 220] on icon at bounding box center [754, 309] width 1477 height 1041
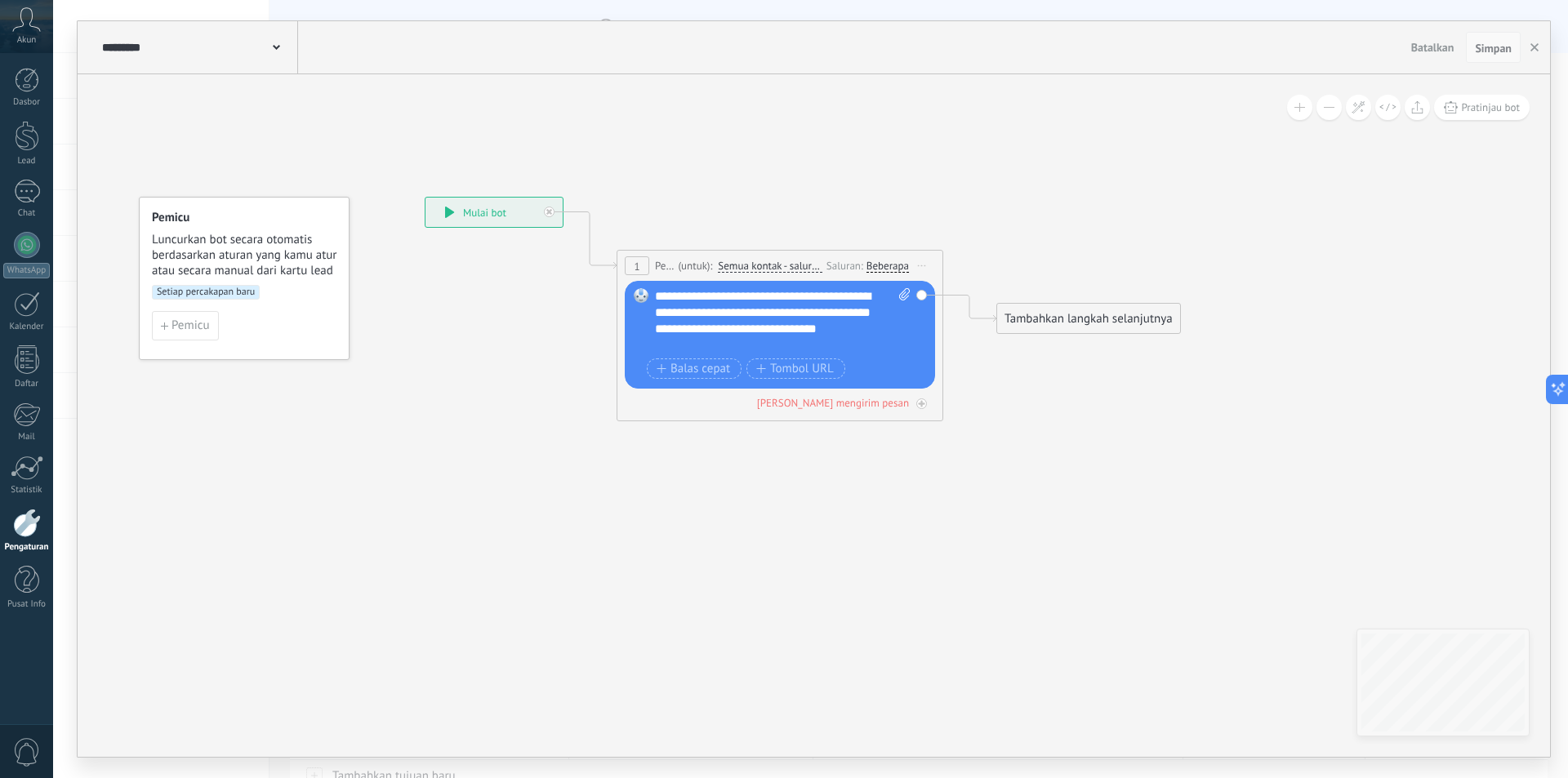
click at [1501, 54] on span "Simpan" at bounding box center [1493, 49] width 37 height 12
click at [1505, 49] on span "Simpan" at bounding box center [1493, 49] width 37 height 12
click at [1533, 46] on icon "button" at bounding box center [1534, 48] width 8 height 8
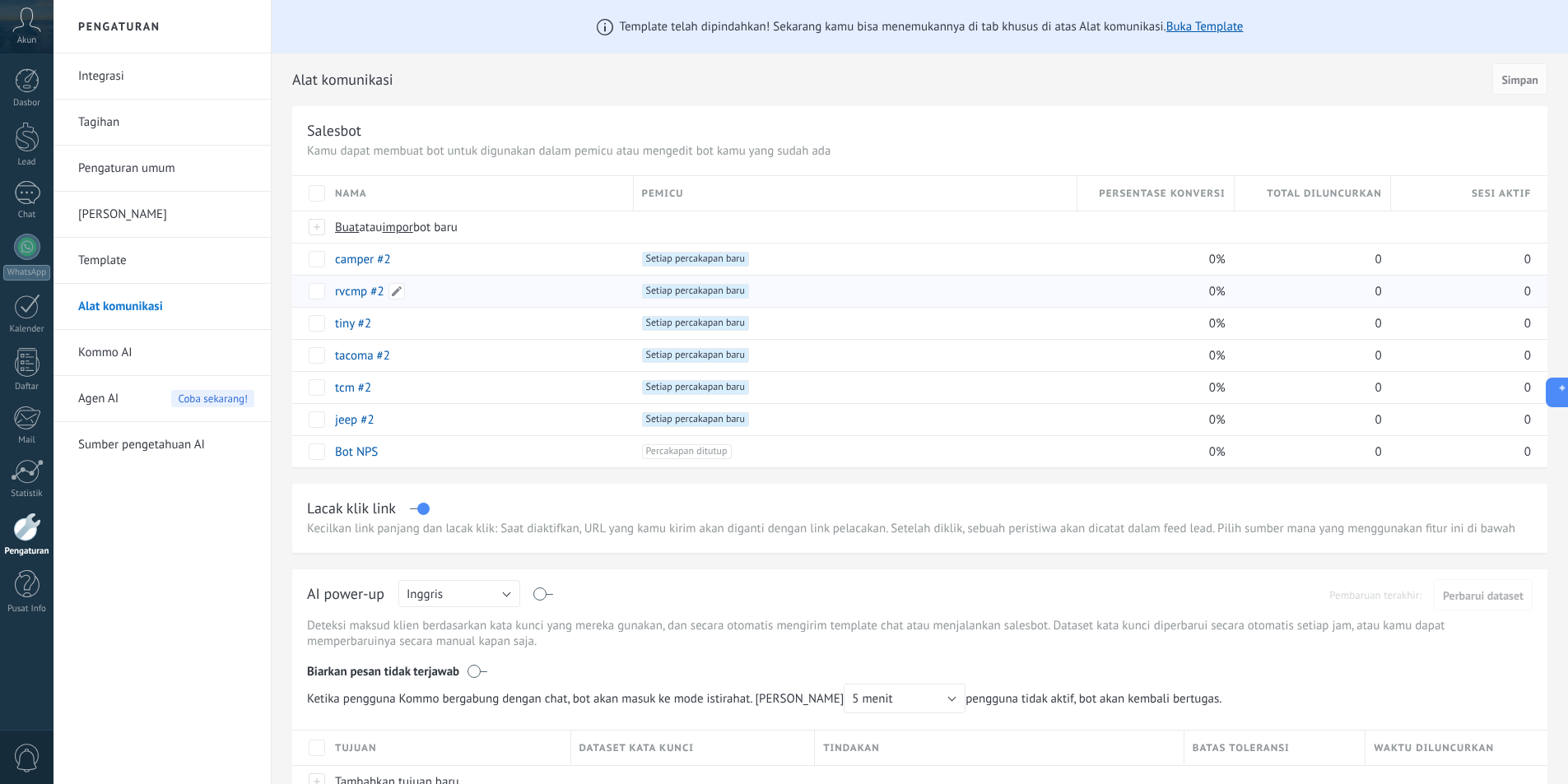
click at [556, 295] on div "rvcmp #2" at bounding box center [476, 291] width 299 height 31
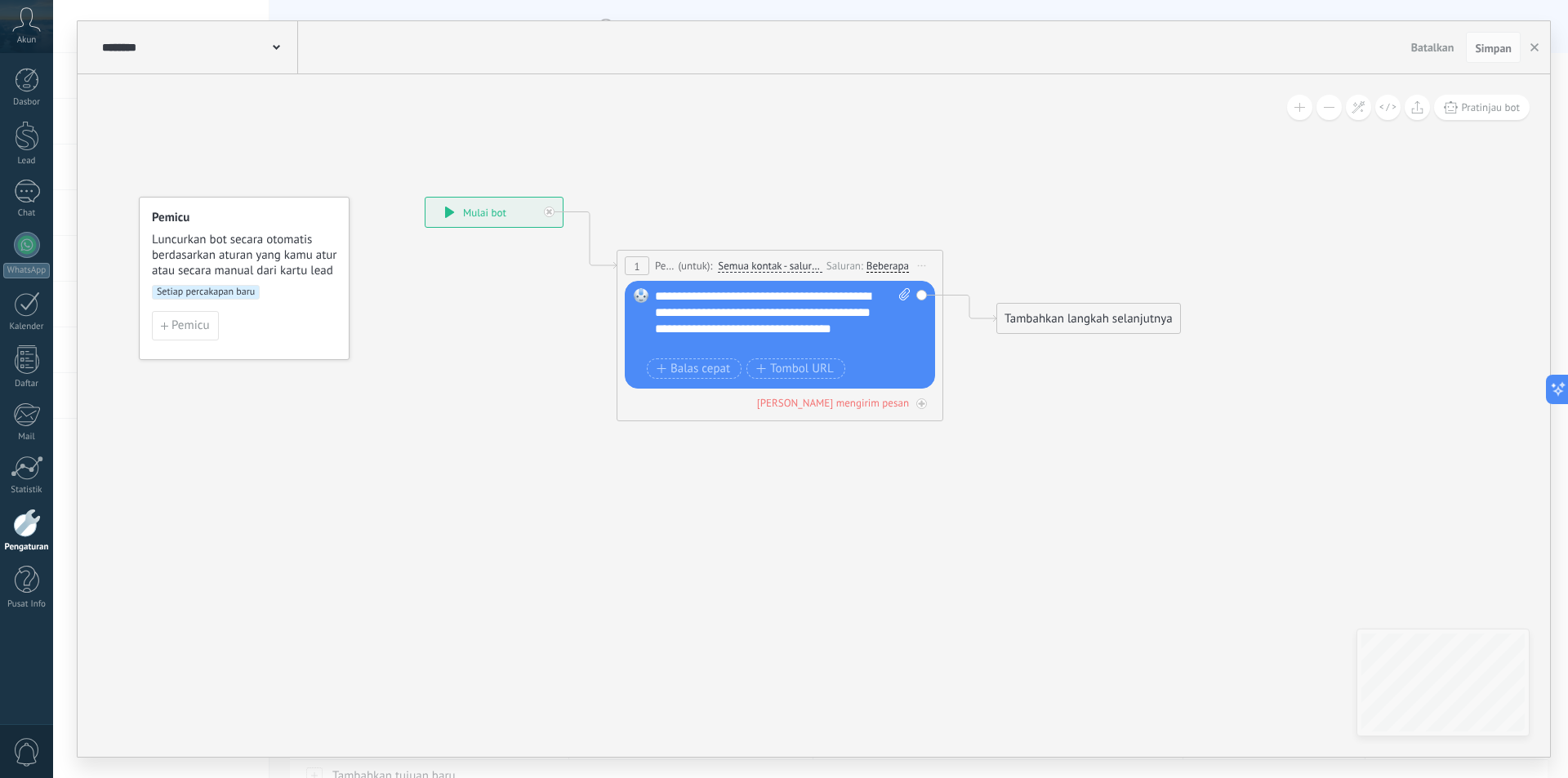
click at [881, 264] on div "Beberapa" at bounding box center [887, 266] width 43 height 13
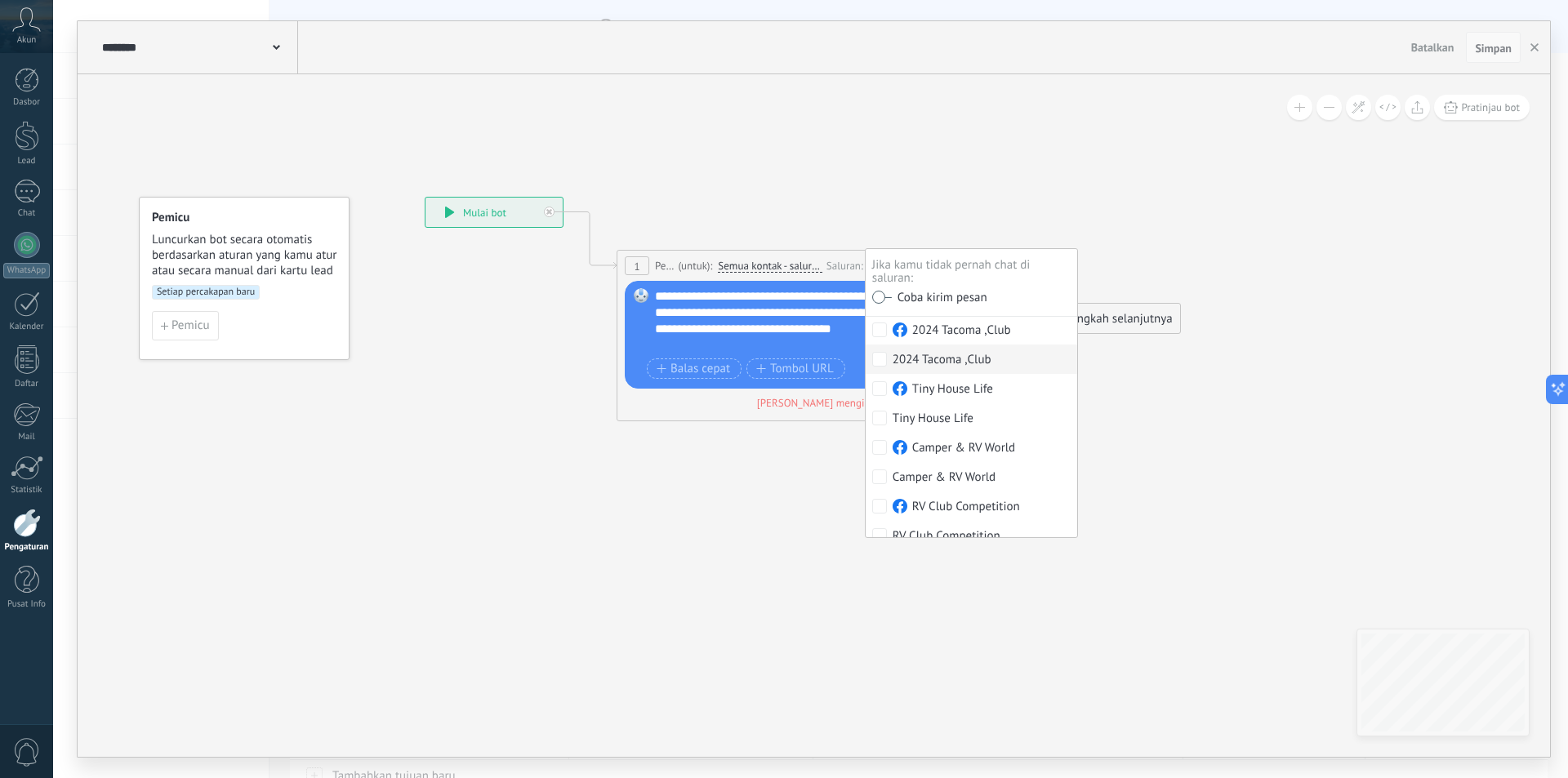
click at [1502, 53] on span "Simpan" at bounding box center [1493, 49] width 37 height 12
click at [1526, 50] on button "button" at bounding box center [1534, 47] width 25 height 31
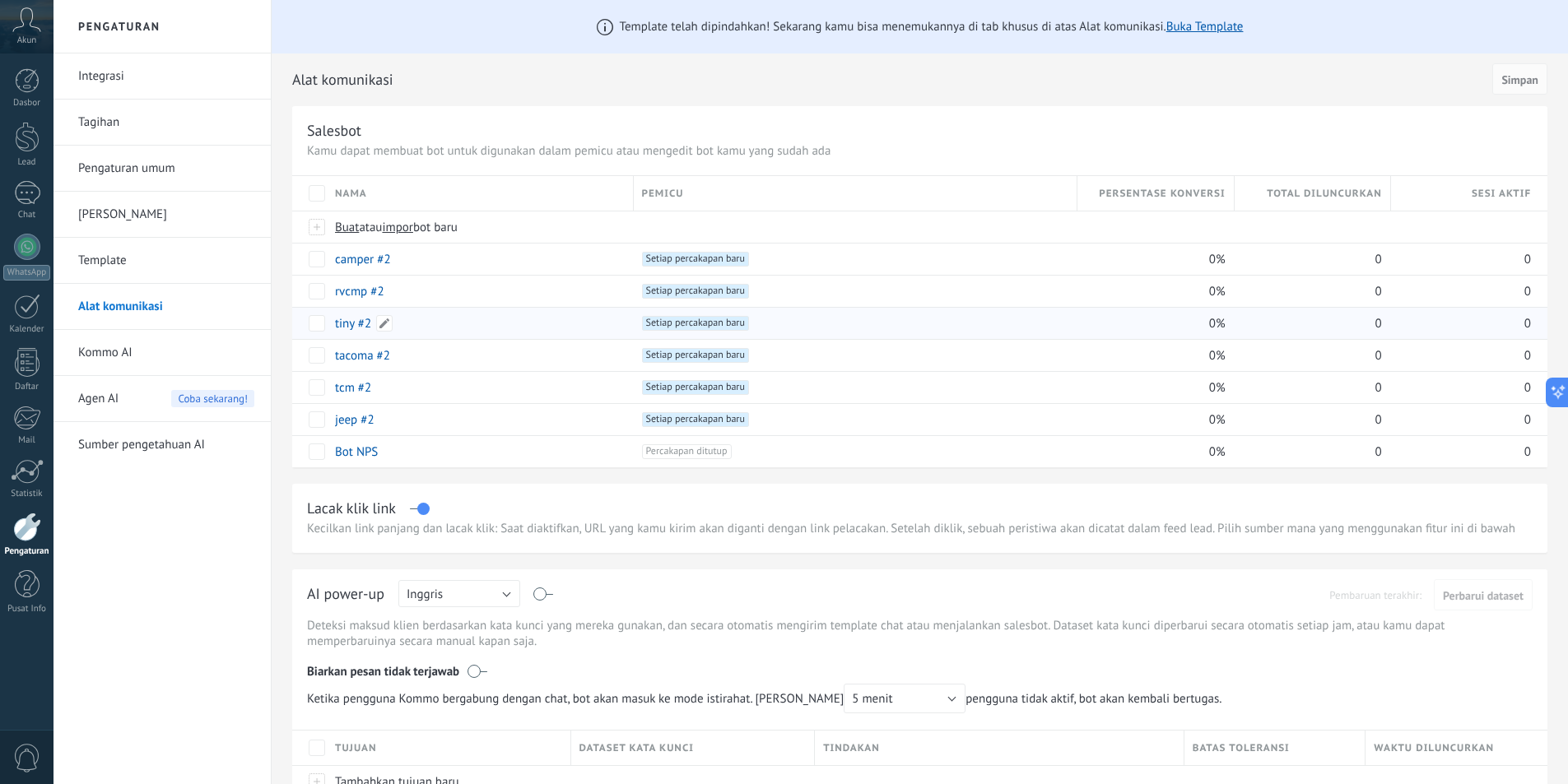
click at [488, 326] on div "tiny #2" at bounding box center [476, 323] width 299 height 31
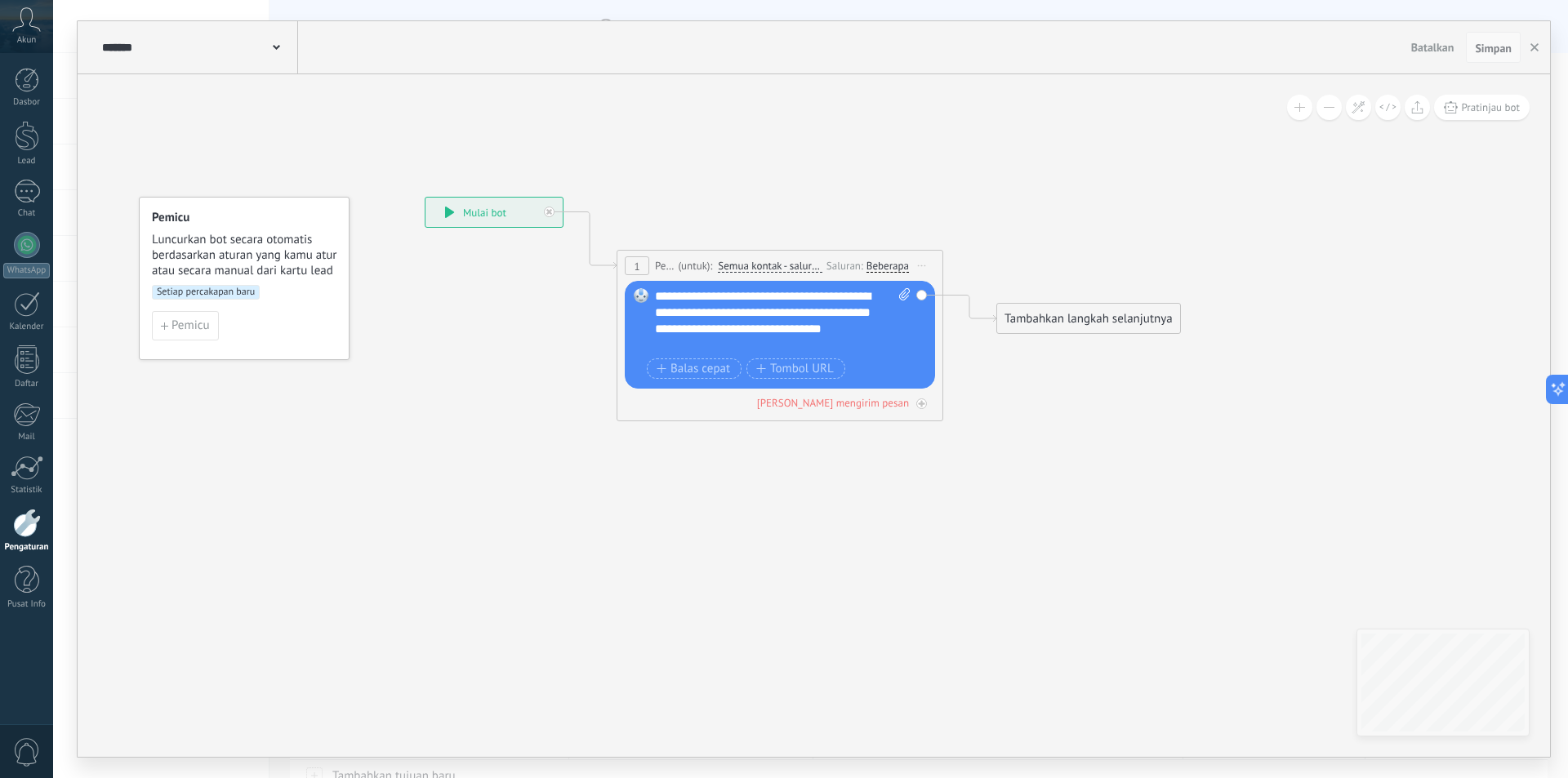
click at [1492, 45] on span "Simpan" at bounding box center [1493, 49] width 37 height 12
click at [1540, 47] on button "button" at bounding box center [1534, 47] width 25 height 31
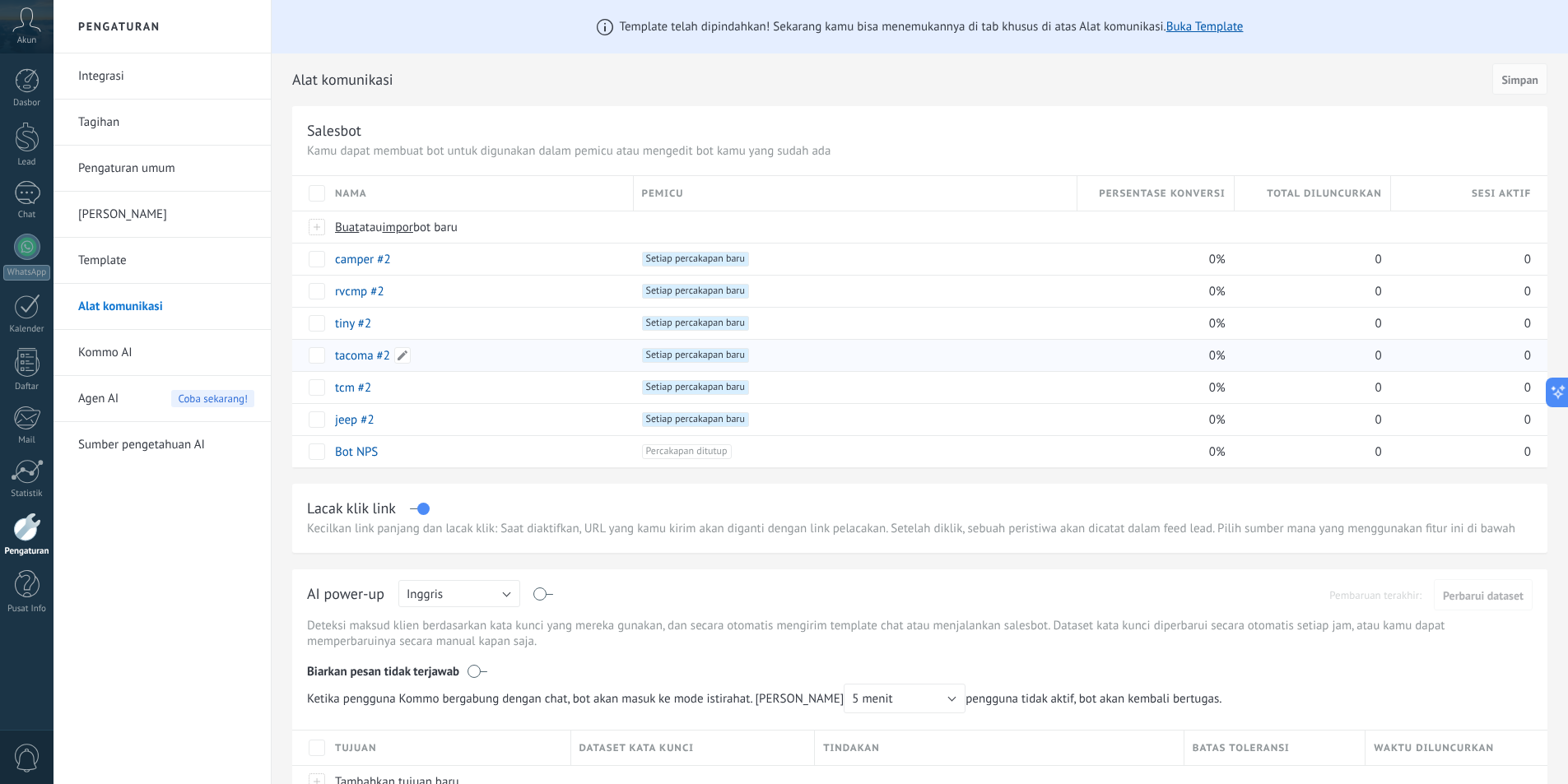
click at [555, 362] on div "tacoma #2" at bounding box center [476, 355] width 299 height 31
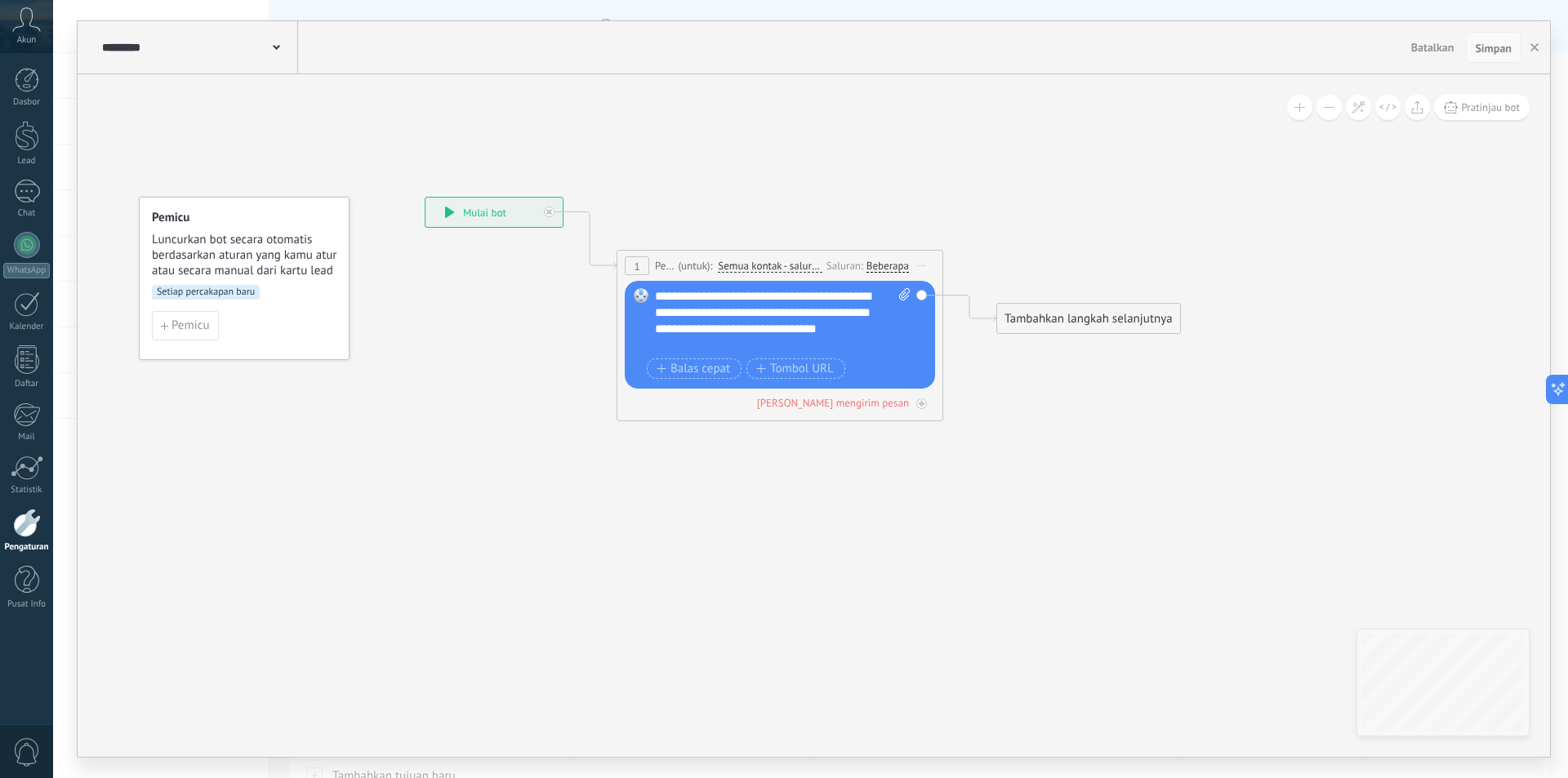
click at [1507, 47] on span "Simpan" at bounding box center [1493, 49] width 37 height 12
click at [1538, 49] on button "button" at bounding box center [1534, 47] width 25 height 31
